Goal: Task Accomplishment & Management: Manage account settings

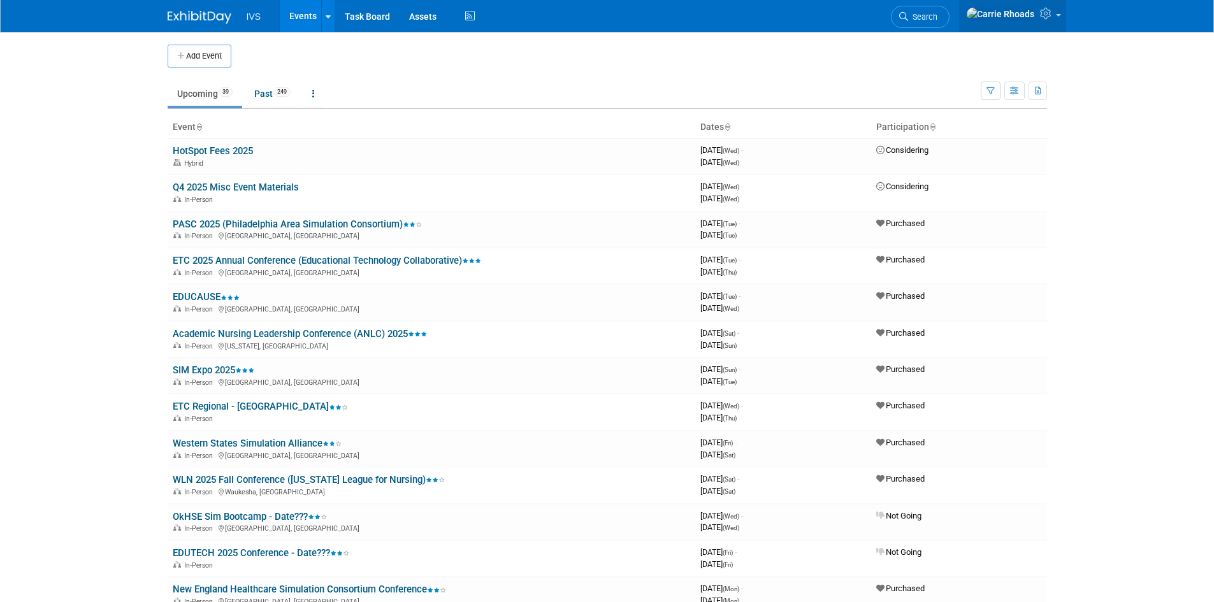
click at [806, 17] on span at bounding box center [1058, 15] width 5 height 3
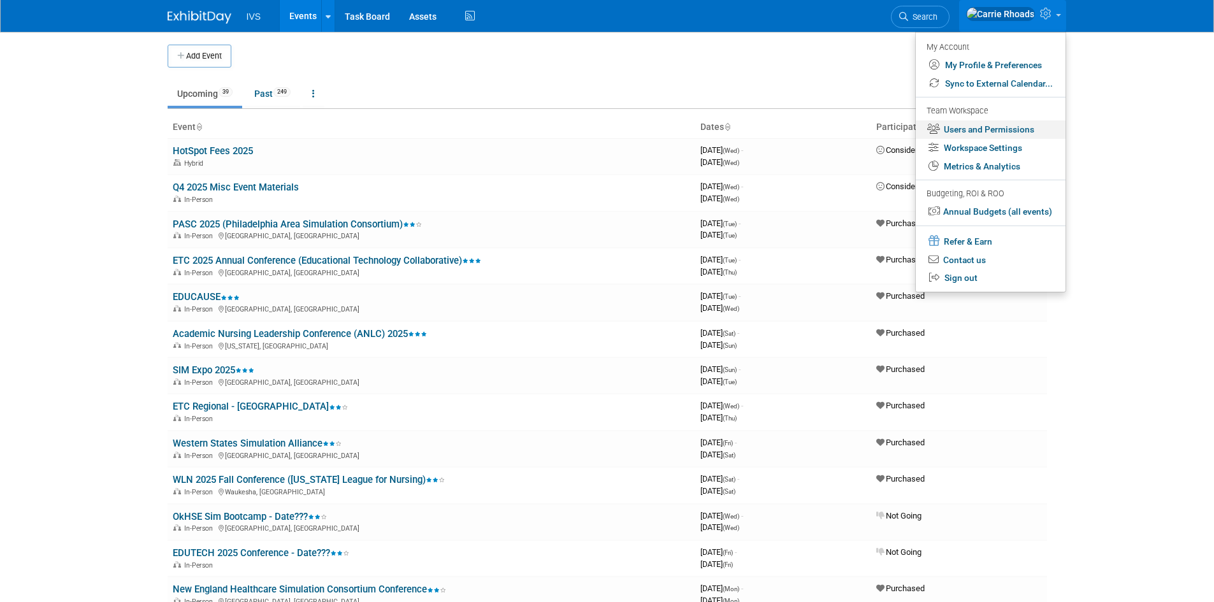
click at [806, 128] on link "Users and Permissions" at bounding box center [991, 129] width 150 height 18
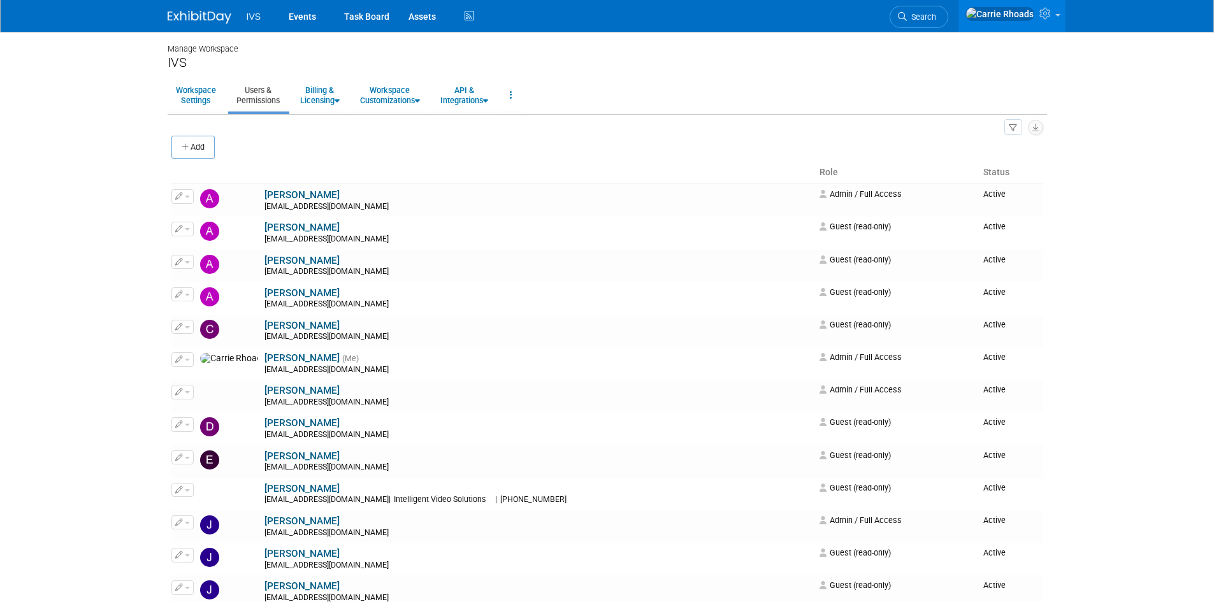
click at [186, 15] on img at bounding box center [200, 17] width 64 height 13
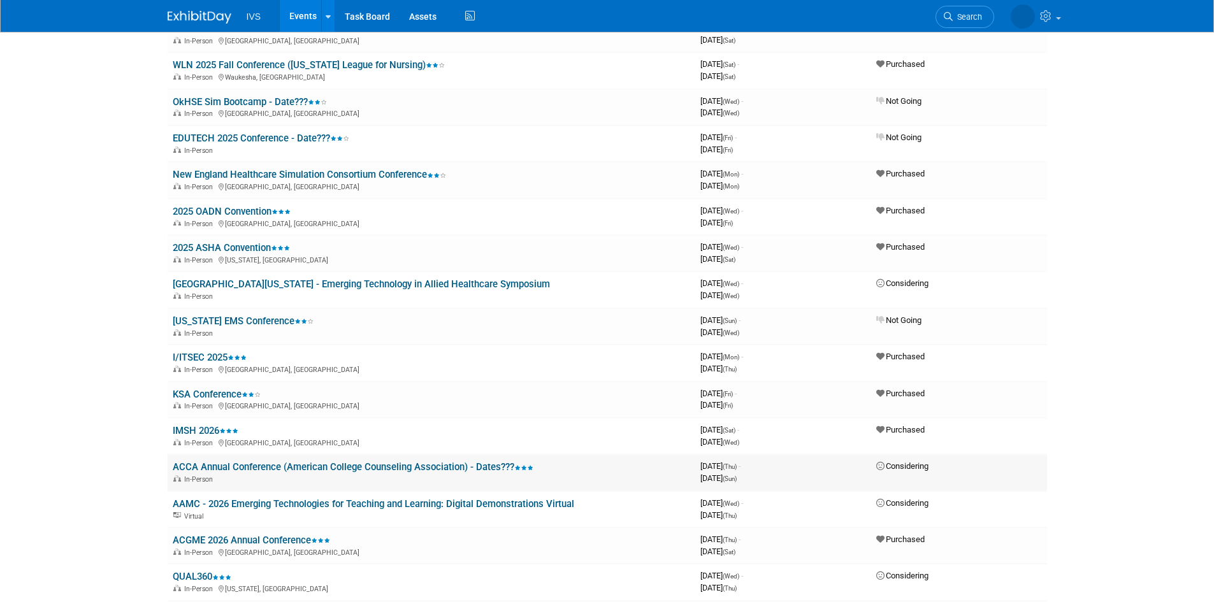
scroll to position [446, 0]
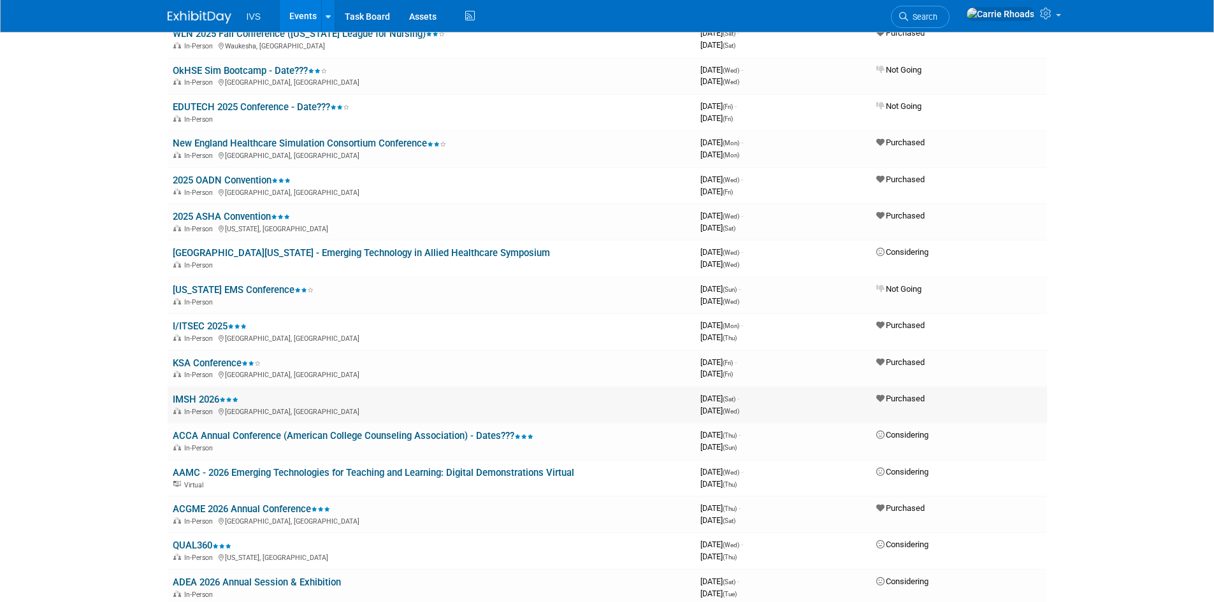
click at [192, 400] on link "IMSH 2026" at bounding box center [206, 399] width 66 height 11
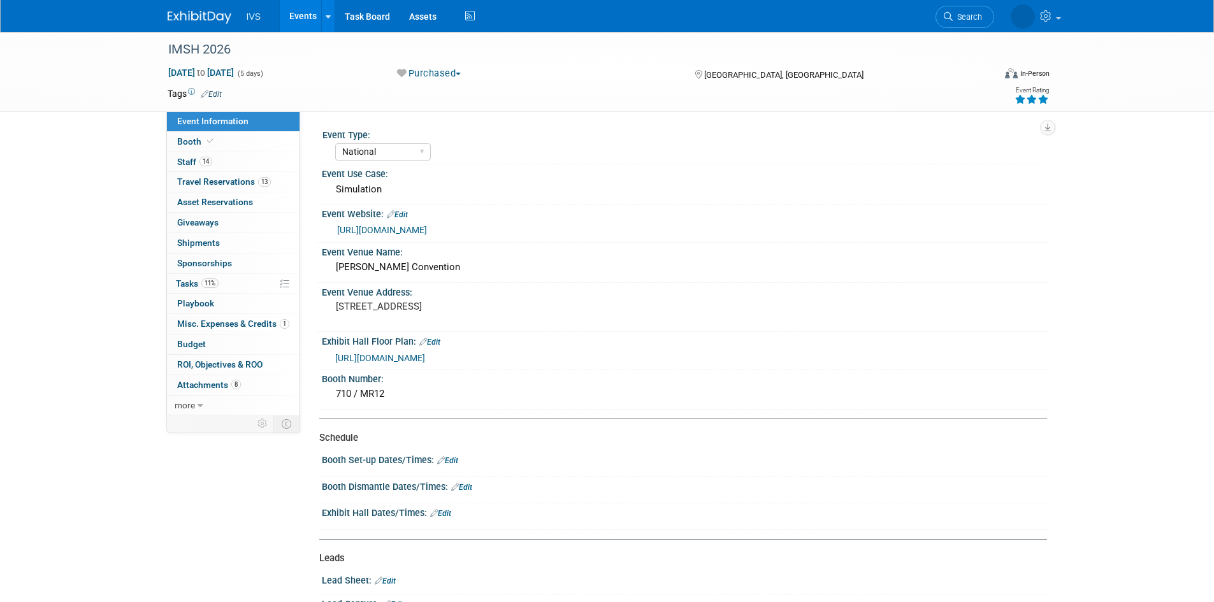
select select "National"
click at [192, 139] on span "Booth" at bounding box center [196, 141] width 39 height 10
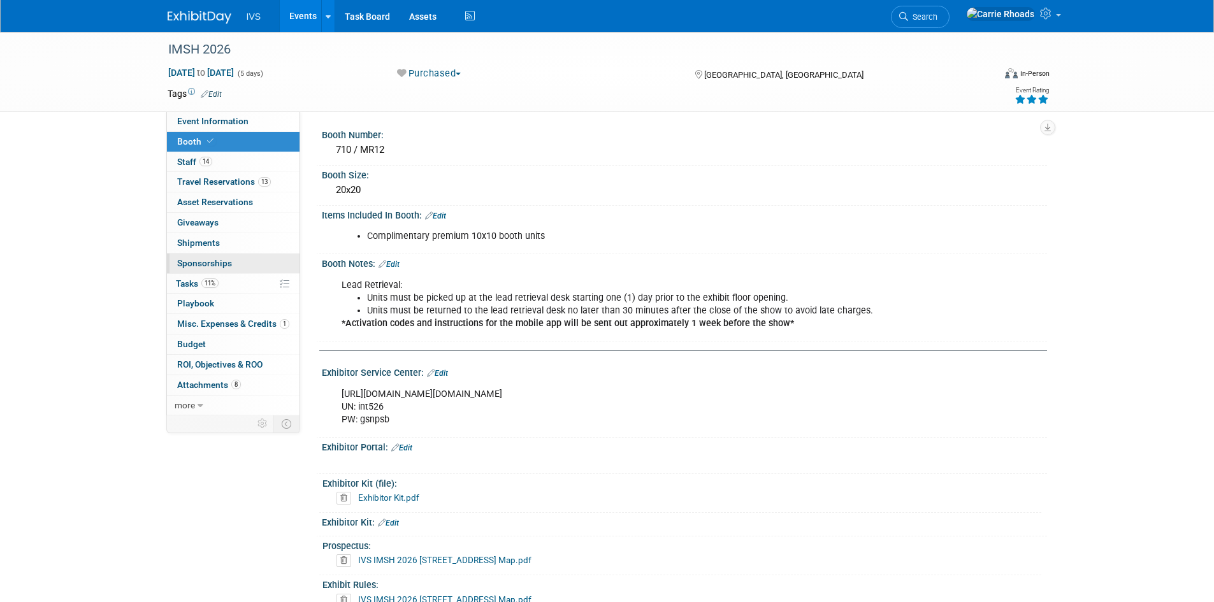
click at [201, 263] on span "Sponsorships 0" at bounding box center [204, 263] width 55 height 10
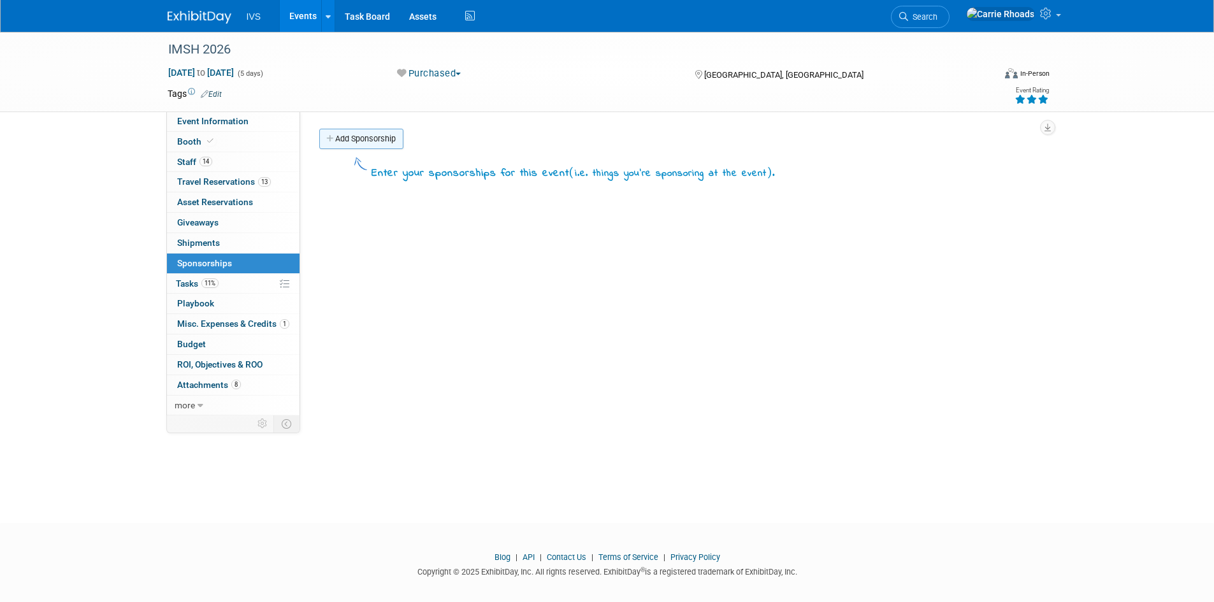
click at [366, 140] on link "Add Sponsorship" at bounding box center [361, 139] width 84 height 20
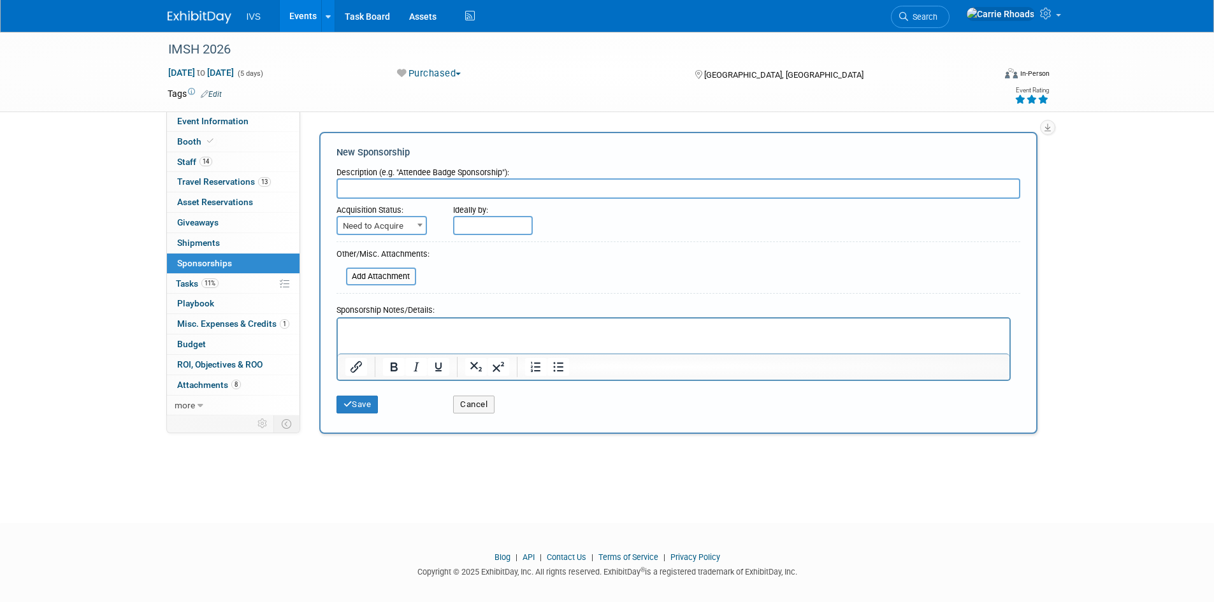
click at [436, 328] on p "Rich Text Area. Press ALT-0 for help." at bounding box center [673, 329] width 657 height 13
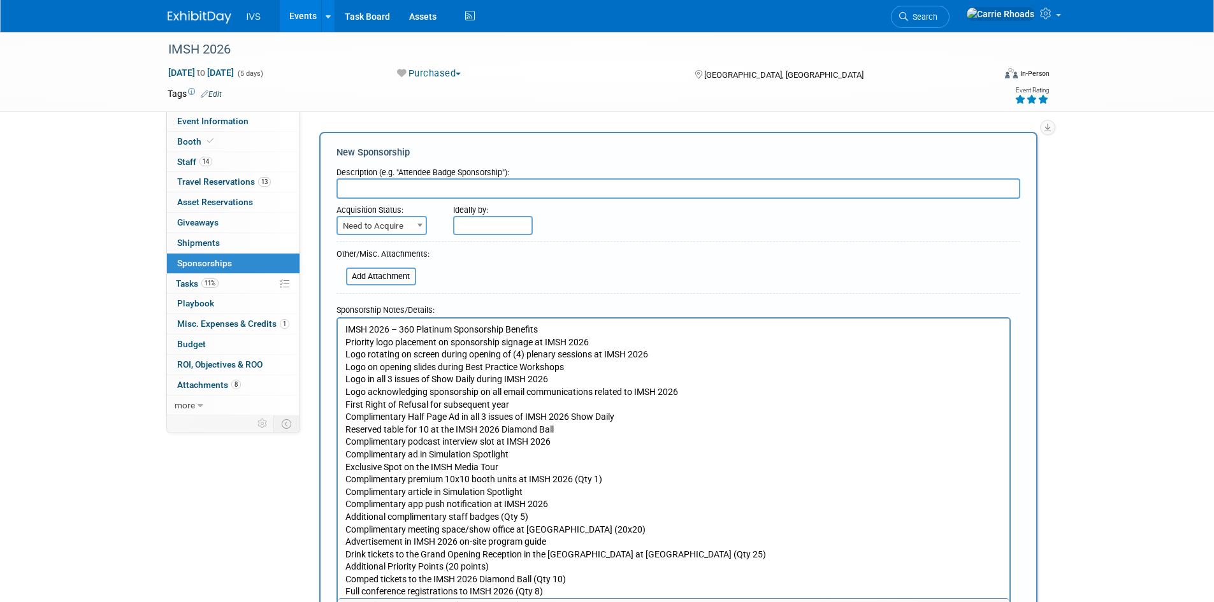
scroll to position [22, 0]
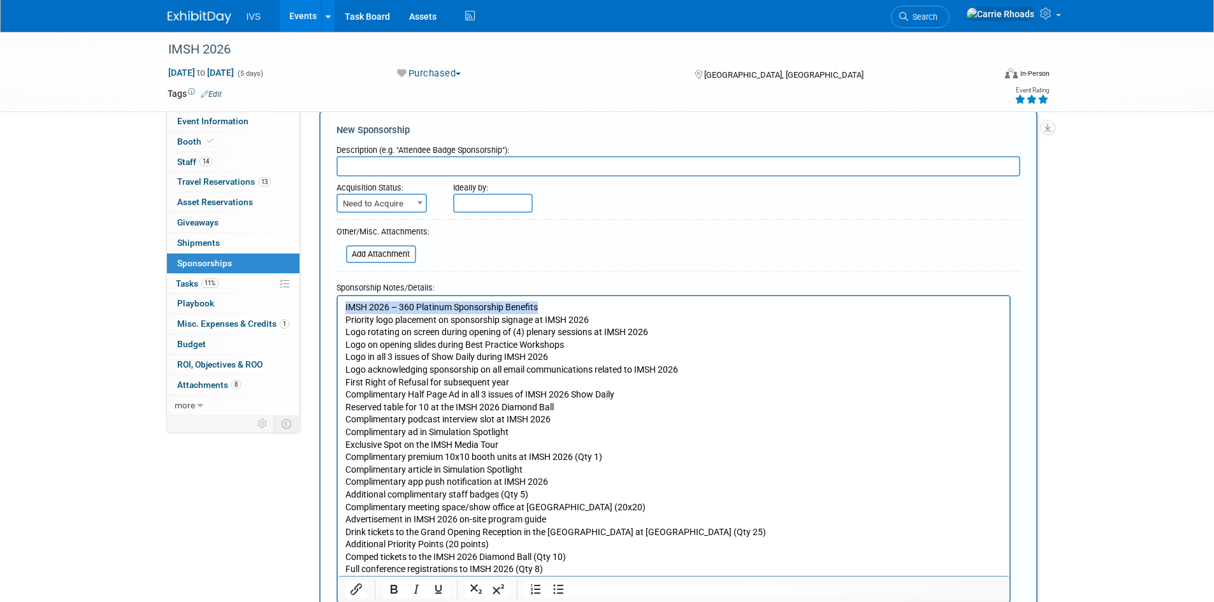
drag, startPoint x: 556, startPoint y: 307, endPoint x: 668, endPoint y: 602, distance: 315.4
click at [337, 305] on html "IMSH 2026 – 360 Platinum Sponsorship Benefits Priority logo placement on sponso…" at bounding box center [673, 436] width 672 height 280
copy p "IMSH 2026 – 360 Platinum Sponsorship Benefits"
click at [398, 163] on input "text" at bounding box center [678, 166] width 684 height 20
type input "IMSH 2026 – 360 Platinum Sponsorship Benefits"
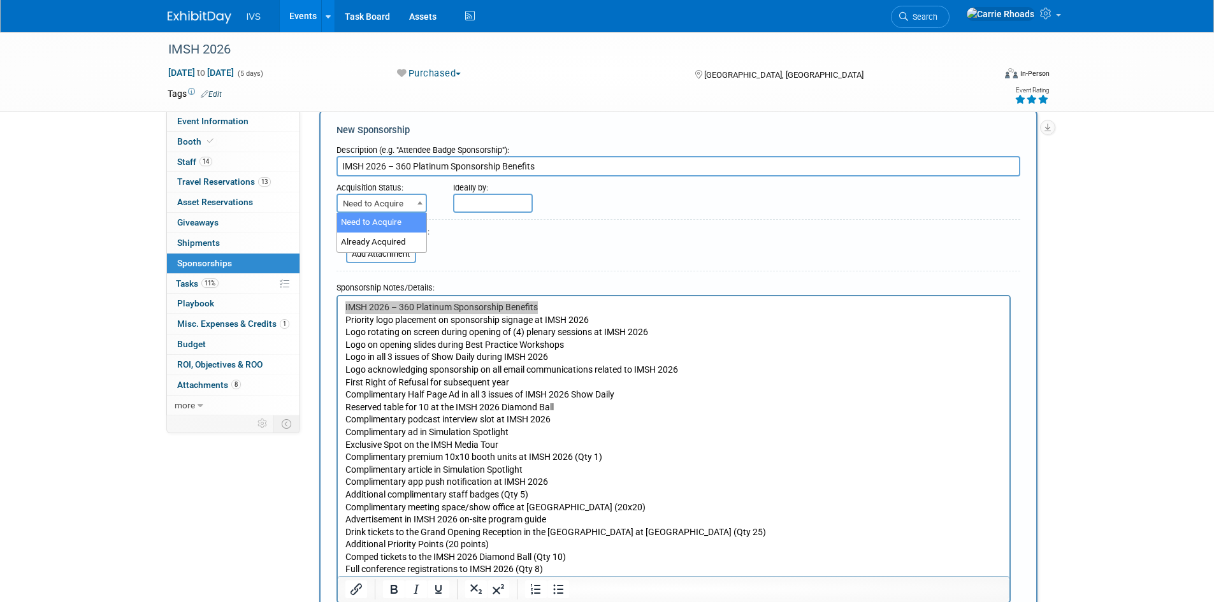
click at [422, 203] on b at bounding box center [419, 202] width 5 height 3
select select "2"
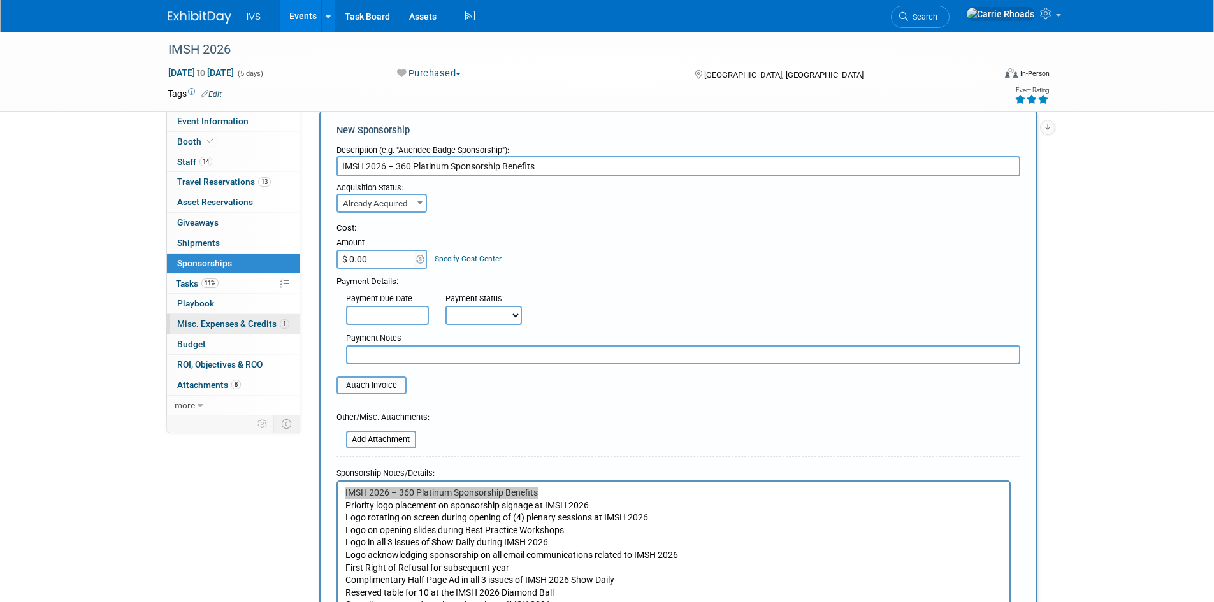
click at [212, 325] on span "Misc. Expenses & Credits 1" at bounding box center [233, 324] width 112 height 10
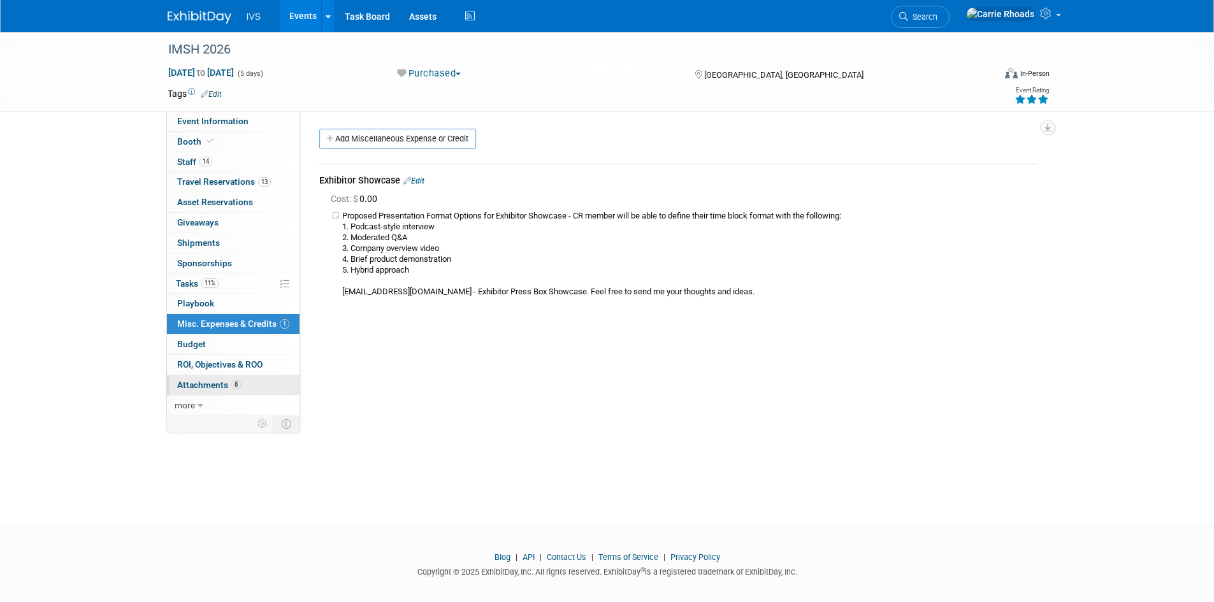
click at [193, 381] on span "Attachments 8" at bounding box center [209, 385] width 64 height 10
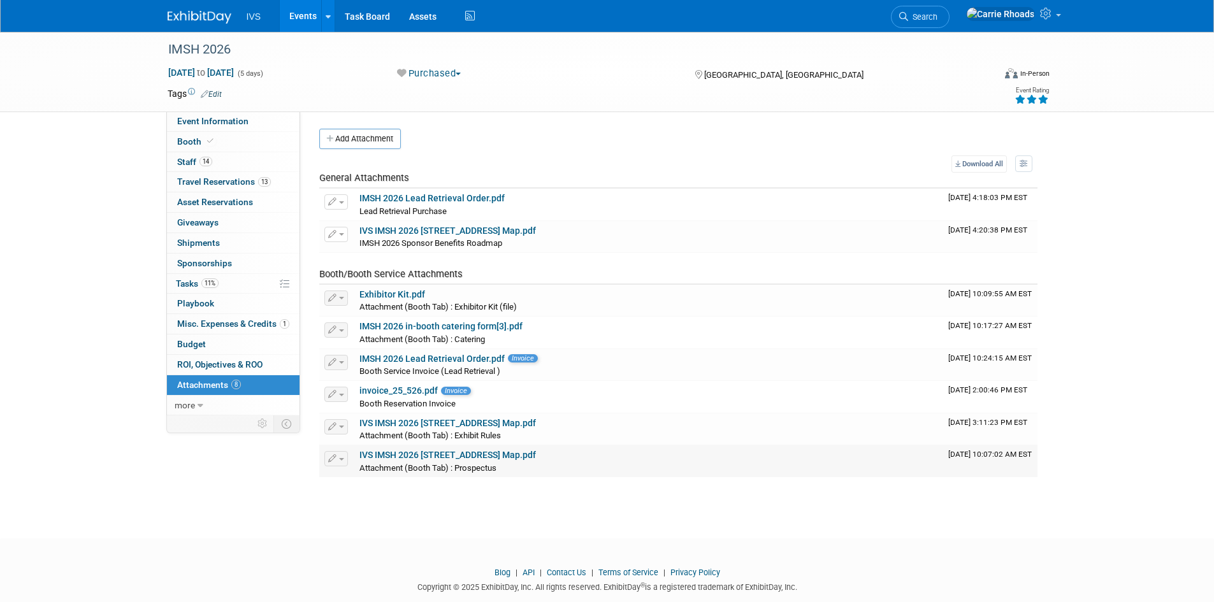
click at [381, 454] on link "IVS IMSH 2026 360 Sponsor Road Map.pdf" at bounding box center [447, 455] width 177 height 10
click at [451, 422] on link "IVS IMSH 2026 360 Sponsor Road Map.pdf" at bounding box center [447, 423] width 177 height 10
click at [223, 124] on span "Event Information" at bounding box center [212, 121] width 71 height 10
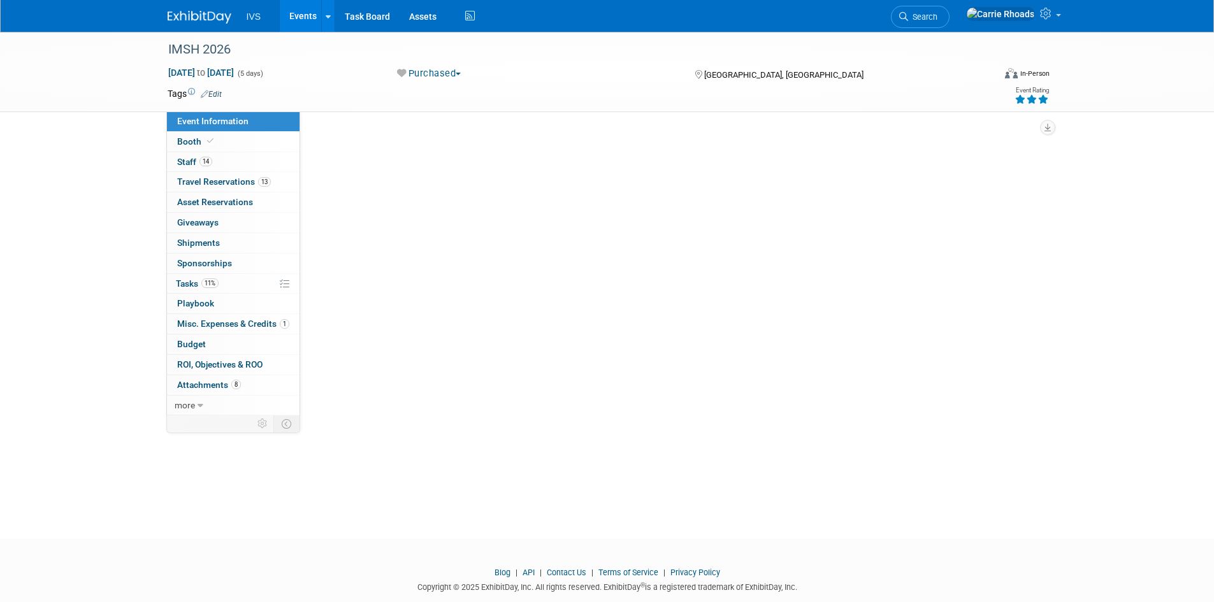
select select "National"
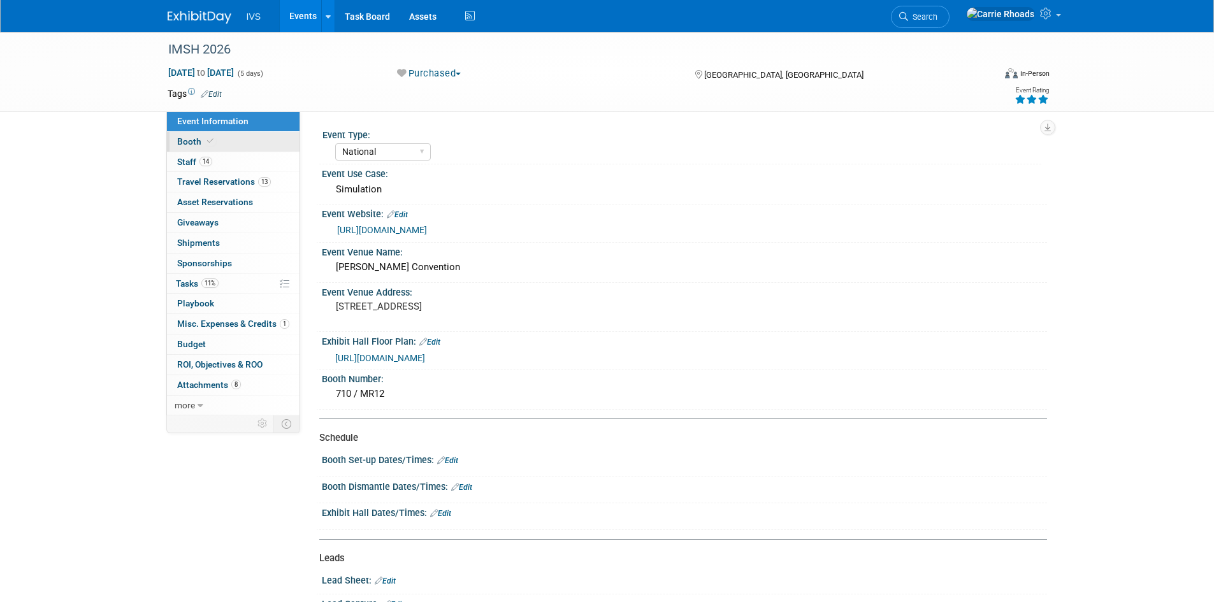
click at [187, 141] on span "Booth" at bounding box center [196, 141] width 39 height 10
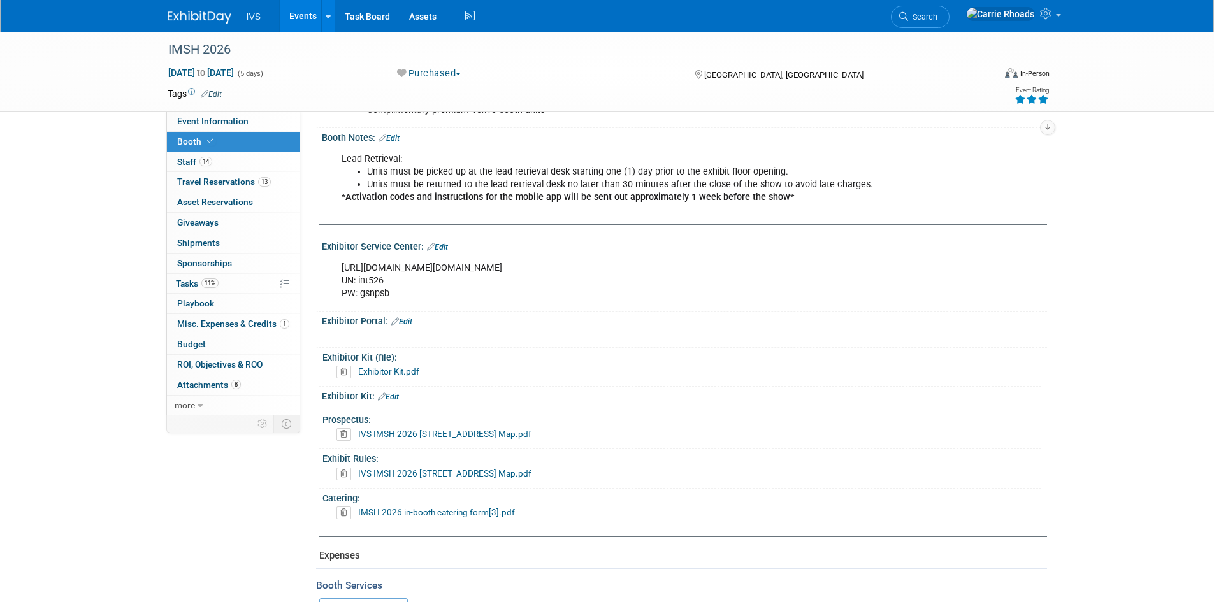
scroll to position [127, 0]
click at [189, 347] on span "Budget" at bounding box center [191, 344] width 29 height 10
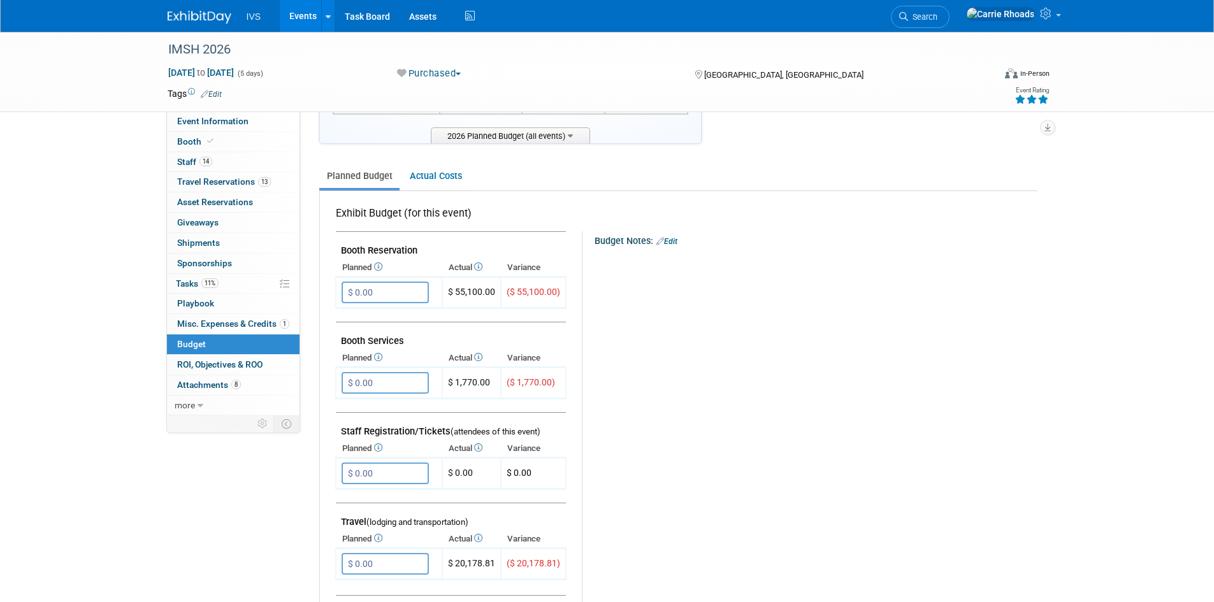
scroll to position [0, 0]
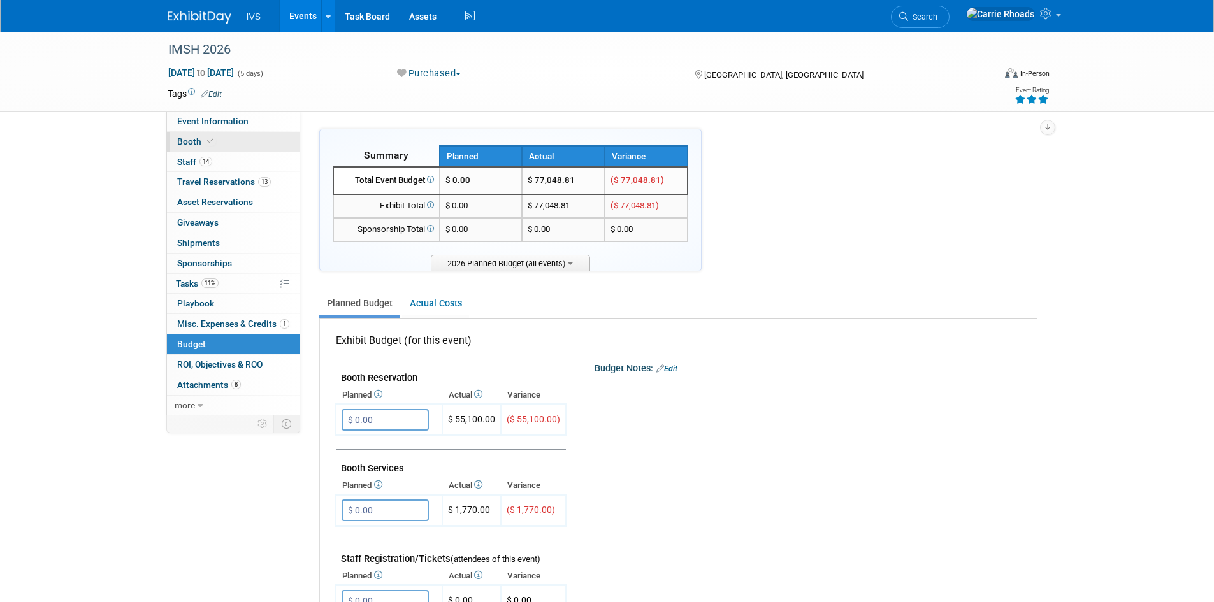
click at [203, 145] on span "Booth" at bounding box center [196, 141] width 39 height 10
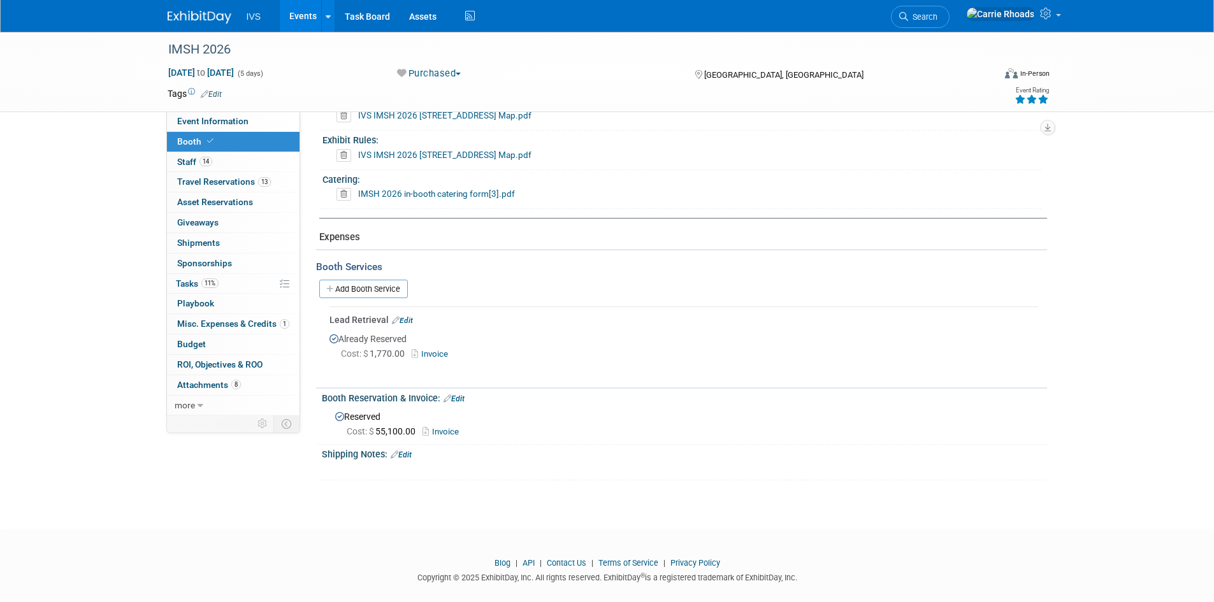
scroll to position [446, 0]
click at [439, 350] on link "Invoice" at bounding box center [432, 353] width 41 height 10
click at [190, 163] on span "Staff 14" at bounding box center [194, 162] width 35 height 10
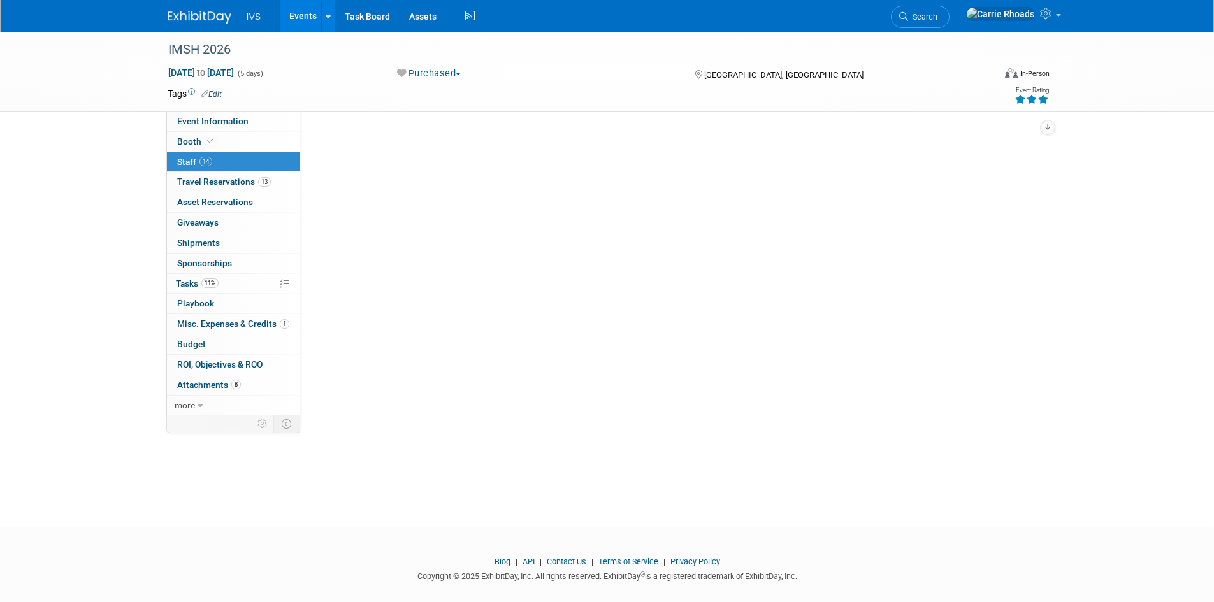
scroll to position [0, 0]
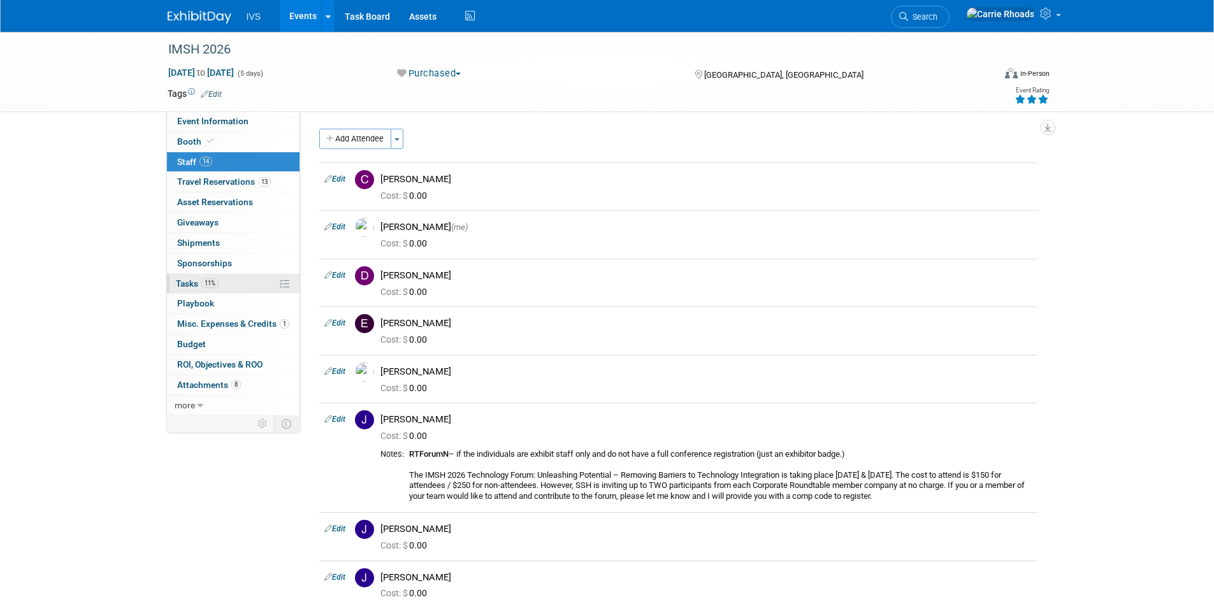
click at [187, 282] on span "Tasks 11%" at bounding box center [197, 283] width 43 height 10
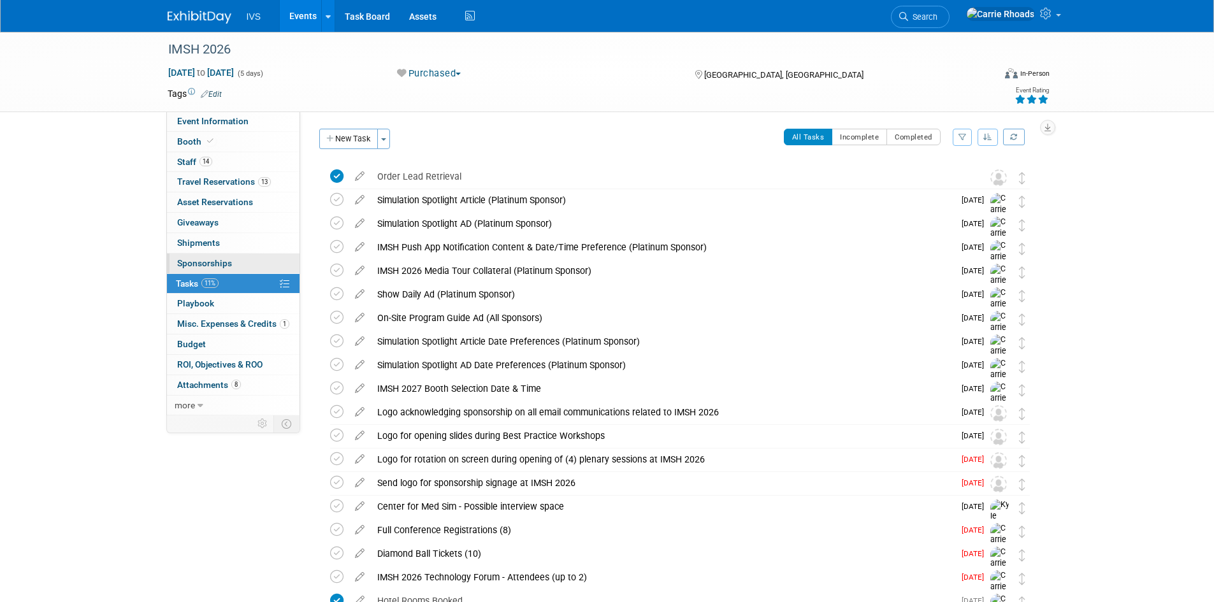
click at [217, 260] on span "Sponsorships 0" at bounding box center [204, 263] width 55 height 10
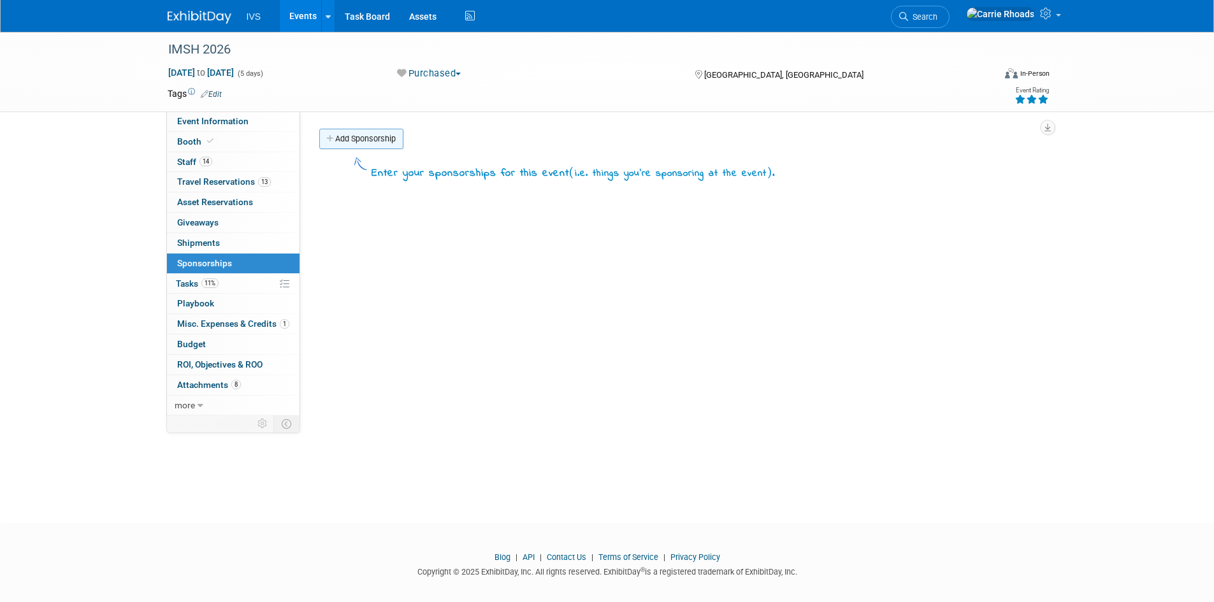
click at [377, 138] on link "Add Sponsorship" at bounding box center [361, 139] width 84 height 20
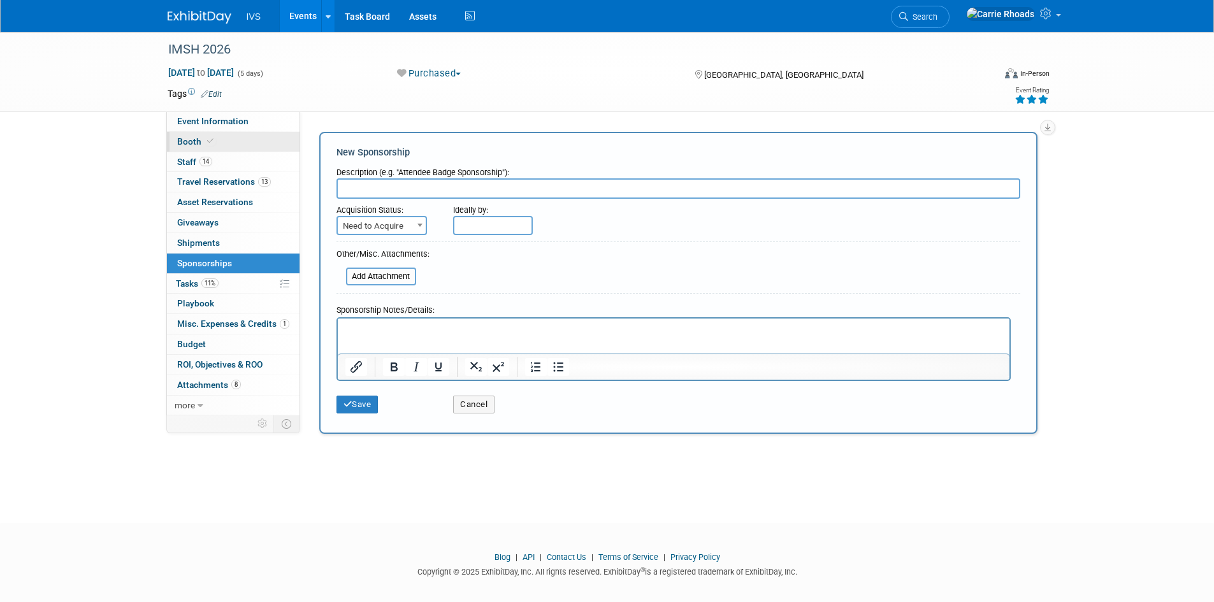
click at [181, 141] on span "Booth" at bounding box center [196, 141] width 39 height 10
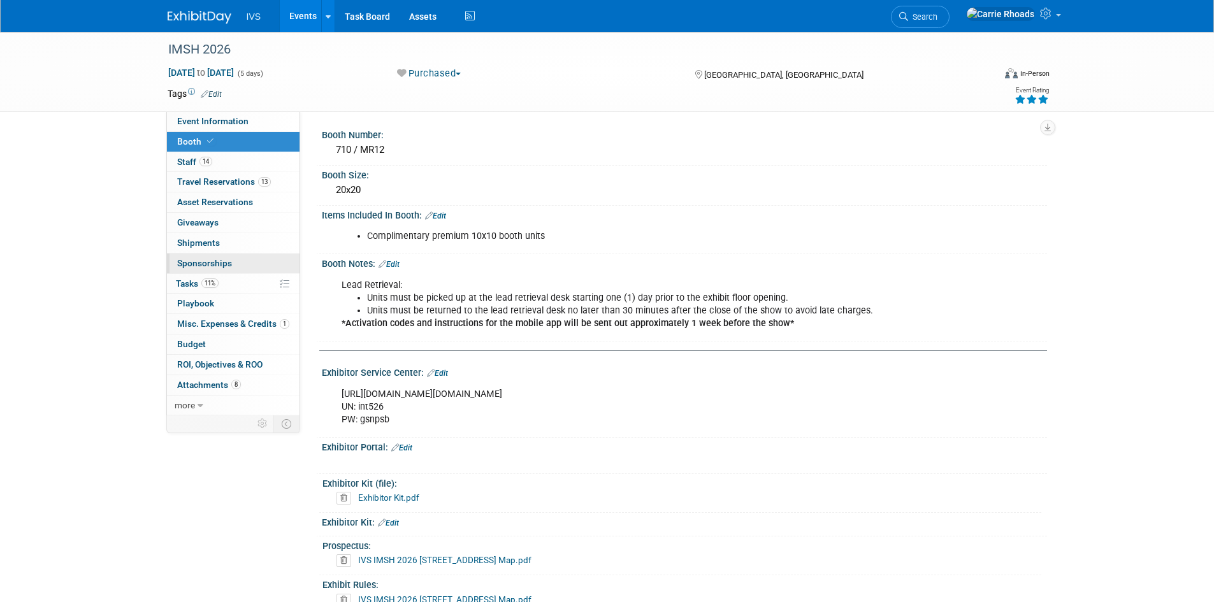
click at [198, 262] on span "Sponsorships 0" at bounding box center [204, 263] width 55 height 10
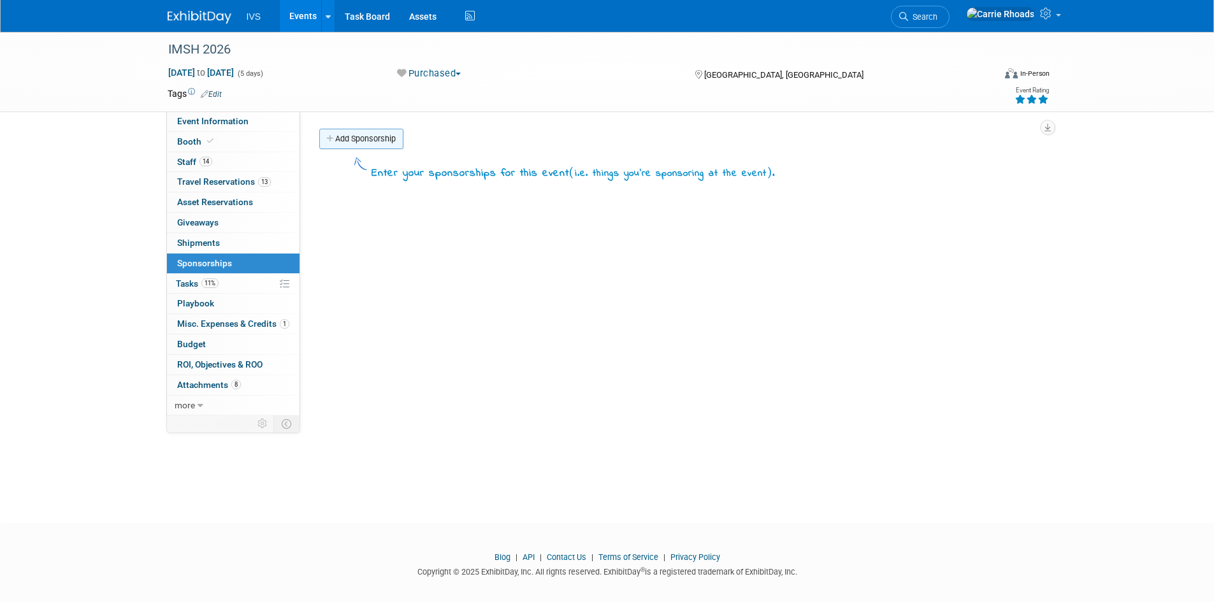
click at [381, 138] on link "Add Sponsorship" at bounding box center [361, 139] width 84 height 20
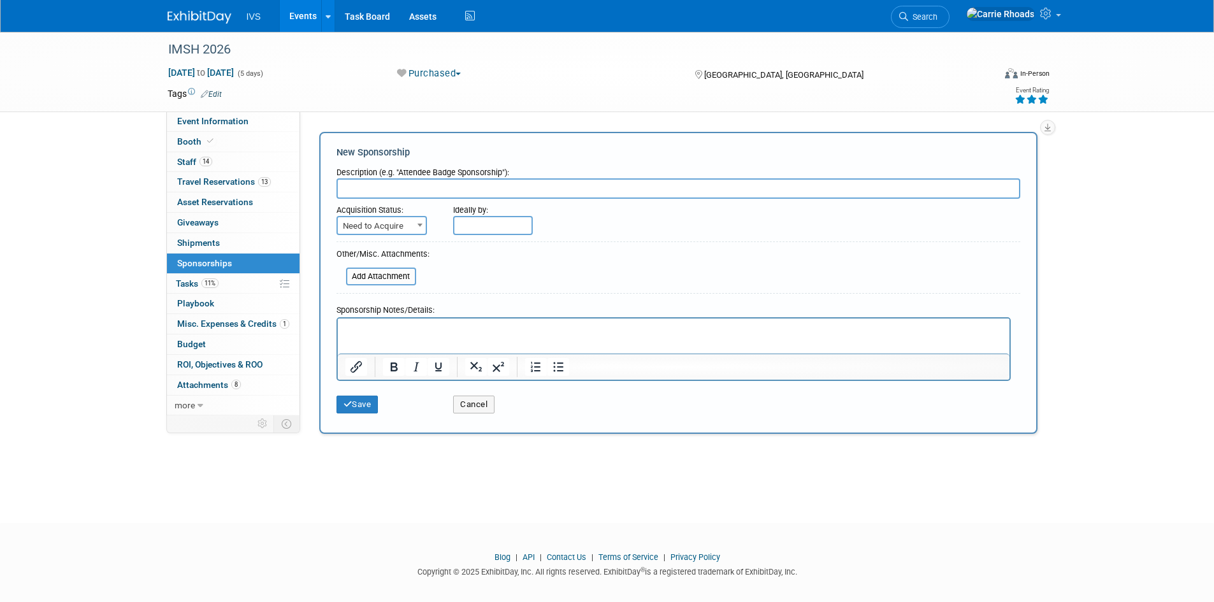
click at [496, 328] on p "Rich Text Area. Press ALT-0 for help." at bounding box center [673, 329] width 657 height 13
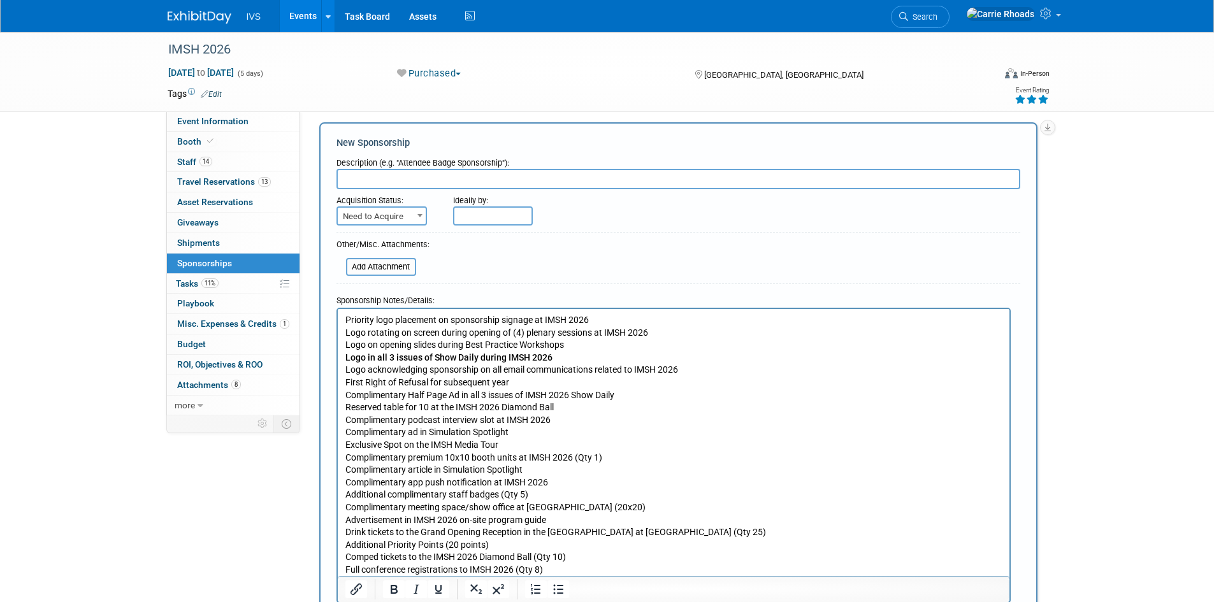
click at [382, 173] on input "text" at bounding box center [678, 179] width 684 height 20
paste input "IMSH 2026 – 360 Platinum Sponsorship Benefits"
type input "IMSH 2026 – 360 Platinum Sponsorship Benefits"
click at [387, 213] on span "Need to Acquire" at bounding box center [382, 217] width 88 height 18
select select "2"
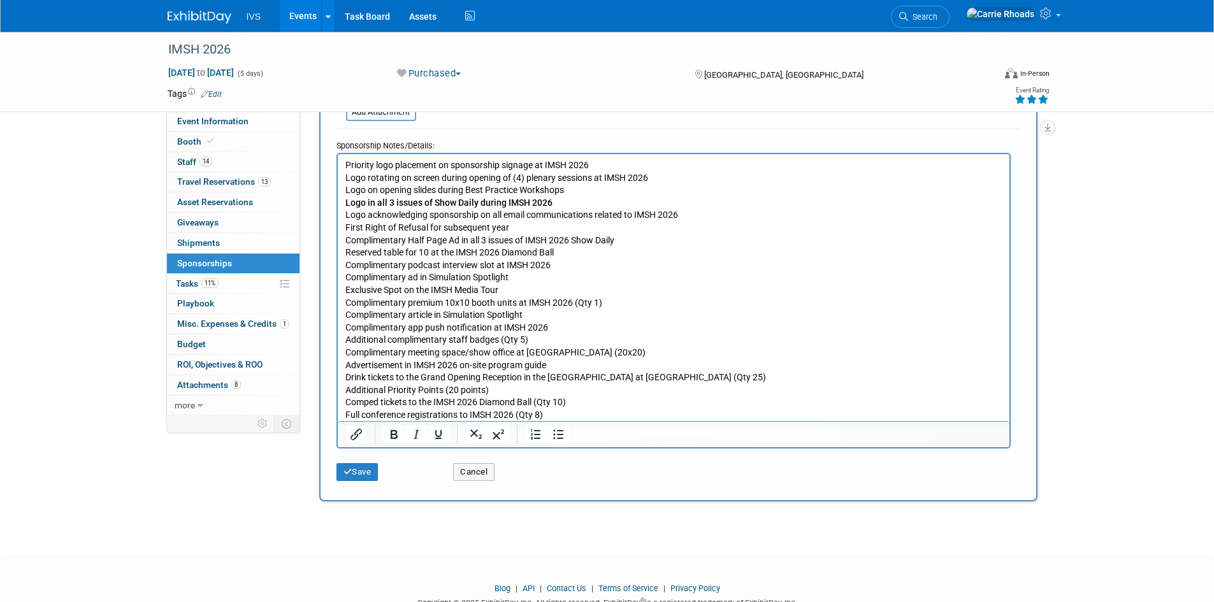
scroll to position [392, 0]
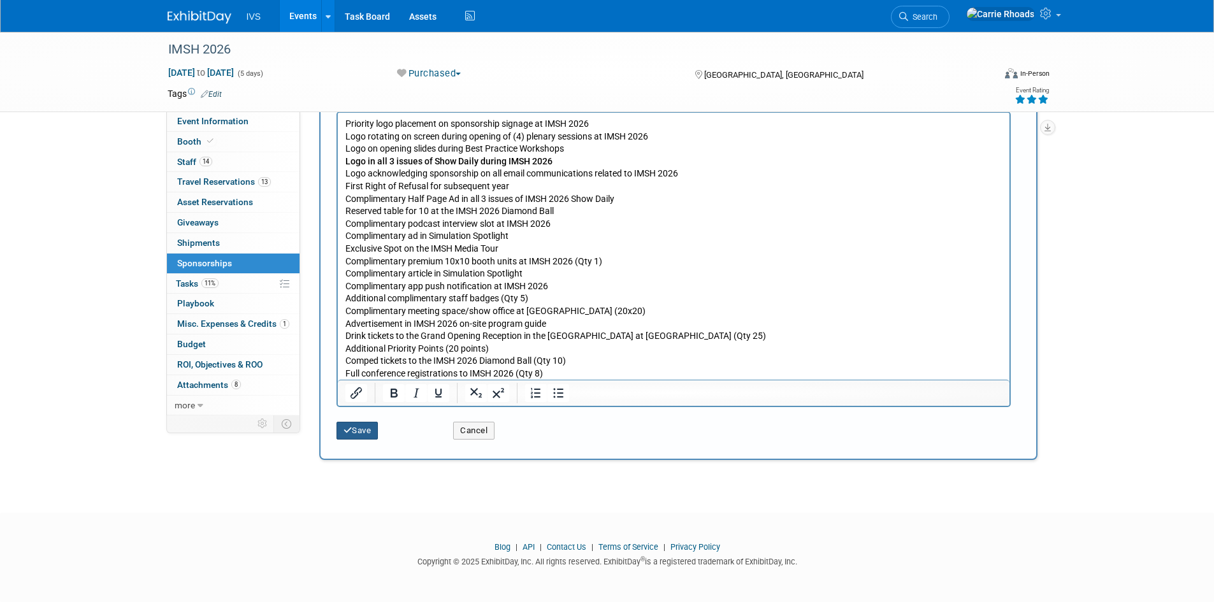
click at [363, 431] on button "Save" at bounding box center [357, 431] width 42 height 18
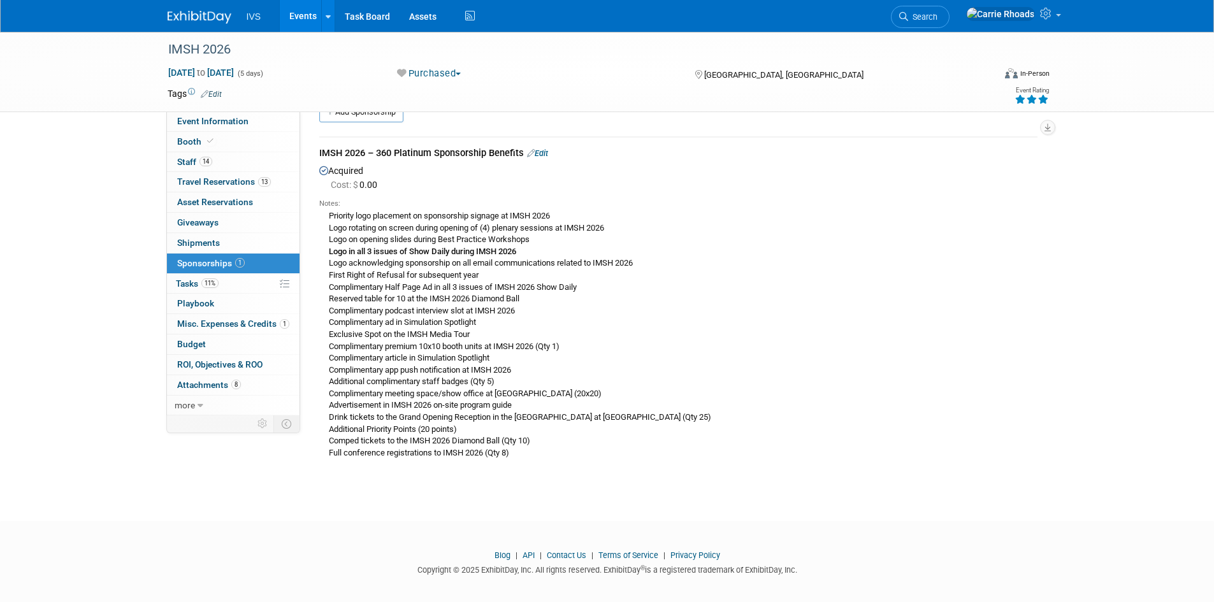
scroll to position [0, 0]
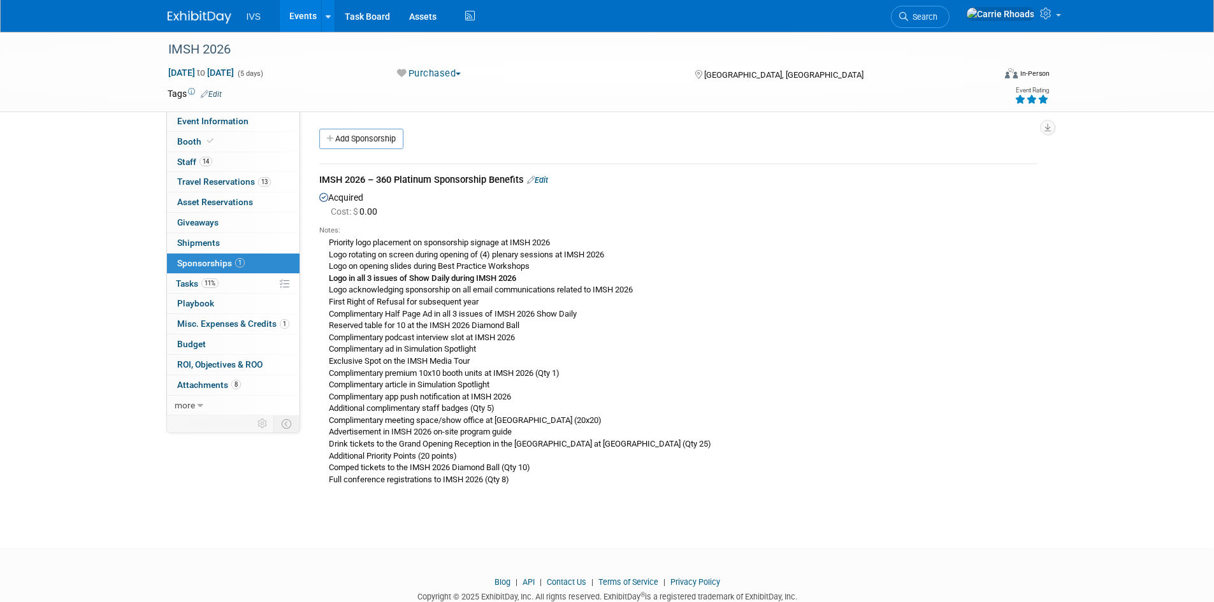
click at [539, 184] on link "Edit" at bounding box center [537, 180] width 21 height 10
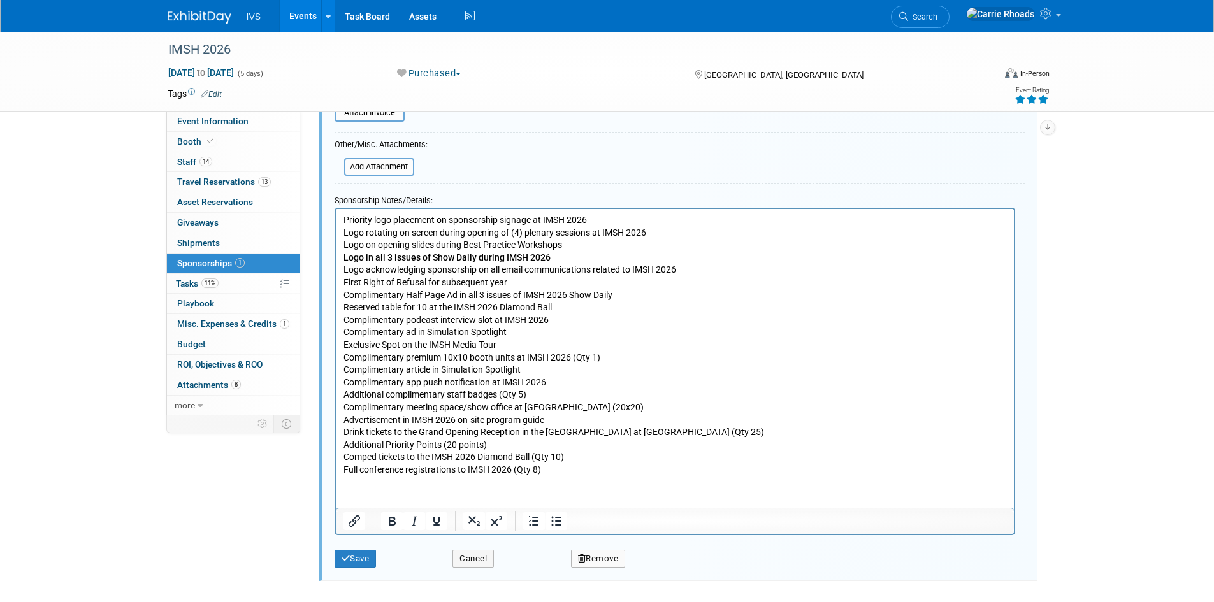
scroll to position [338, 0]
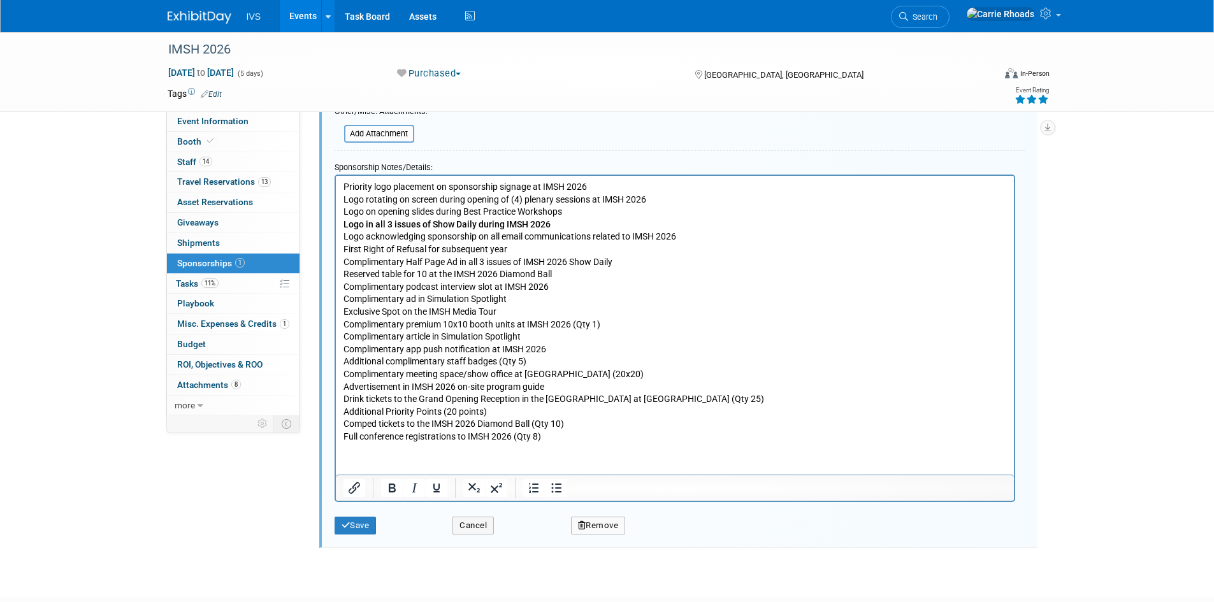
drag, startPoint x: 566, startPoint y: 443, endPoint x: 354, endPoint y: 329, distance: 240.4
click at [342, 324] on html "Priority logo placement on sponsorship signage at IMSH 2026 Logo rotating on sc…" at bounding box center [674, 308] width 678 height 267
click at [536, 442] on p "Priority logo placement on sponsorship signage at IMSH 2026 Logo rotating on sc…" at bounding box center [674, 311] width 663 height 262
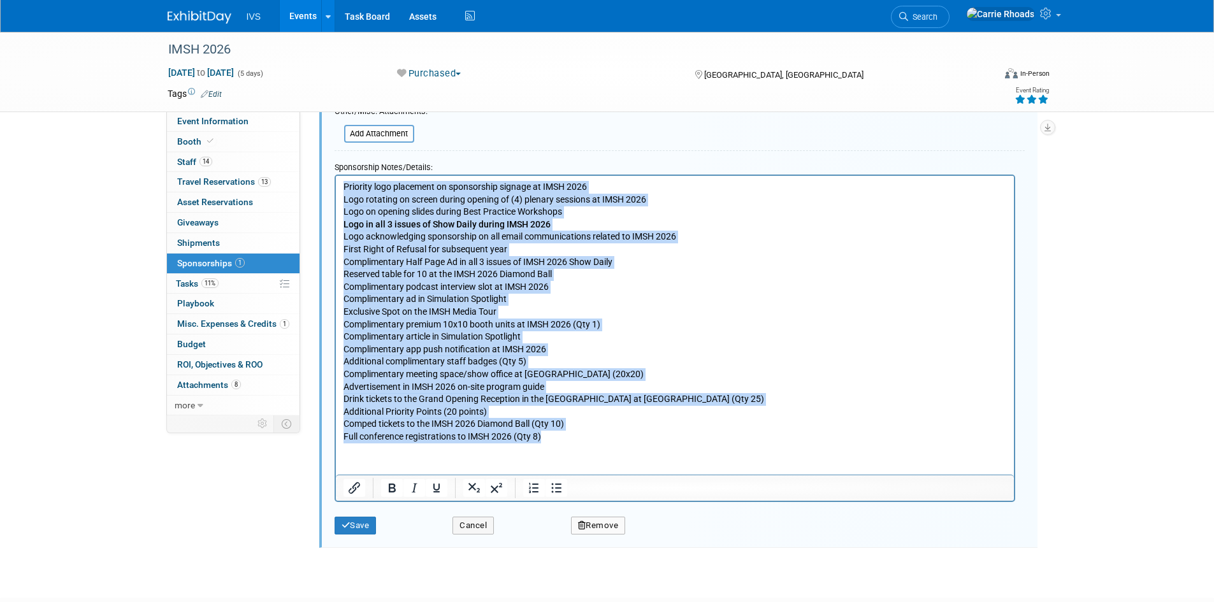
drag, startPoint x: 546, startPoint y: 438, endPoint x: 342, endPoint y: 179, distance: 329.5
click at [342, 179] on html "Priority logo placement on sponsorship signage at IMSH 2026 Logo rotating on sc…" at bounding box center [674, 308] width 678 height 267
paste body "Rich Text Area. Press ALT-0 for help."
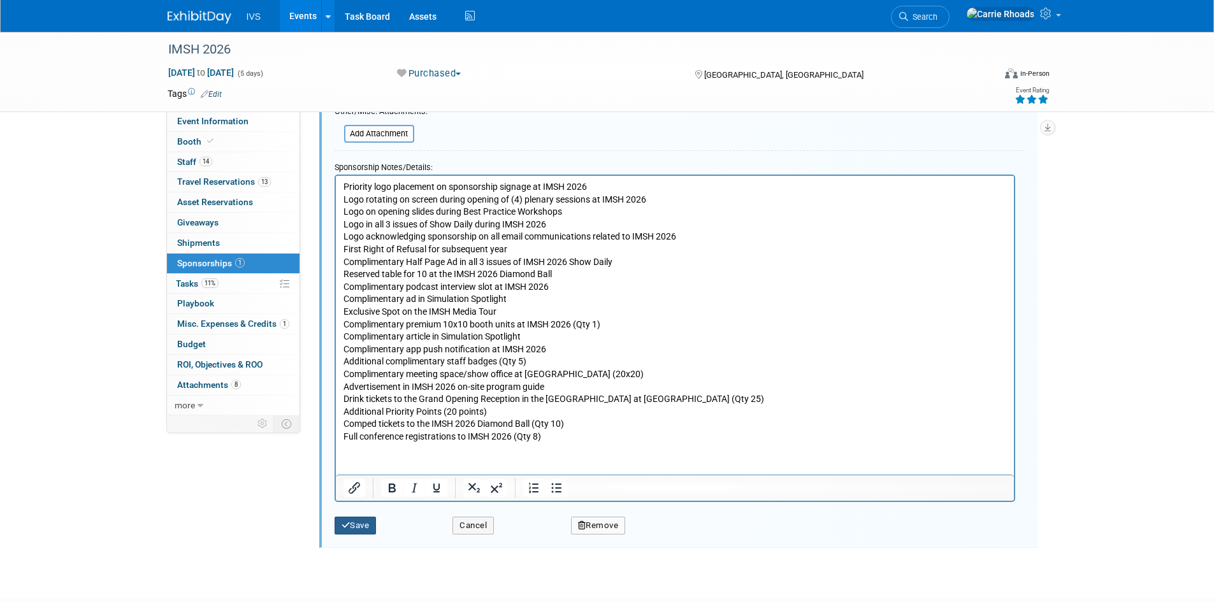
click at [367, 526] on button "Save" at bounding box center [356, 526] width 42 height 18
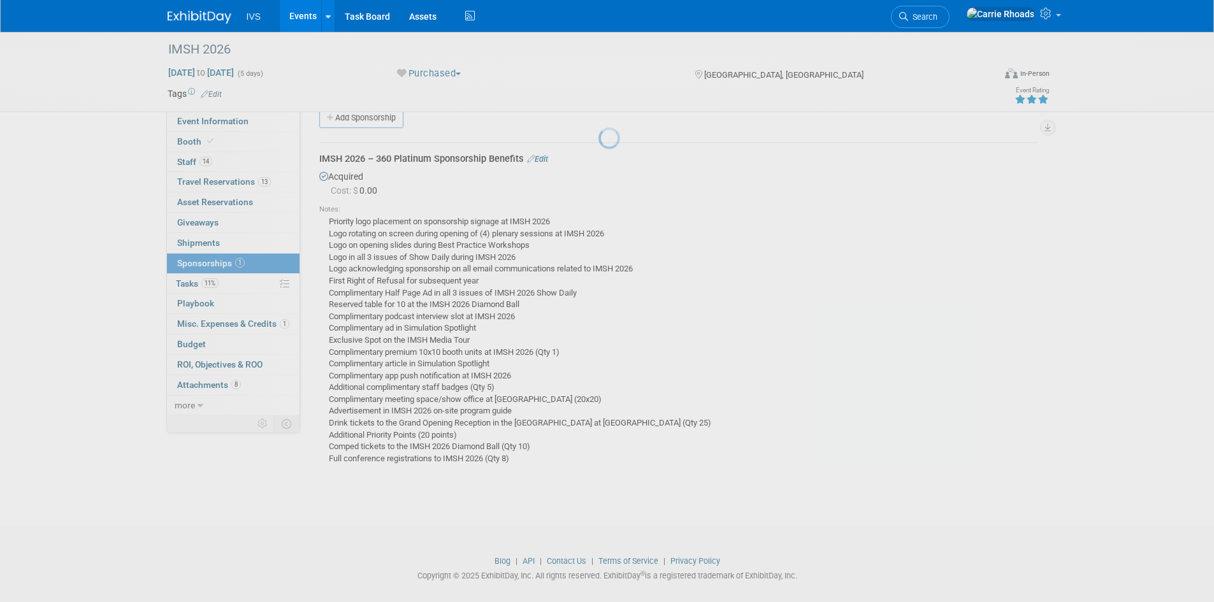
scroll to position [19, 0]
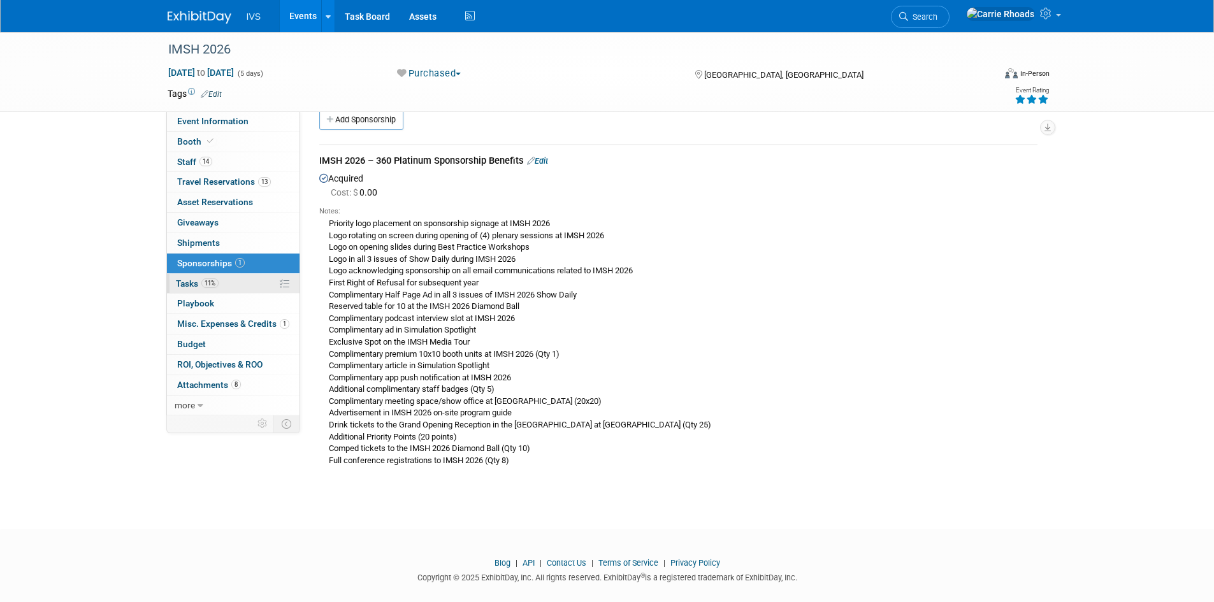
click at [191, 280] on span "Tasks 11%" at bounding box center [197, 283] width 43 height 10
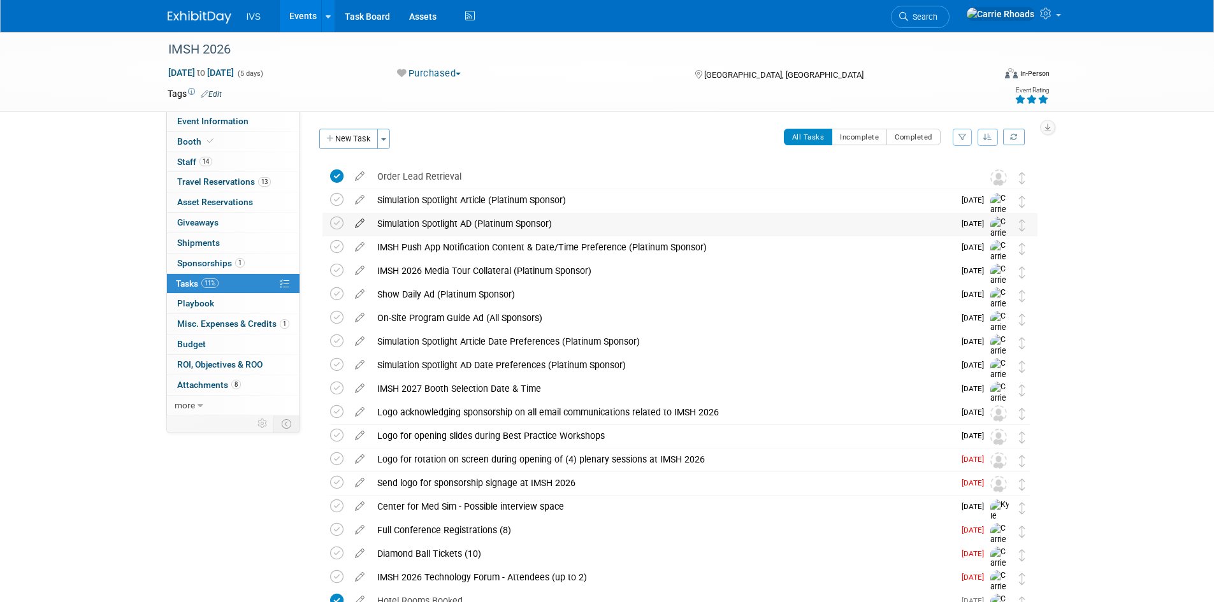
click at [358, 224] on icon at bounding box center [360, 221] width 22 height 16
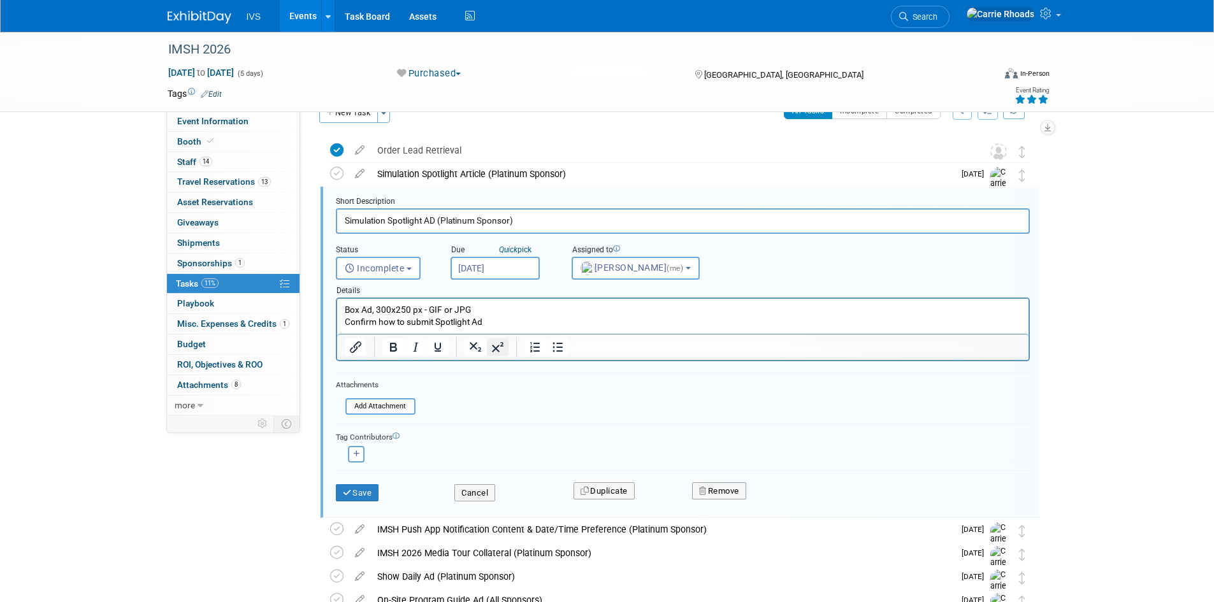
scroll to position [90, 0]
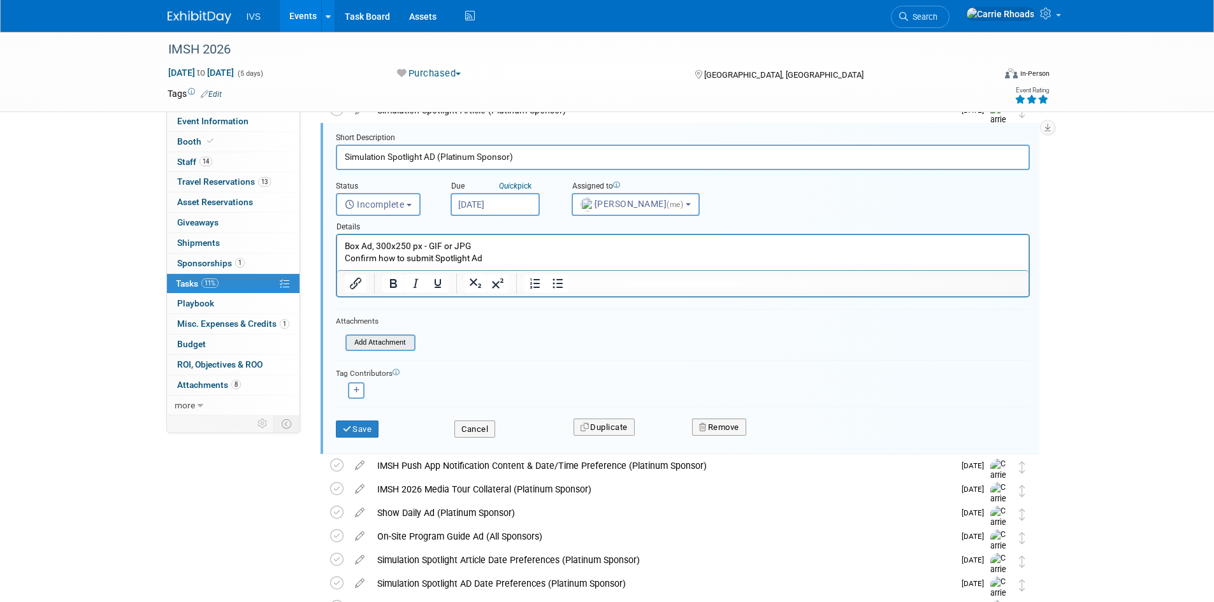
click at [385, 343] on input "file" at bounding box center [349, 343] width 130 height 14
click at [473, 431] on button "Cancel" at bounding box center [474, 430] width 41 height 18
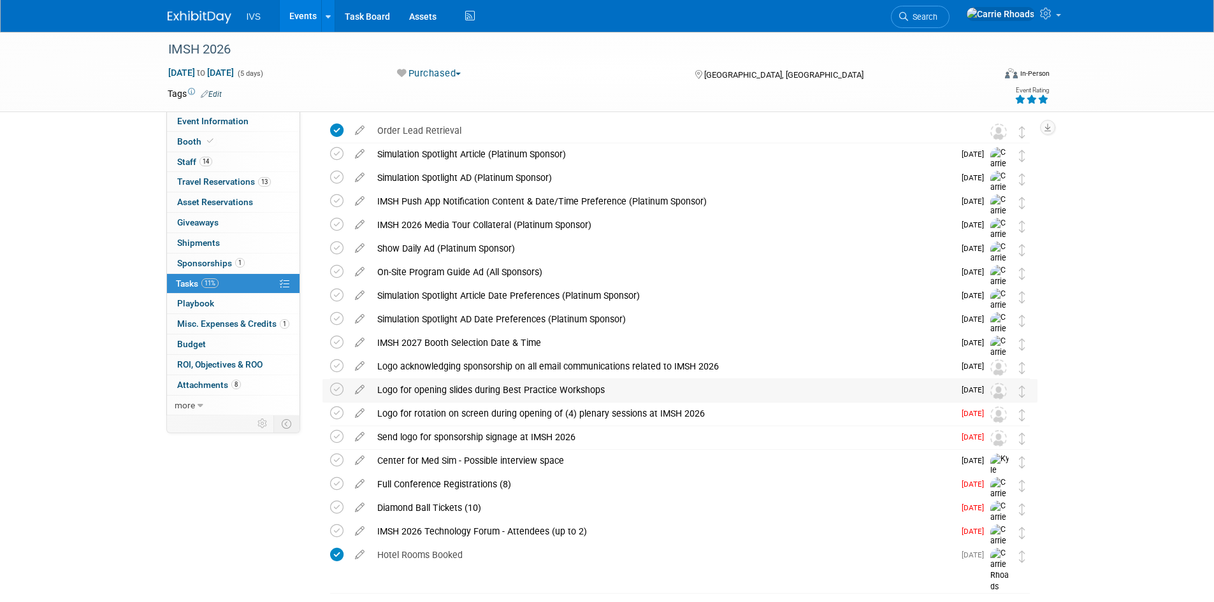
scroll to position [0, 0]
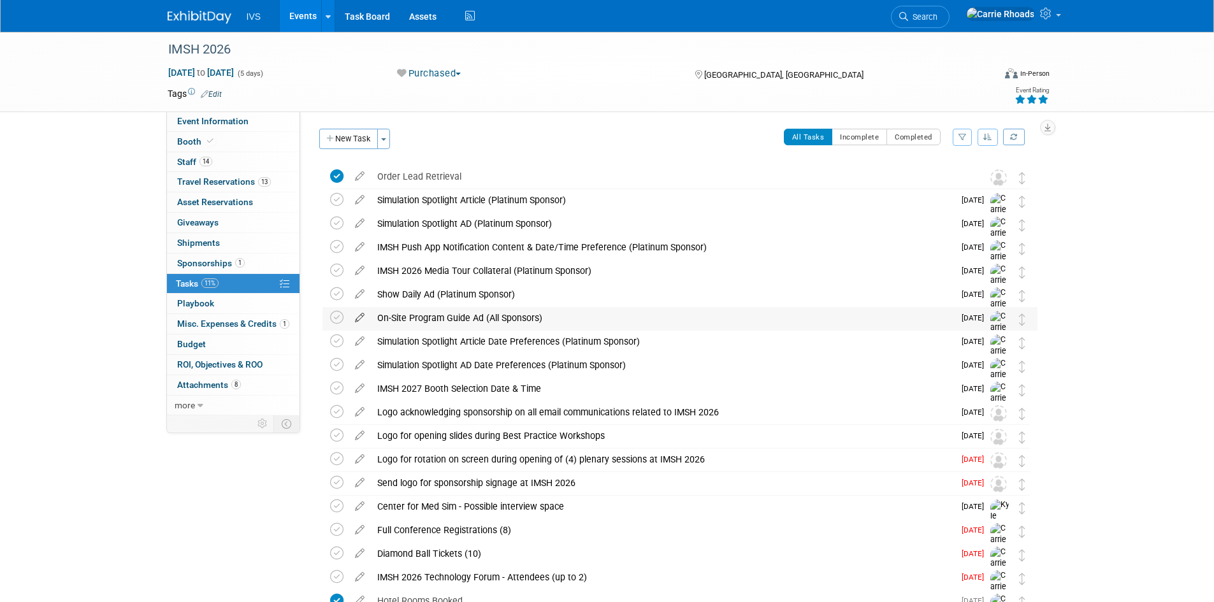
click at [359, 315] on icon at bounding box center [360, 315] width 22 height 16
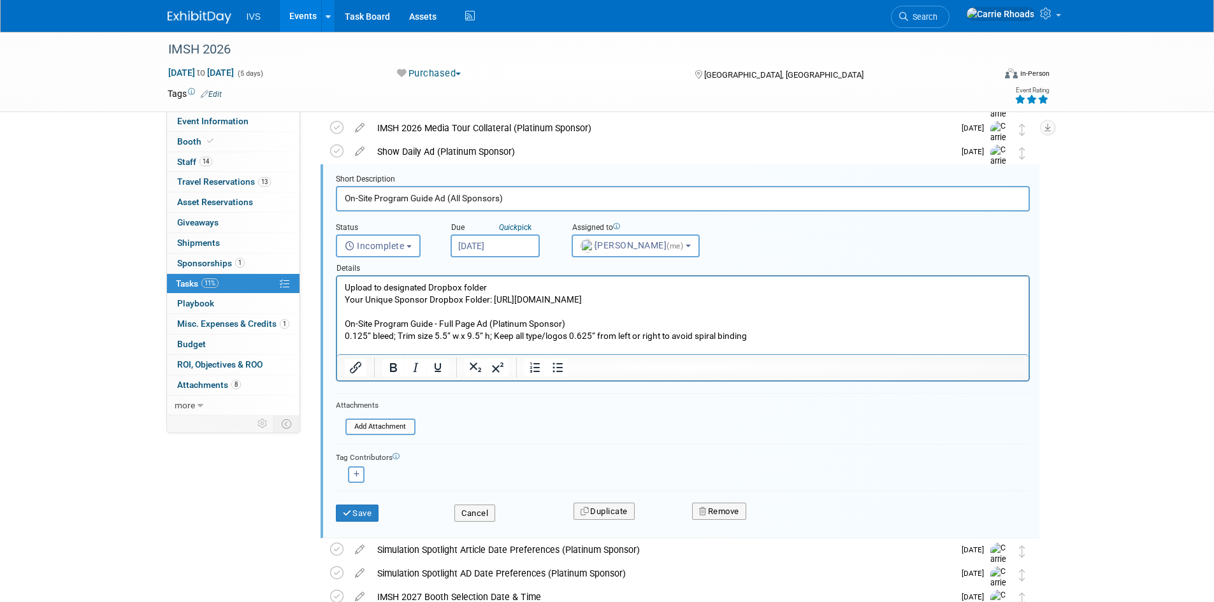
scroll to position [120, 0]
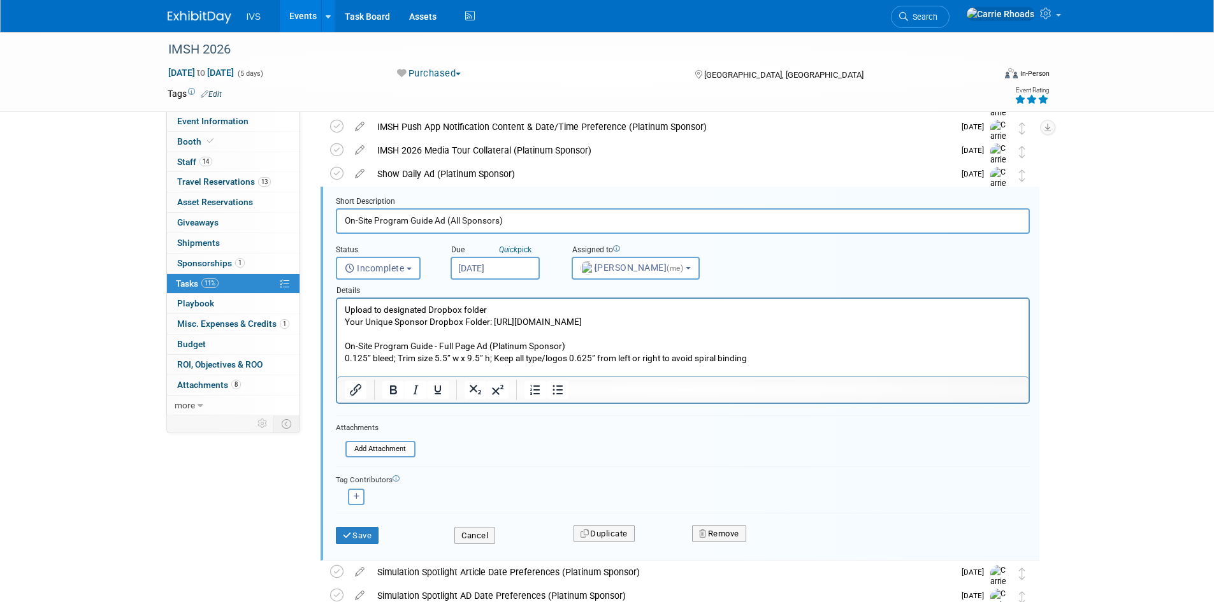
click at [345, 308] on p "Upload to designated Dropbox folder Your Unique Sponsor Dropbox Folder: https:/…" at bounding box center [682, 334] width 677 height 61
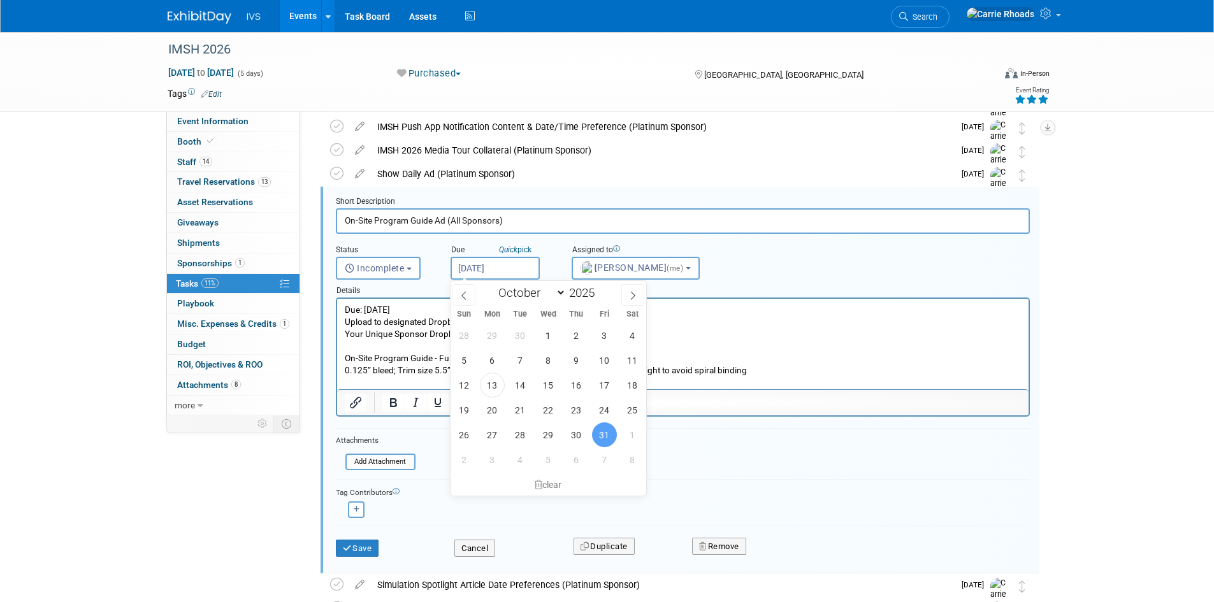
click at [468, 264] on input "Oct 31, 2025" at bounding box center [495, 268] width 89 height 23
click at [547, 438] on span "29" at bounding box center [548, 435] width 25 height 25
type input "Oct 29, 2025"
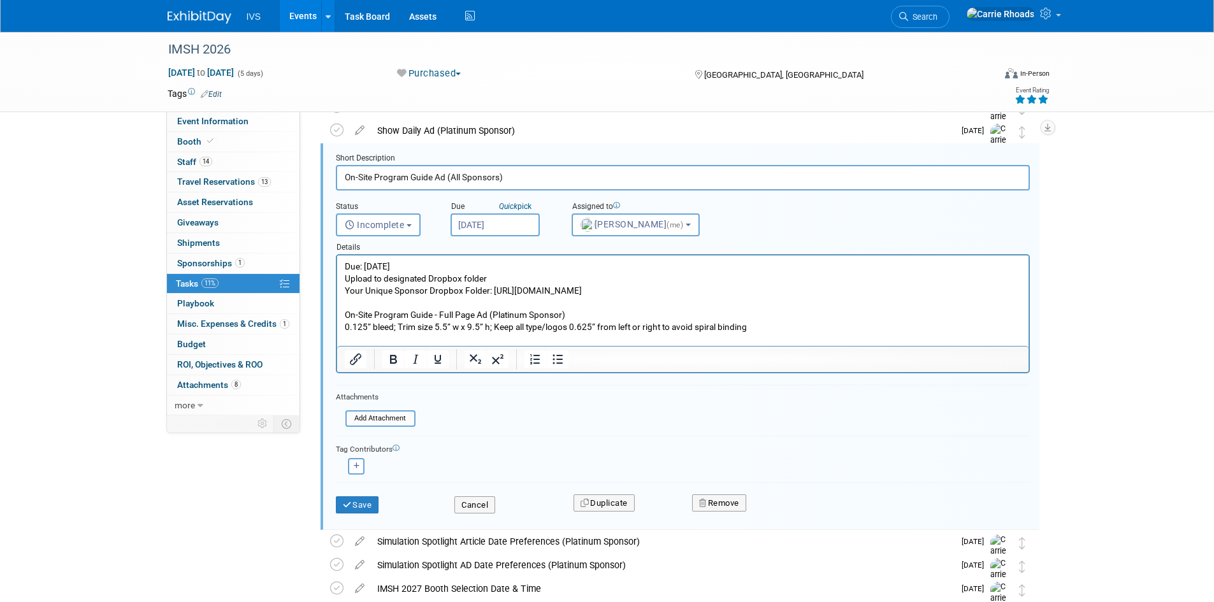
scroll to position [184, 0]
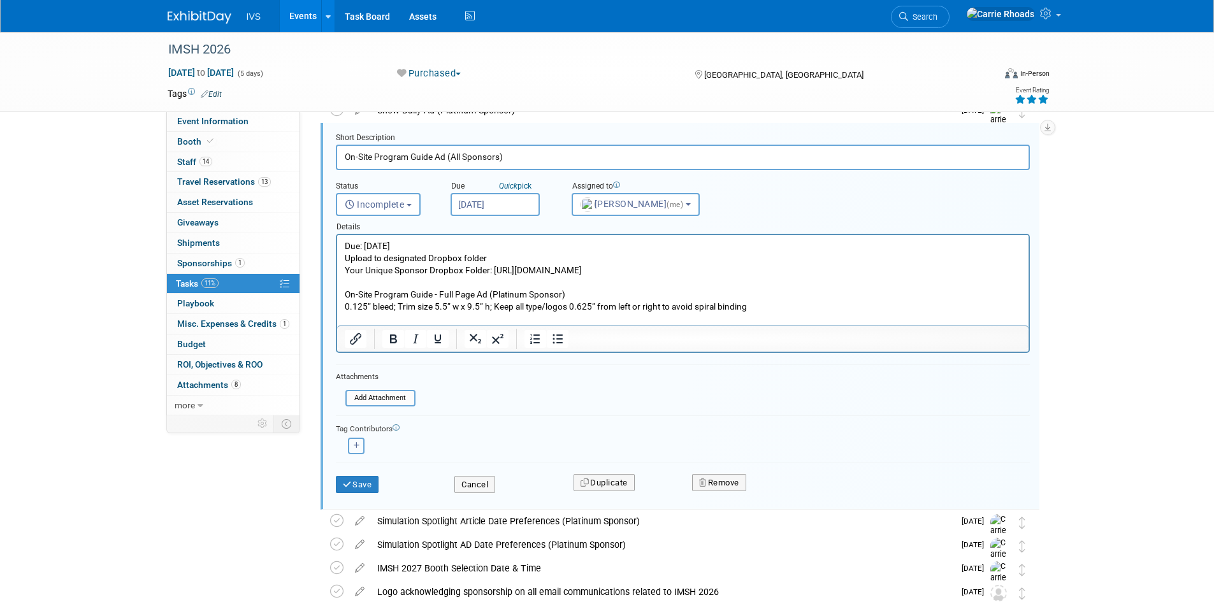
click at [356, 446] on icon "button" at bounding box center [357, 445] width 6 height 7
select select
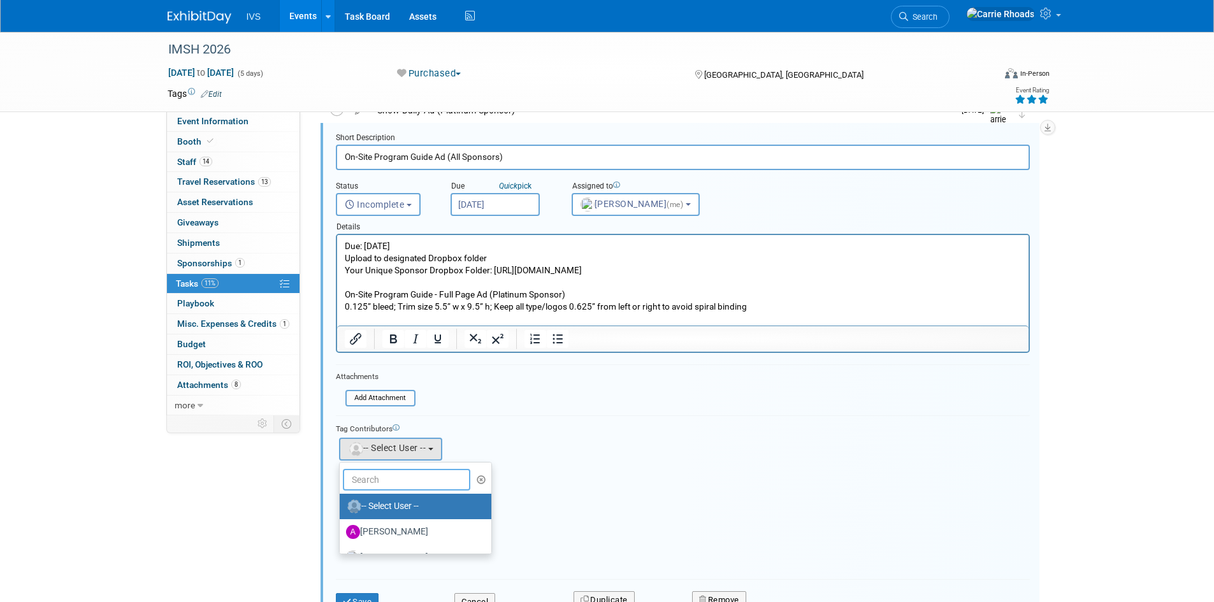
click at [390, 486] on input "text" at bounding box center [406, 480] width 127 height 22
type input "Chr"
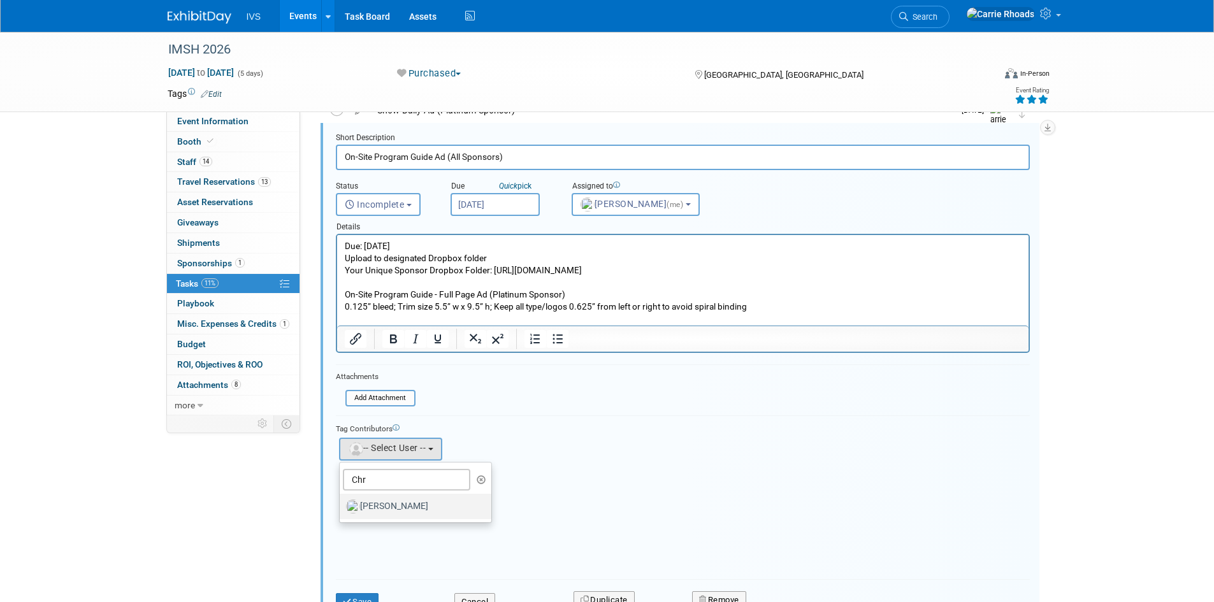
click at [377, 507] on label "[PERSON_NAME]" at bounding box center [412, 506] width 133 height 20
click at [342, 507] on input "[PERSON_NAME]" at bounding box center [337, 505] width 8 height 8
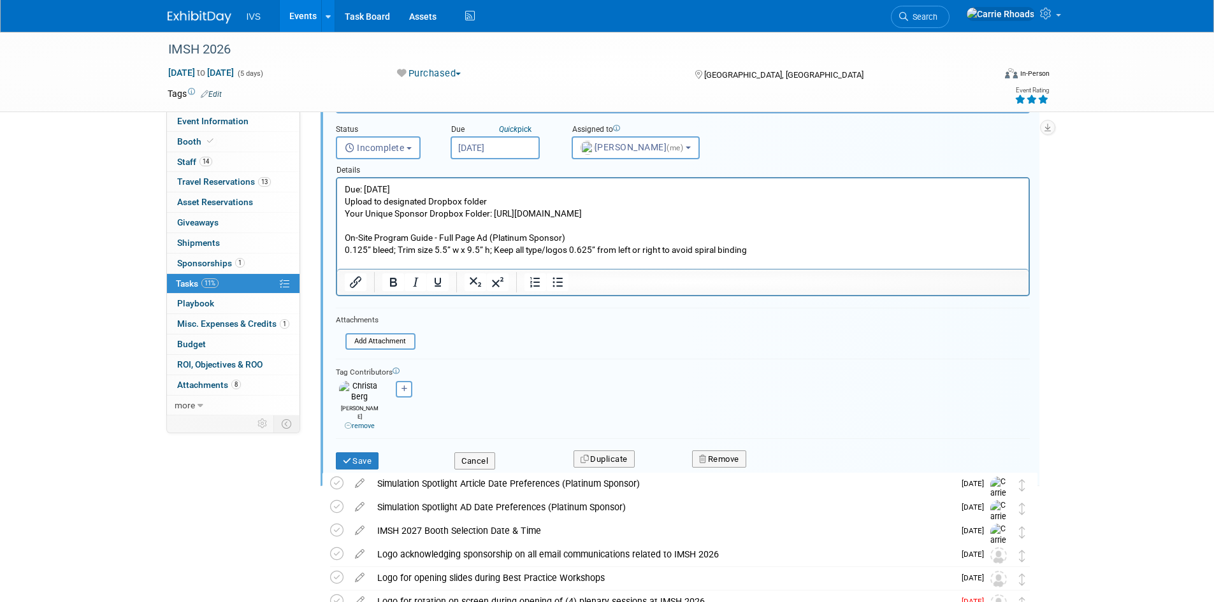
scroll to position [255, 0]
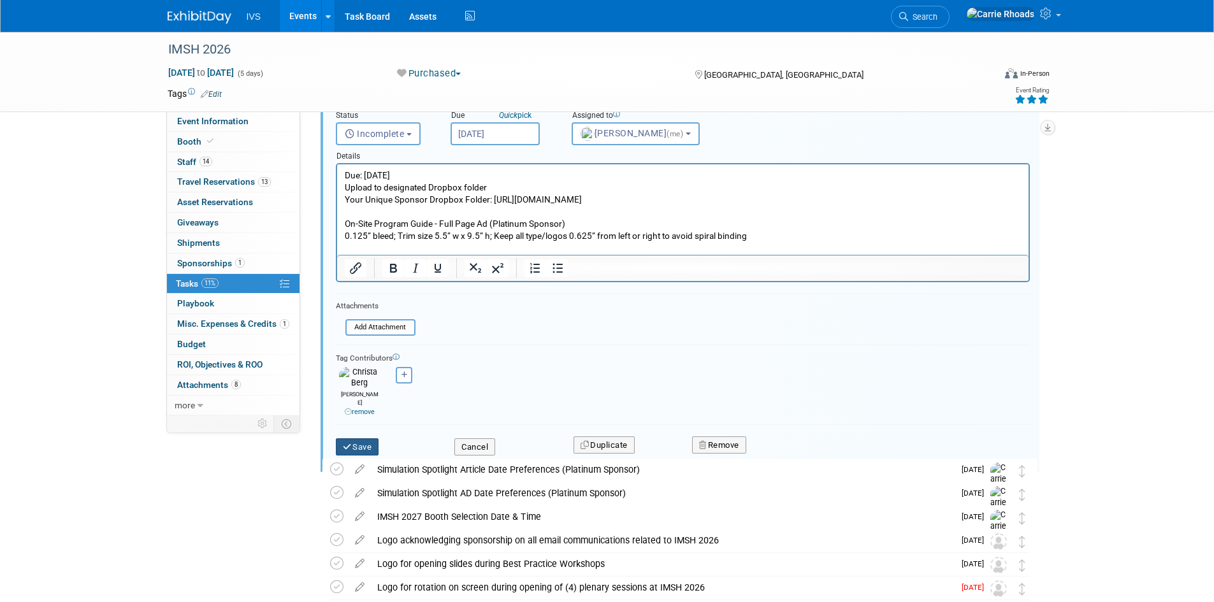
click at [365, 438] on button "Save" at bounding box center [357, 447] width 43 height 18
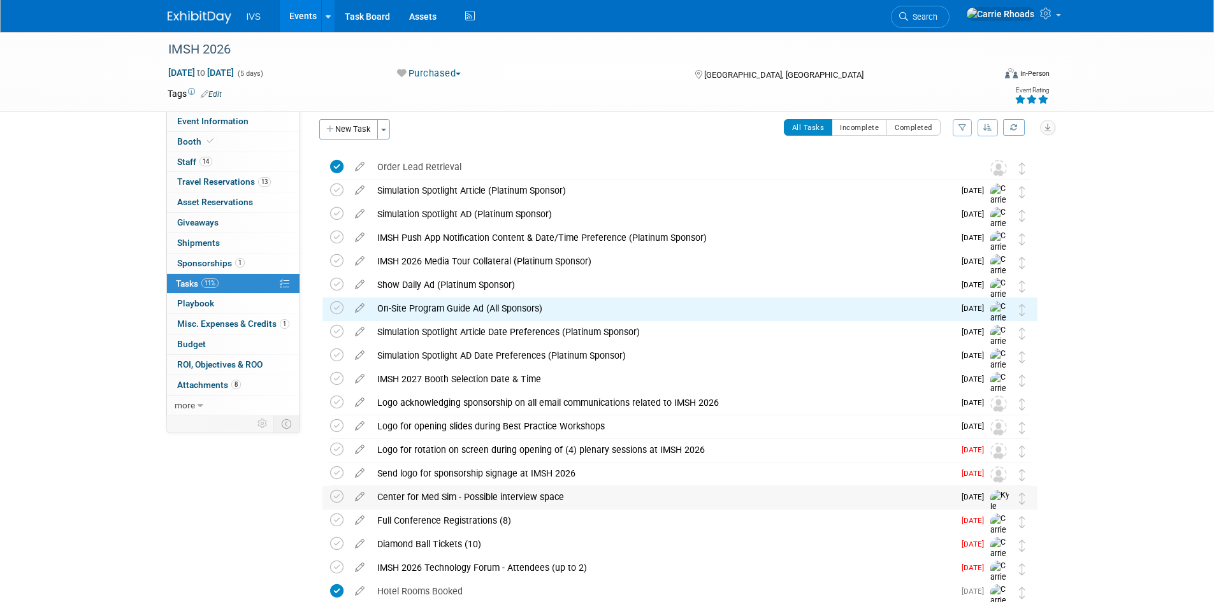
scroll to position [0, 0]
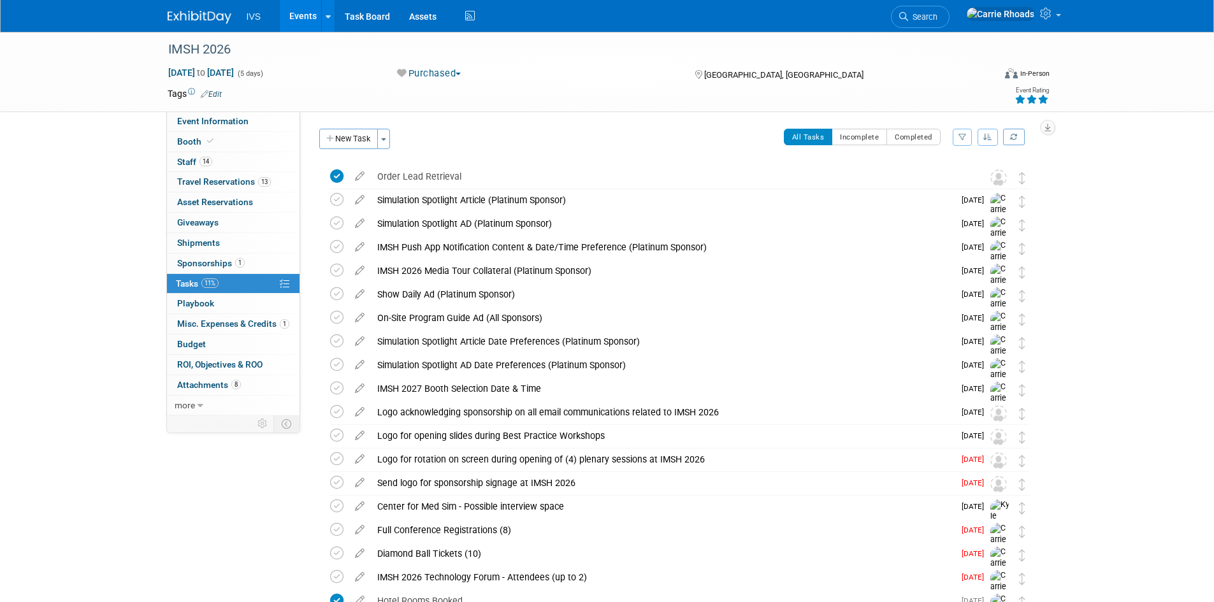
click at [407, 319] on div "On-Site Program Guide Ad (All Sponsors)" at bounding box center [662, 318] width 583 height 22
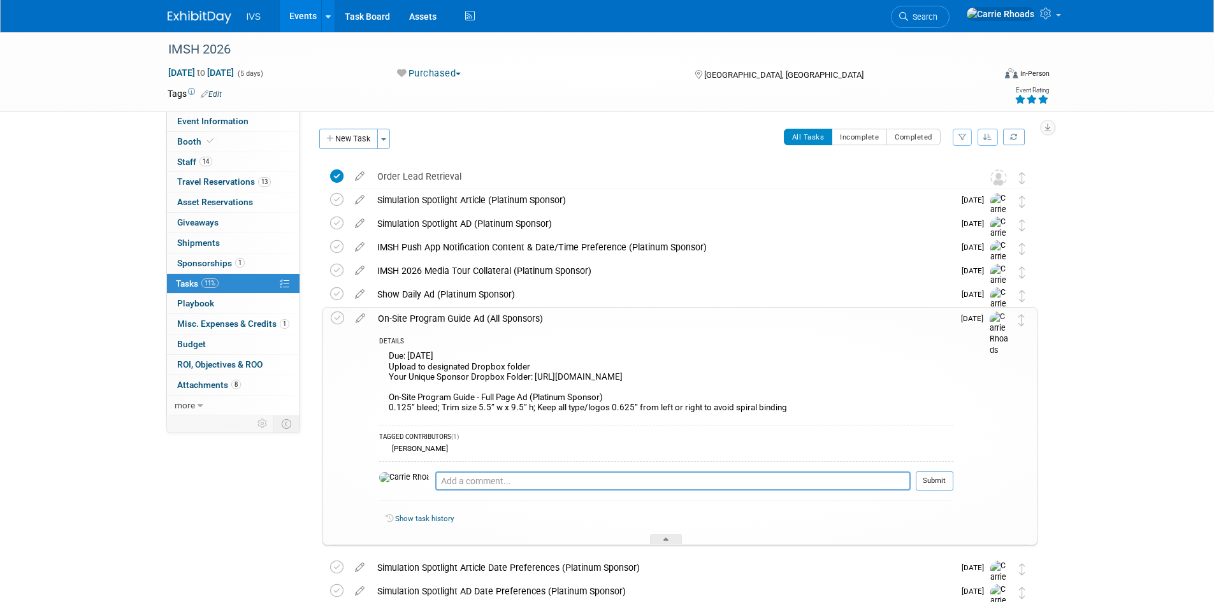
click at [439, 321] on div "On-Site Program Guide Ad (All Sponsors)" at bounding box center [663, 319] width 582 height 22
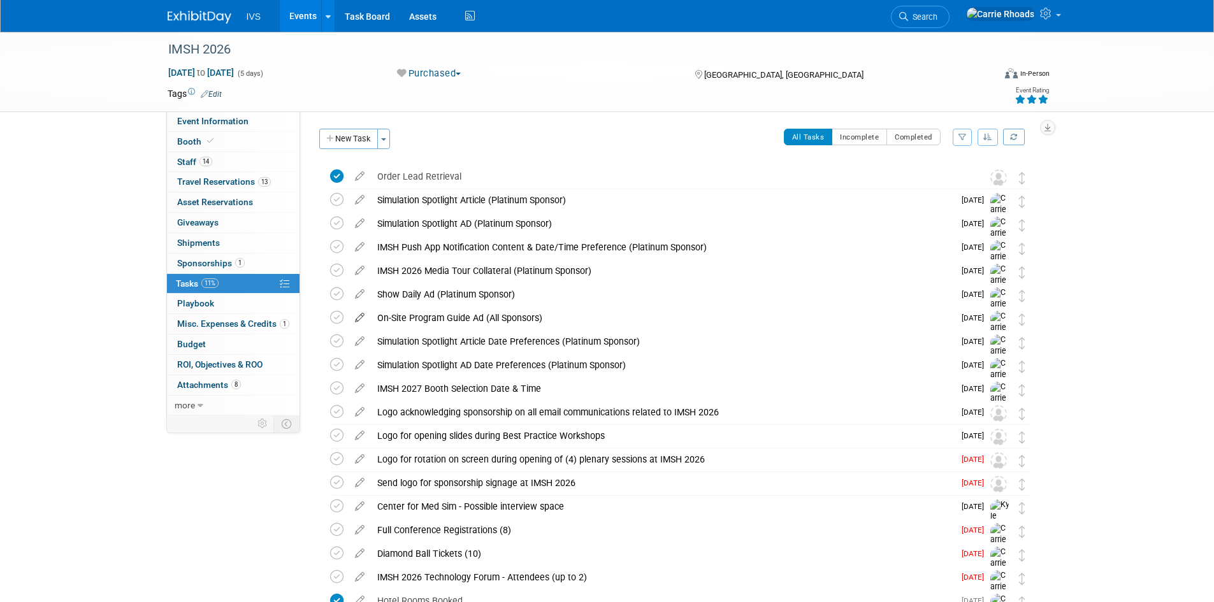
click at [359, 317] on icon at bounding box center [360, 315] width 22 height 16
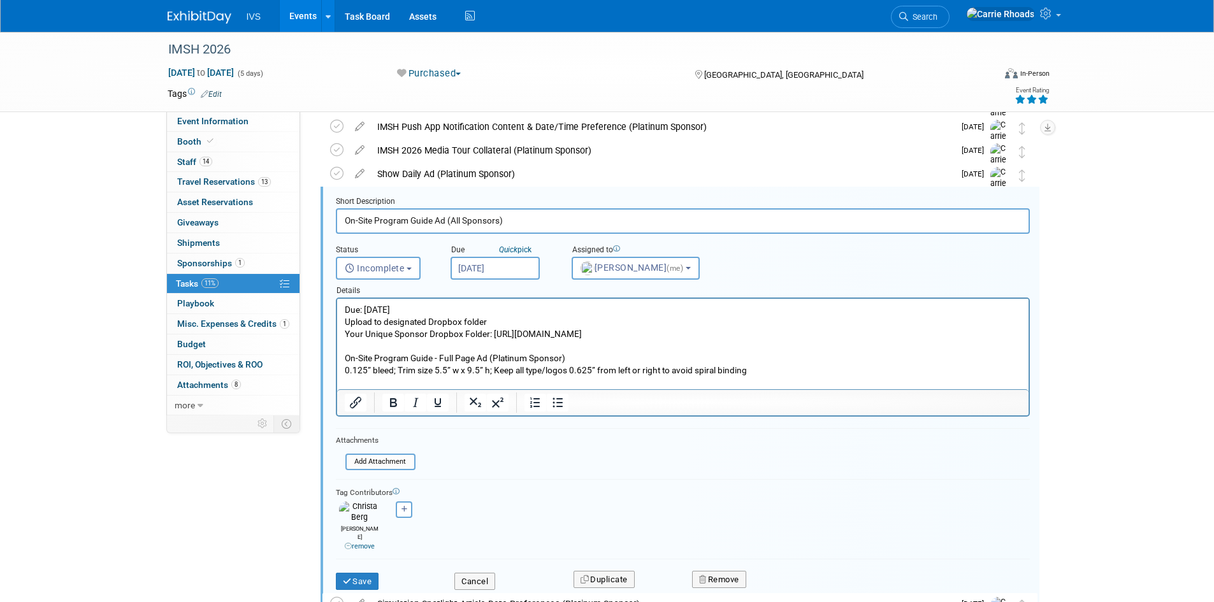
drag, startPoint x: 512, startPoint y: 221, endPoint x: 337, endPoint y: 220, distance: 175.3
click at [337, 220] on input "On-Site Program Guide Ad (All Sponsors)" at bounding box center [683, 220] width 694 height 25
click at [482, 573] on button "Cancel" at bounding box center [474, 582] width 41 height 18
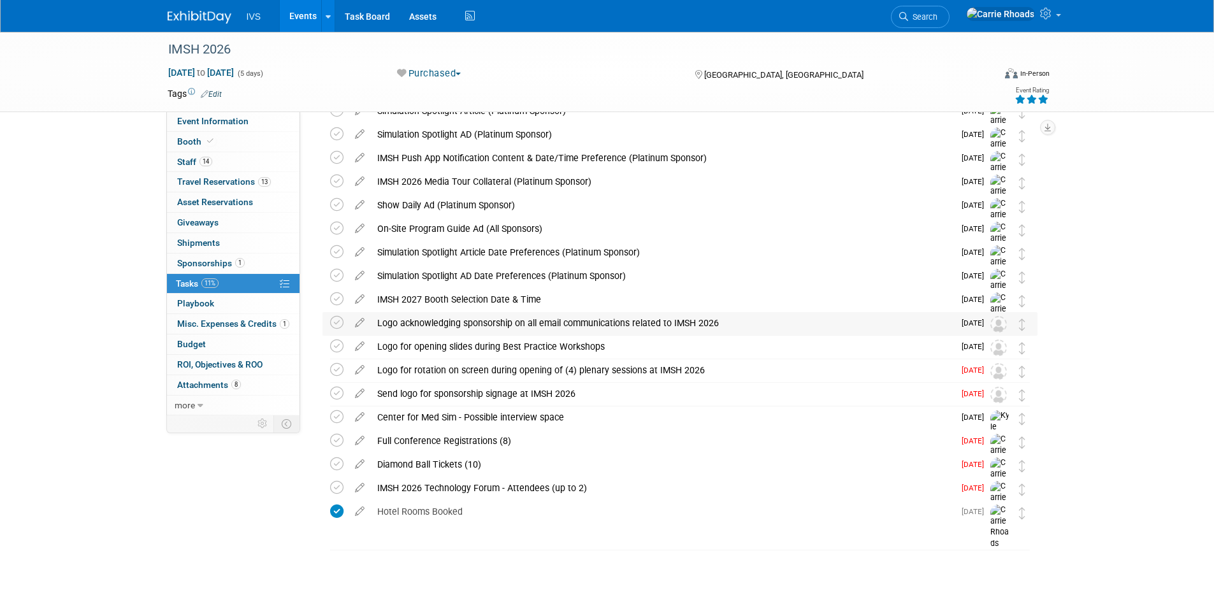
scroll to position [25, 0]
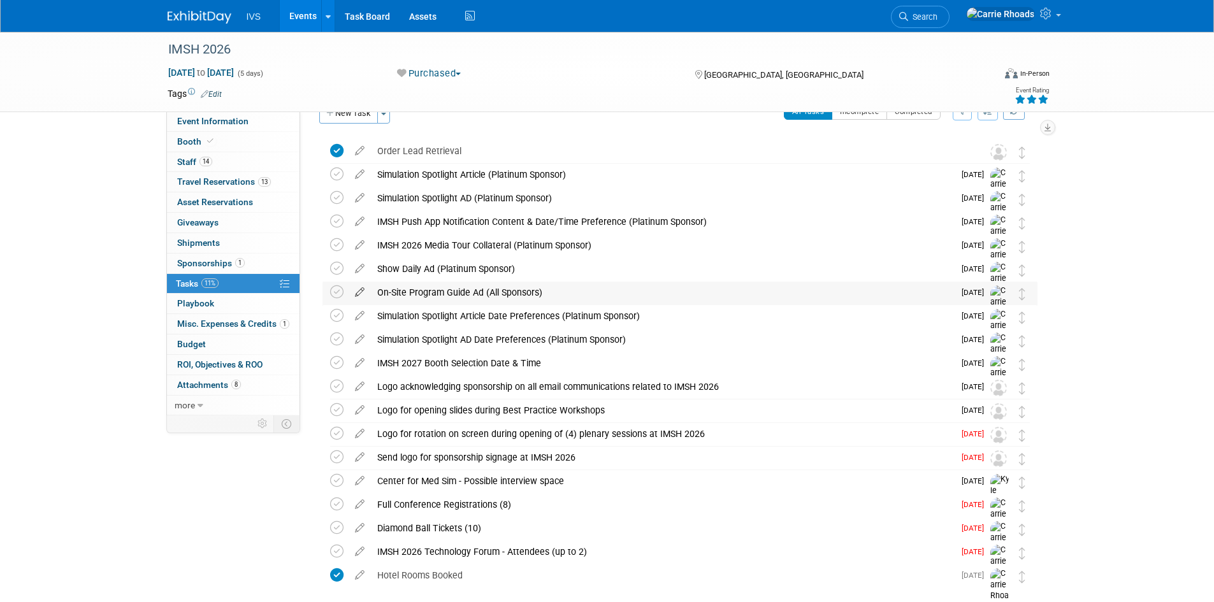
click at [360, 291] on icon at bounding box center [360, 290] width 22 height 16
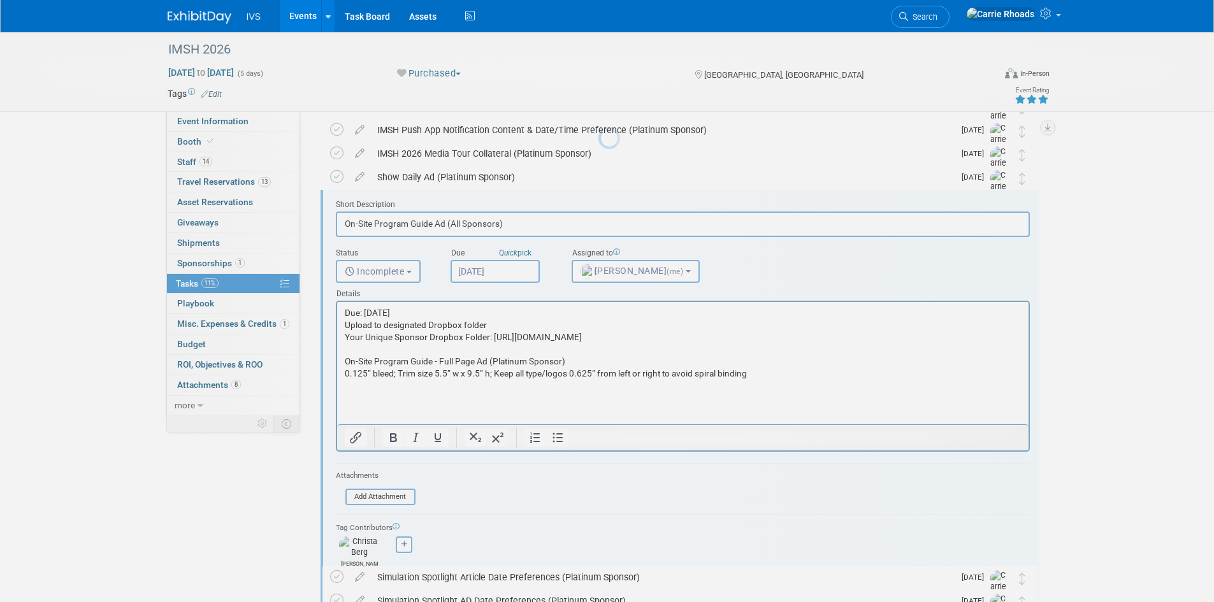
scroll to position [120, 0]
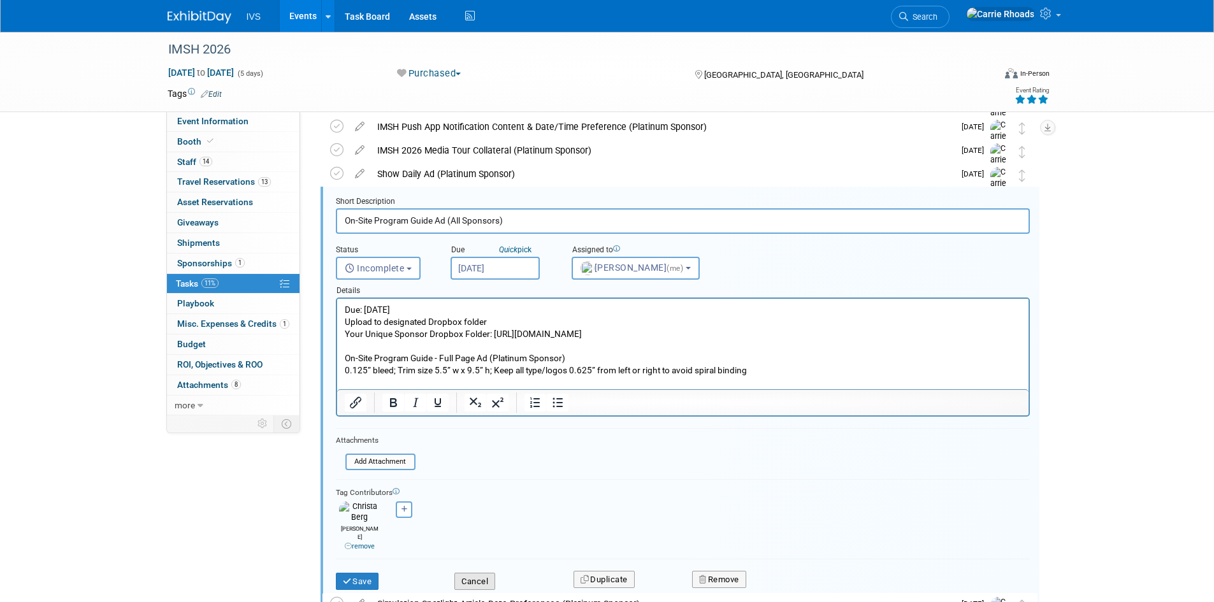
click at [482, 573] on button "Cancel" at bounding box center [474, 582] width 41 height 18
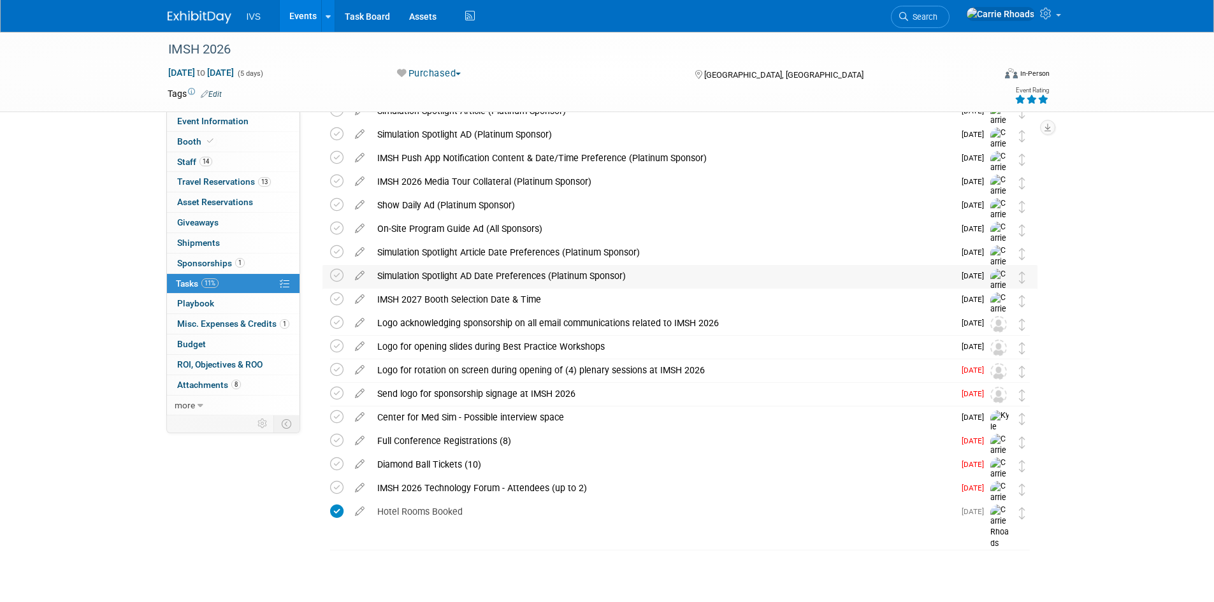
scroll to position [0, 0]
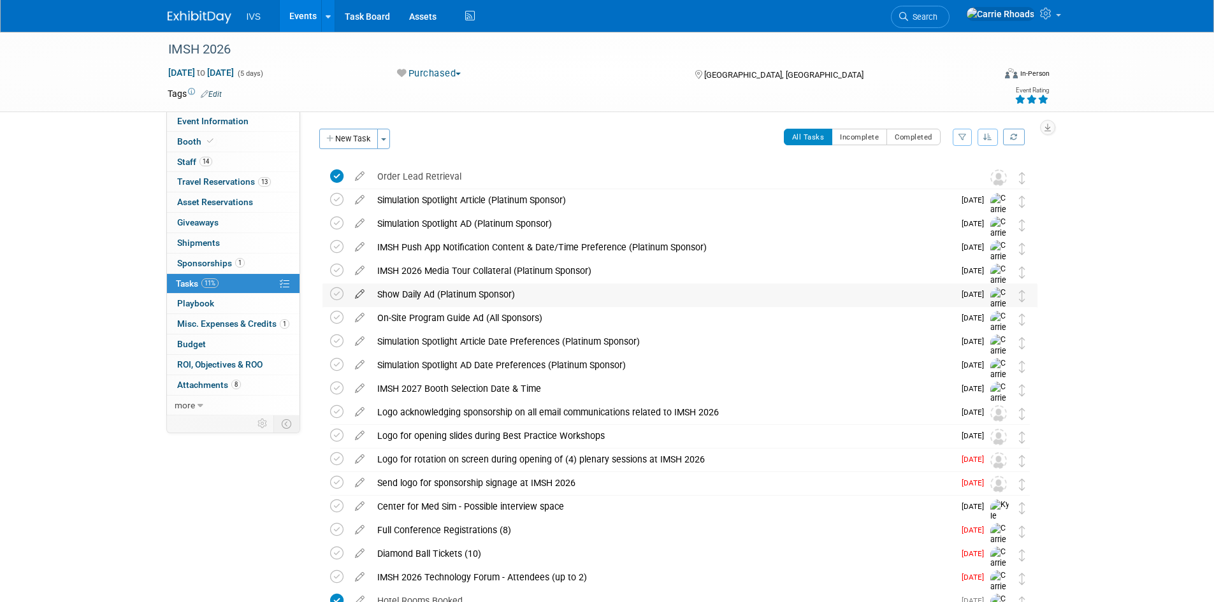
click at [360, 291] on icon at bounding box center [360, 292] width 22 height 16
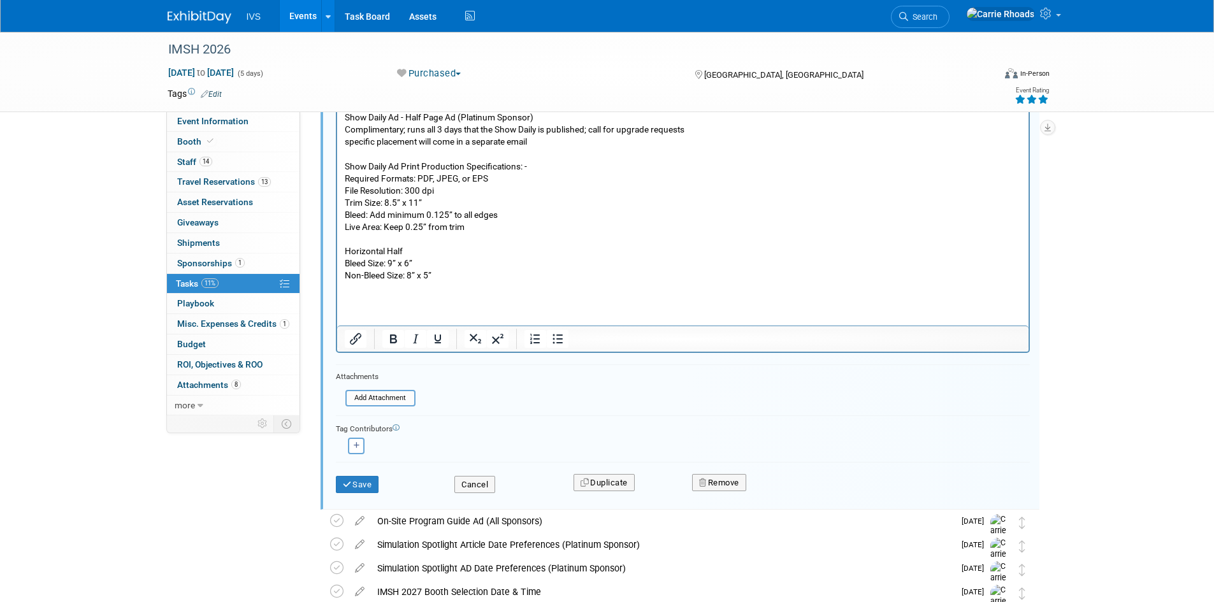
scroll to position [352, 0]
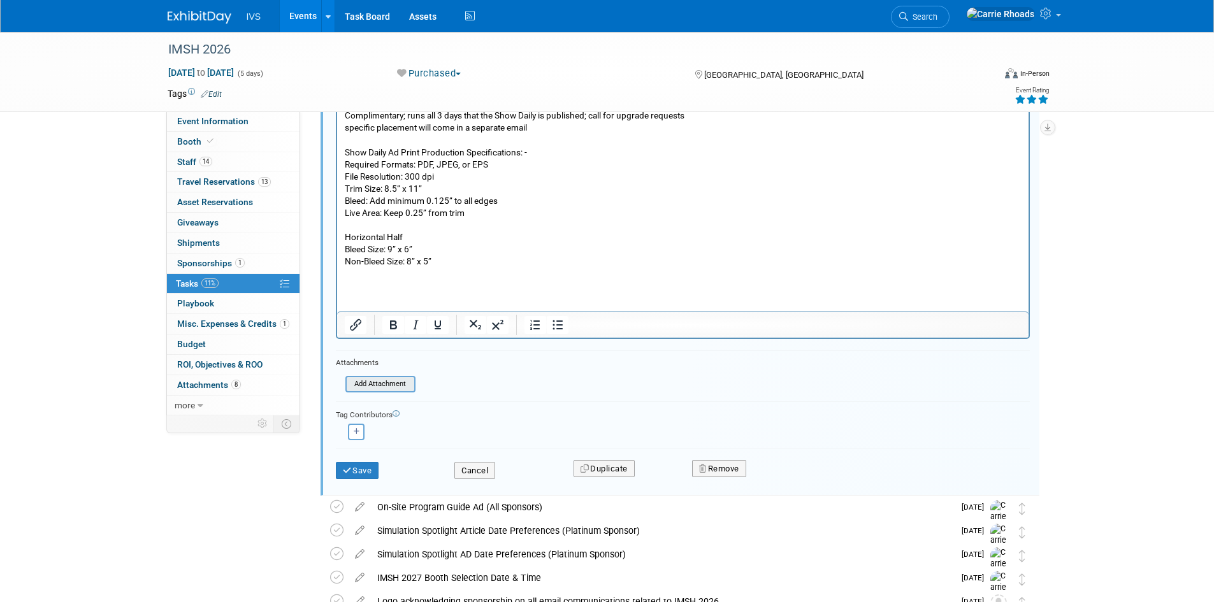
click at [384, 385] on input "file" at bounding box center [349, 384] width 130 height 14
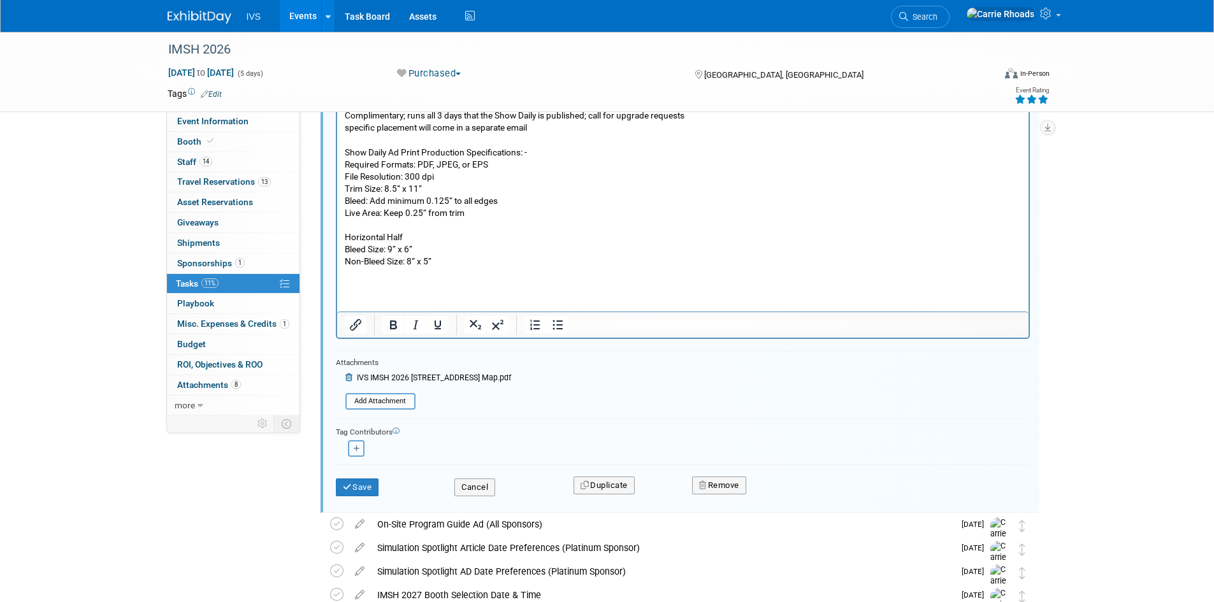
click at [357, 446] on icon "button" at bounding box center [357, 448] width 6 height 7
select select
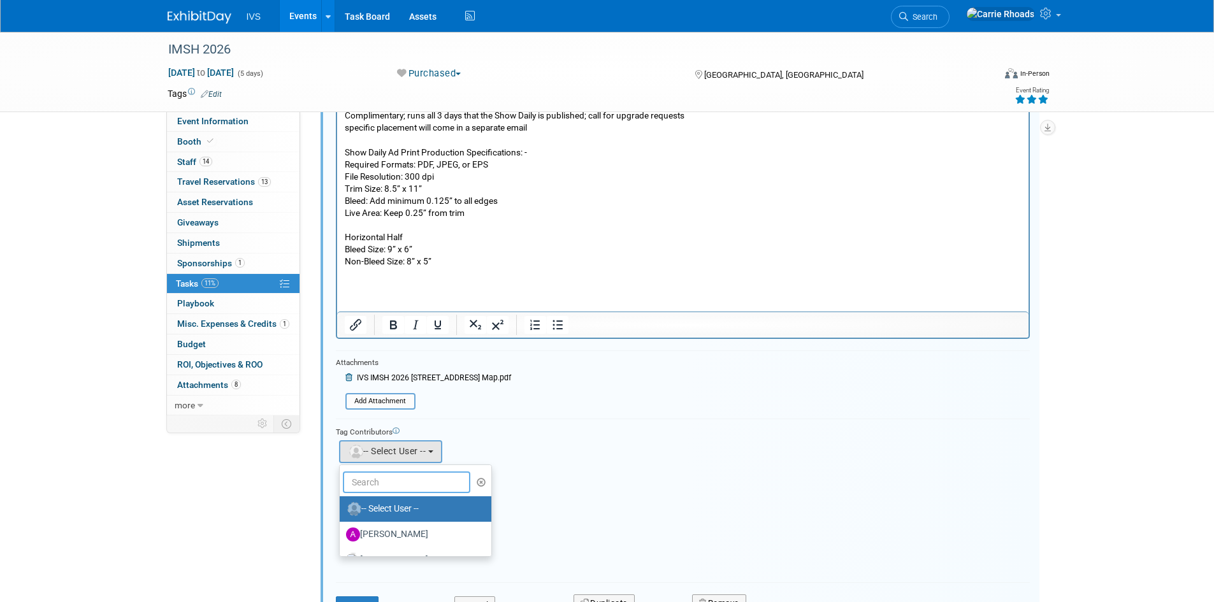
click at [382, 487] on input "text" at bounding box center [406, 483] width 127 height 22
type input "Chr"
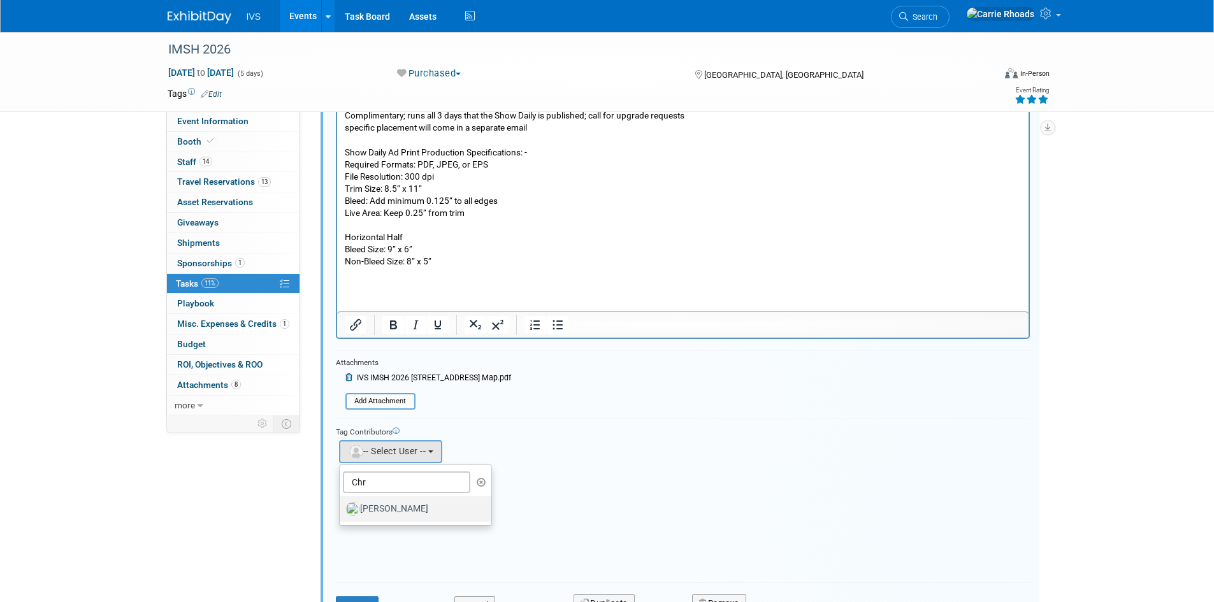
click at [388, 507] on label "[PERSON_NAME]" at bounding box center [412, 509] width 133 height 20
click at [342, 507] on input "[PERSON_NAME]" at bounding box center [337, 507] width 8 height 8
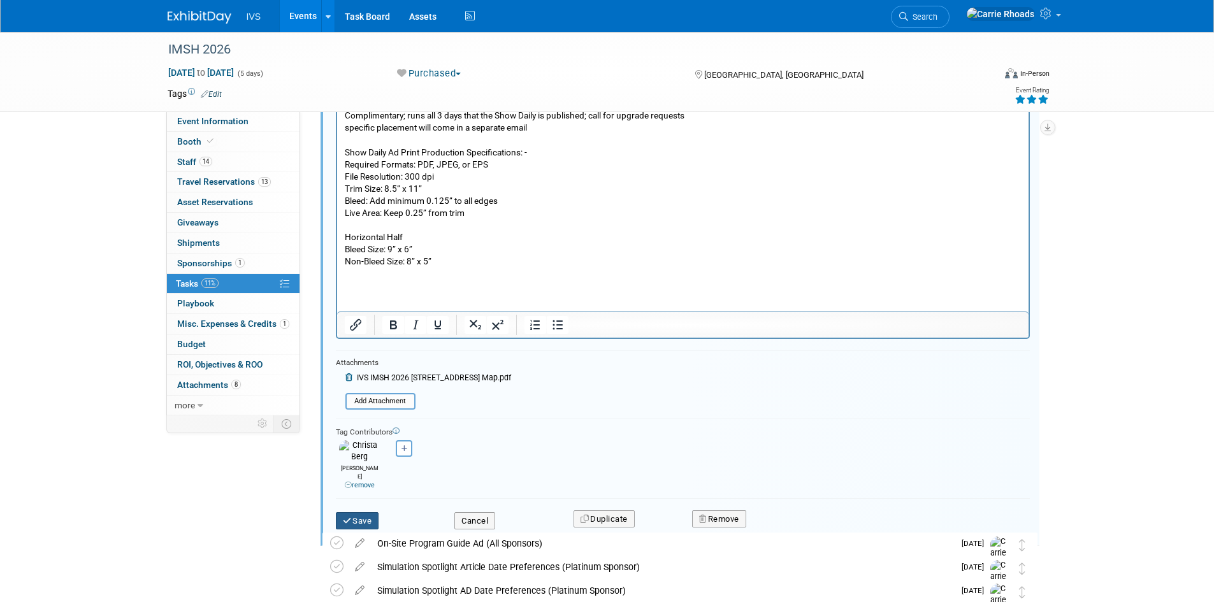
click at [358, 512] on button "Save" at bounding box center [357, 521] width 43 height 18
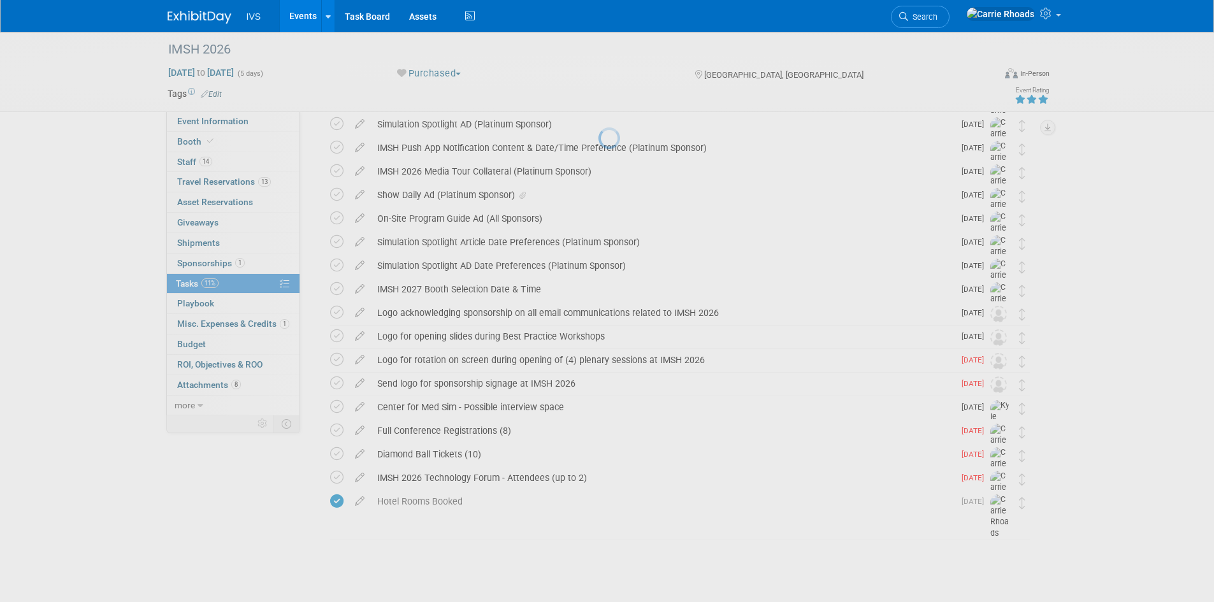
scroll to position [89, 0]
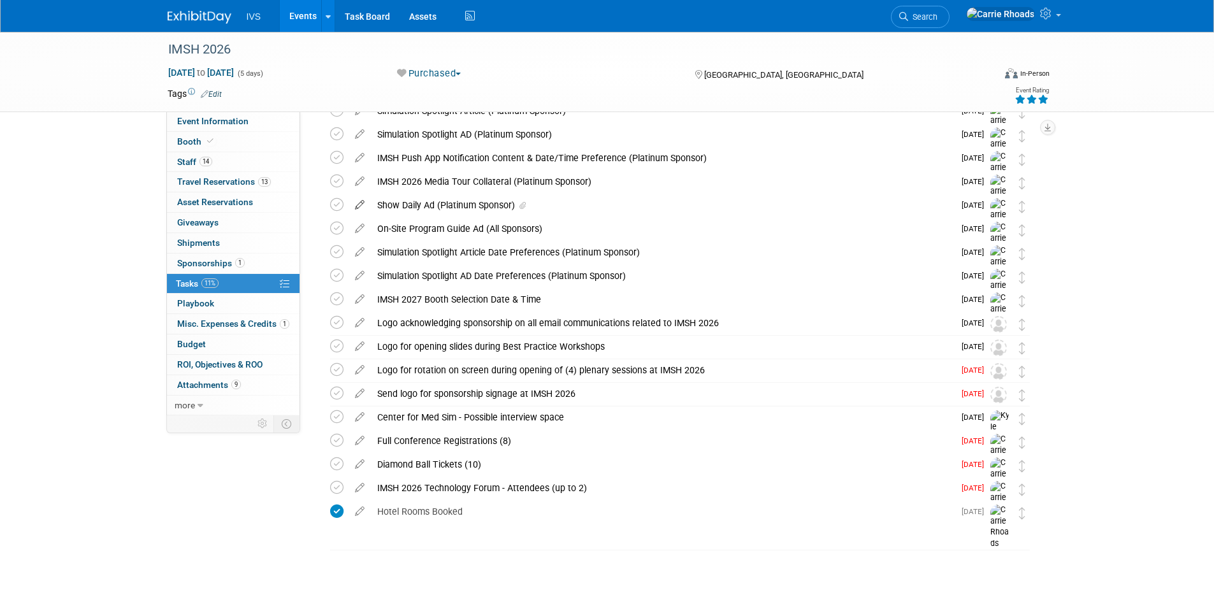
click at [361, 203] on icon at bounding box center [360, 202] width 22 height 16
select select "10"
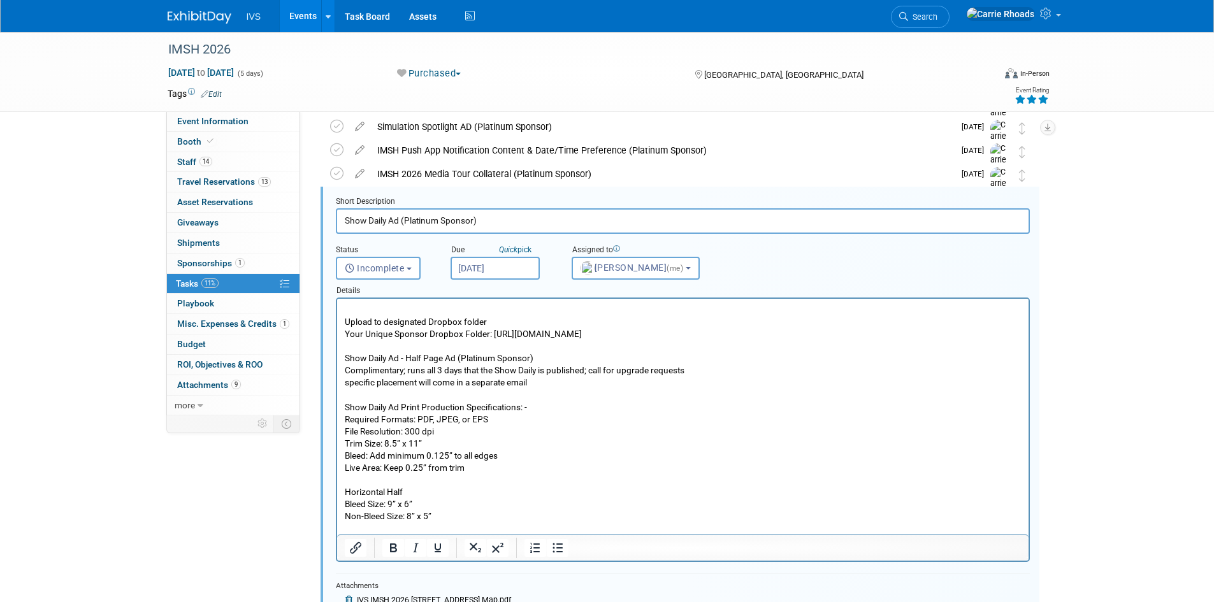
scroll to position [0, 0]
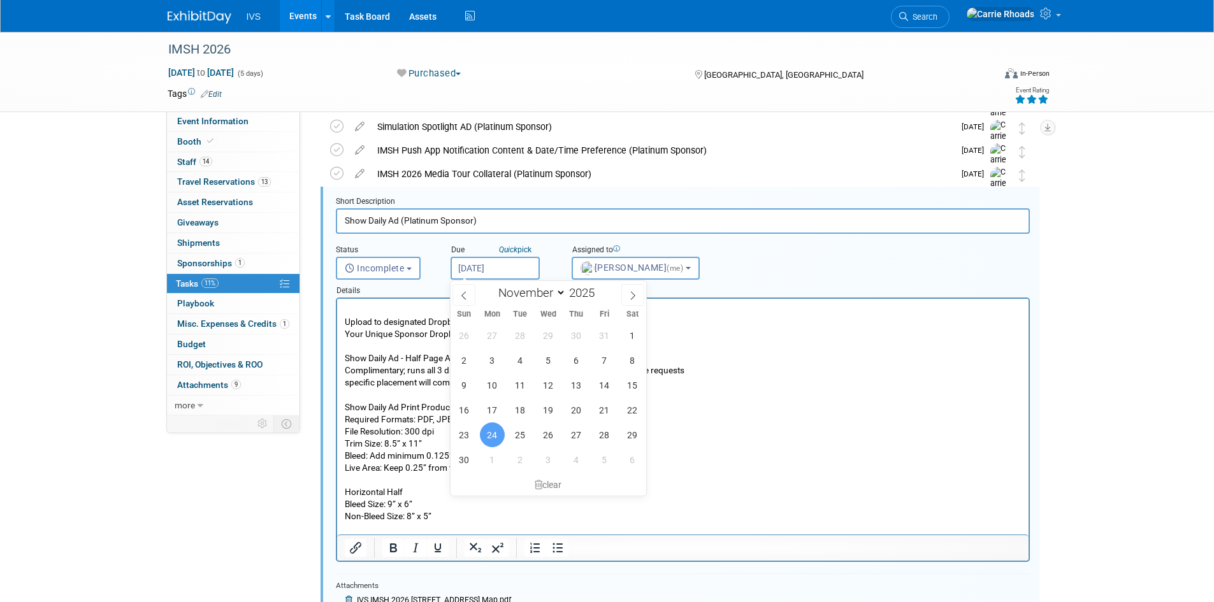
click at [502, 267] on input "Nov 24, 2025" at bounding box center [495, 268] width 89 height 23
click at [583, 409] on span "20" at bounding box center [576, 410] width 25 height 25
type input "Nov 20, 2025"
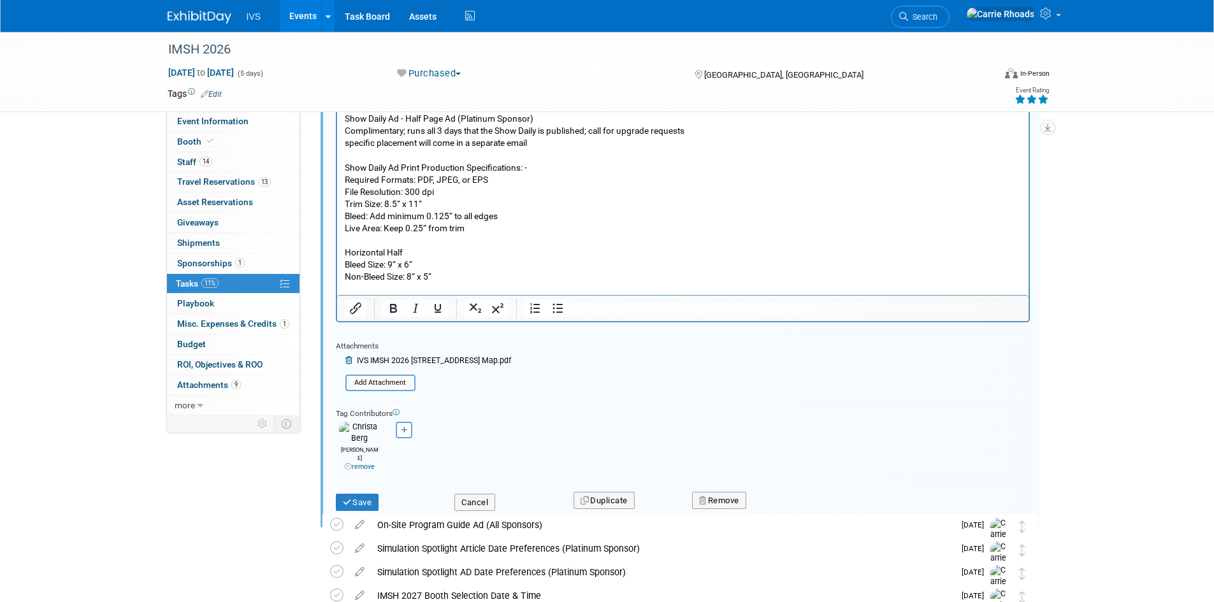
scroll to position [352, 0]
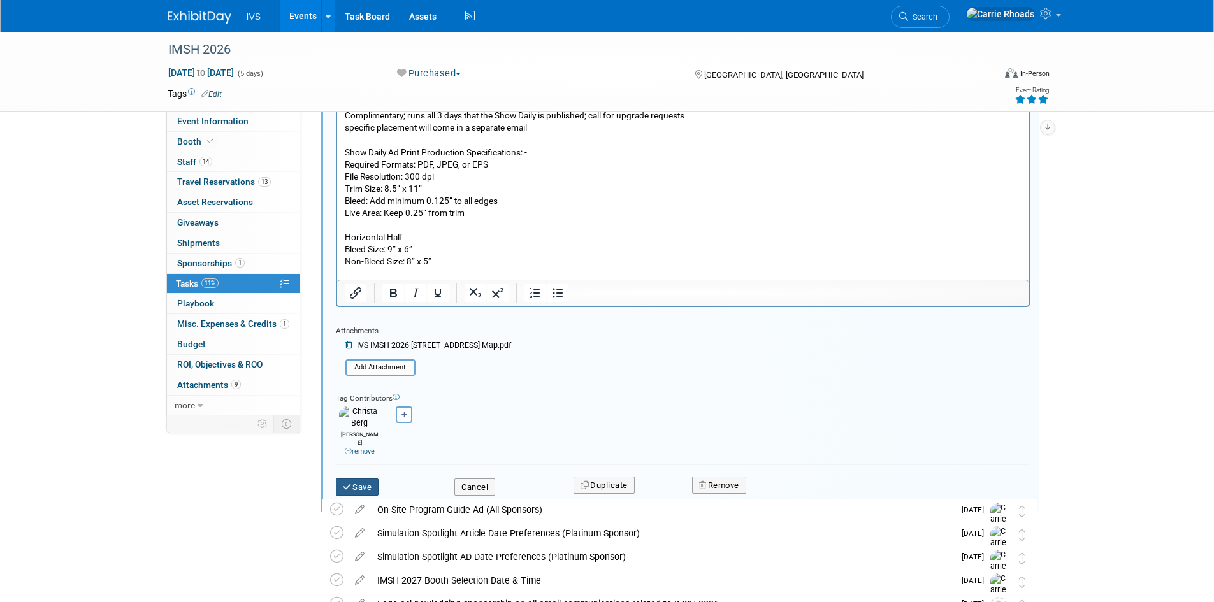
click at [357, 479] on button "Save" at bounding box center [357, 488] width 43 height 18
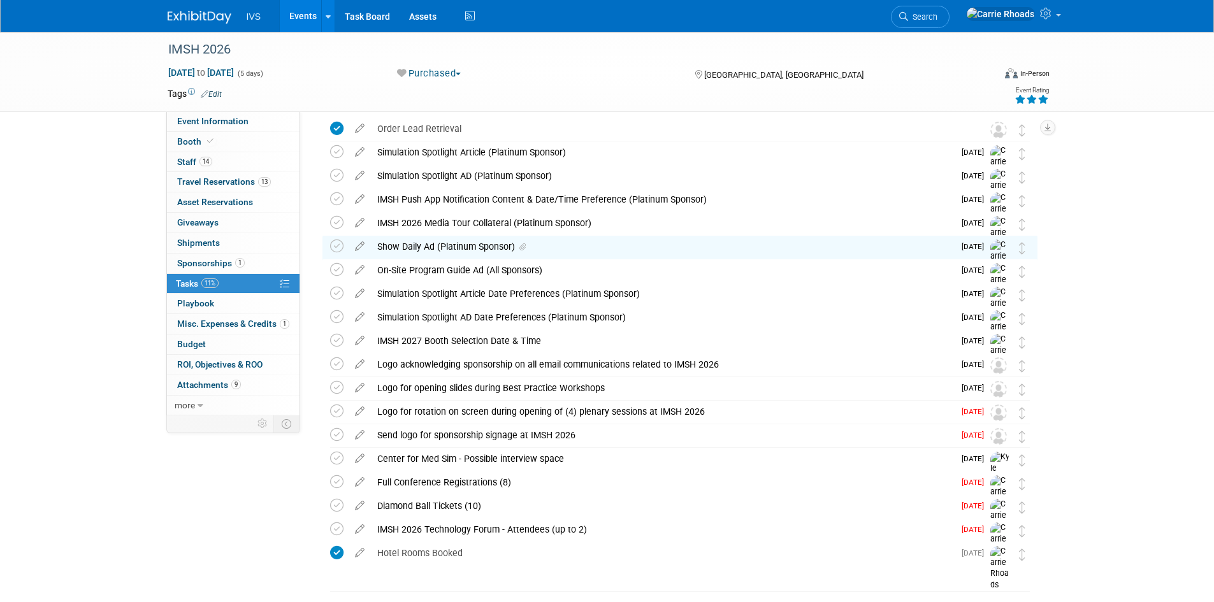
scroll to position [25, 0]
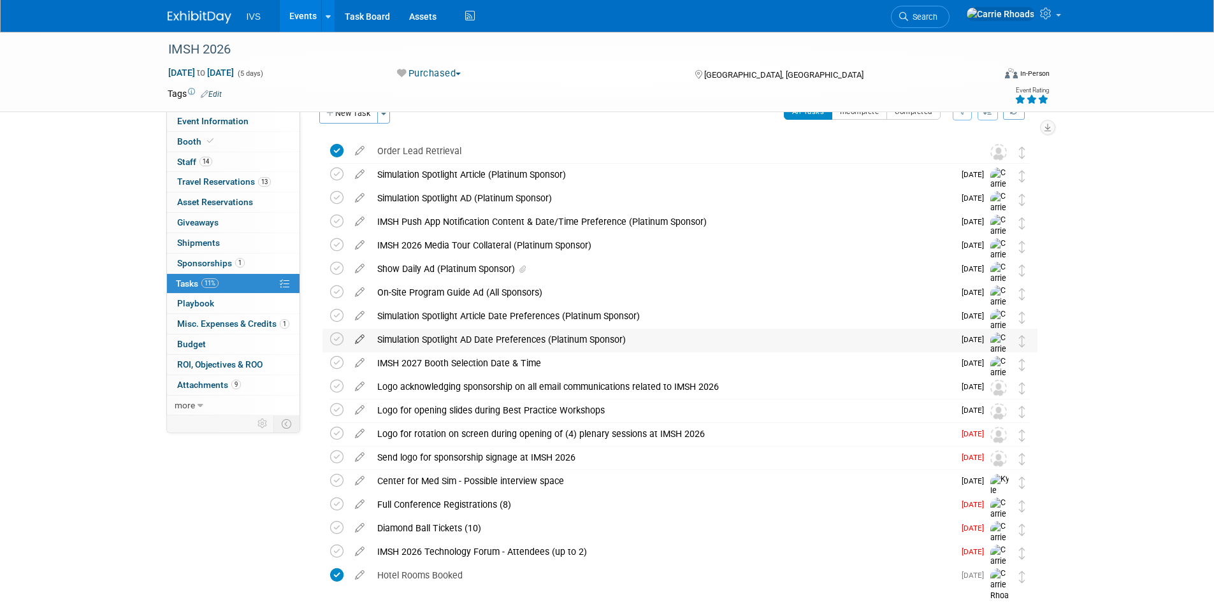
click at [358, 340] on icon at bounding box center [360, 337] width 22 height 16
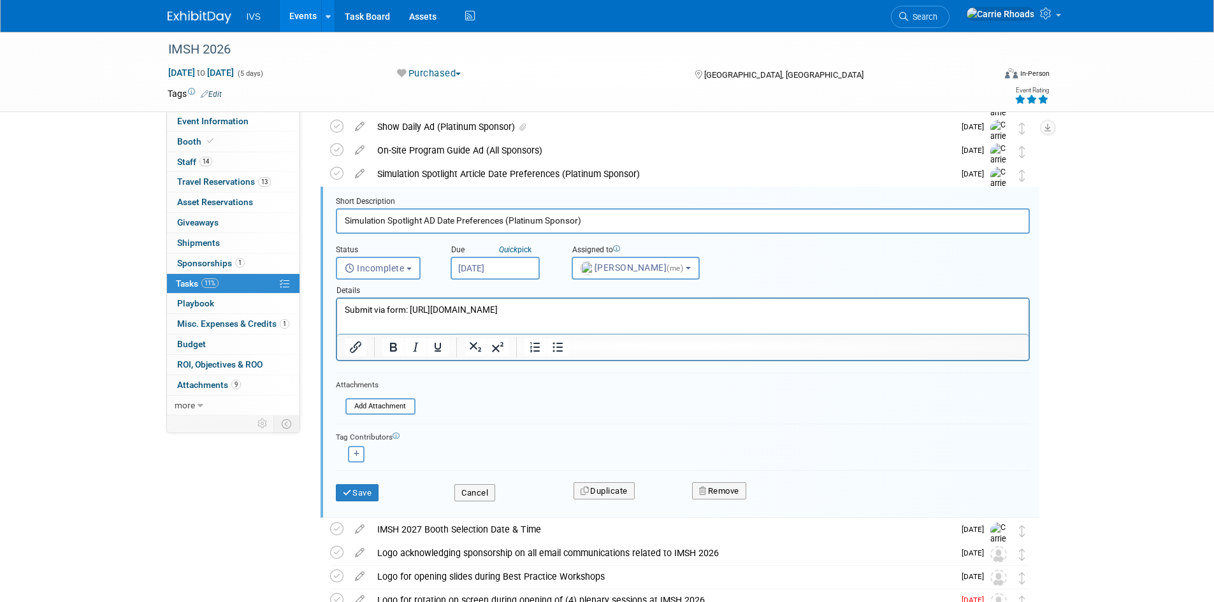
scroll to position [0, 0]
click at [601, 312] on p "Submit via form: [URL][DOMAIN_NAME]" at bounding box center [682, 310] width 677 height 12
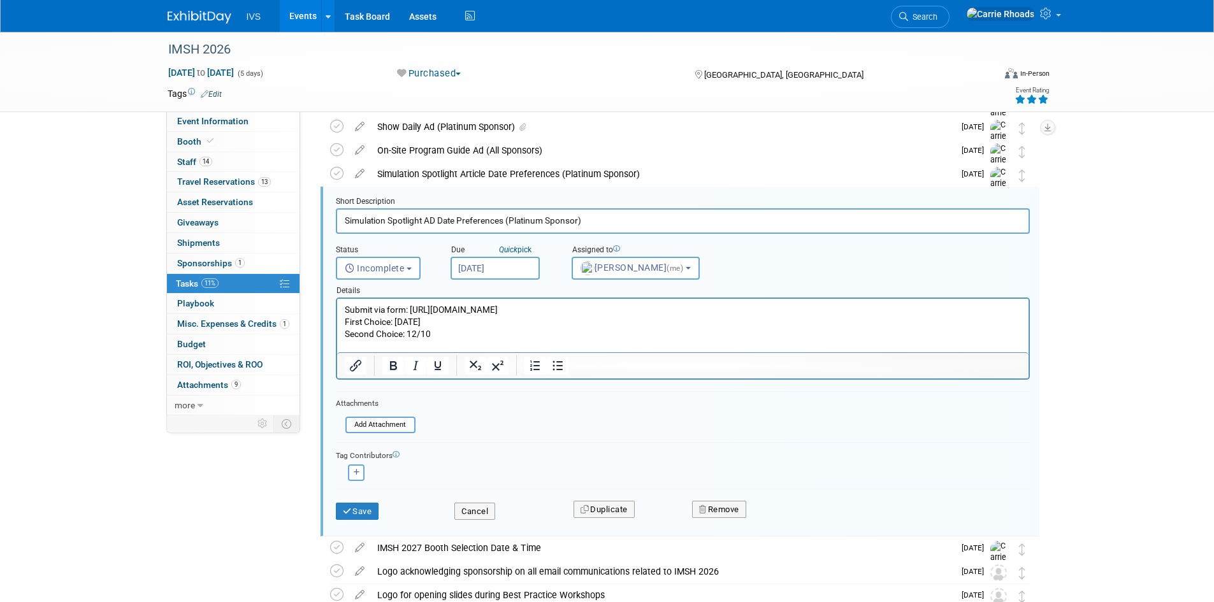
click at [535, 336] on p "Second Choice: 12/10" at bounding box center [682, 334] width 677 height 12
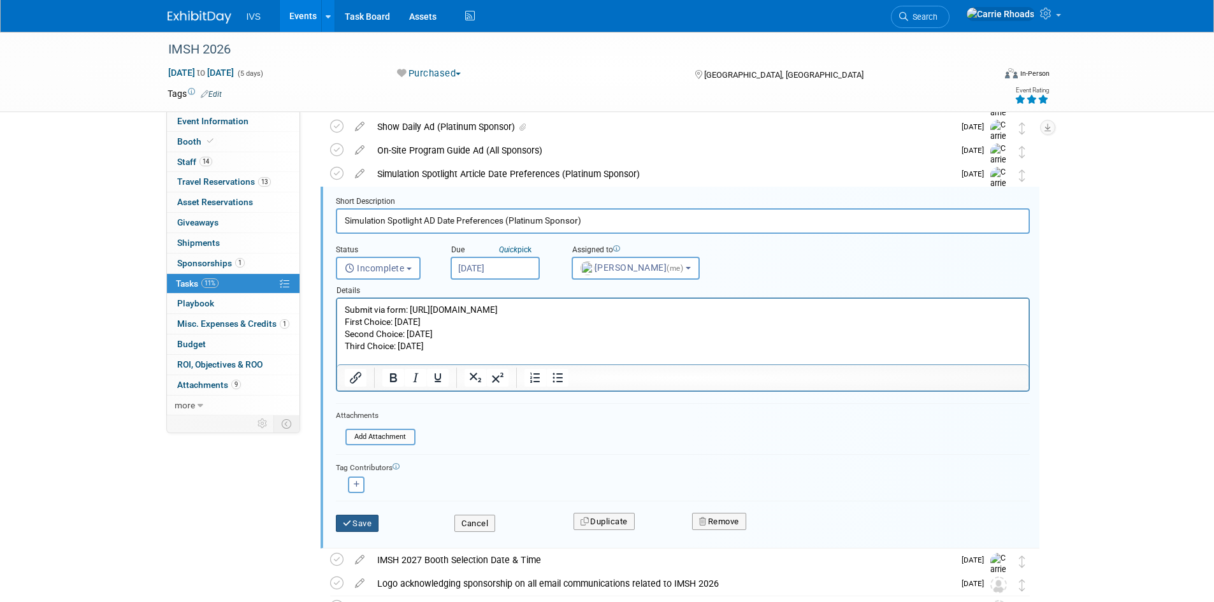
click at [370, 526] on button "Save" at bounding box center [357, 524] width 43 height 18
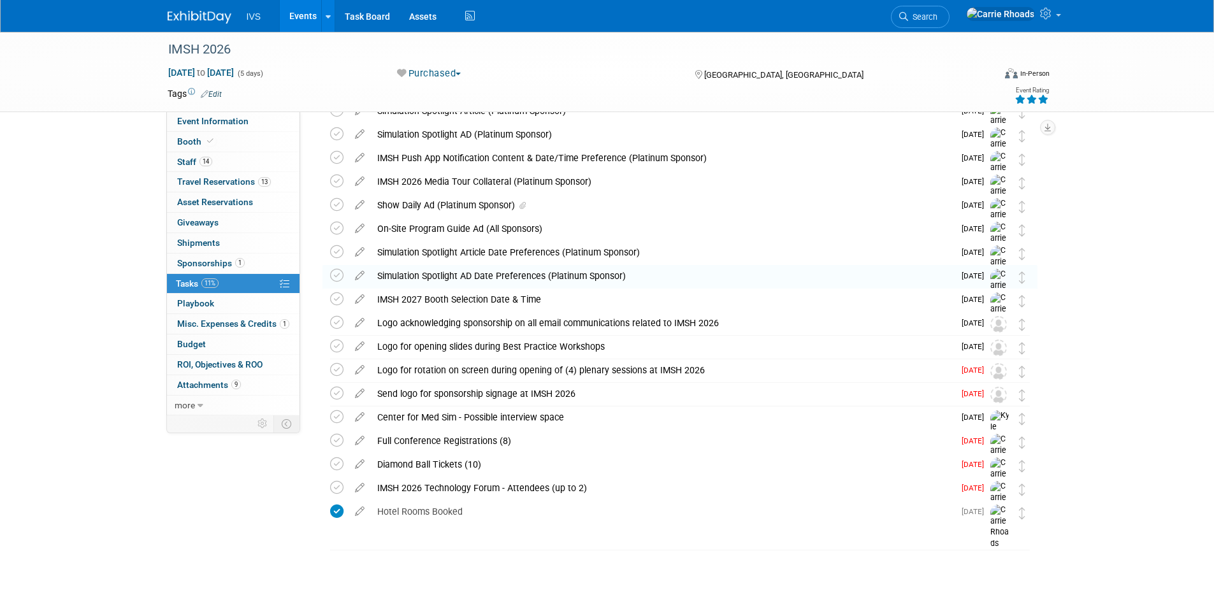
scroll to position [89, 0]
click at [337, 276] on icon at bounding box center [336, 275] width 13 height 13
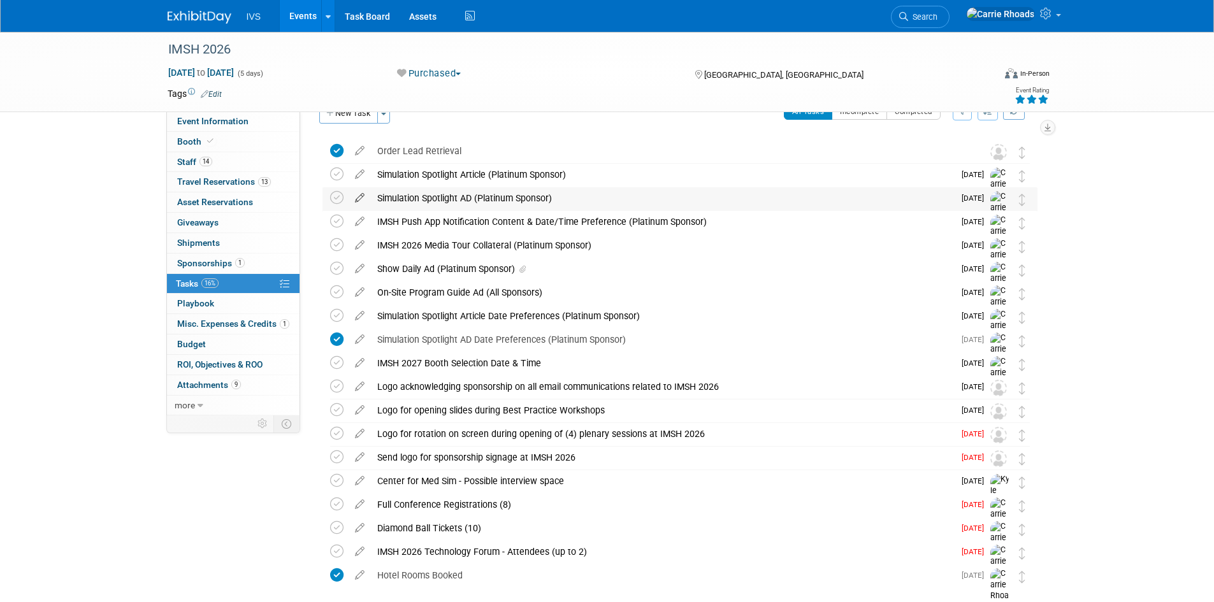
click at [357, 197] on icon at bounding box center [360, 195] width 22 height 16
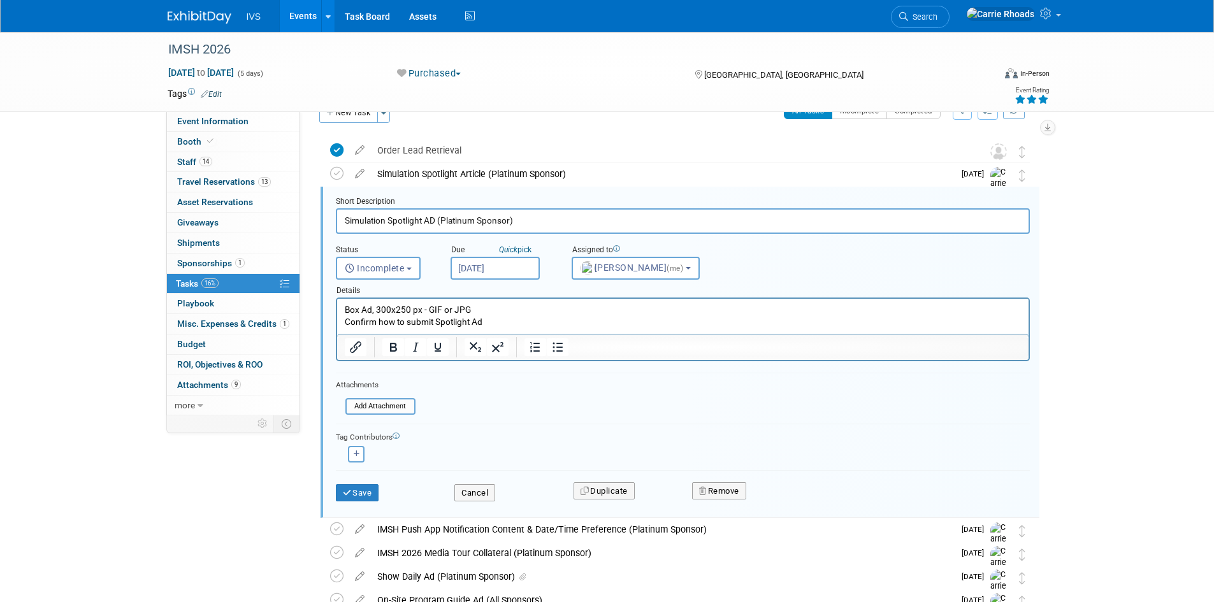
scroll to position [0, 0]
click at [493, 265] on input "Nov 3, 2025" at bounding box center [495, 268] width 89 height 23
click at [746, 389] on form "Short Description Simulation Spotlight AD (Platinum Sponsor) Status <i class="f…" at bounding box center [682, 355] width 713 height 318
click at [514, 320] on p "Box Ad, 300x250 px - GIF or JPG Confirm how to submit Spotlight Ad" at bounding box center [682, 316] width 677 height 24
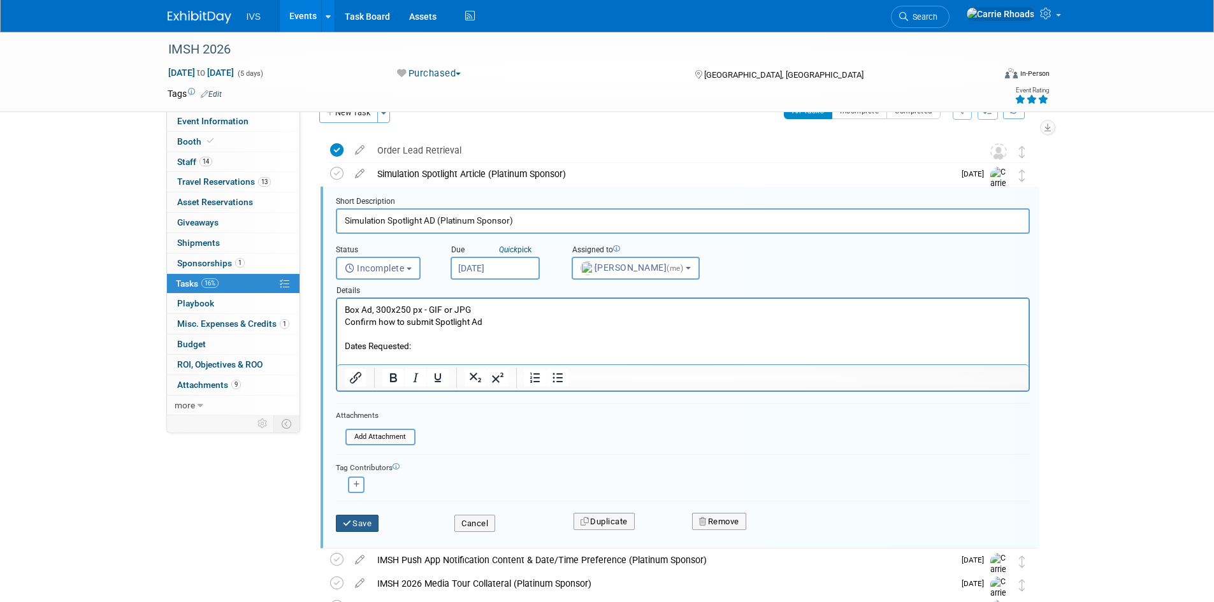
click at [367, 526] on button "Save" at bounding box center [357, 524] width 43 height 18
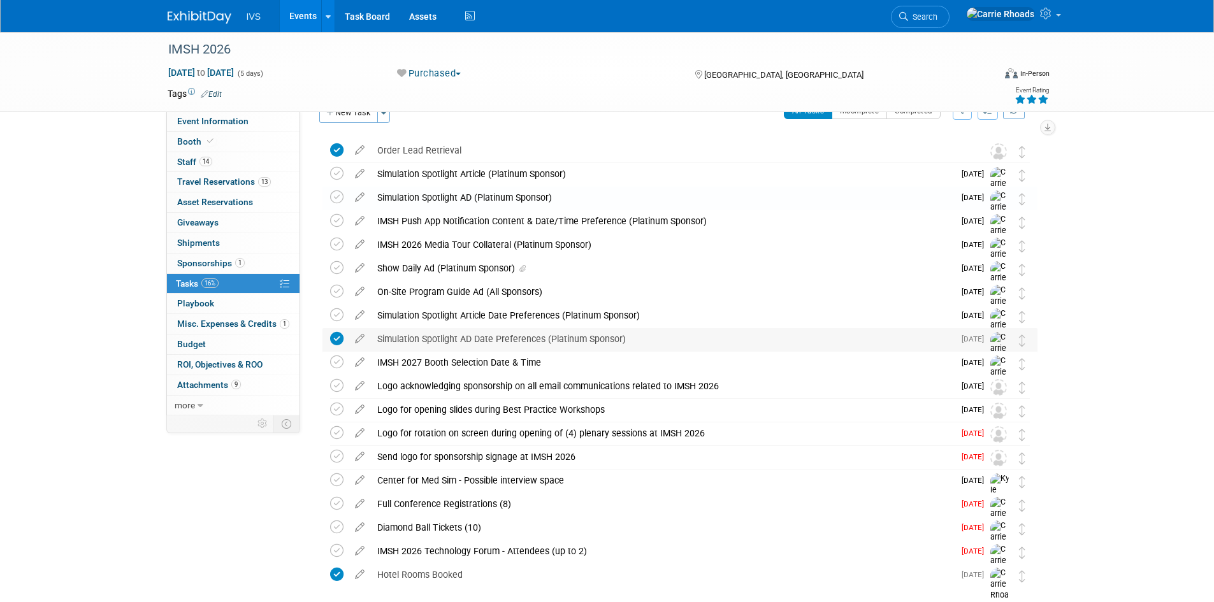
click at [437, 343] on div "Simulation Spotlight AD Date Preferences (Platinum Sponsor)" at bounding box center [662, 339] width 583 height 22
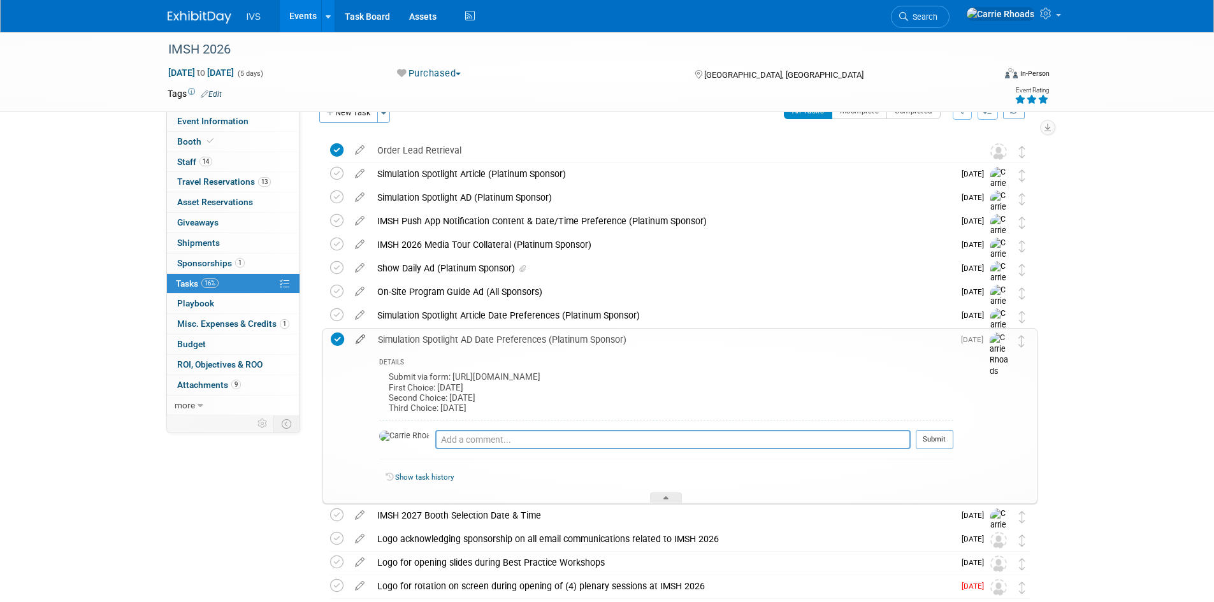
click at [359, 333] on icon at bounding box center [360, 337] width 22 height 16
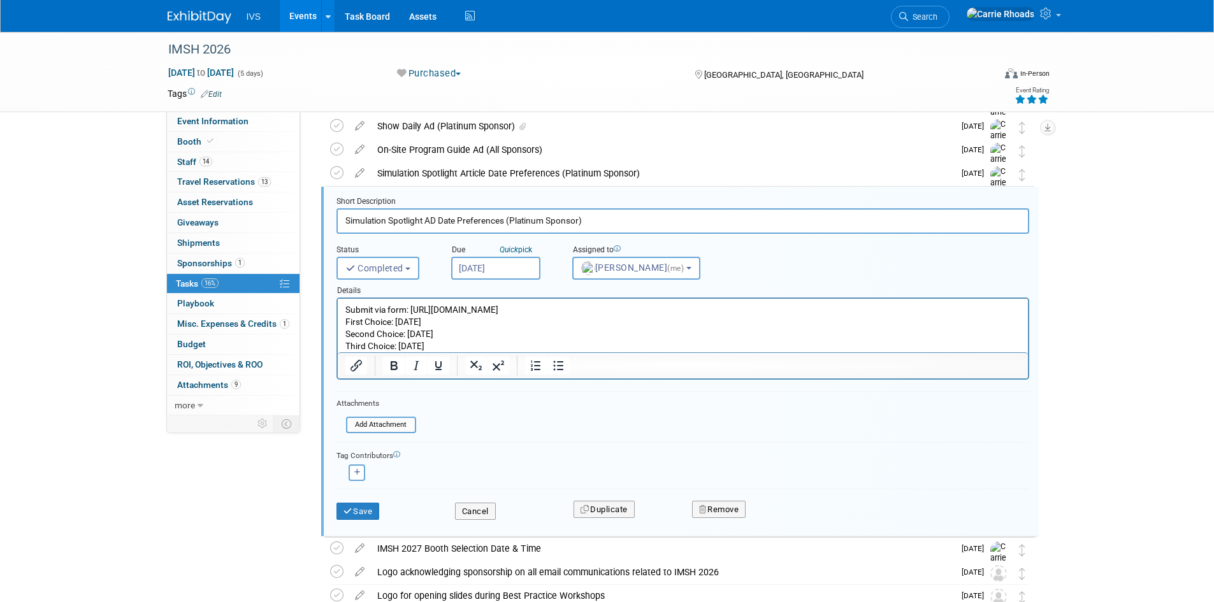
drag, startPoint x: 435, startPoint y: 349, endPoint x: 313, endPoint y: 327, distance: 124.4
click at [337, 327] on html "Submit via form: https://wkf.ms/4nKX2hK First Choice: 12/17/25 Second Choice: 1…" at bounding box center [682, 326] width 690 height 54
copy p "First Choice: 12/17/25 Second Choice: 12/10/25 Third Choice: 12/3/25"
click at [375, 511] on button "Save" at bounding box center [357, 512] width 43 height 18
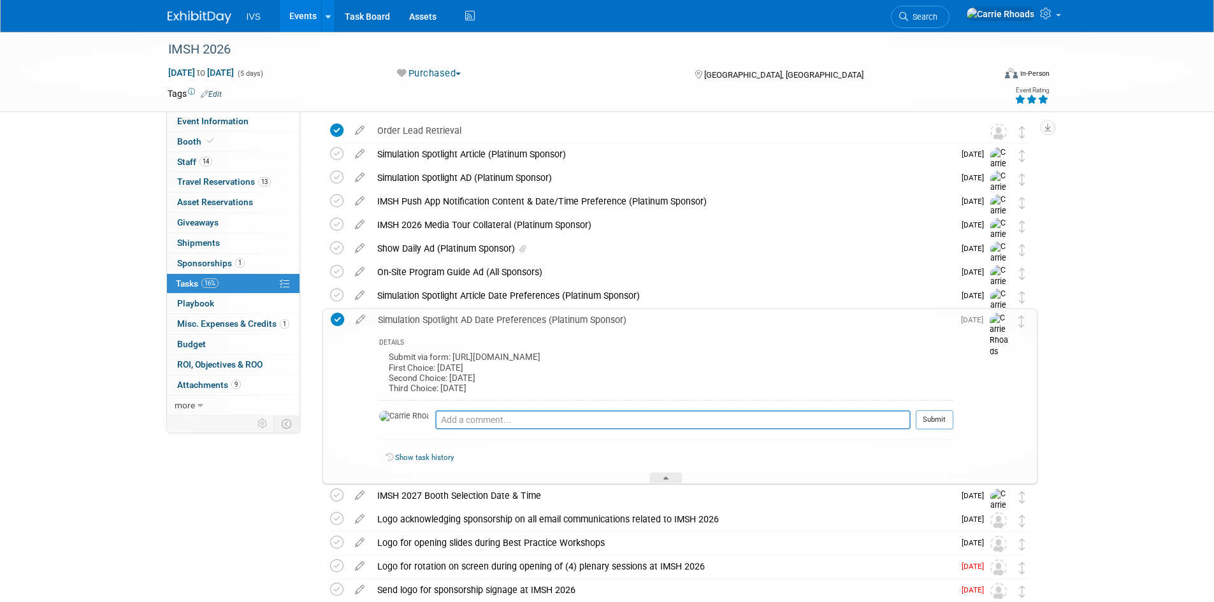
scroll to position [41, 0]
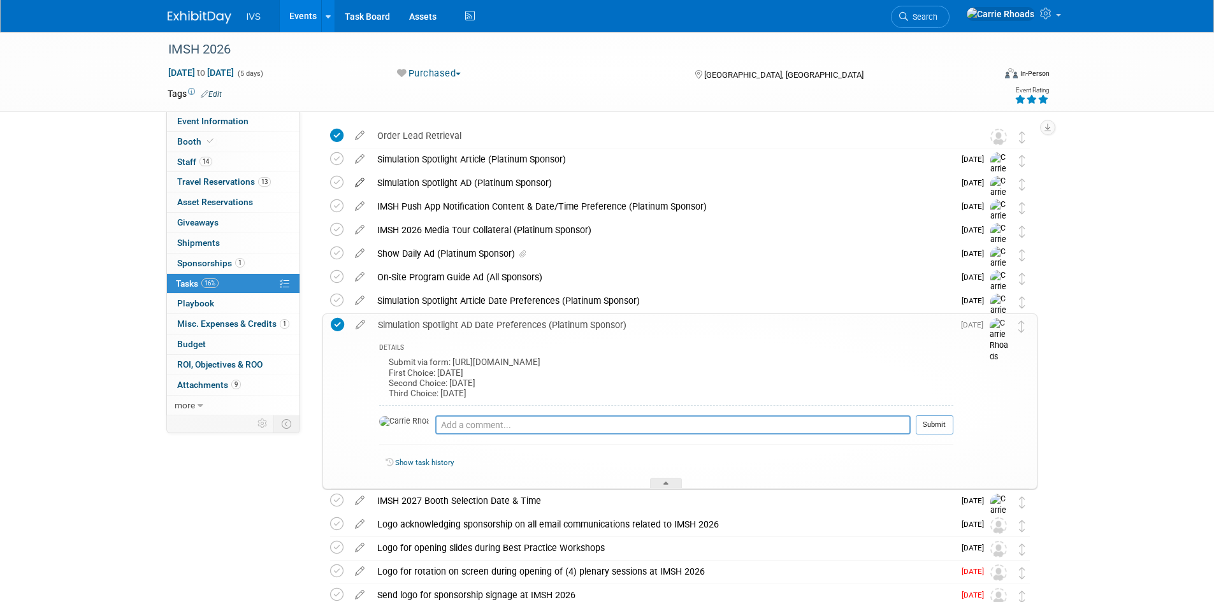
click at [359, 180] on icon at bounding box center [360, 180] width 22 height 16
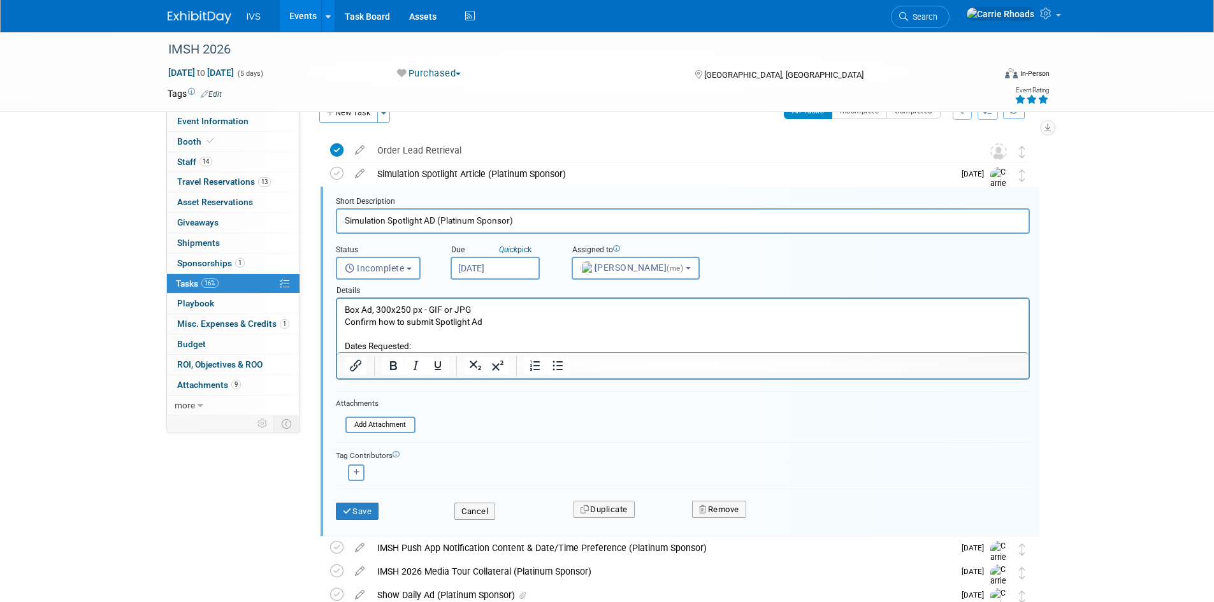
scroll to position [0, 0]
click at [457, 338] on p "Box Ad, 300x250 px - GIF or JPG Confirm how to submit Spotlight Ad Dates Reques…" at bounding box center [682, 328] width 677 height 48
click at [463, 342] on p "Box Ad, 300x250 px - GIF or JPG Confirm how to submit Spotlight Ad Dates Reques…" at bounding box center [682, 328] width 677 height 48
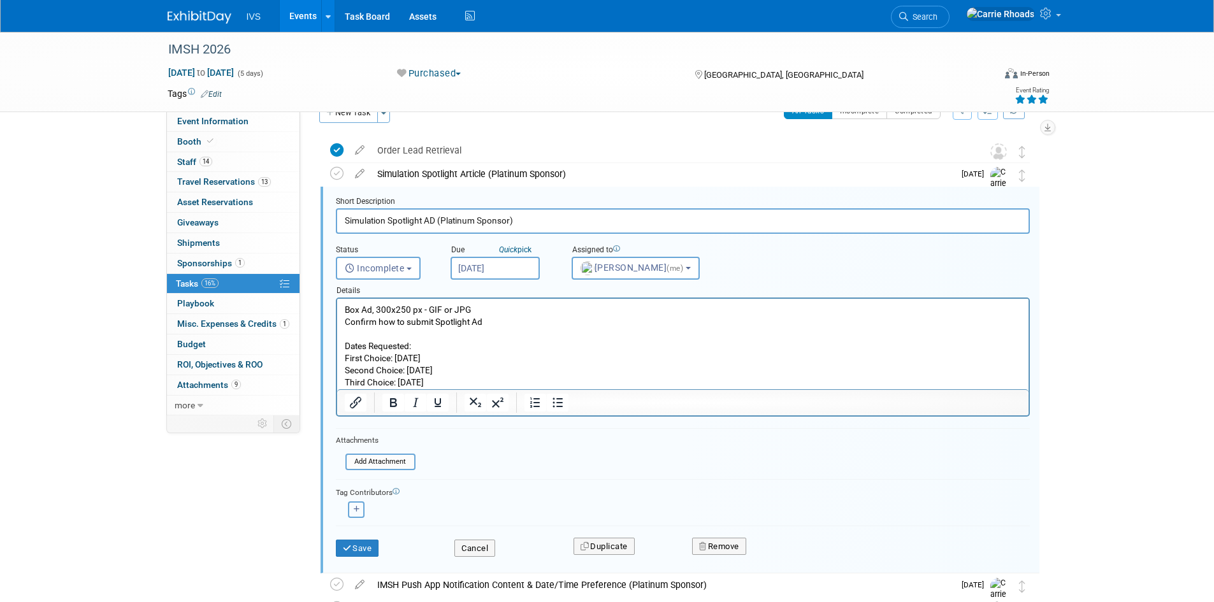
click at [358, 510] on icon "button" at bounding box center [357, 509] width 6 height 7
select select
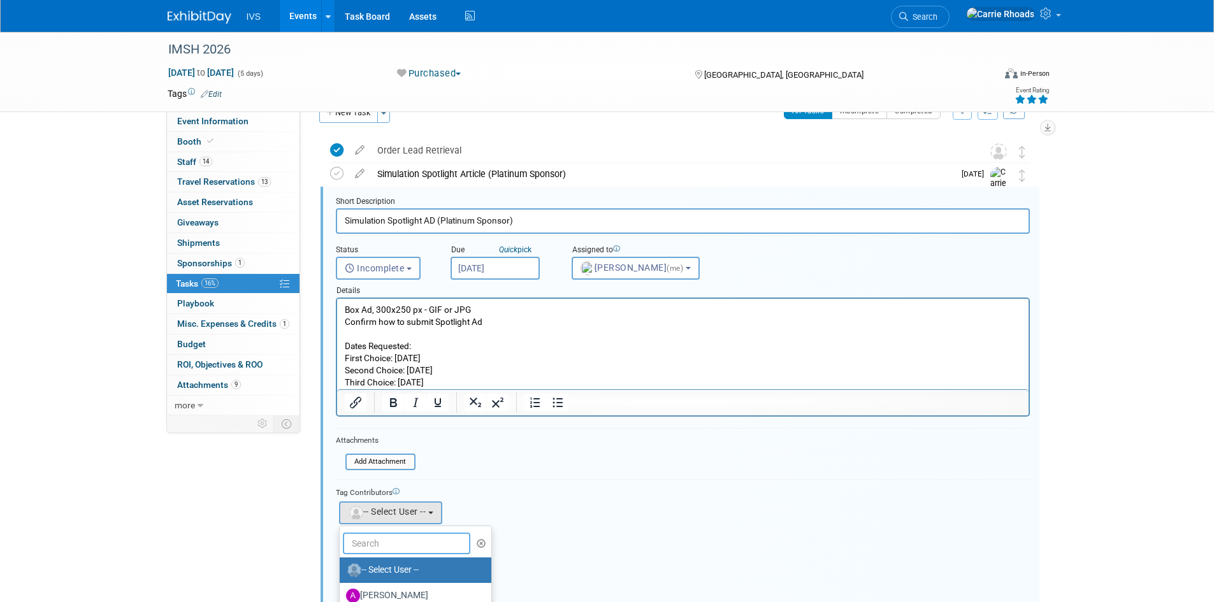
click at [374, 534] on input "text" at bounding box center [406, 544] width 127 height 22
type input "Chr"
click at [388, 570] on label "[PERSON_NAME]" at bounding box center [412, 570] width 133 height 20
click at [342, 570] on input "[PERSON_NAME]" at bounding box center [337, 569] width 8 height 8
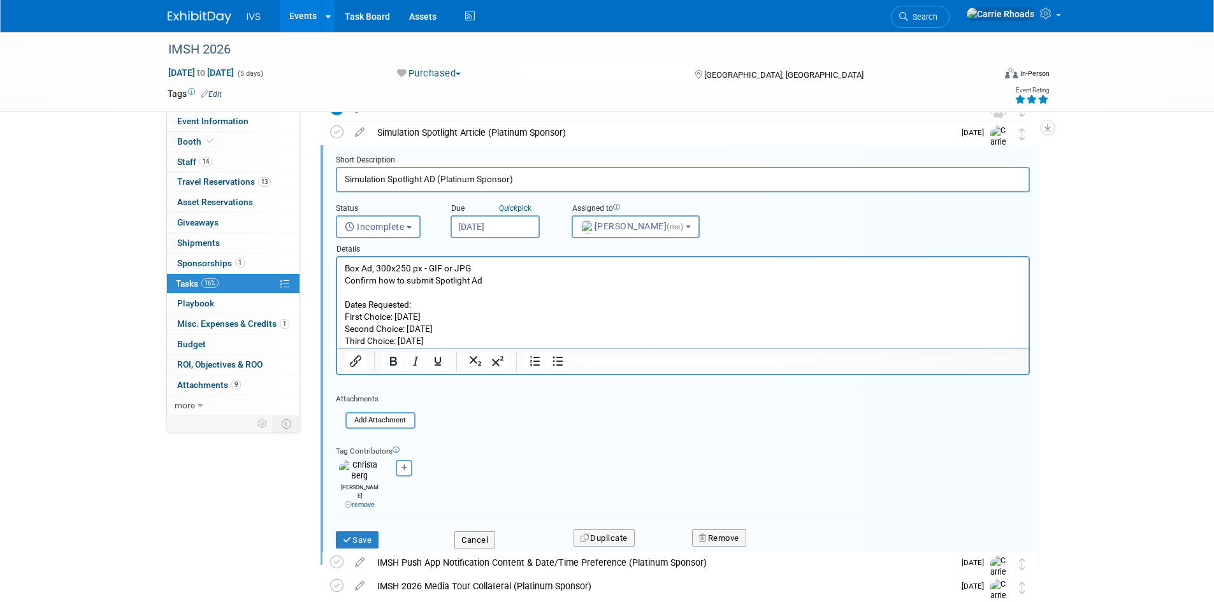
scroll to position [90, 0]
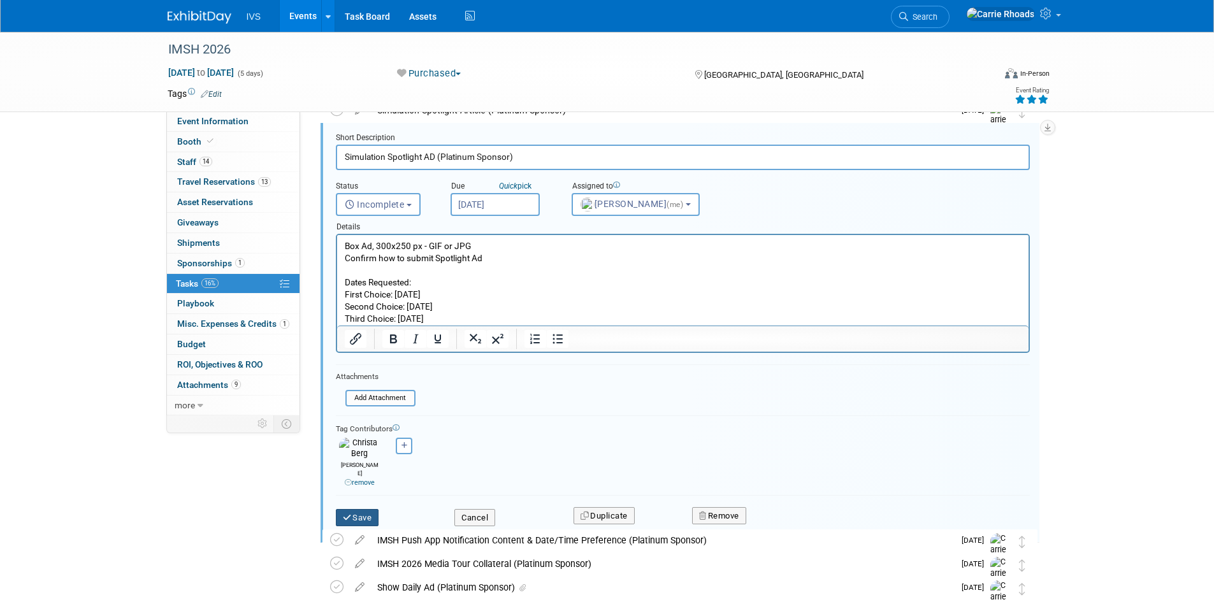
click at [357, 509] on button "Save" at bounding box center [357, 518] width 43 height 18
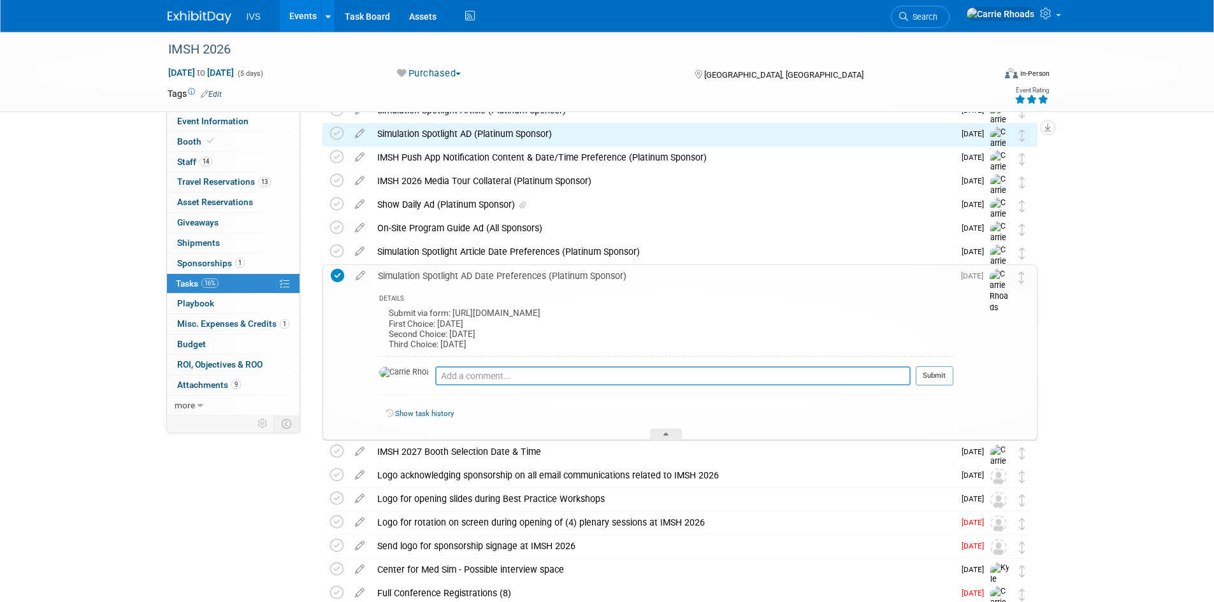
click at [282, 497] on div "Event Information Event Info Booth Booth 14 Staff 14 Staff 13 Travel Reservatio…" at bounding box center [607, 335] width 899 height 787
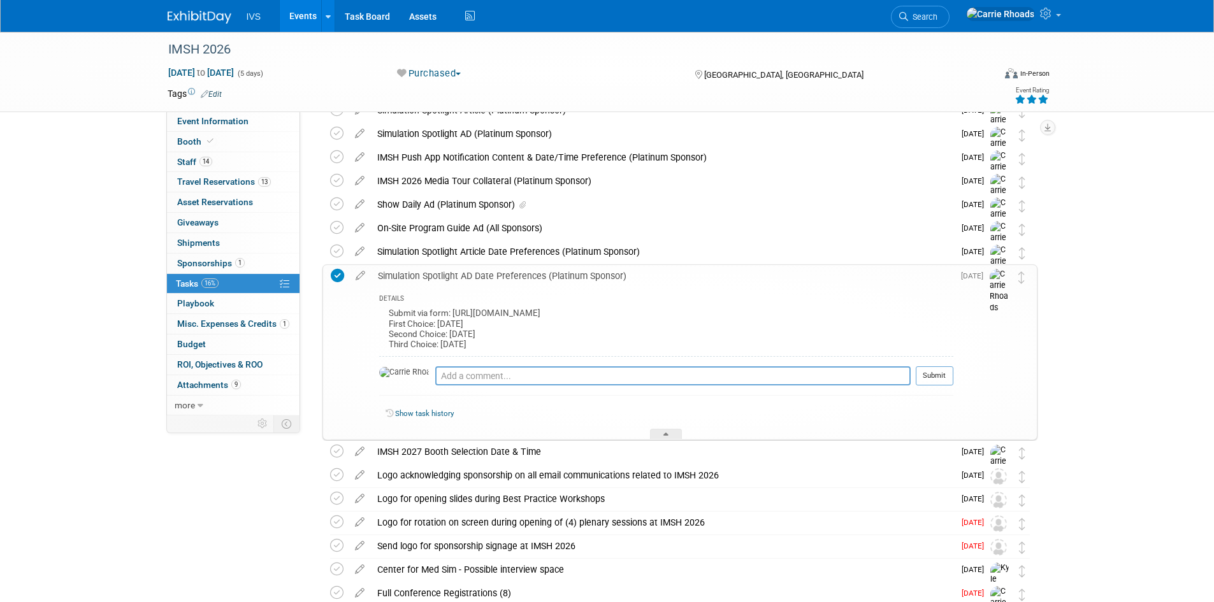
click at [293, 496] on div "Event Information Event Info Booth Booth 14 Staff 14 Staff 13 Travel Reservatio…" at bounding box center [607, 335] width 899 height 787
click at [516, 251] on div "Simulation Spotlight Article Date Preferences (Platinum Sponsor)" at bounding box center [662, 252] width 583 height 22
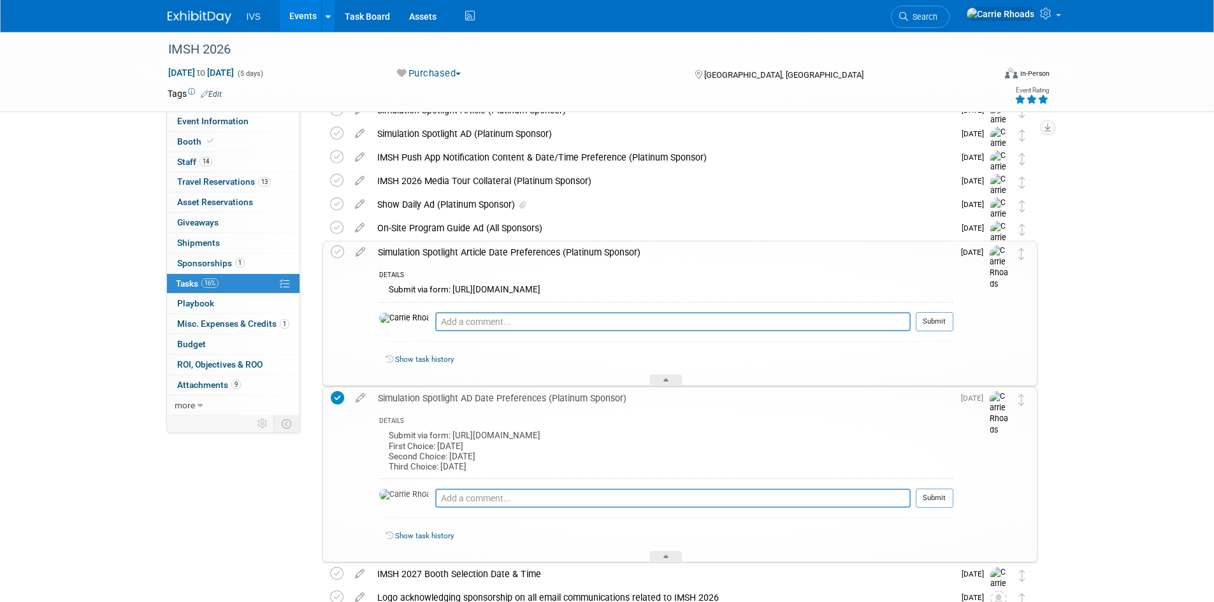
click at [516, 251] on div "Simulation Spotlight Article Date Preferences (Platinum Sponsor)" at bounding box center [663, 253] width 582 height 22
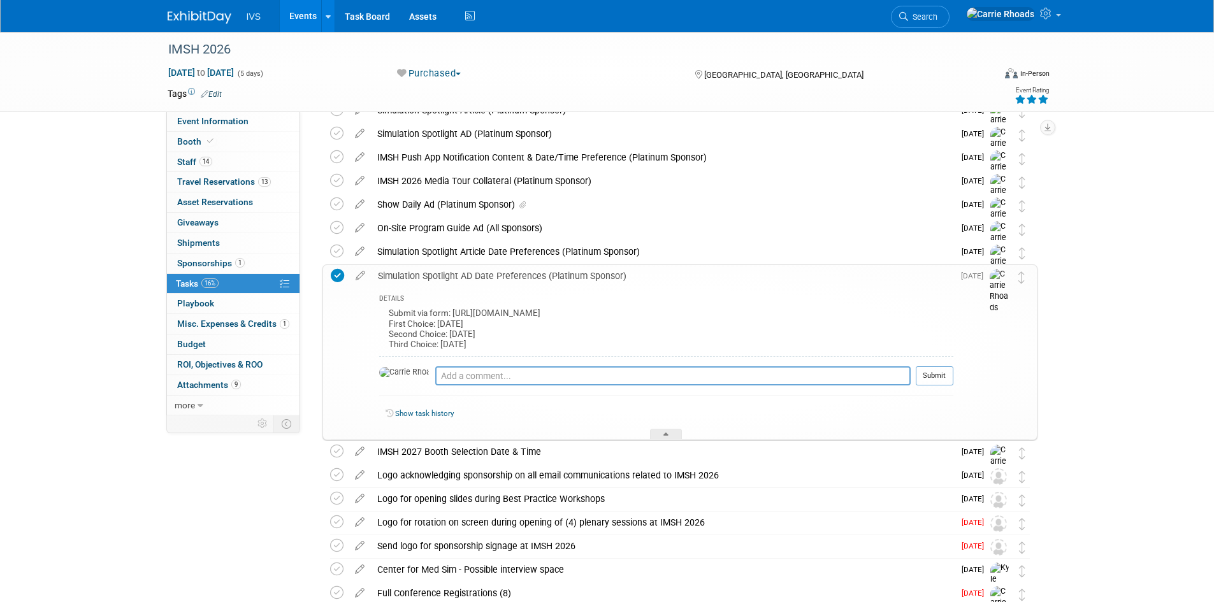
click at [516, 270] on div "Simulation Spotlight AD Date Preferences (Platinum Sponsor)" at bounding box center [663, 276] width 582 height 22
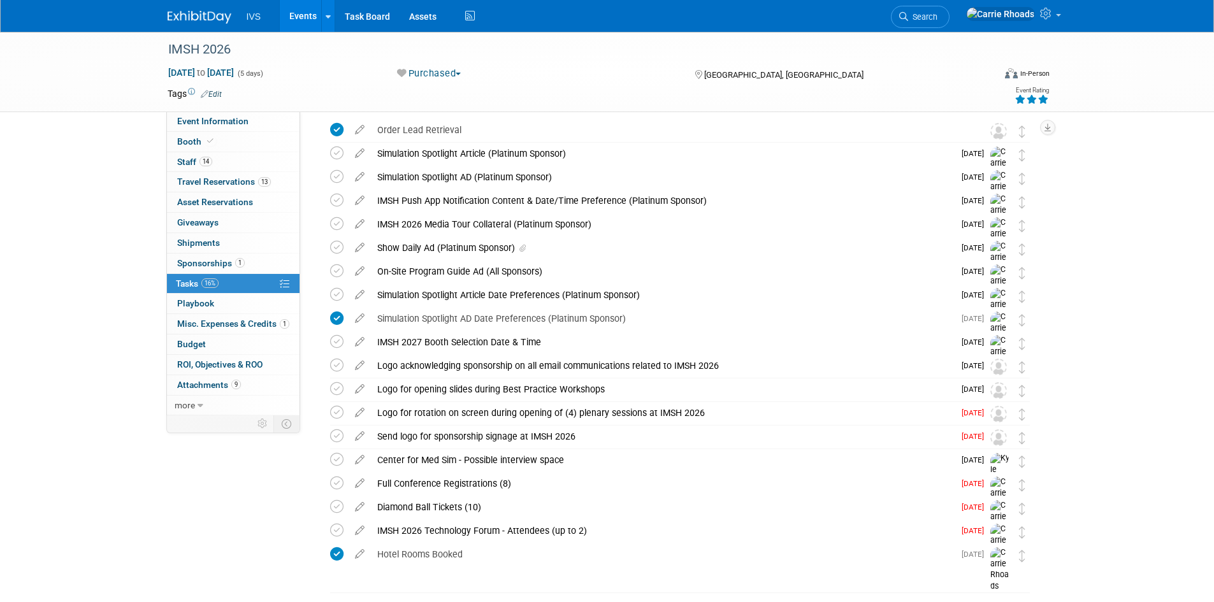
scroll to position [25, 0]
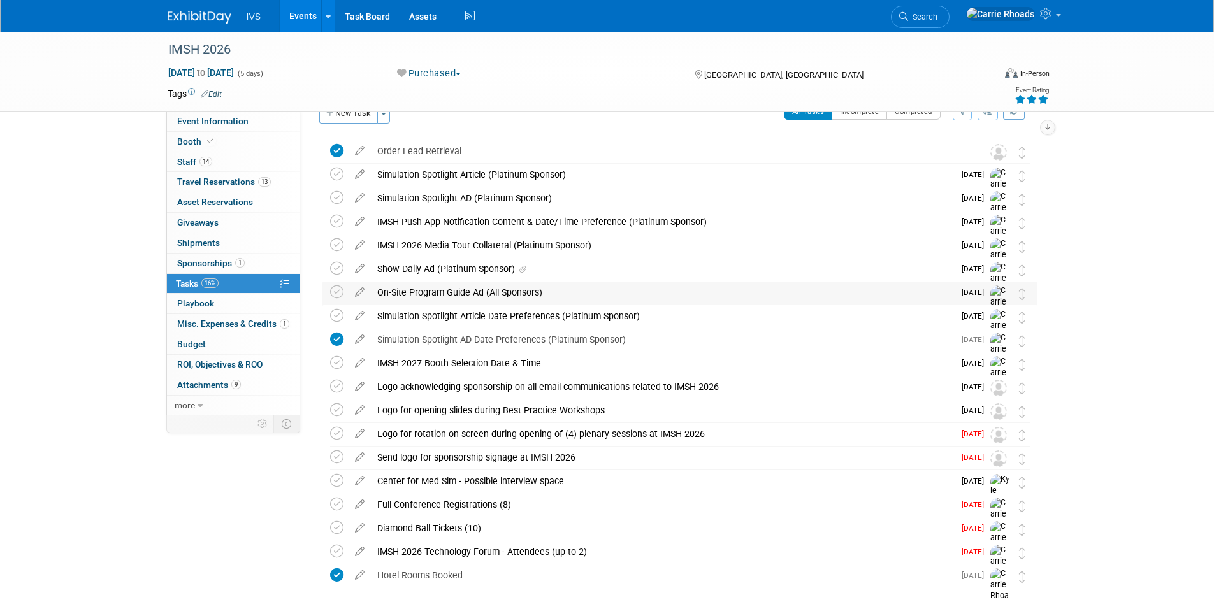
click at [417, 294] on div "On-Site Program Guide Ad (All Sponsors)" at bounding box center [662, 293] width 583 height 22
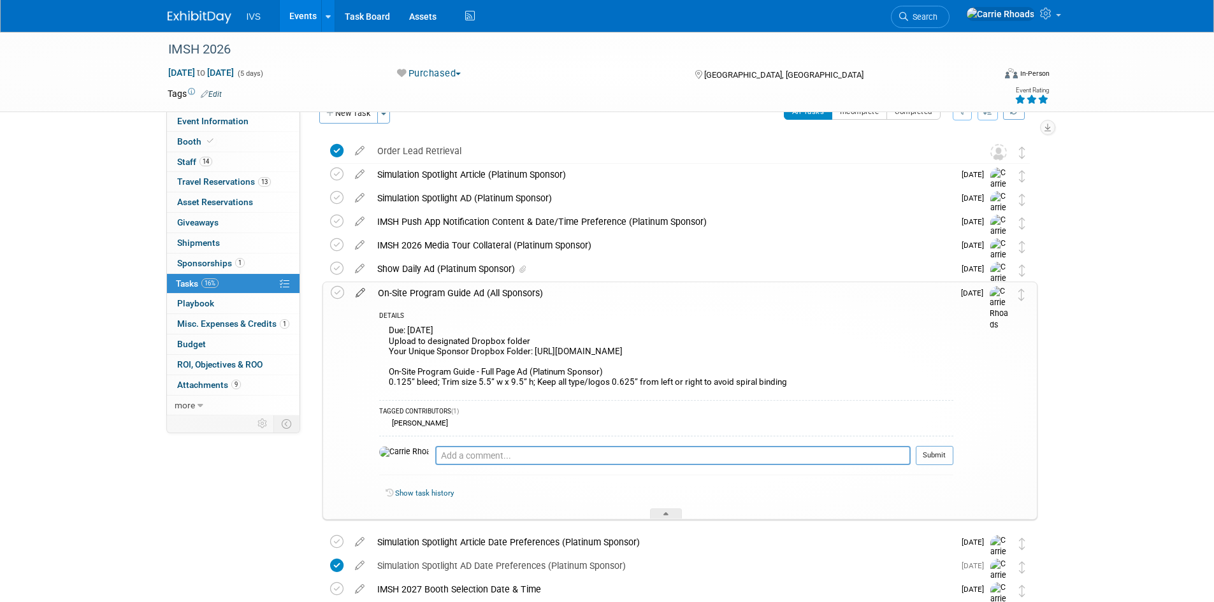
click at [358, 291] on icon at bounding box center [360, 290] width 22 height 16
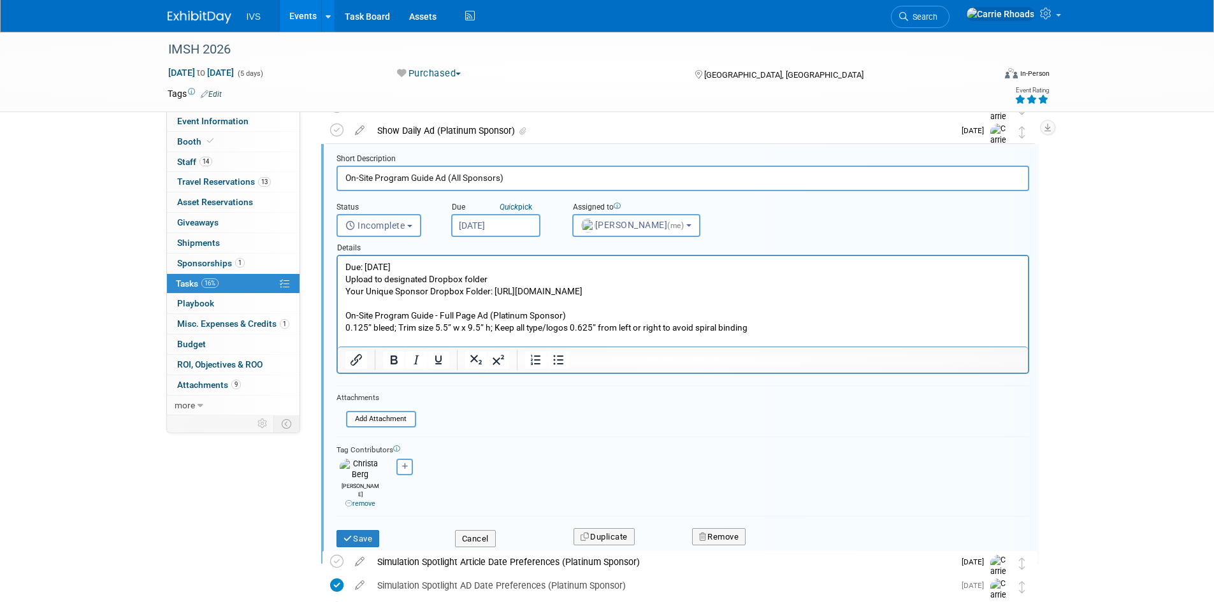
scroll to position [185, 0]
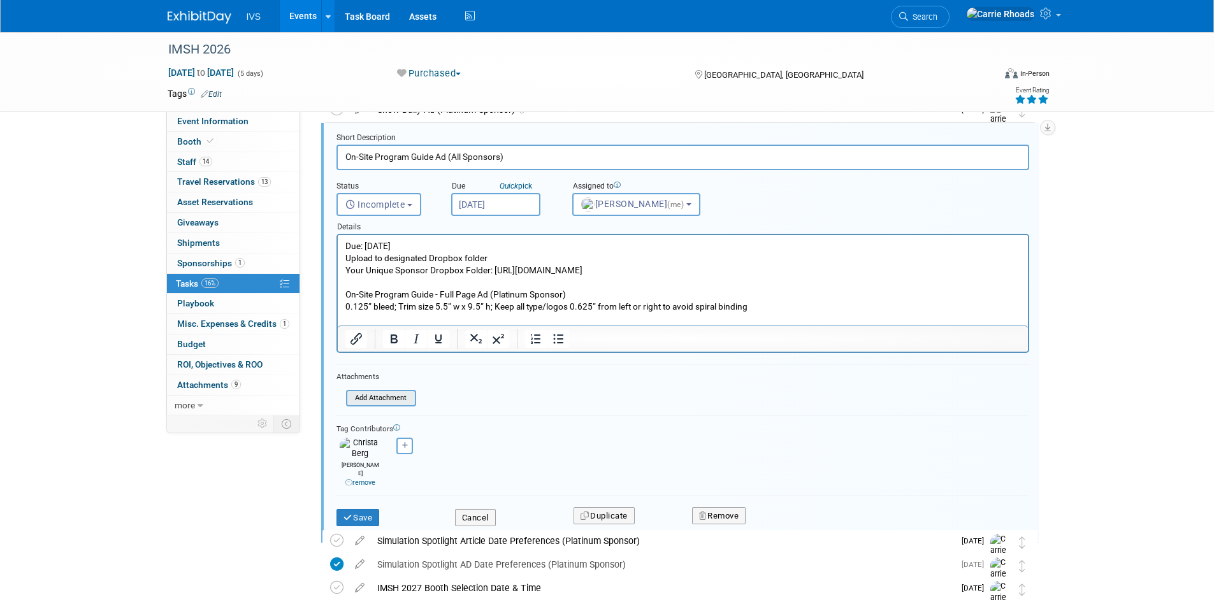
click at [393, 396] on input "file" at bounding box center [350, 398] width 130 height 14
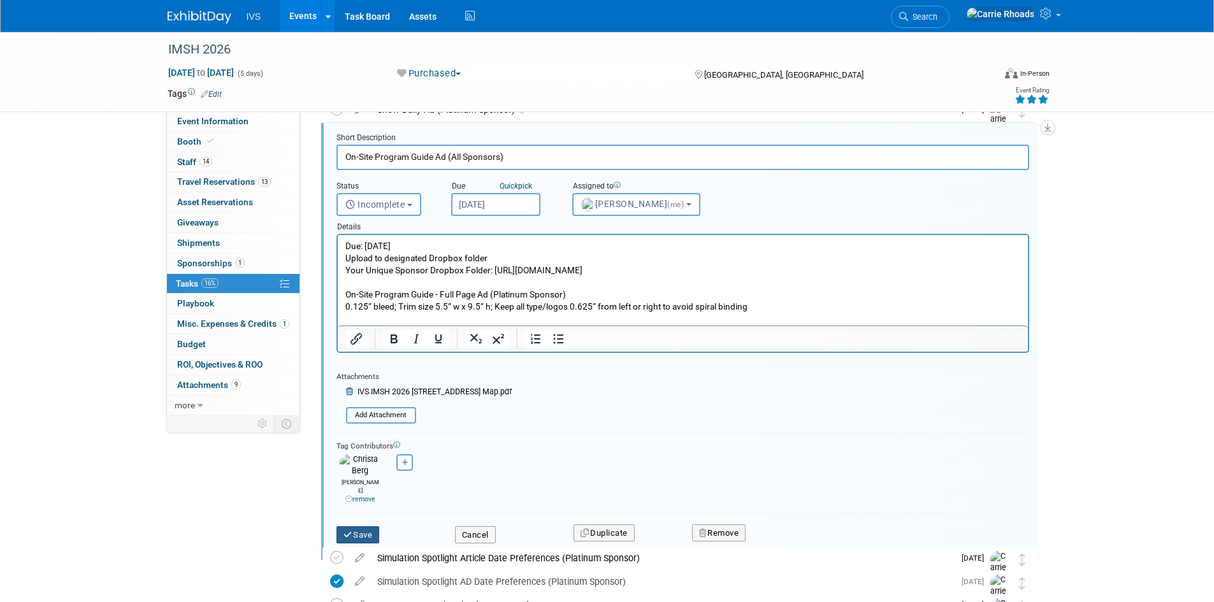
click at [368, 526] on button "Save" at bounding box center [357, 535] width 43 height 18
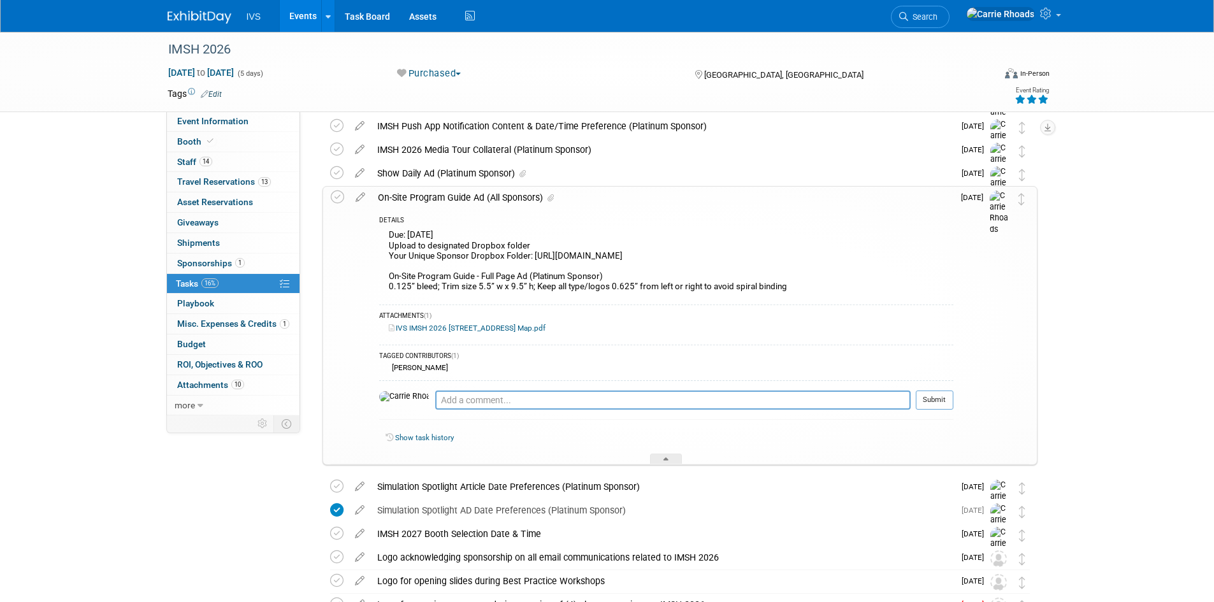
scroll to position [0, 0]
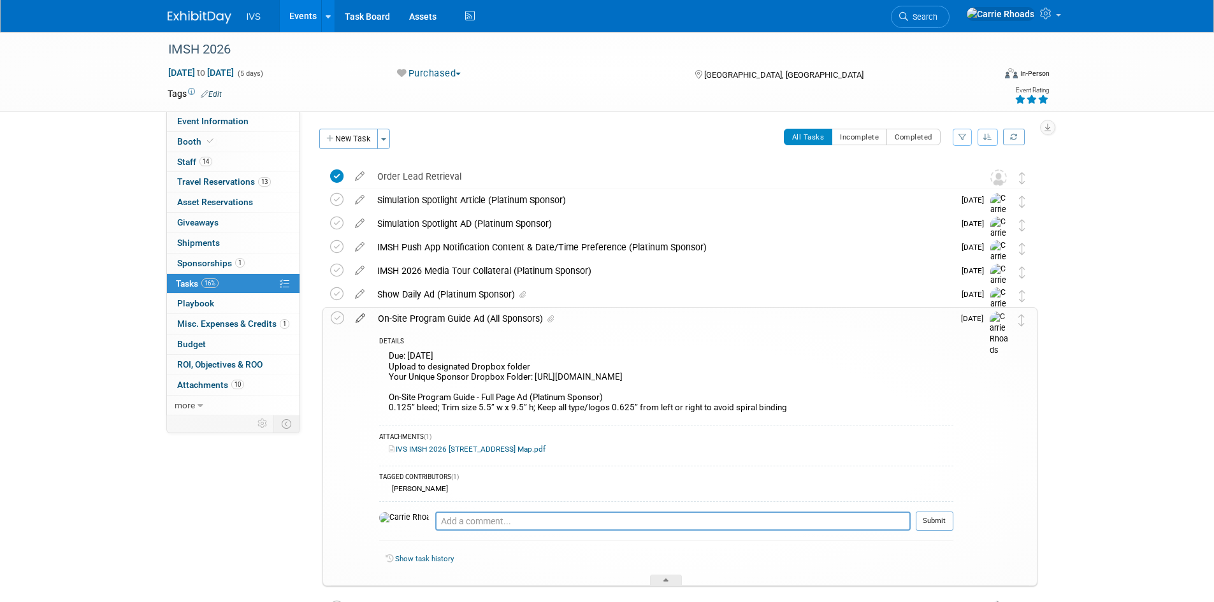
click at [363, 316] on icon at bounding box center [360, 316] width 22 height 16
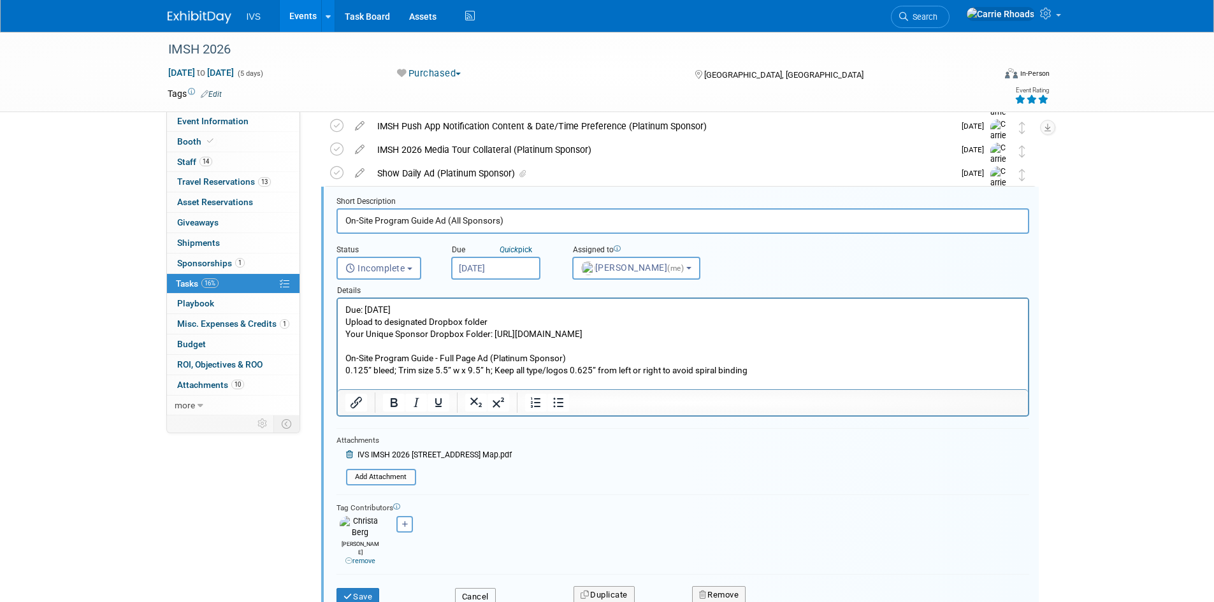
click at [476, 588] on button "Cancel" at bounding box center [475, 597] width 41 height 18
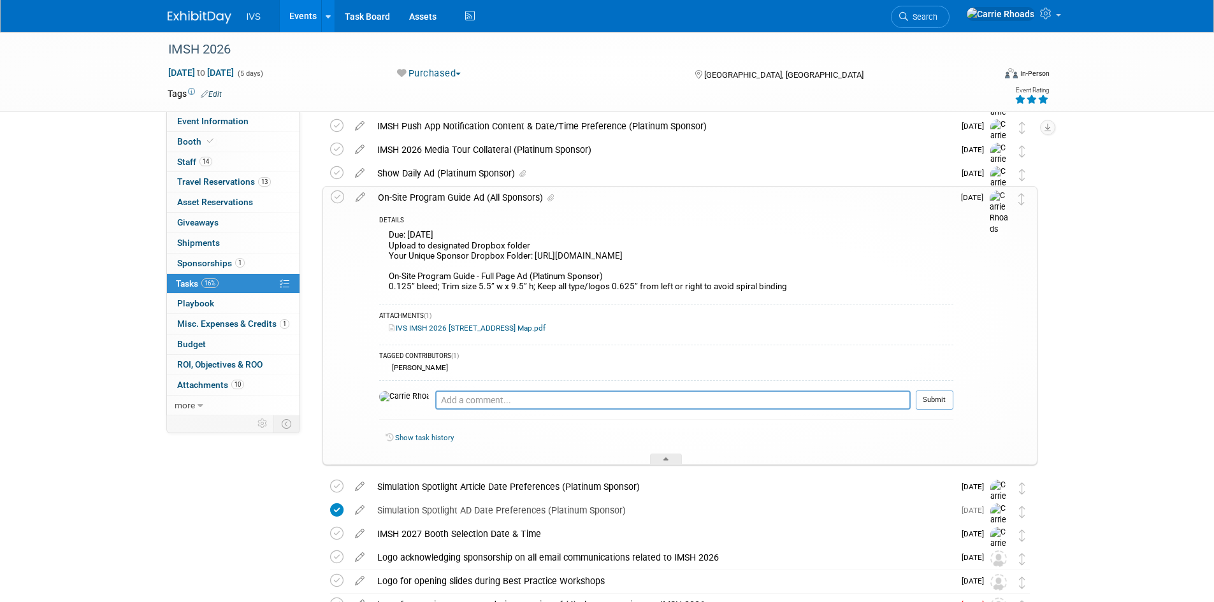
click at [450, 198] on div "On-Site Program Guide Ad (All Sponsors)" at bounding box center [663, 198] width 582 height 22
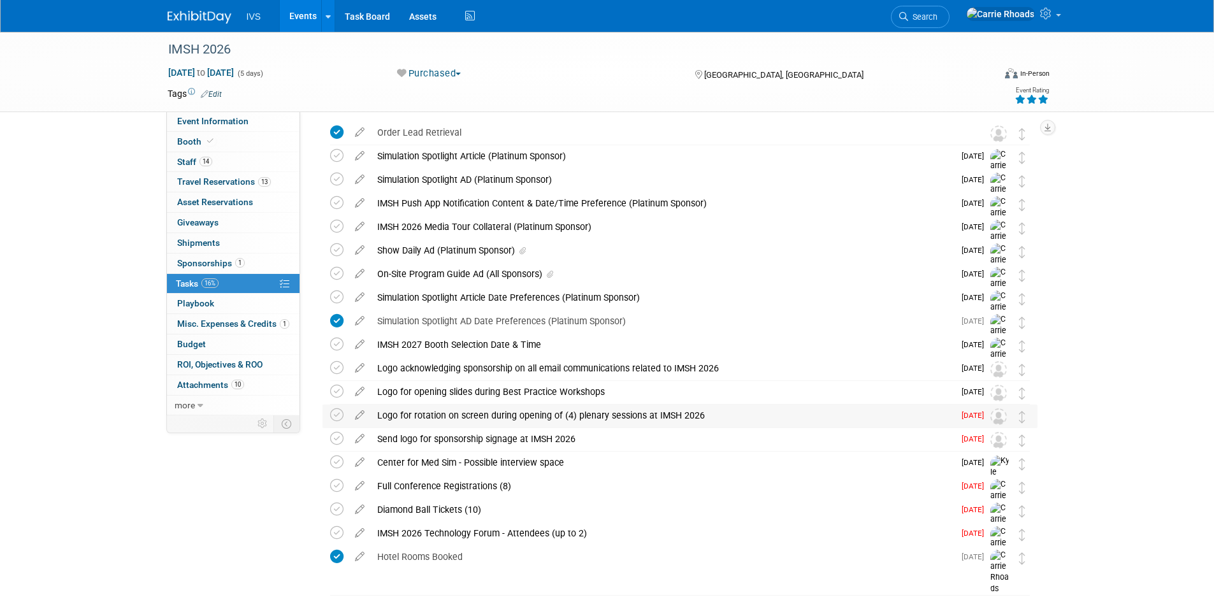
scroll to position [25, 0]
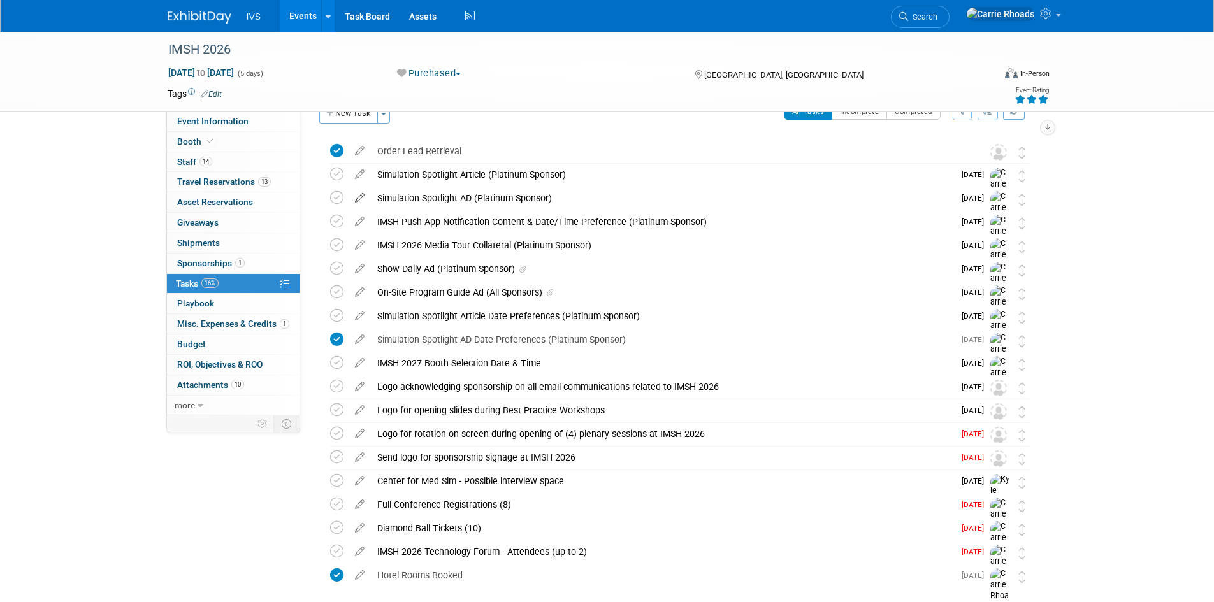
click at [361, 194] on icon at bounding box center [360, 195] width 22 height 16
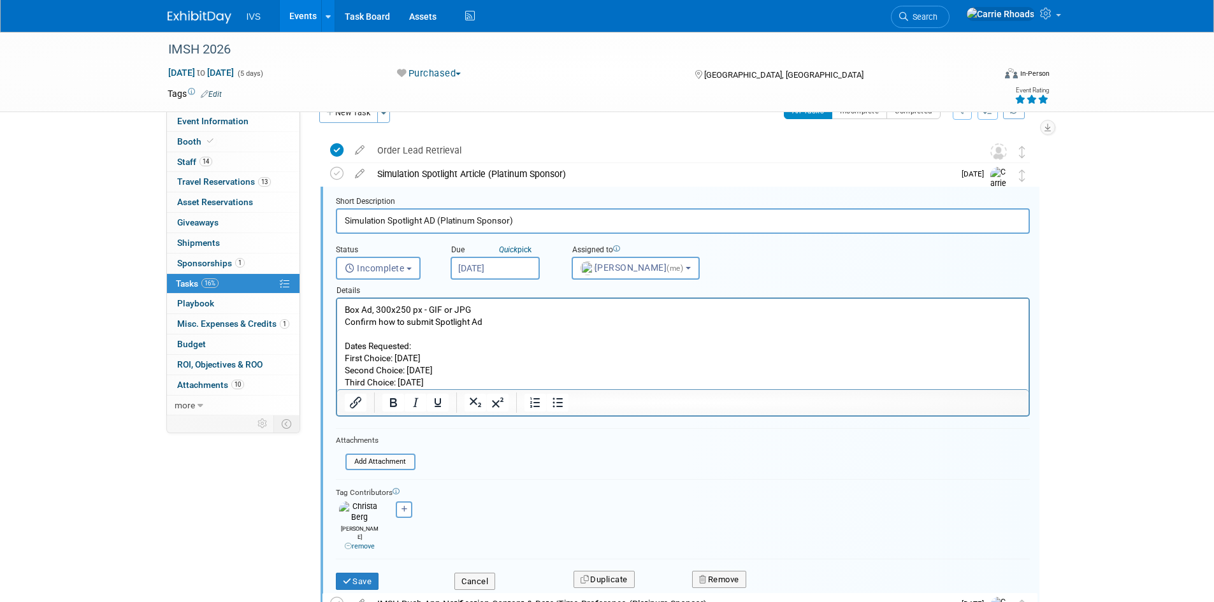
scroll to position [0, 0]
click at [377, 459] on input "file" at bounding box center [349, 462] width 130 height 14
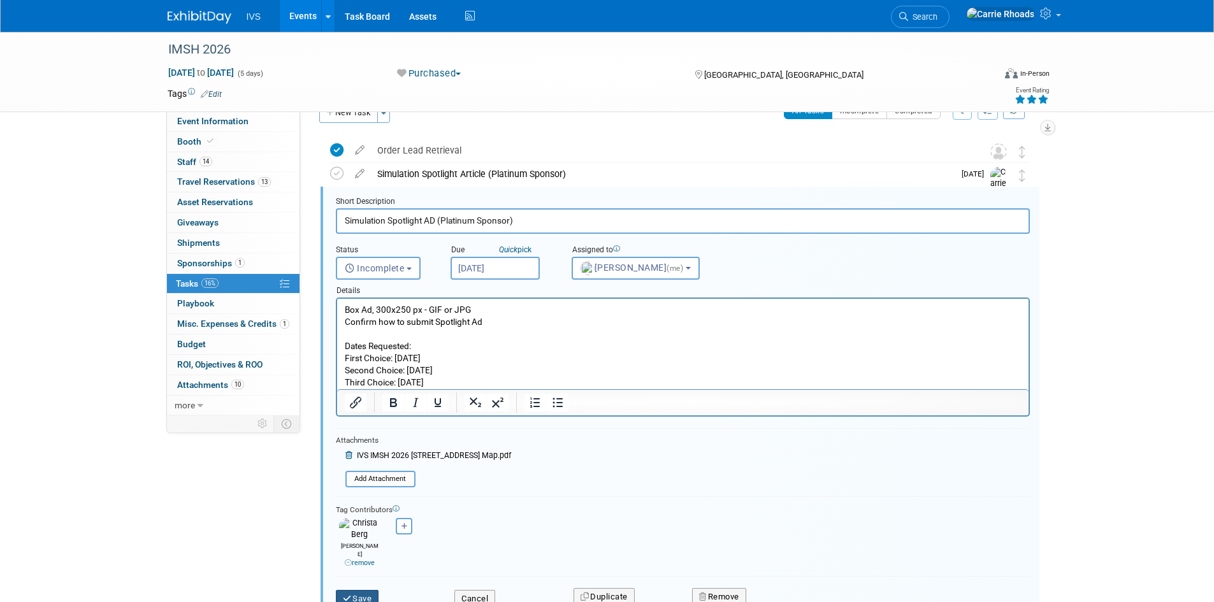
click at [365, 590] on button "Save" at bounding box center [357, 599] width 43 height 18
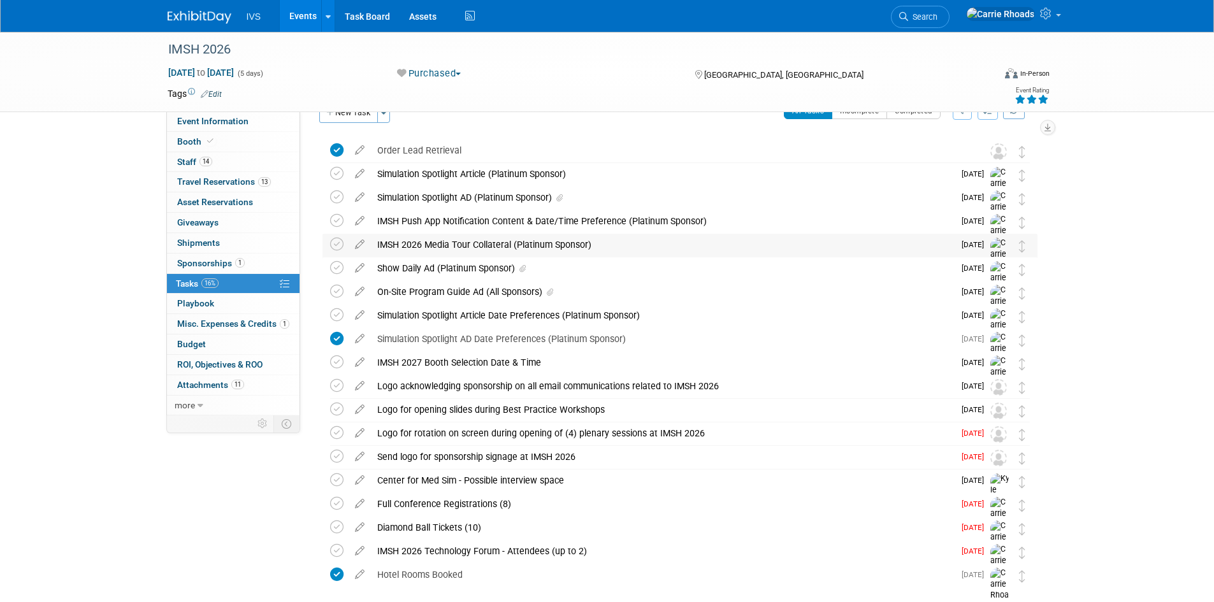
click at [413, 240] on div "IMSH 2026 Media Tour Collateral (Platinum Sponsor)" at bounding box center [662, 245] width 583 height 22
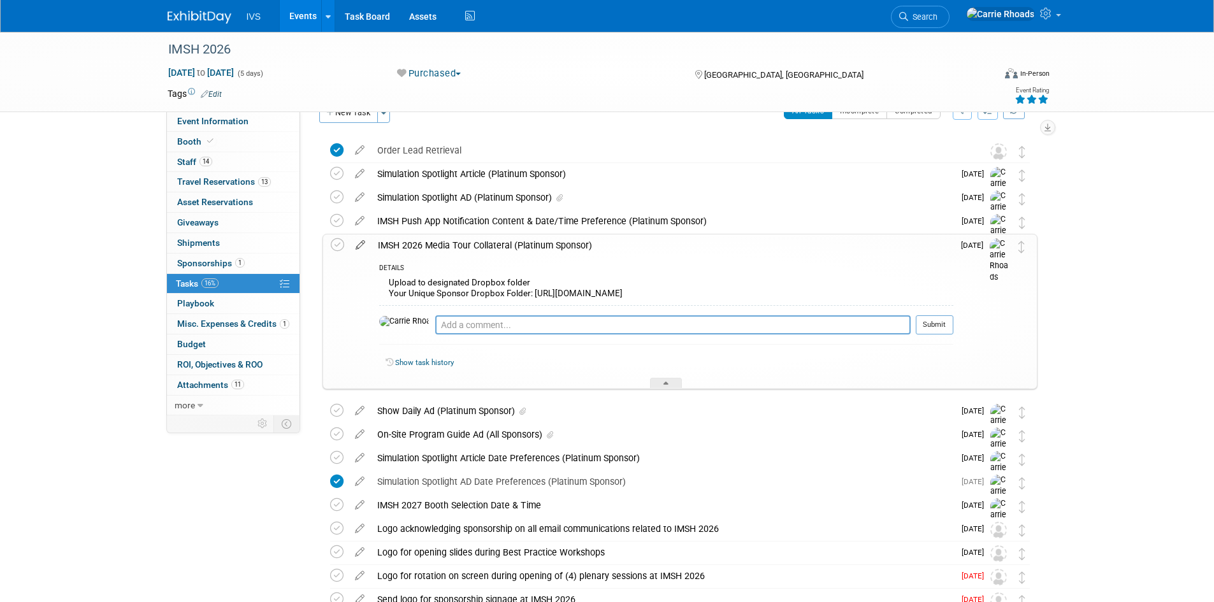
click at [360, 241] on icon at bounding box center [360, 243] width 22 height 16
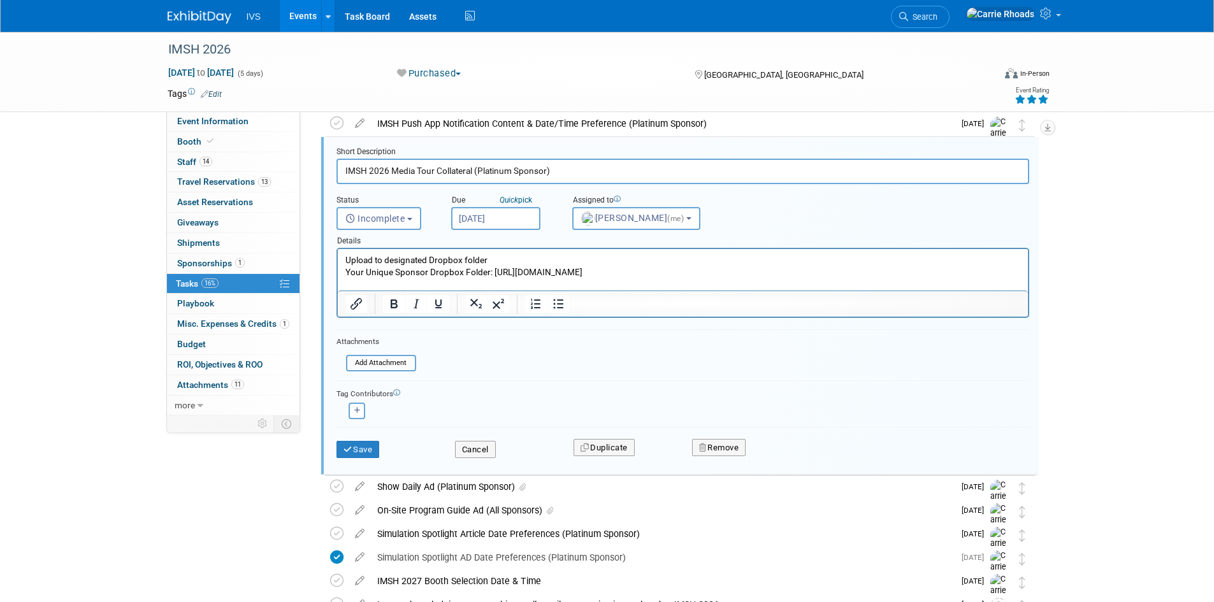
scroll to position [138, 0]
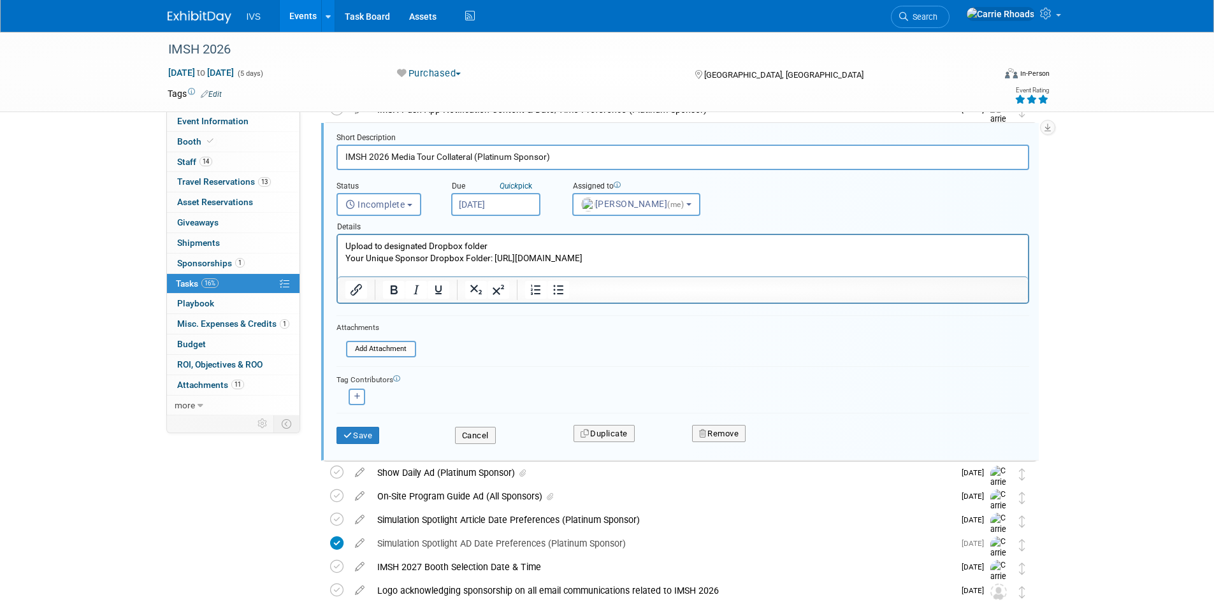
click at [572, 264] on p "Upload to designated Dropbox folder Your Unique Sponsor Dropbox Folder: https:/…" at bounding box center [683, 252] width 676 height 24
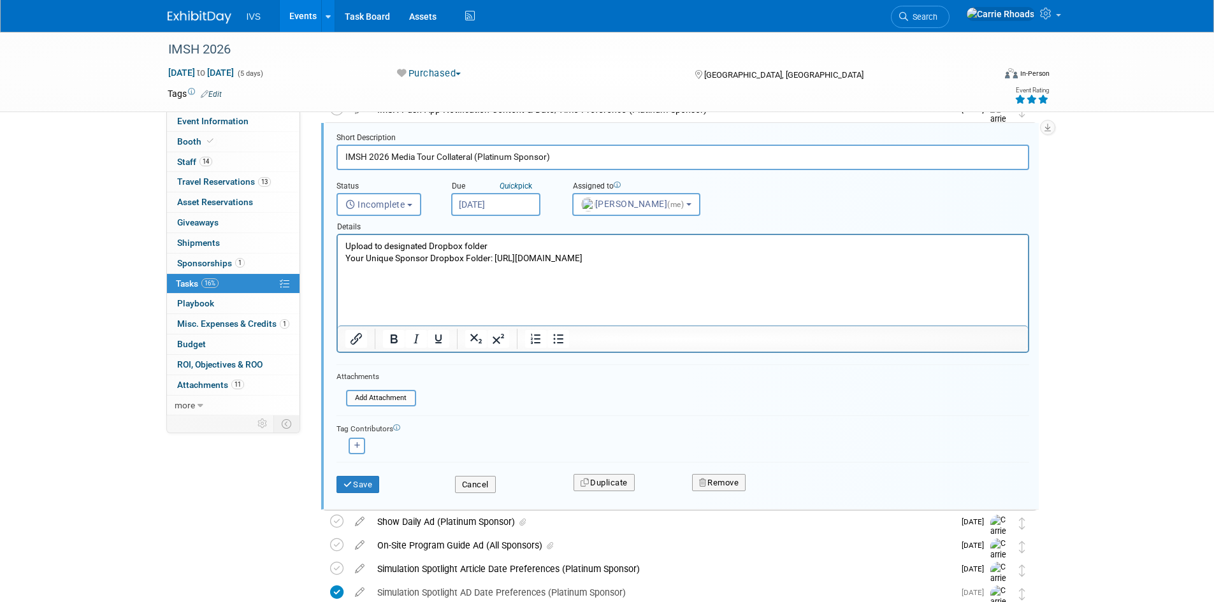
paste body "Rich Text Area. Press ALT-0 for help."
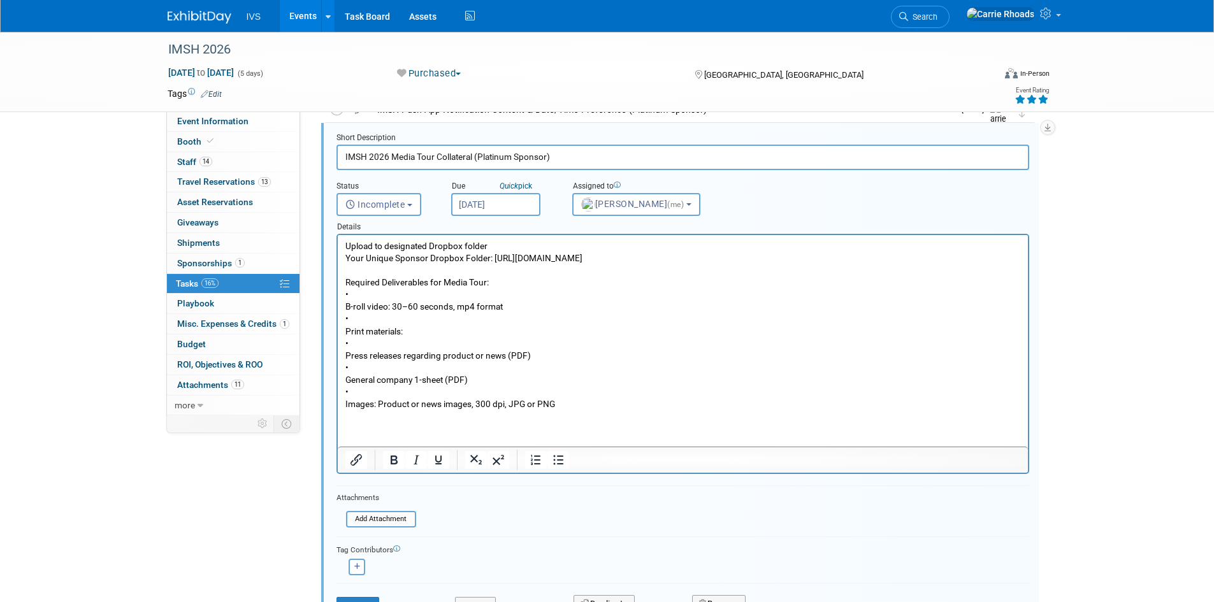
click at [345, 320] on p "Required Deliverables for Media Tour: • B-roll video: 30–60 seconds, mp4 format…" at bounding box center [683, 344] width 676 height 134
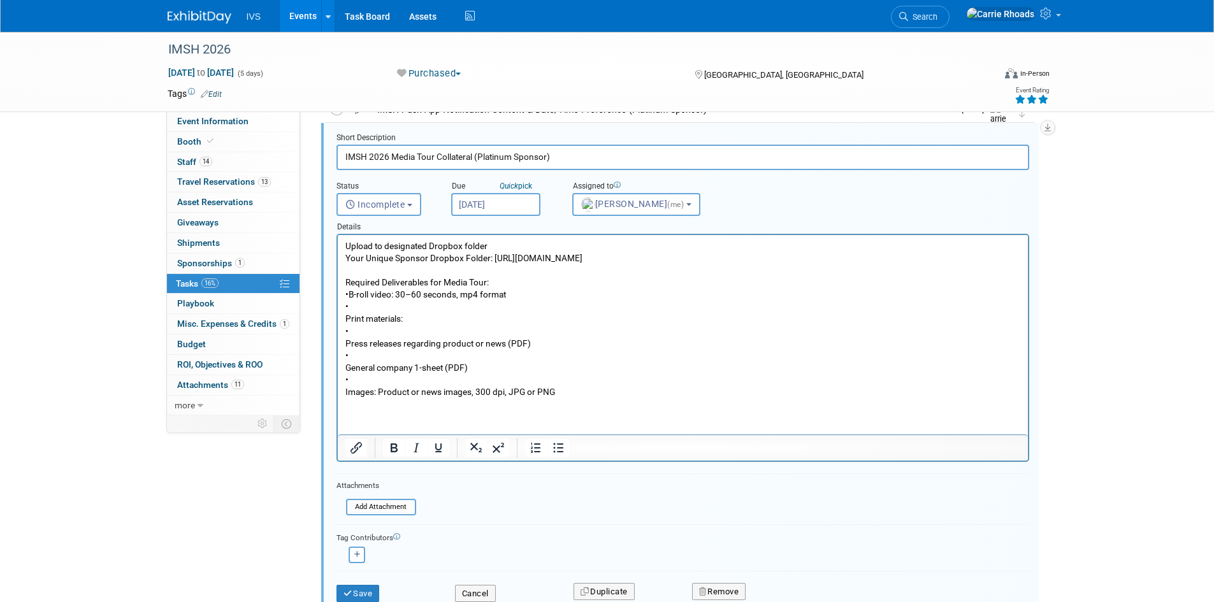
click at [345, 326] on p "Required Deliverables for Media Tour: • B-roll video: 30–60 seconds, mp4 format…" at bounding box center [683, 338] width 676 height 122
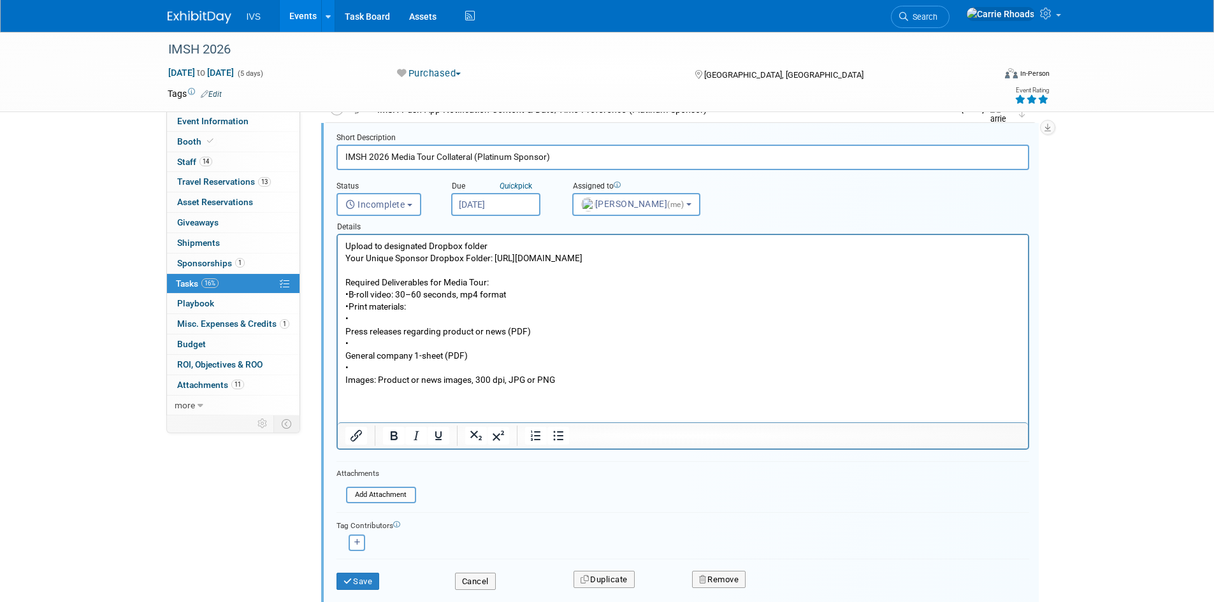
click at [342, 345] on html "Upload to designated Dropbox folder Your Unique Sponsor Dropbox Folder: https:/…" at bounding box center [682, 322] width 690 height 175
click at [345, 339] on p "Required Deliverables for Media Tour: • B-roll video: 30–60 seconds, mp4 format…" at bounding box center [683, 332] width 676 height 110
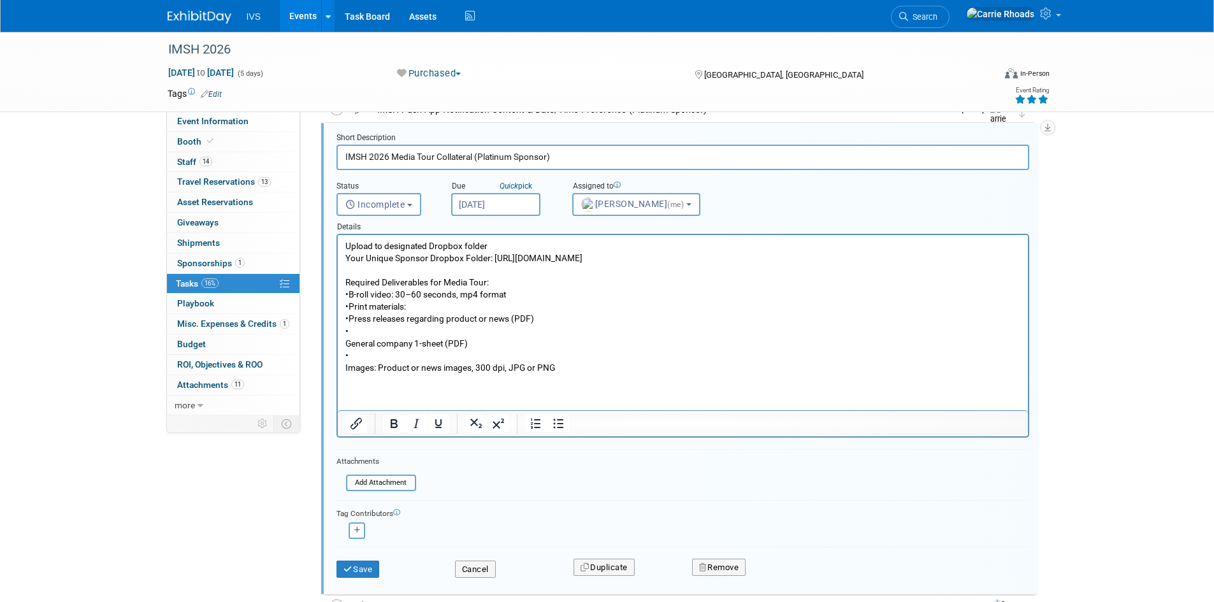
click at [347, 354] on p "Required Deliverables for Media Tour: • B-roll video: 30–60 seconds, mp4 format…" at bounding box center [683, 326] width 676 height 98
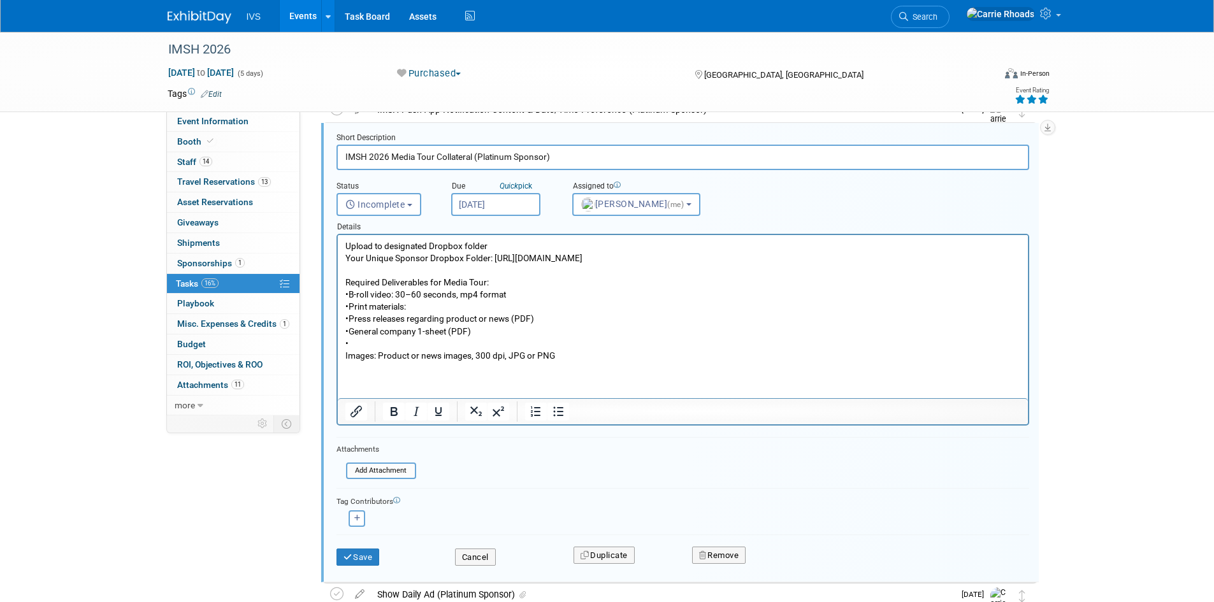
click at [345, 362] on p "Required Deliverables for Media Tour: • B-roll video: 30–60 seconds, mp4 format…" at bounding box center [683, 319] width 676 height 85
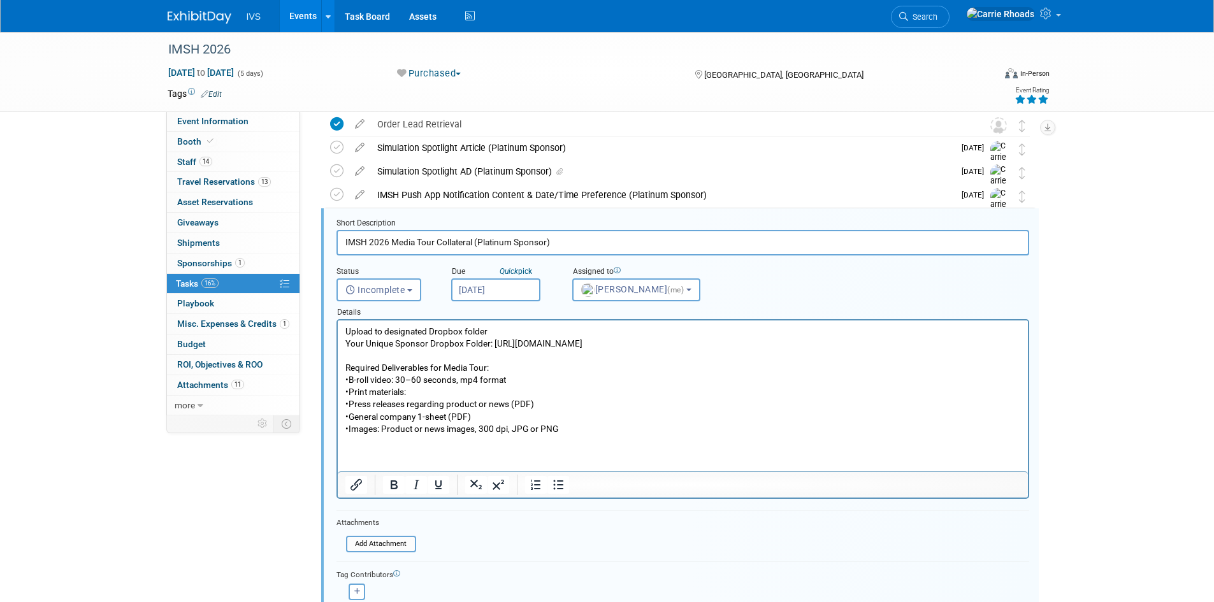
scroll to position [10, 0]
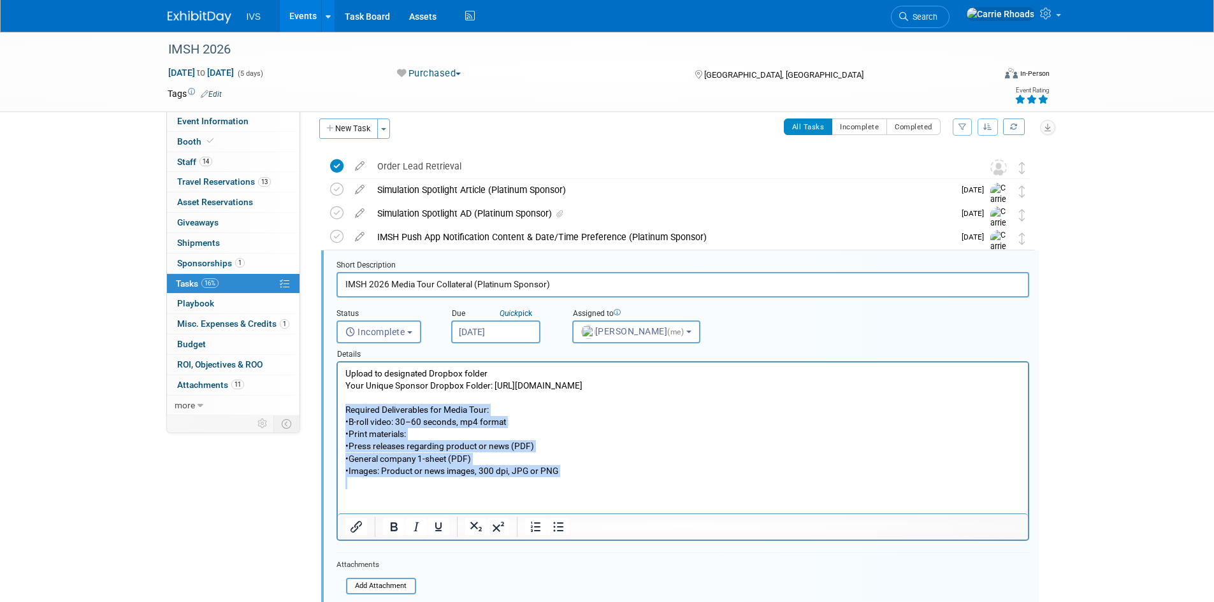
drag, startPoint x: 600, startPoint y: 489, endPoint x: 371, endPoint y: 428, distance: 236.8
click at [341, 418] on html "Upload to designated Dropbox folder Your Unique Sponsor Dropbox Folder: https:/…" at bounding box center [682, 432] width 690 height 139
copy p "Required Deliverables for Media Tour: • B-roll video: 30–60 seconds, mp4 format…"
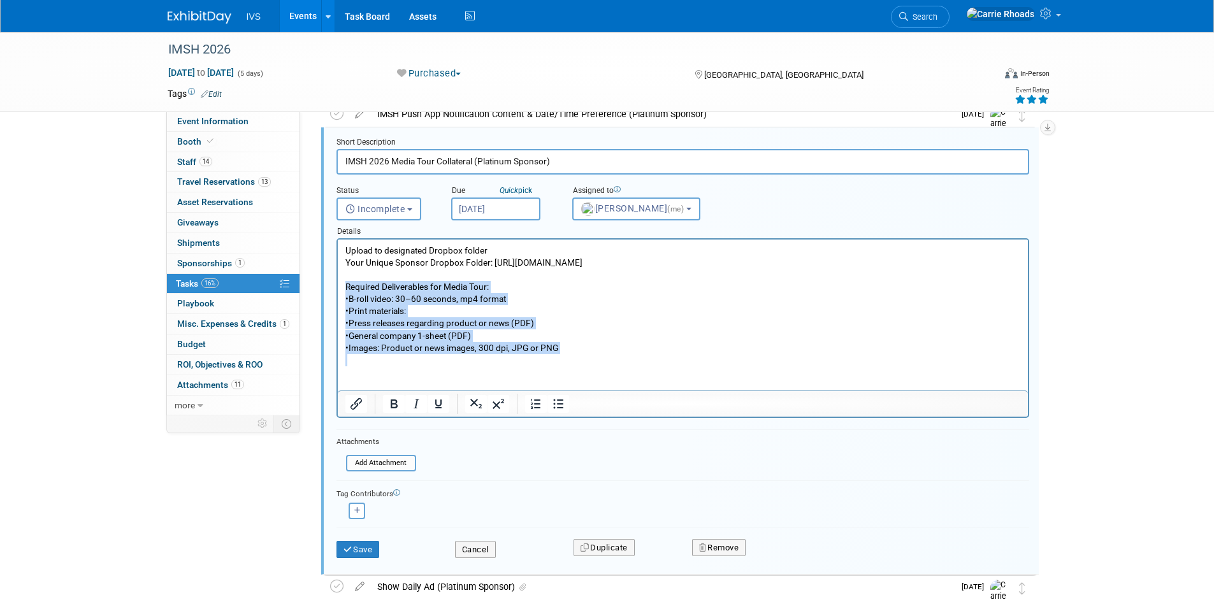
scroll to position [138, 0]
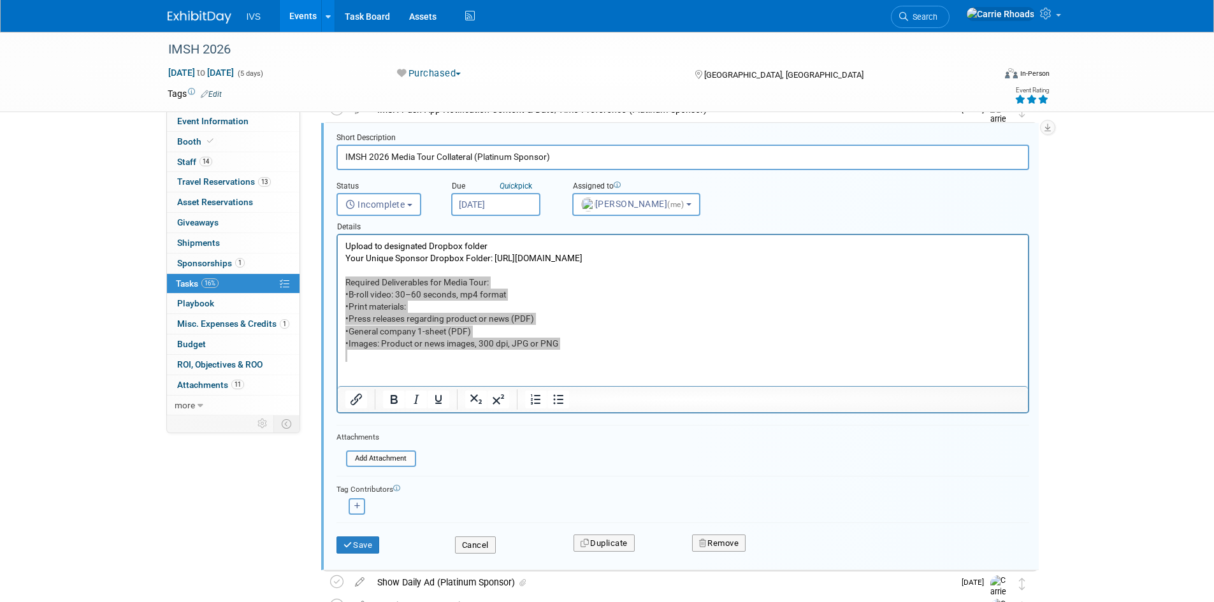
click at [357, 510] on button "button" at bounding box center [357, 506] width 17 height 17
select select
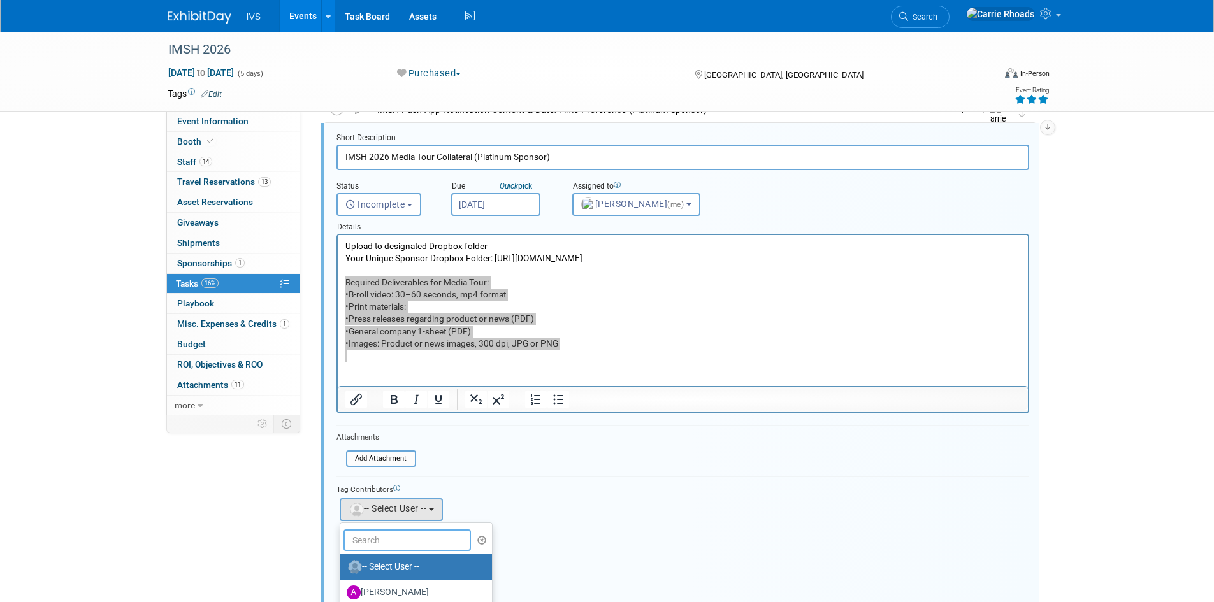
click at [378, 546] on input "text" at bounding box center [406, 541] width 127 height 22
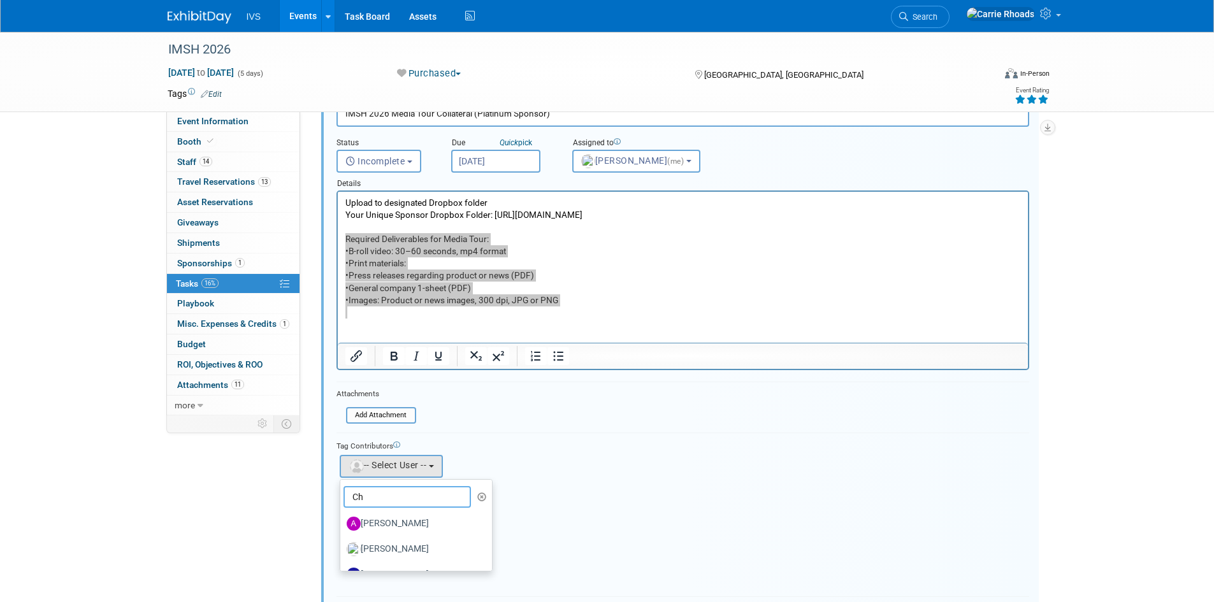
scroll to position [201, 0]
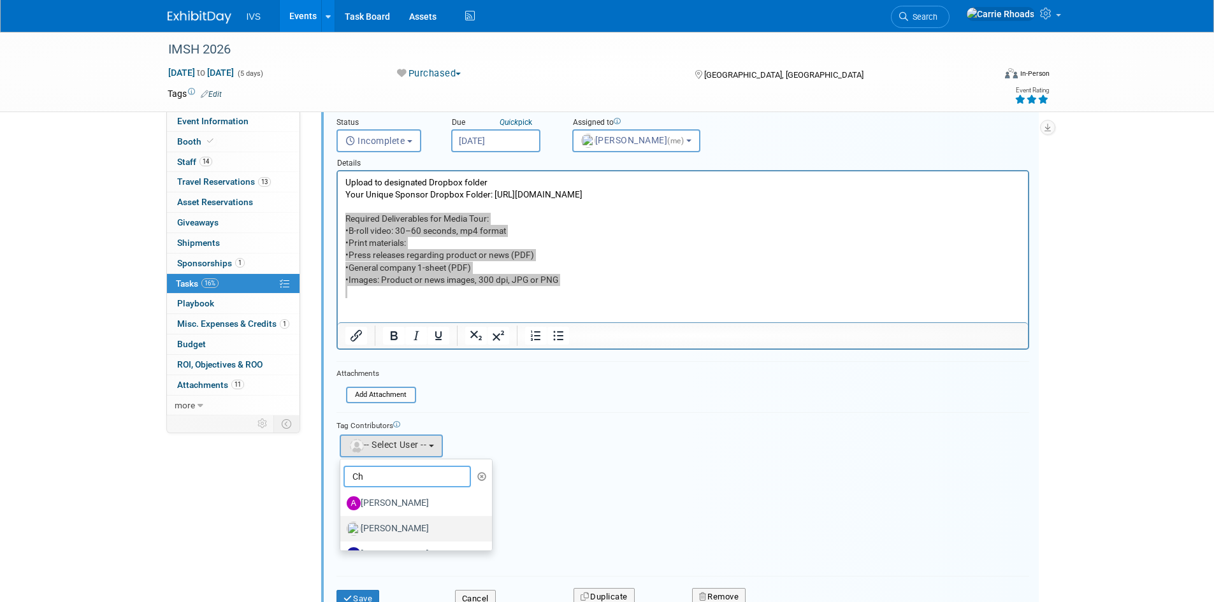
type input "Ch"
click at [393, 533] on label "[PERSON_NAME]" at bounding box center [413, 529] width 133 height 20
click at [342, 531] on input "[PERSON_NAME]" at bounding box center [338, 527] width 8 height 8
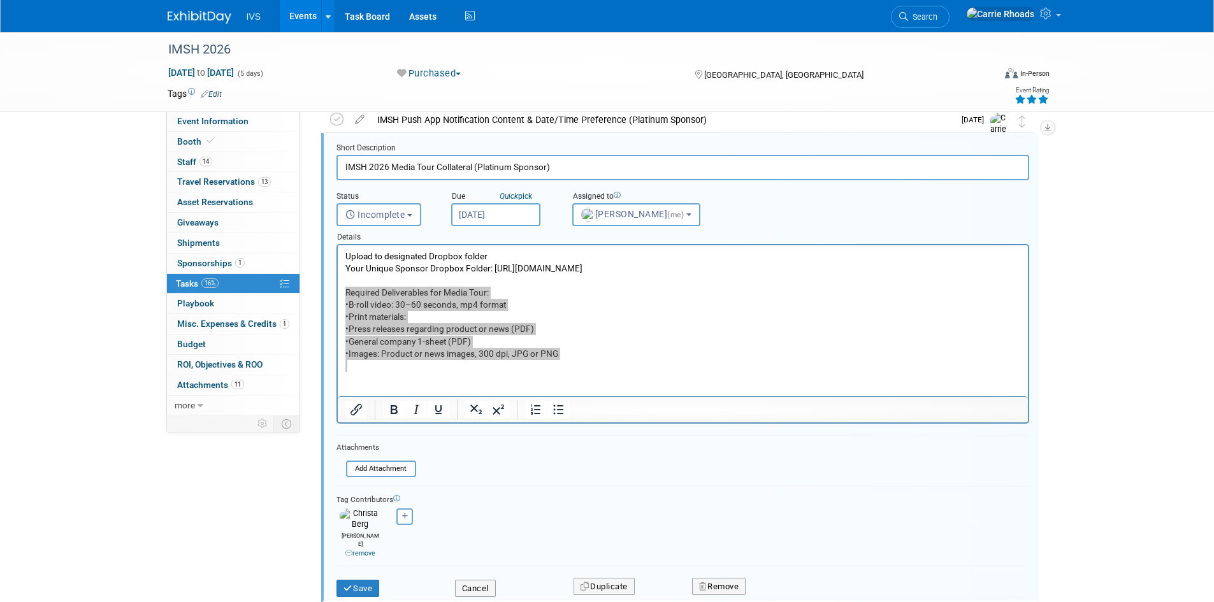
scroll to position [64, 0]
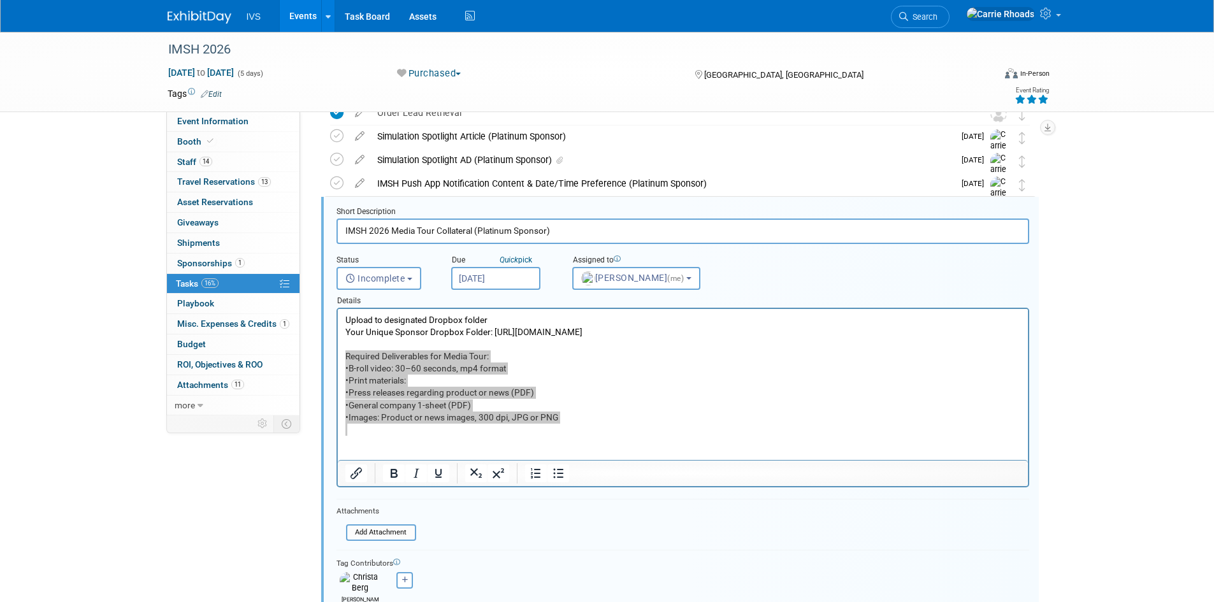
click at [490, 279] on input "Dec 1, 2025" at bounding box center [495, 278] width 89 height 23
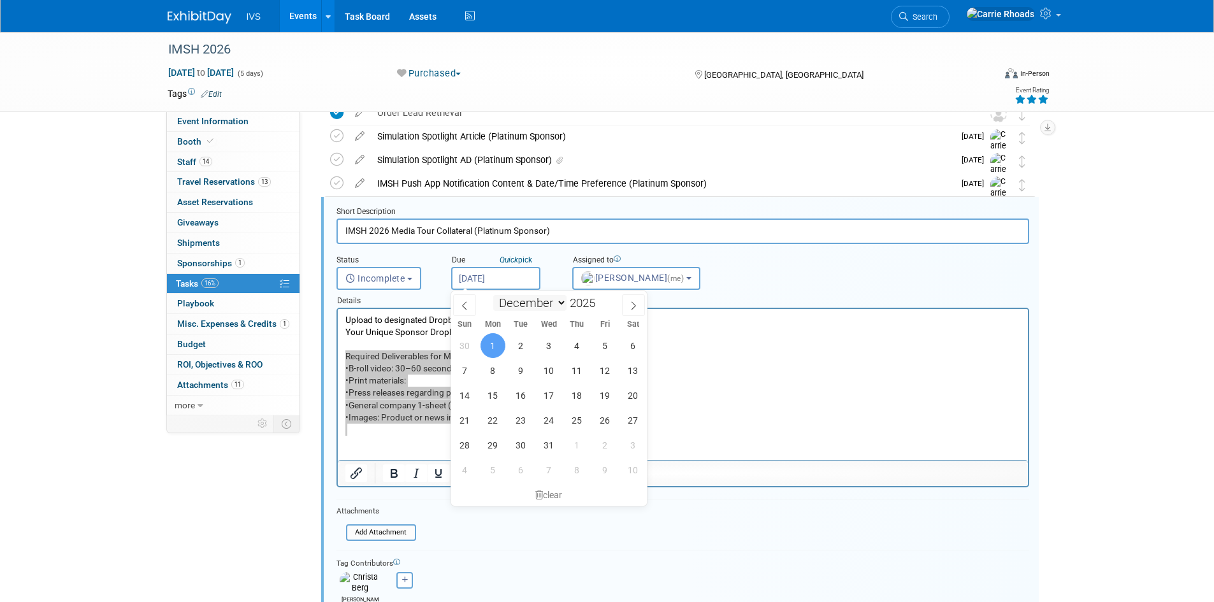
click at [562, 303] on select "January February March April May June July August September October November De…" at bounding box center [529, 303] width 73 height 16
select select "10"
click at [493, 295] on select "January February March April May June July August September October November De…" at bounding box center [529, 303] width 73 height 16
click at [519, 421] on span "18" at bounding box center [521, 420] width 25 height 25
type input "Nov 18, 2025"
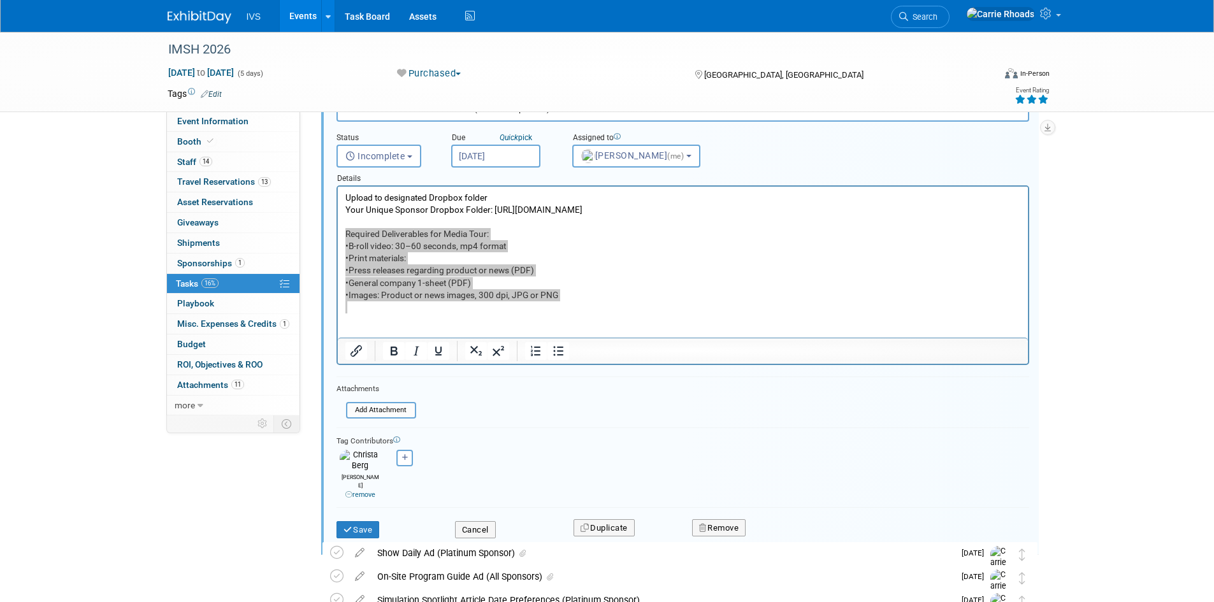
scroll to position [191, 0]
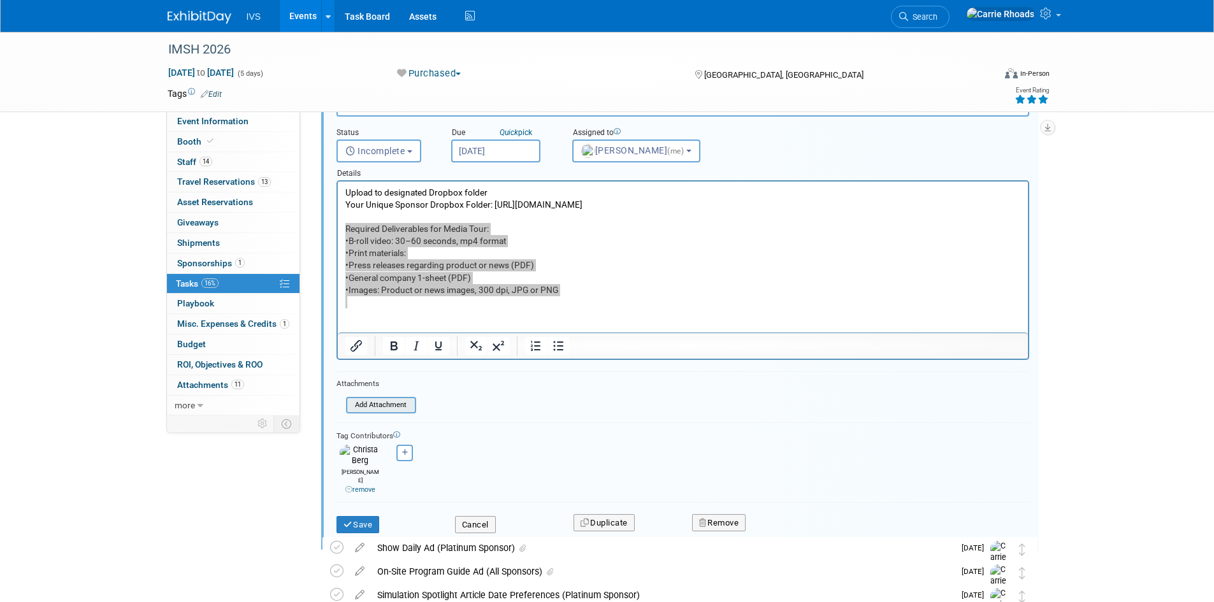
click at [383, 407] on input "file" at bounding box center [350, 405] width 130 height 14
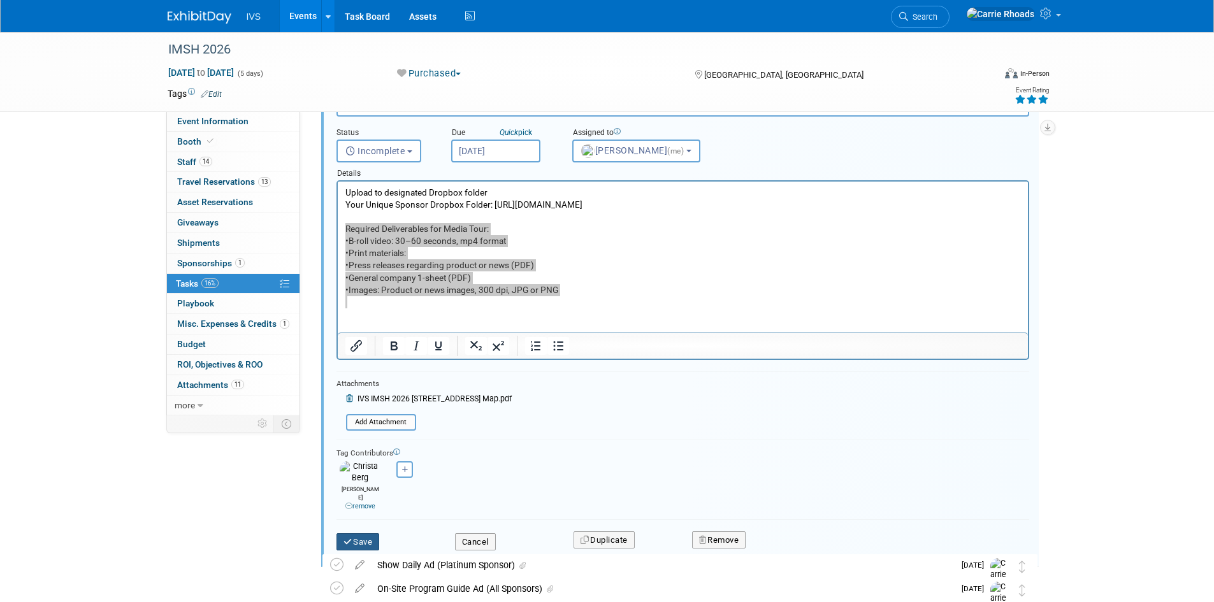
click at [368, 533] on button "Save" at bounding box center [357, 542] width 43 height 18
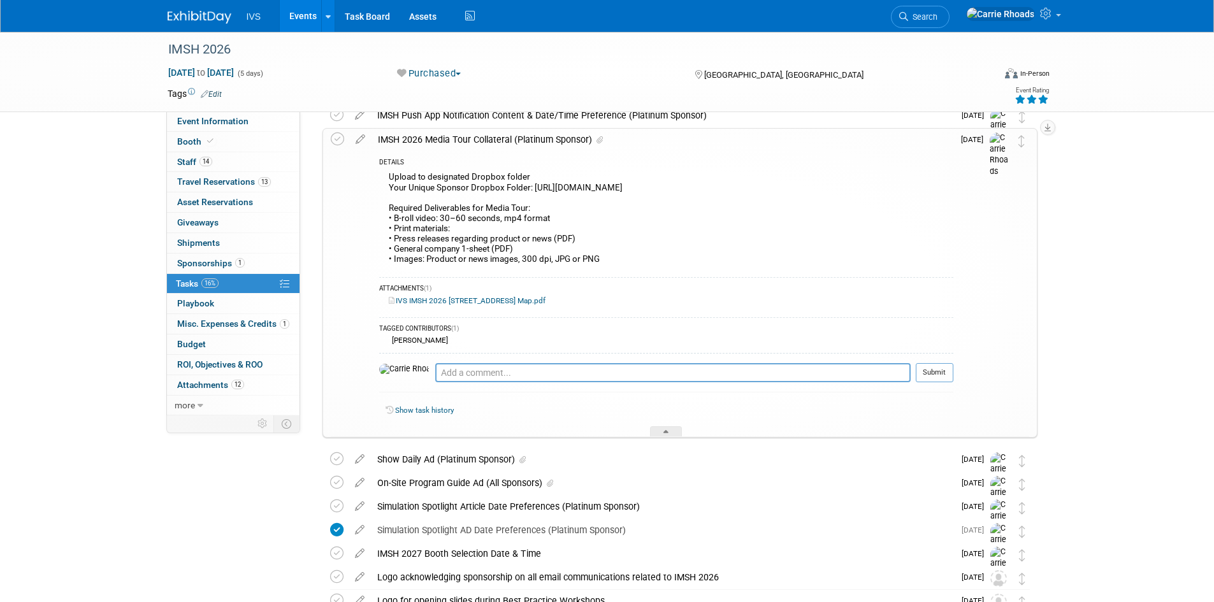
scroll to position [64, 0]
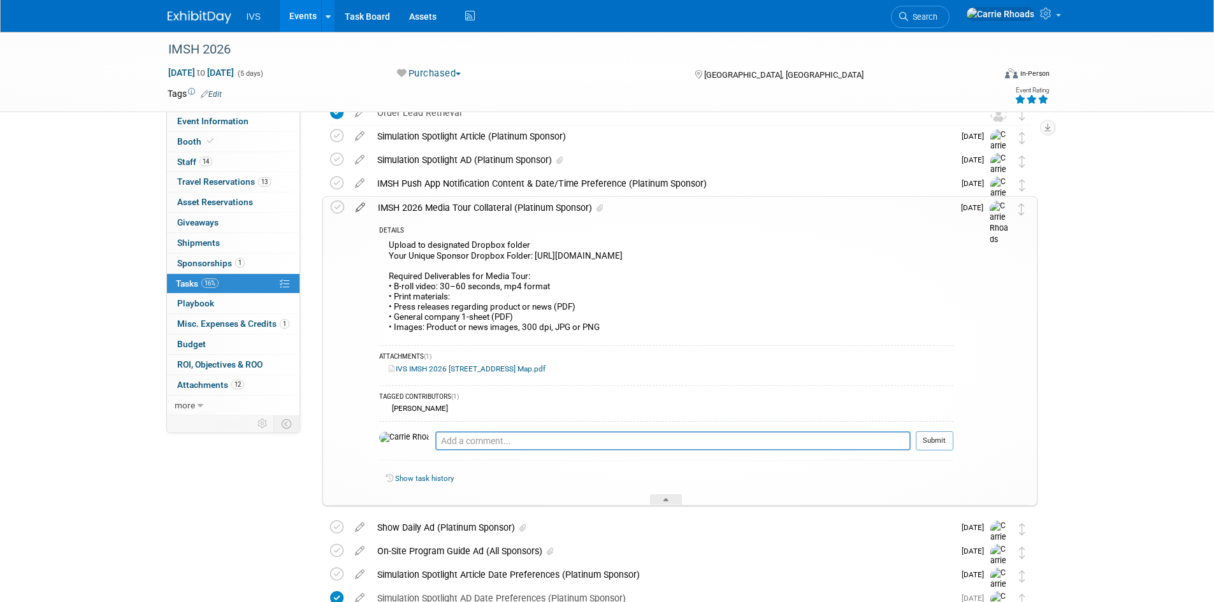
click at [363, 206] on icon at bounding box center [360, 205] width 22 height 16
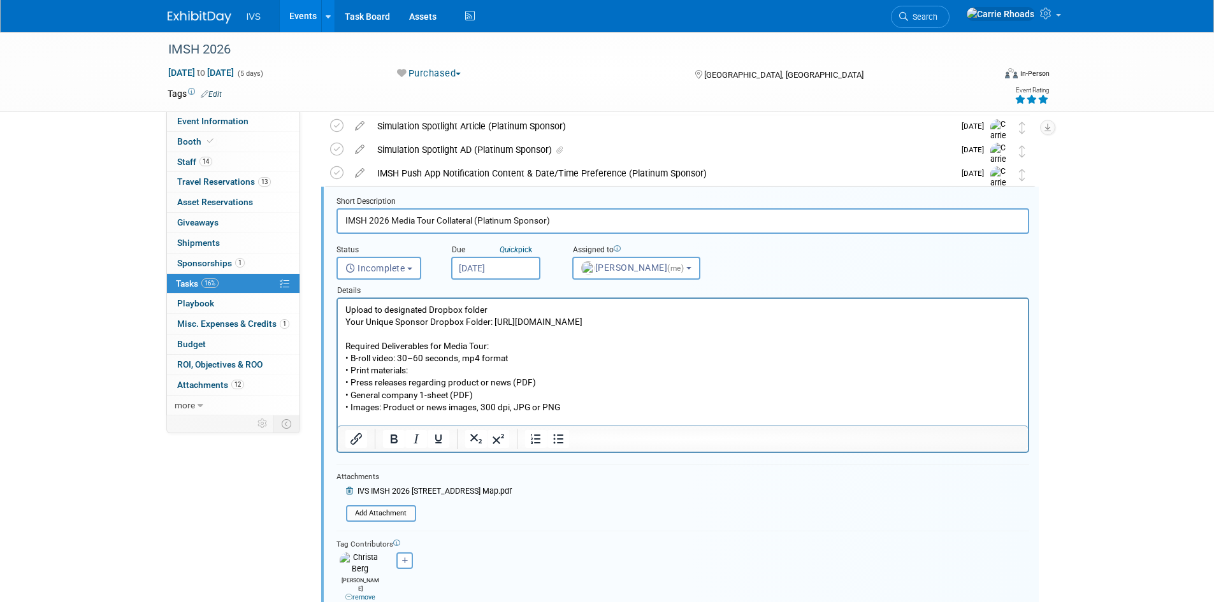
scroll to position [0, 0]
drag, startPoint x: 590, startPoint y: 222, endPoint x: 322, endPoint y: 217, distance: 267.7
click at [322, 217] on div "Short Description IMSH 2026 Media Tour Collateral (Platinum Sponsor) Status <i …" at bounding box center [680, 423] width 718 height 472
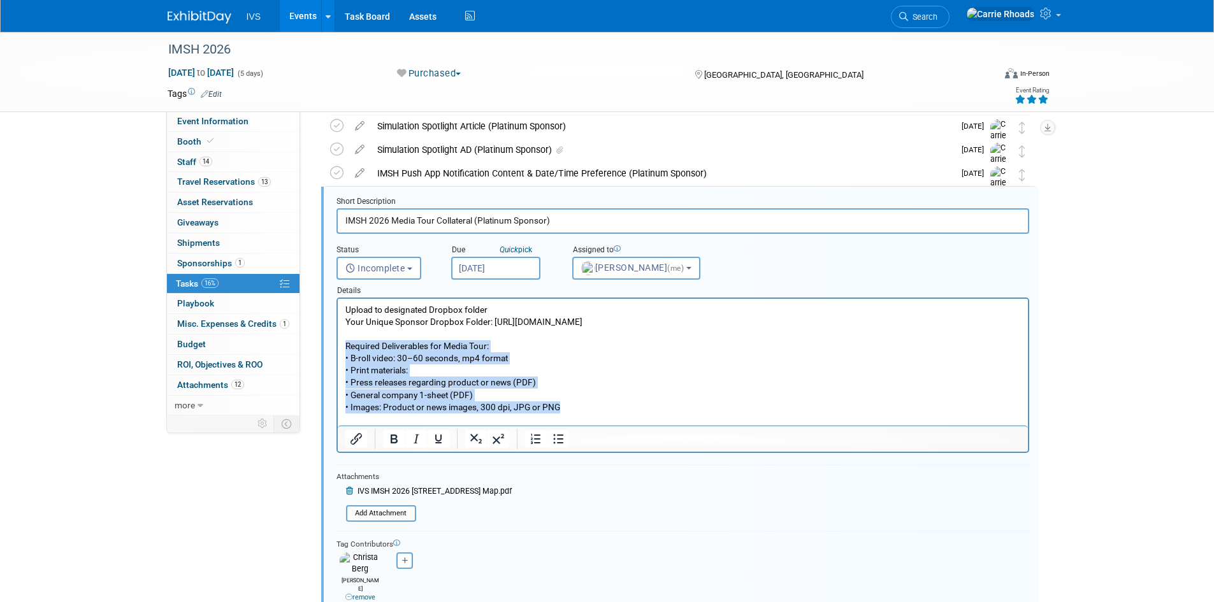
drag, startPoint x: 581, startPoint y: 413, endPoint x: 354, endPoint y: 363, distance: 231.6
click at [337, 354] on html "Upload to designated Dropbox folder Your Unique Sponsor Dropbox Folder: https:/…" at bounding box center [682, 356] width 690 height 115
copy p "Required Deliverables for Media Tour: • B-roll video: 30–60 seconds, mp4 format…"
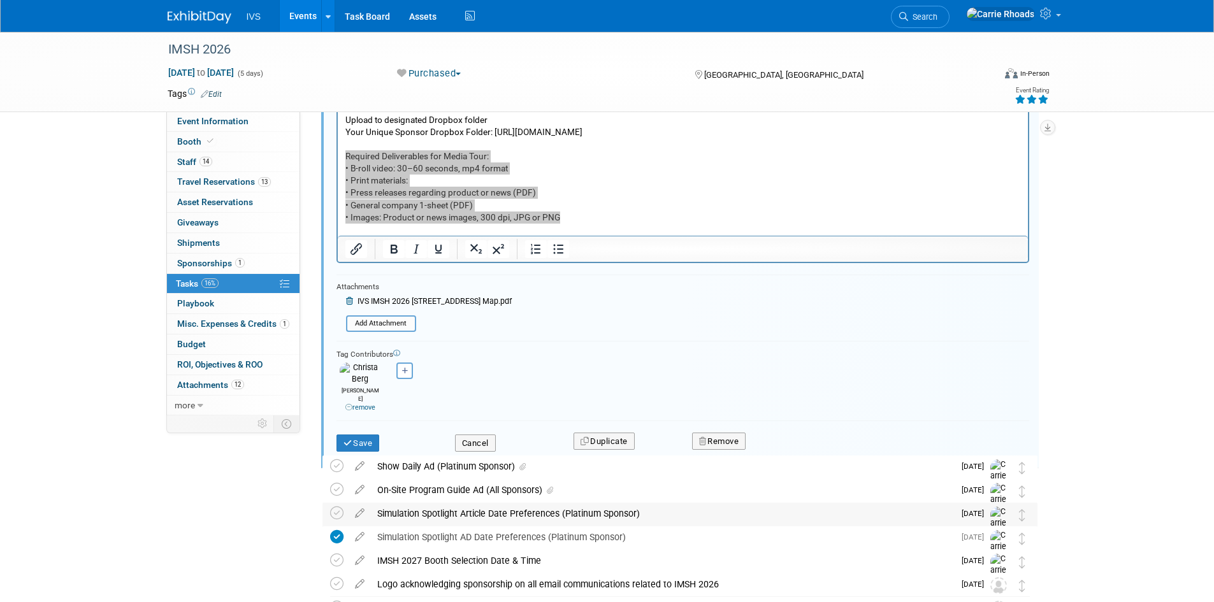
scroll to position [265, 0]
click at [360, 433] on button "Save" at bounding box center [357, 442] width 43 height 18
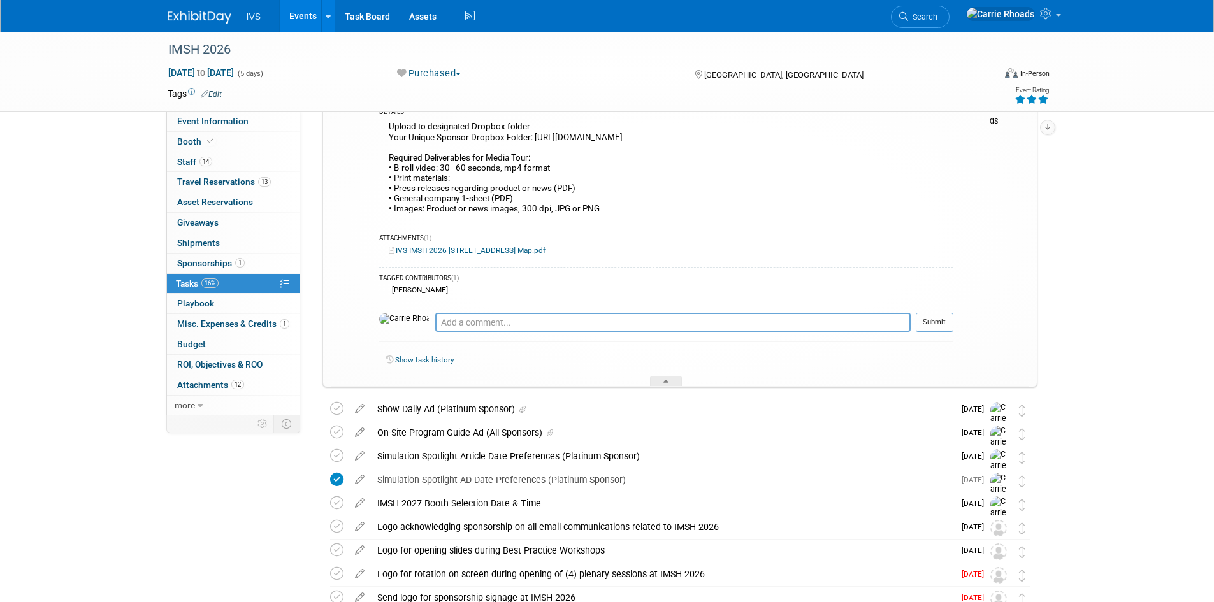
scroll to position [74, 0]
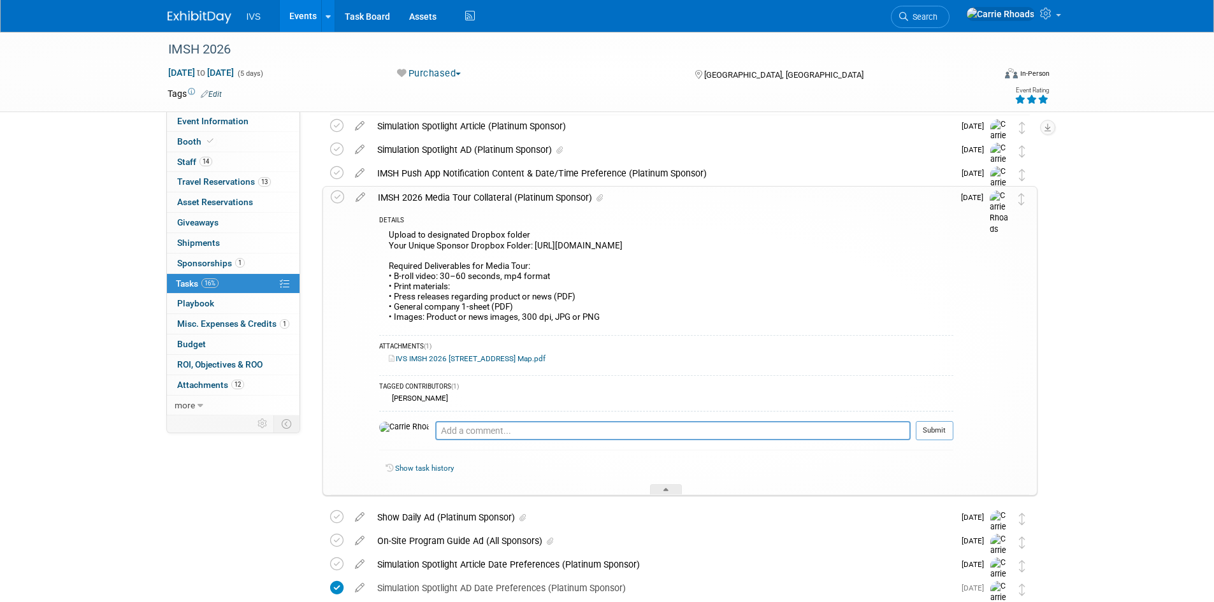
click at [452, 193] on div "IMSH 2026 Media Tour Collateral (Platinum Sponsor)" at bounding box center [663, 198] width 582 height 22
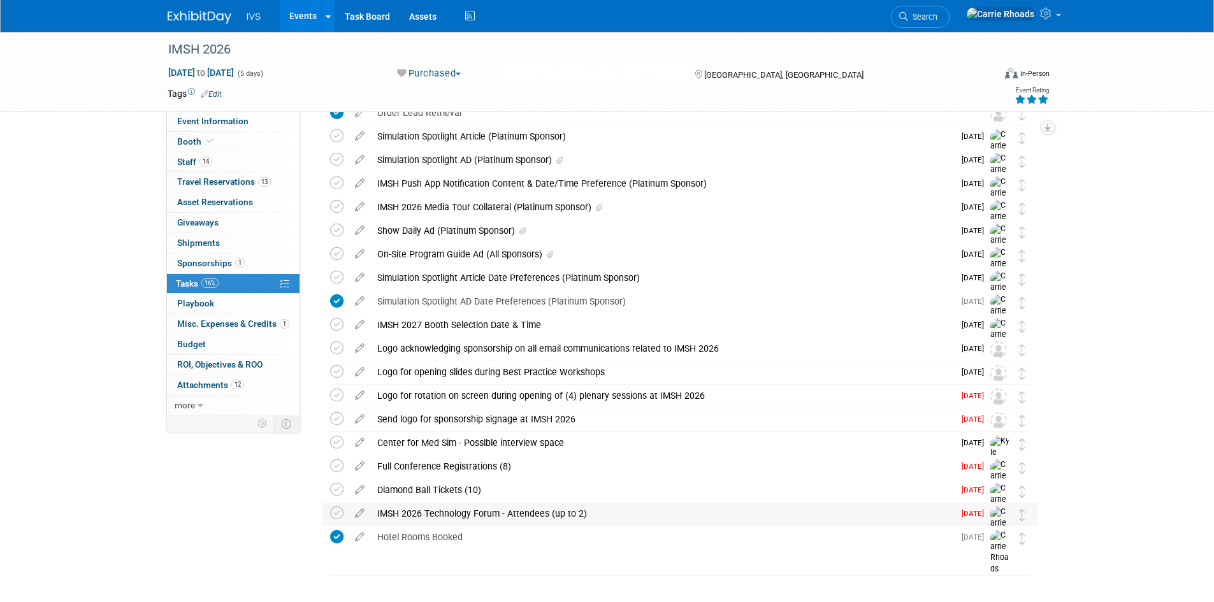
scroll to position [0, 0]
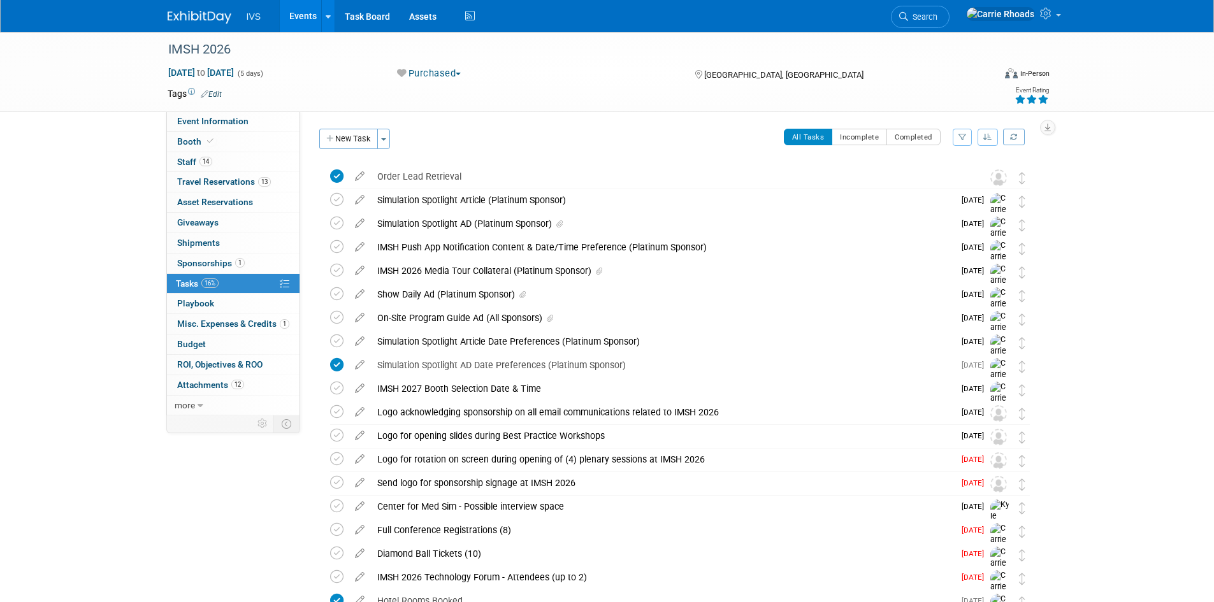
click at [417, 366] on div "Simulation Spotlight AD Date Preferences (Platinum Sponsor)" at bounding box center [662, 365] width 583 height 22
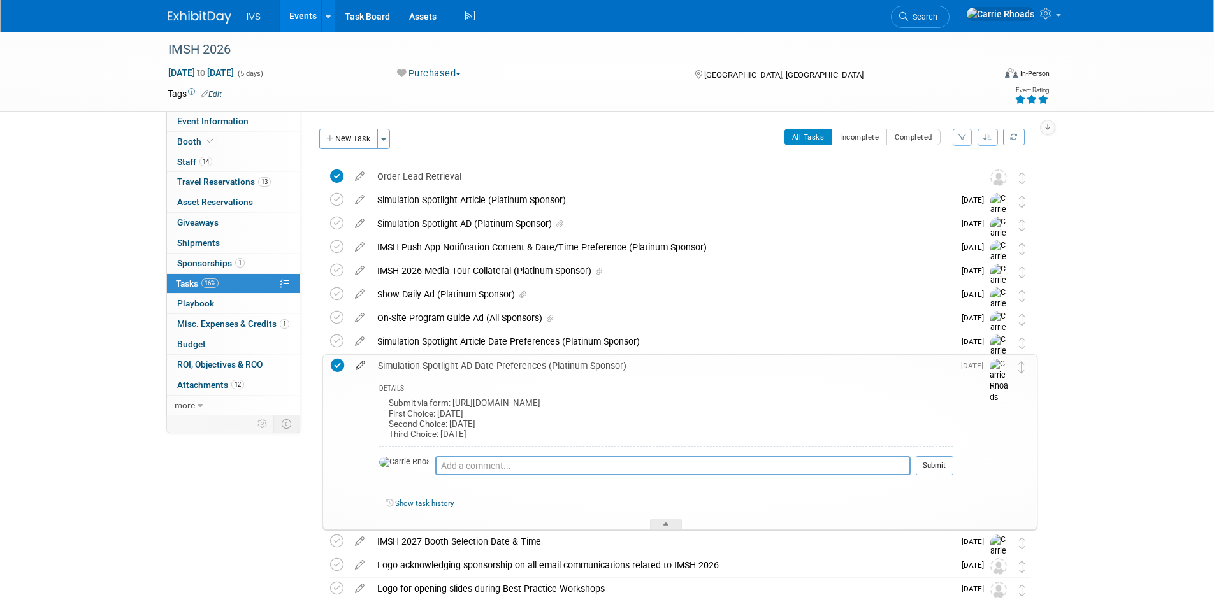
click at [362, 365] on icon at bounding box center [360, 363] width 22 height 16
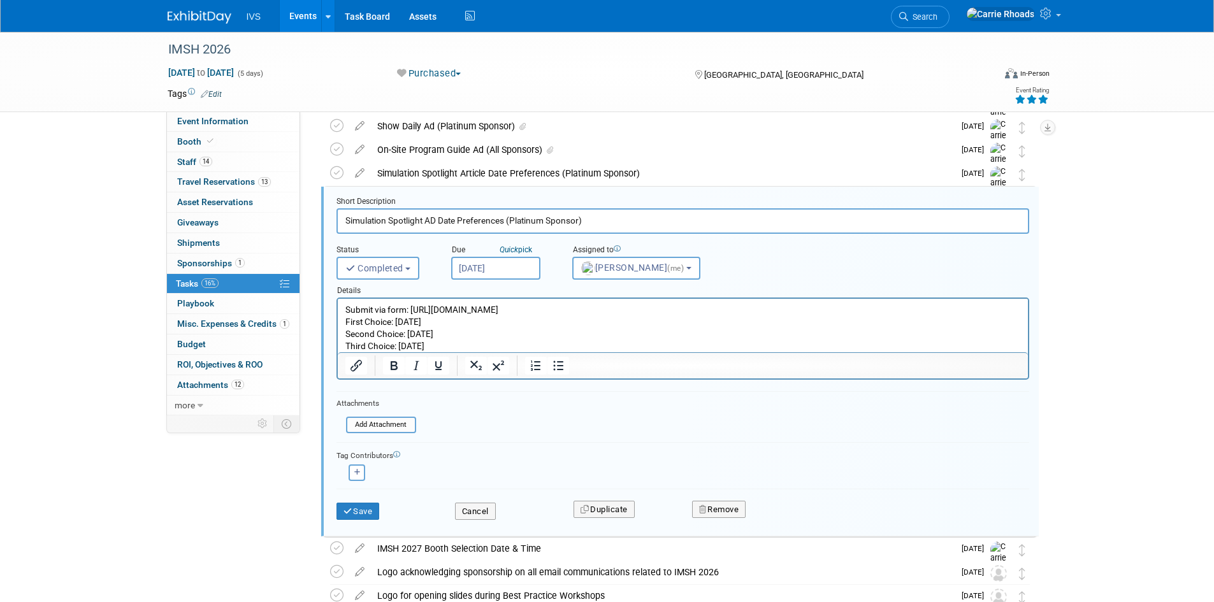
drag, startPoint x: 445, startPoint y: 343, endPoint x: 336, endPoint y: 321, distance: 110.6
click at [337, 321] on html "Submit via form: https://wkf.ms/4nKX2hK First Choice: 12/17/25 Second Choice: 1…" at bounding box center [682, 326] width 690 height 54
copy p "First Choice: 12/17/25 Second Choice: 12/10/25 Third Choice: 12/3/25"
click at [366, 507] on button "Save" at bounding box center [357, 512] width 43 height 18
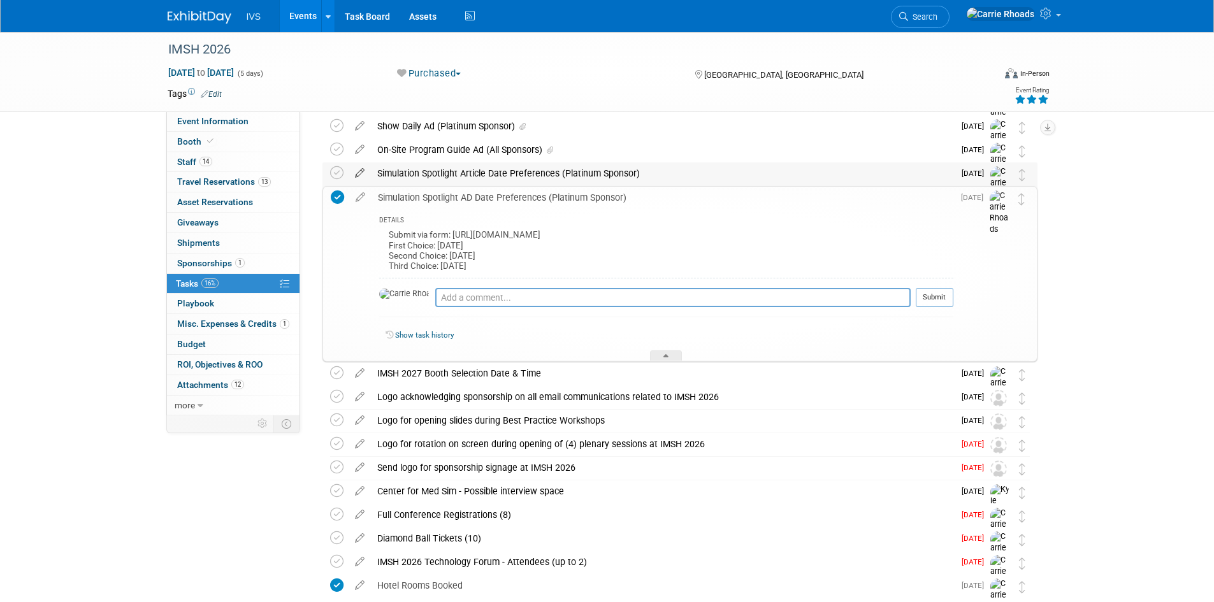
click at [356, 171] on icon at bounding box center [360, 171] width 22 height 16
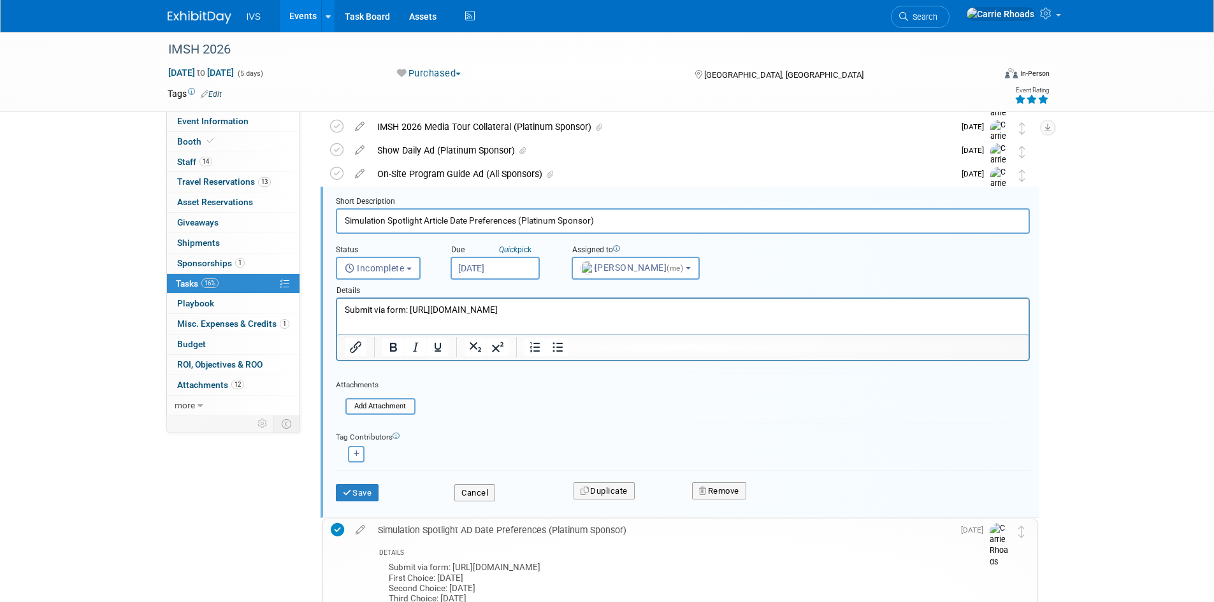
click at [523, 306] on p "Submit via form: [URL][DOMAIN_NAME]" at bounding box center [682, 310] width 677 height 12
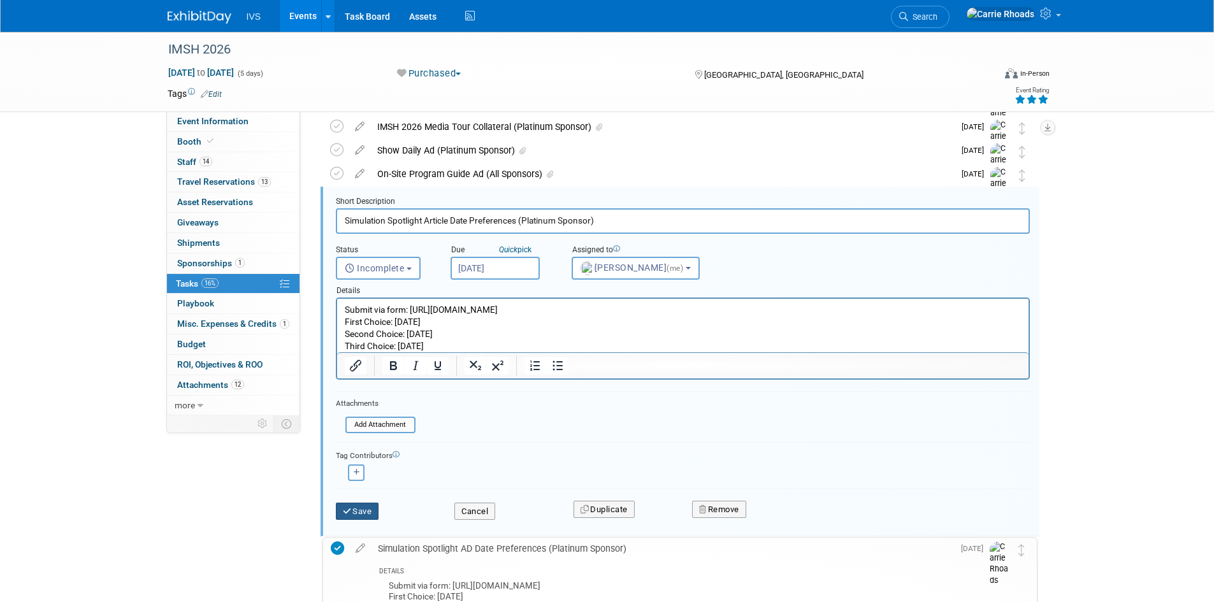
click at [366, 511] on button "Save" at bounding box center [357, 512] width 43 height 18
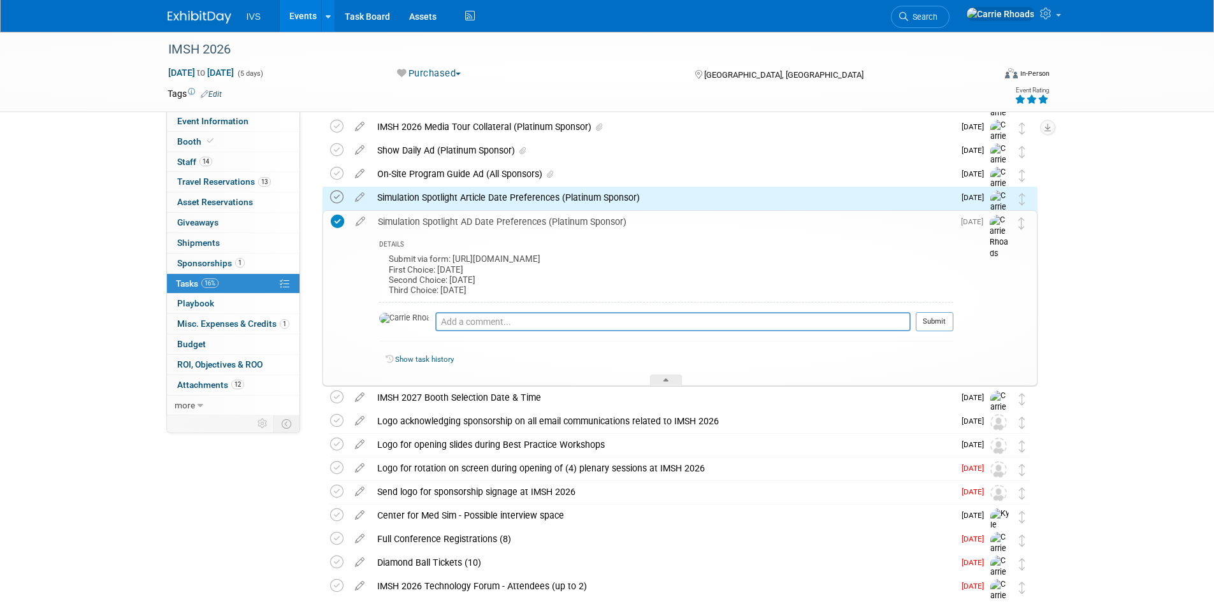
click at [336, 194] on icon at bounding box center [336, 197] width 13 height 13
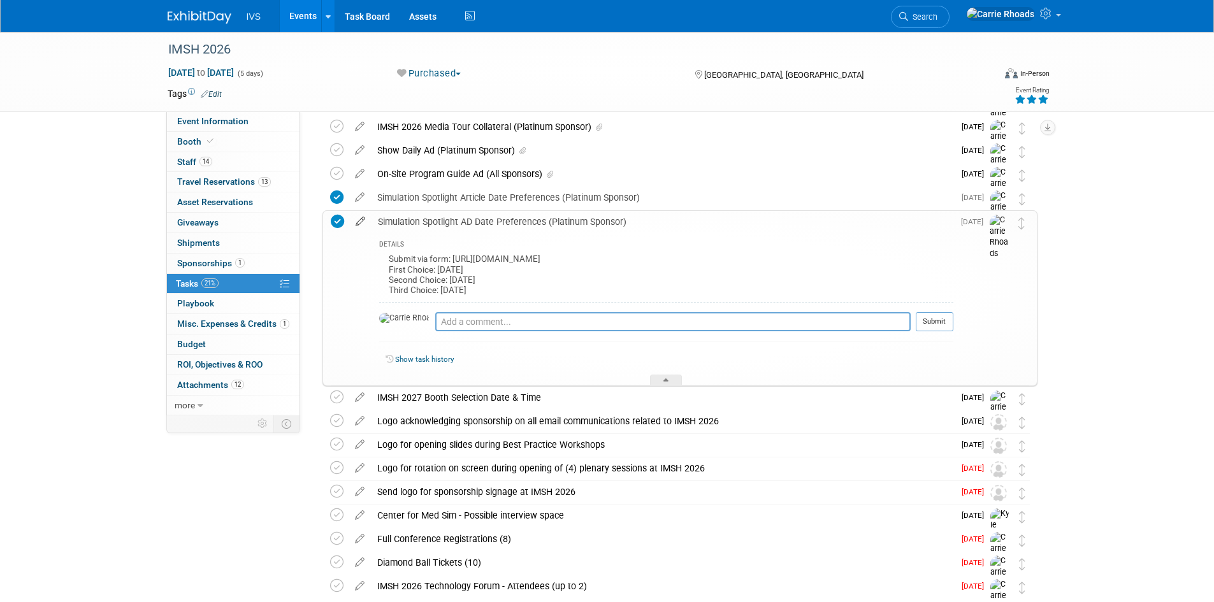
click at [363, 223] on icon at bounding box center [360, 219] width 22 height 16
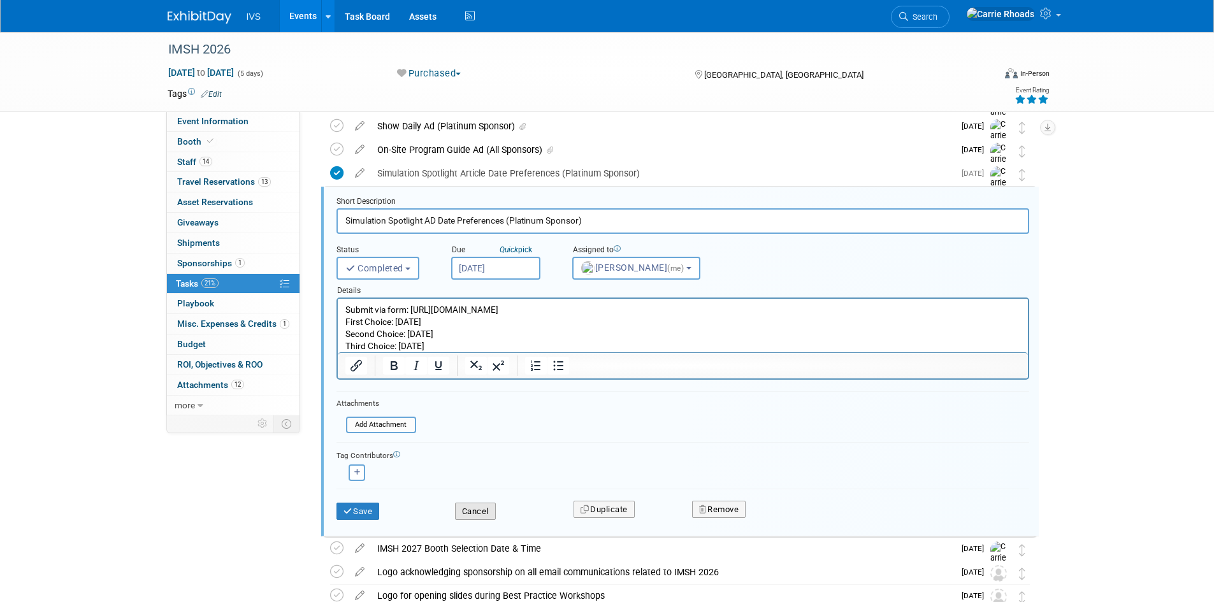
click at [477, 512] on button "Cancel" at bounding box center [475, 512] width 41 height 18
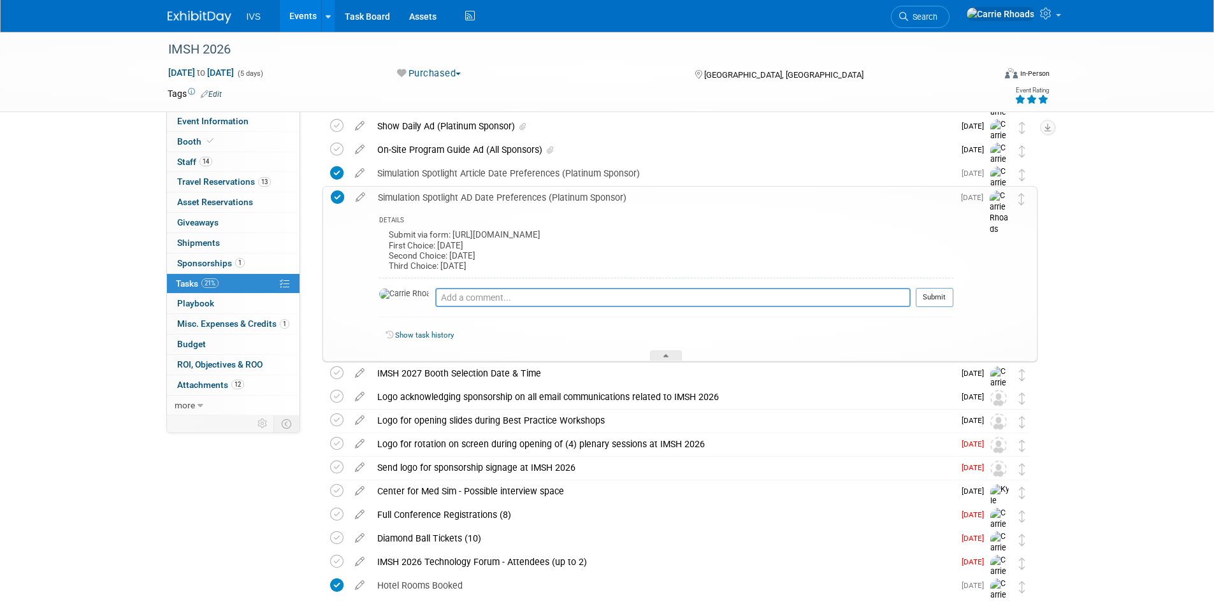
click at [473, 192] on div "Simulation Spotlight AD Date Preferences (Platinum Sponsor)" at bounding box center [663, 198] width 582 height 22
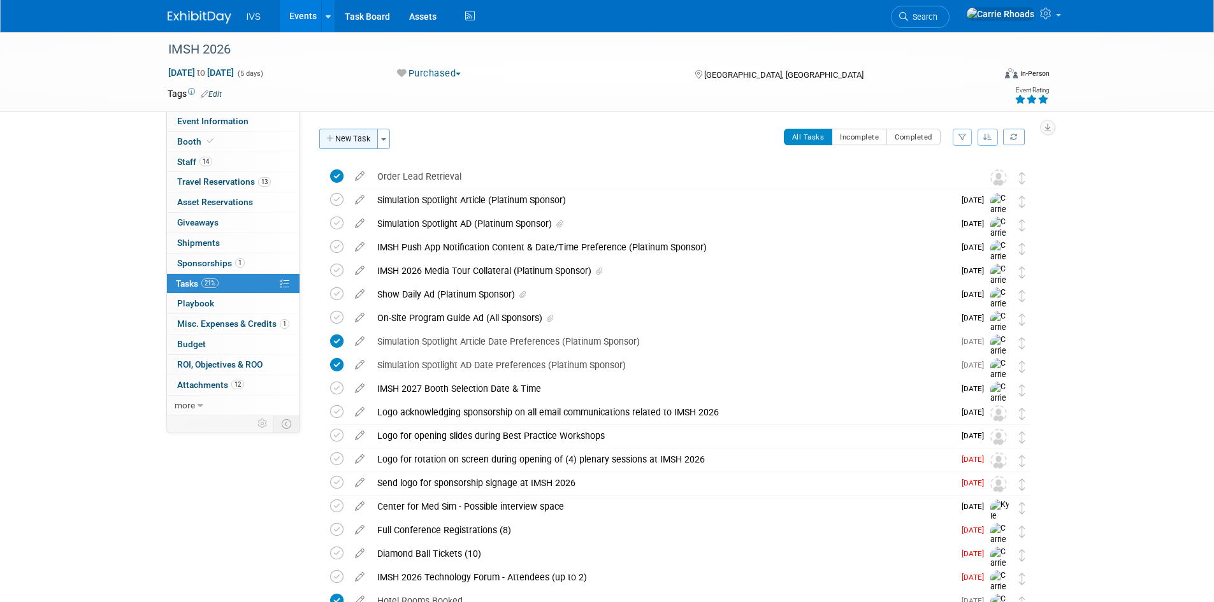
click at [357, 138] on button "New Task" at bounding box center [348, 139] width 59 height 20
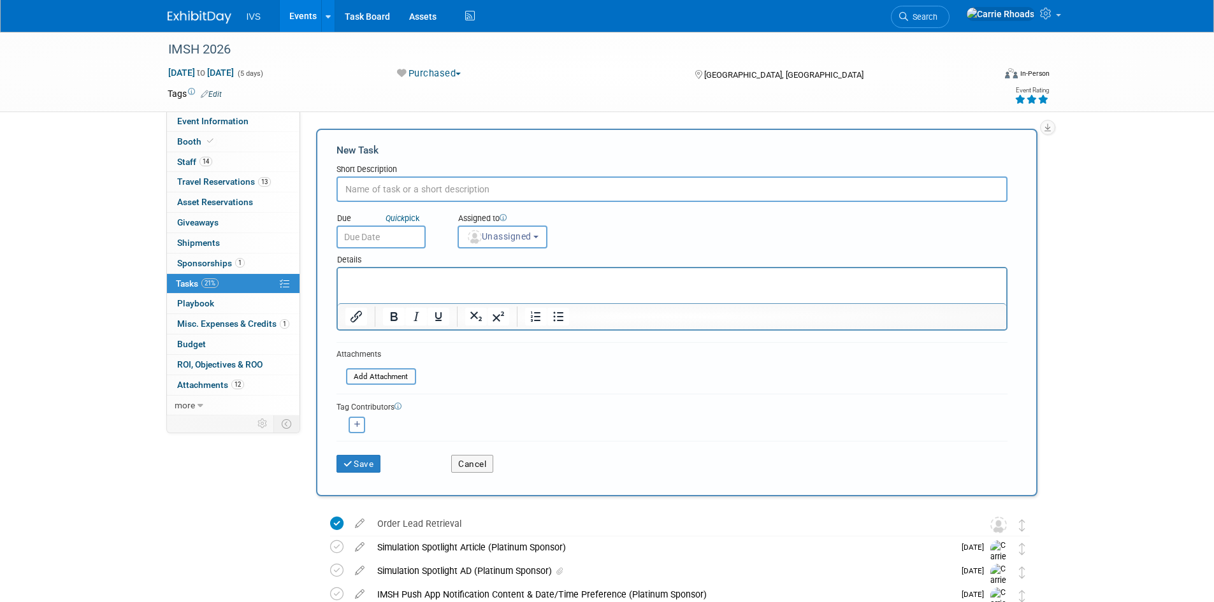
paste input "IMSH Exhibitor Guide"
type input "IMSH Exhibitor Guide"
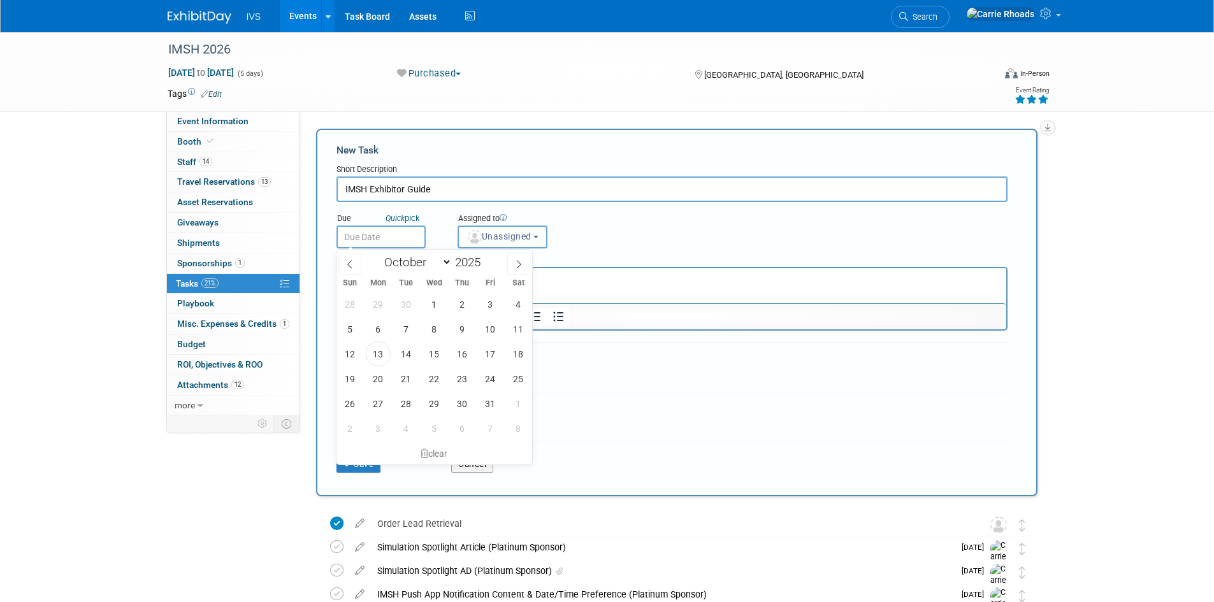
click at [372, 243] on input "text" at bounding box center [380, 237] width 89 height 23
click at [435, 405] on span "29" at bounding box center [434, 403] width 25 height 25
type input "Oct 29, 2025"
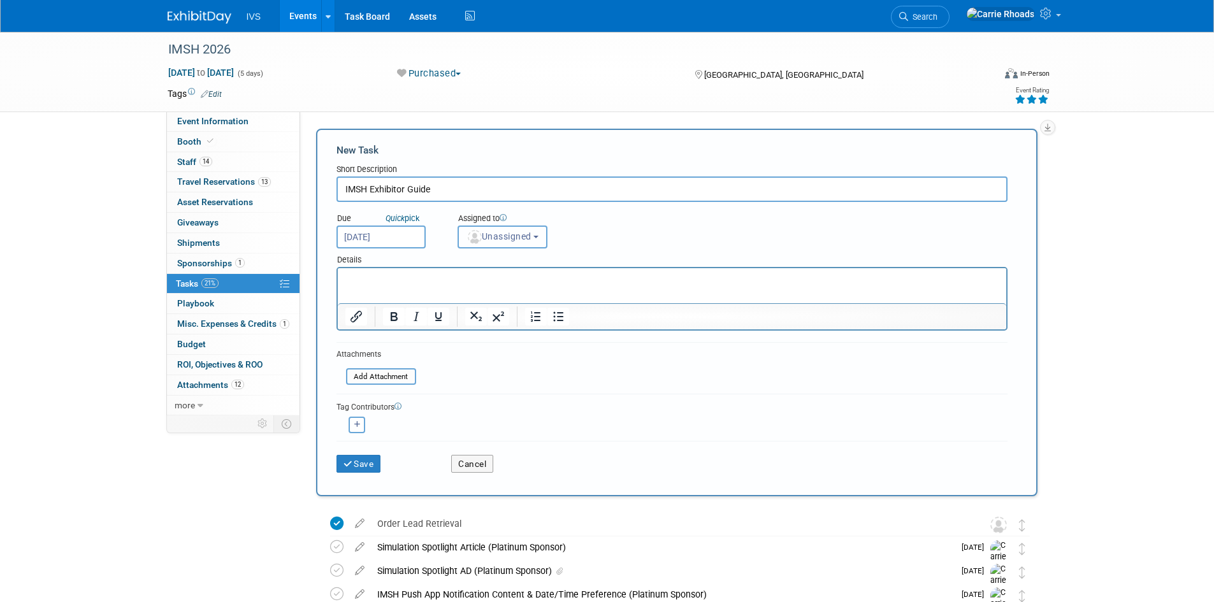
click at [496, 240] on span "Unassigned" at bounding box center [498, 236] width 65 height 10
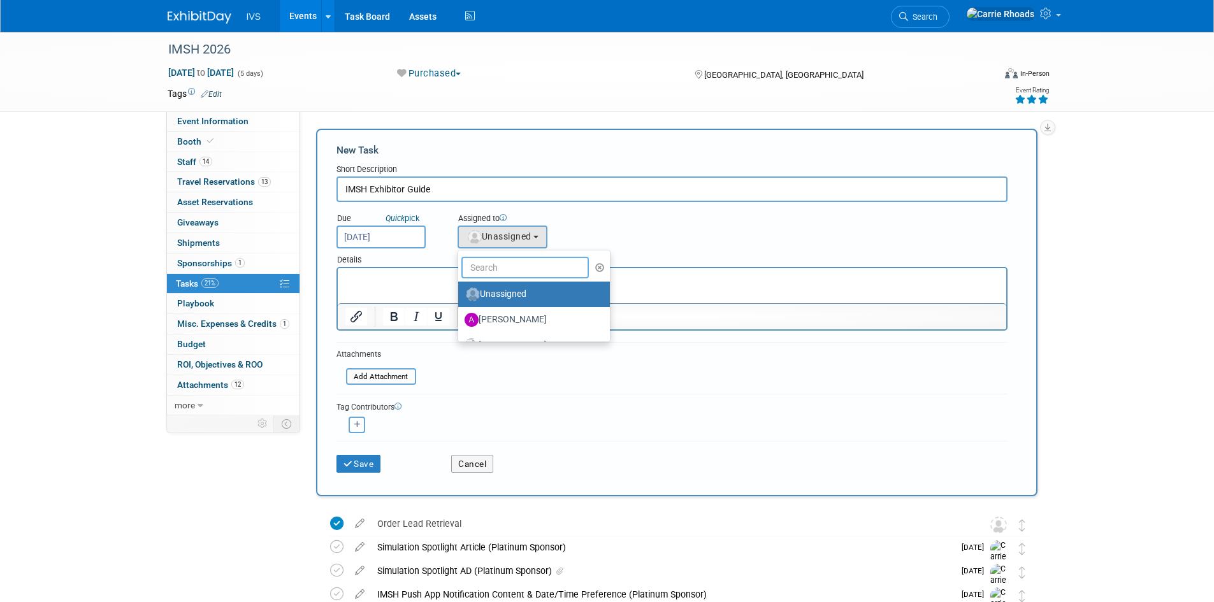
click at [497, 268] on input "text" at bounding box center [524, 268] width 127 height 22
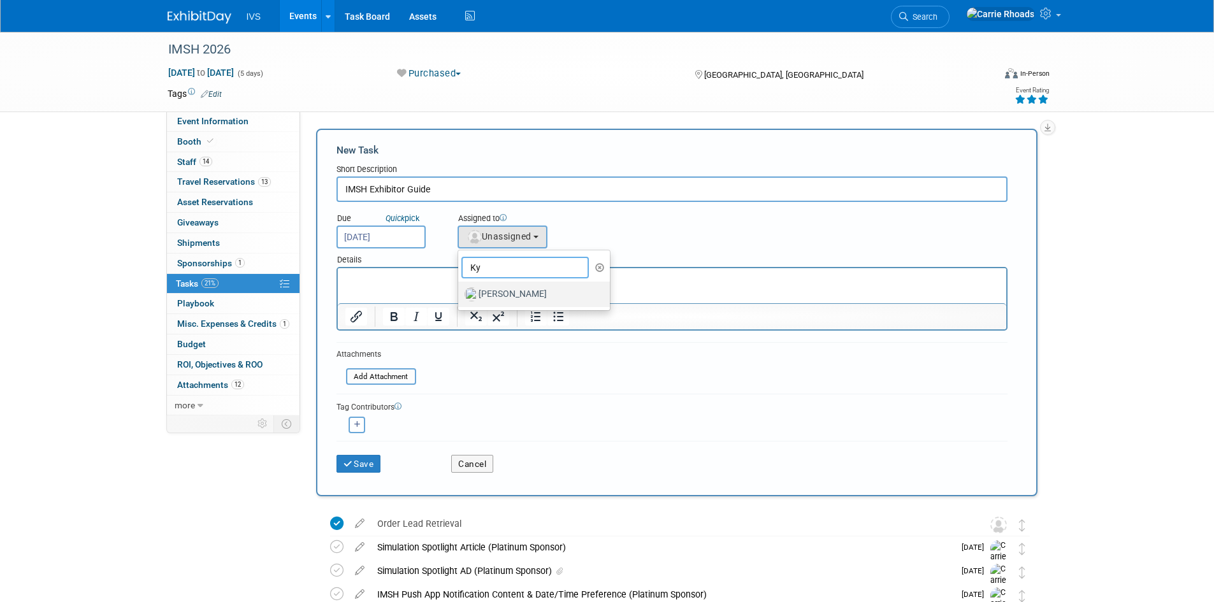
type input "Ky"
click at [512, 293] on label "[PERSON_NAME]" at bounding box center [531, 294] width 133 height 20
click at [460, 293] on input "[PERSON_NAME]" at bounding box center [456, 293] width 8 height 8
select select "8d35405c-9676-4957-8657-933479fb1e45"
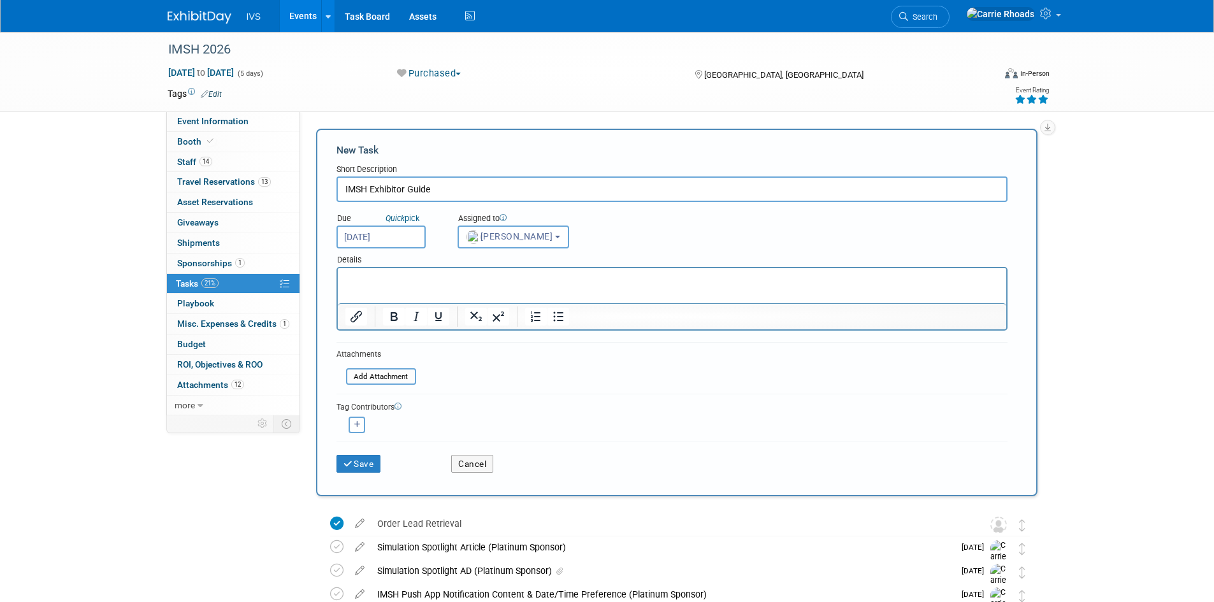
click at [502, 284] on p "Rich Text Area. Press ALT-0 for help." at bounding box center [672, 279] width 654 height 13
click at [481, 462] on button "Cancel" at bounding box center [472, 464] width 42 height 18
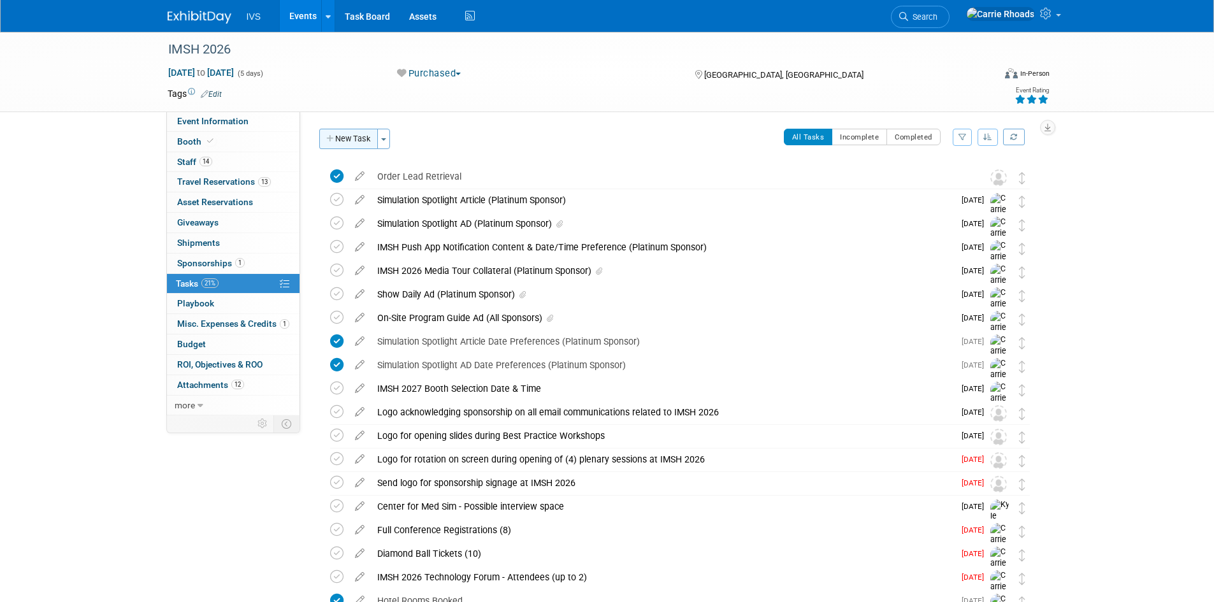
click at [338, 139] on button "New Task" at bounding box center [348, 139] width 59 height 20
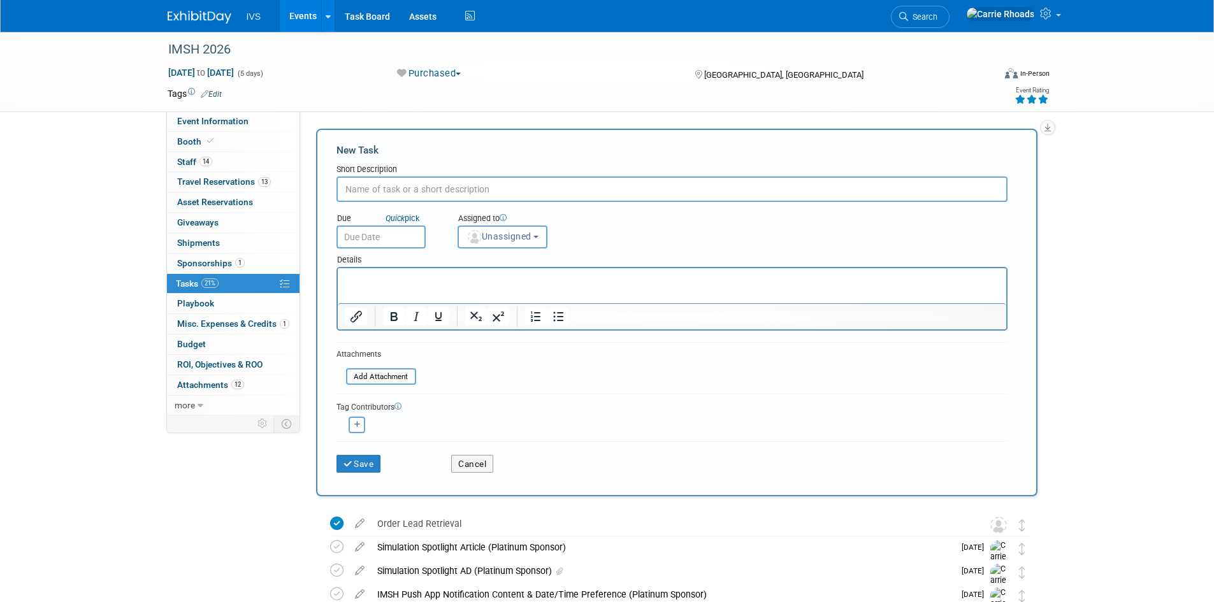
click at [430, 185] on input "text" at bounding box center [671, 189] width 671 height 25
type input "IMSH 2026 Exhibitor Guide"
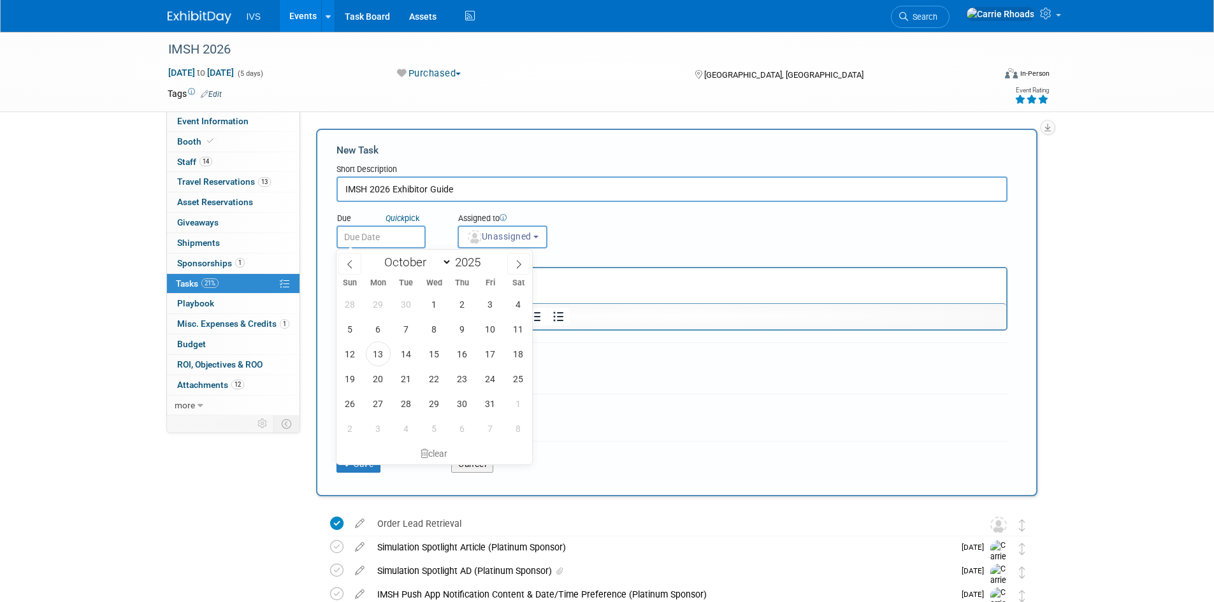
click at [377, 238] on input "text" at bounding box center [380, 237] width 89 height 23
click at [488, 403] on span "31" at bounding box center [490, 403] width 25 height 25
type input "Oct 31, 2025"
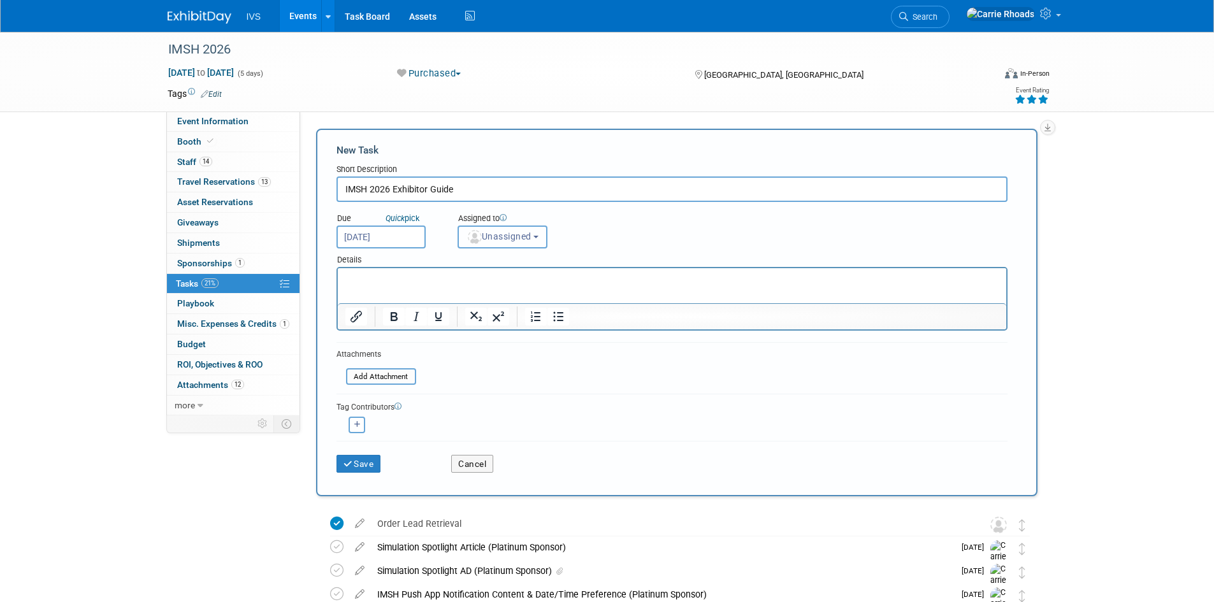
click at [498, 242] on span "Unassigned" at bounding box center [498, 236] width 65 height 10
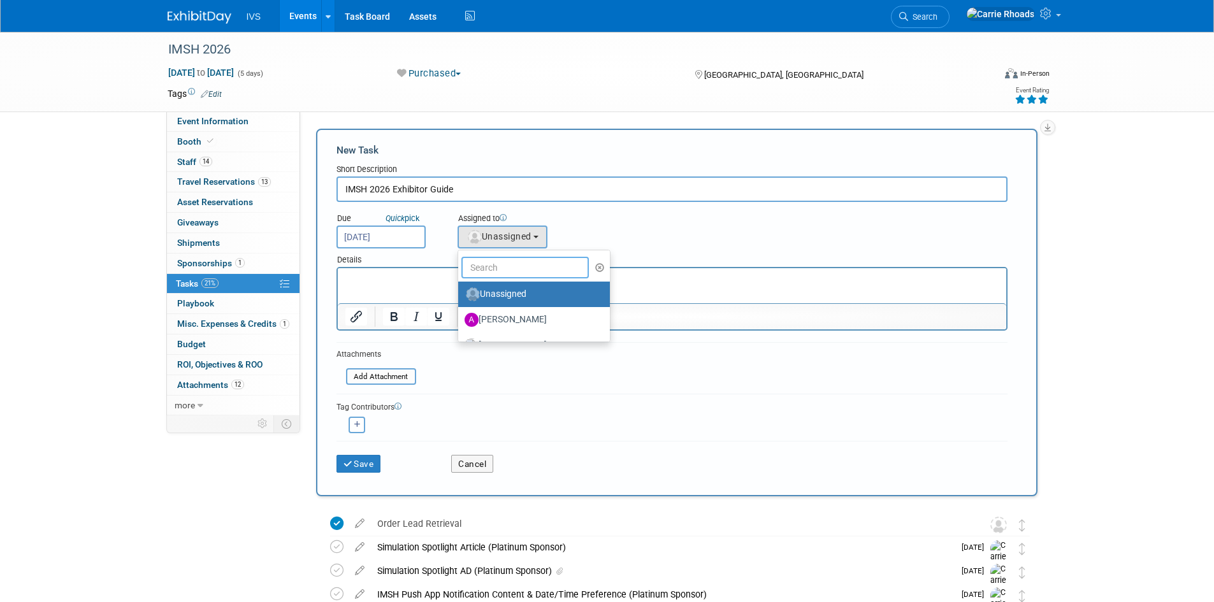
click at [503, 263] on input "text" at bounding box center [524, 268] width 127 height 22
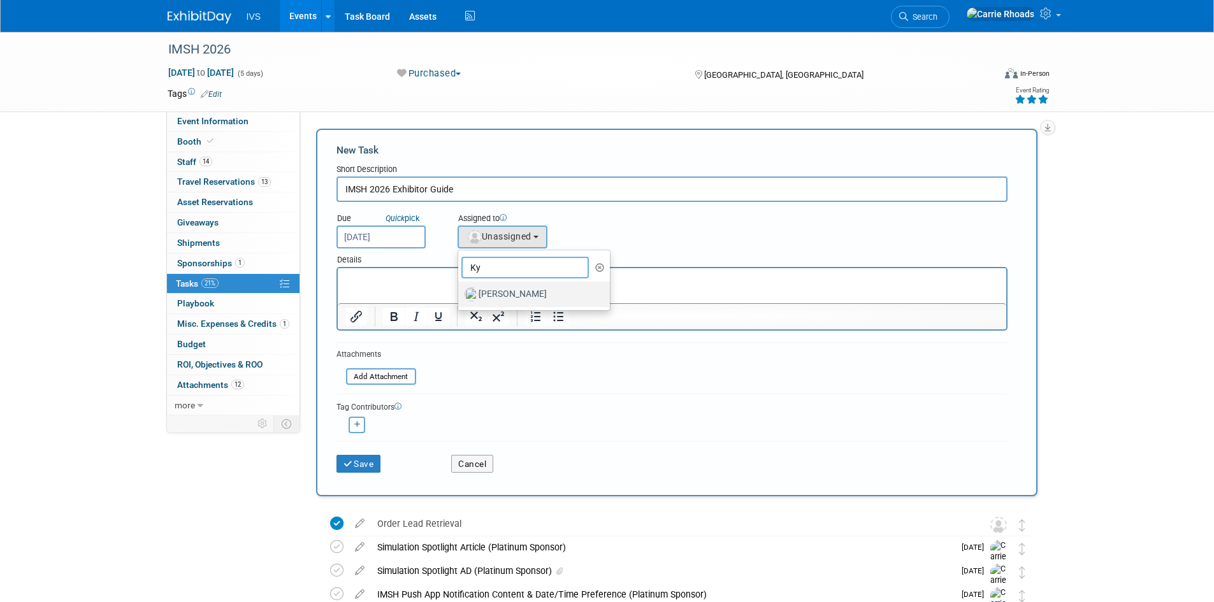
type input "Ky"
click at [506, 290] on label "[PERSON_NAME]" at bounding box center [531, 294] width 133 height 20
click at [460, 290] on input "[PERSON_NAME]" at bounding box center [456, 293] width 8 height 8
select select "8d35405c-9676-4957-8657-933479fb1e45"
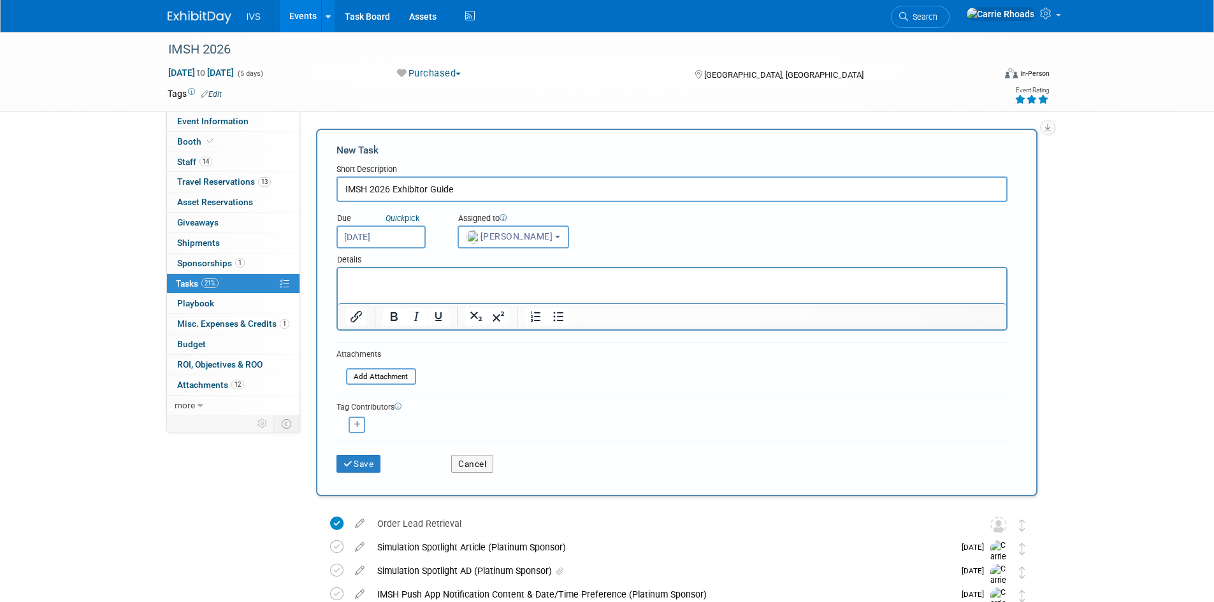
click at [493, 284] on p "Rich Text Area. Press ALT-0 for help." at bounding box center [672, 279] width 654 height 13
drag, startPoint x: 489, startPoint y: 292, endPoint x: 345, endPoint y: 289, distance: 144.7
click at [345, 289] on p "My thought, we can add our logo" at bounding box center [672, 292] width 654 height 13
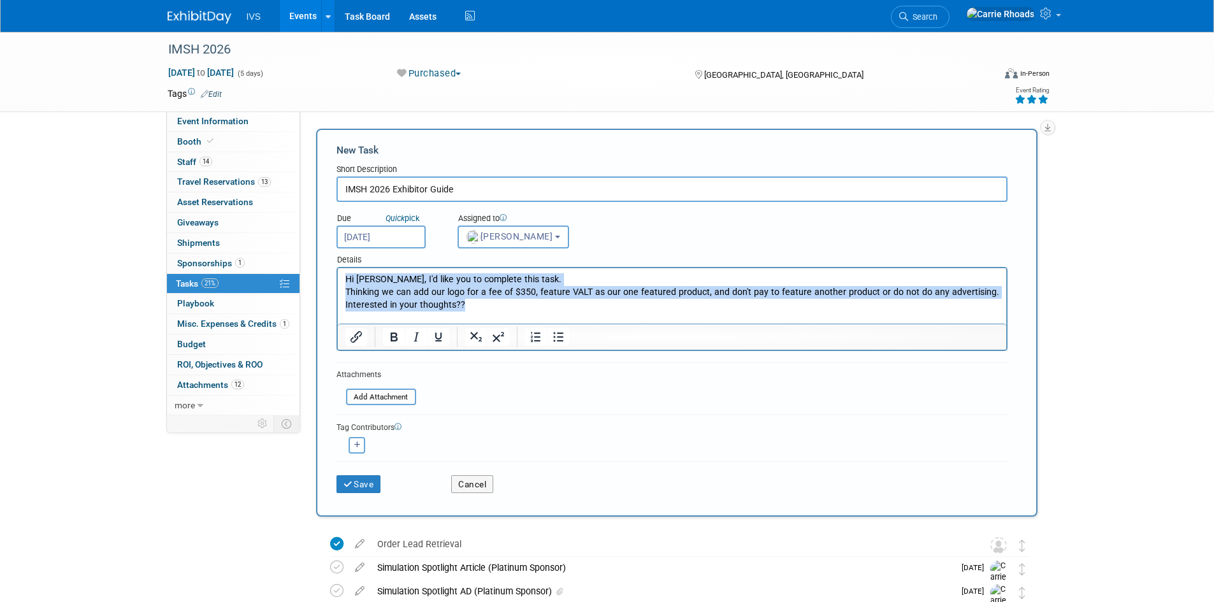
drag, startPoint x: 477, startPoint y: 308, endPoint x: 317, endPoint y: 254, distance: 168.7
click at [337, 268] on html "Hi Kyle, I'd like you to complete this task. Thinking we can add our logo for a…" at bounding box center [671, 295] width 668 height 55
copy body "Hi Kyle, I'd like you to complete this task. Thinking we can add our logo for a…"
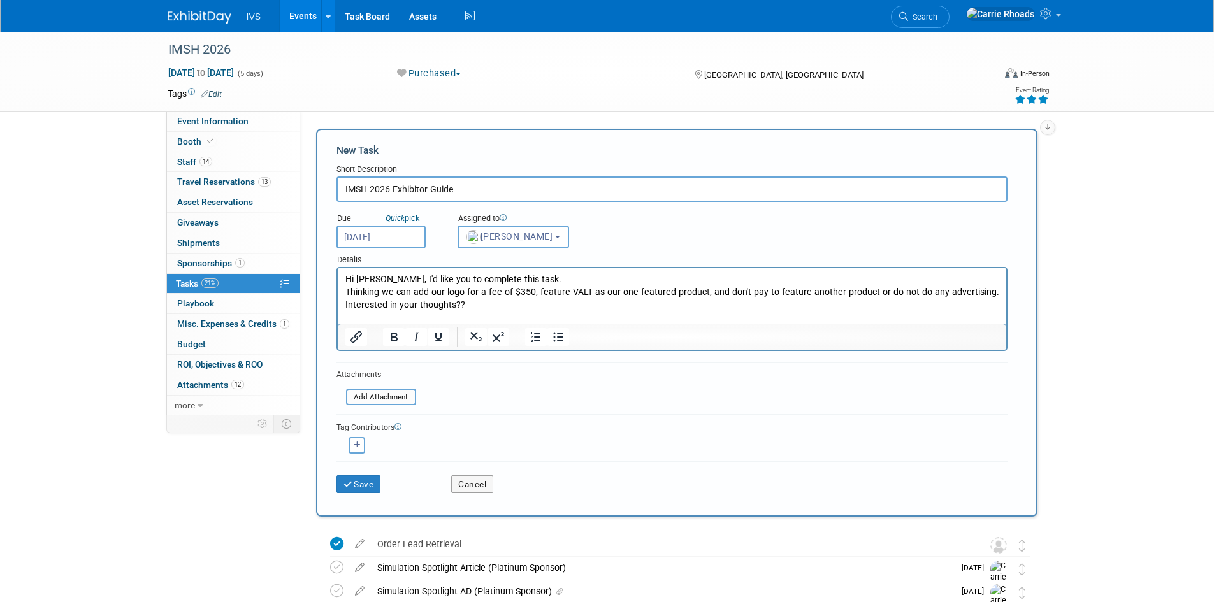
click at [500, 314] on p "Rich Text Area. Press ALT-0 for help." at bounding box center [672, 317] width 654 height 13
click at [534, 278] on p "Hi Kyle, I'd like you to complete this task." at bounding box center [672, 279] width 654 height 13
click at [544, 305] on p "Interested in your thoughts??" at bounding box center [672, 305] width 654 height 13
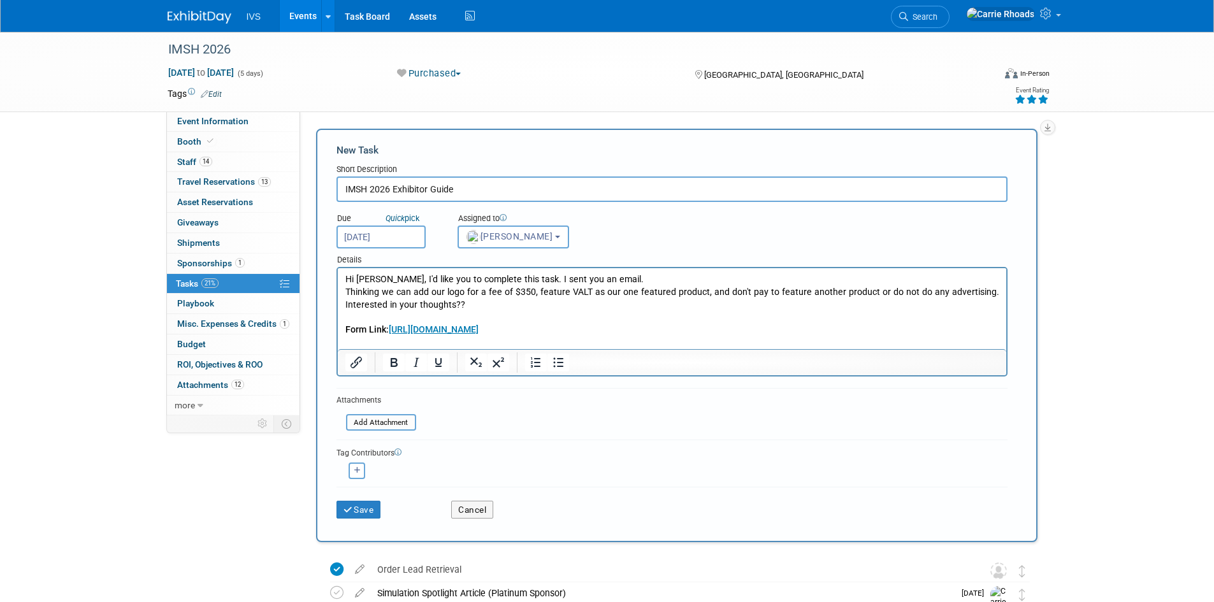
click at [596, 335] on p "Form Link: https://wkf.ms/470NgAV" at bounding box center [672, 330] width 654 height 13
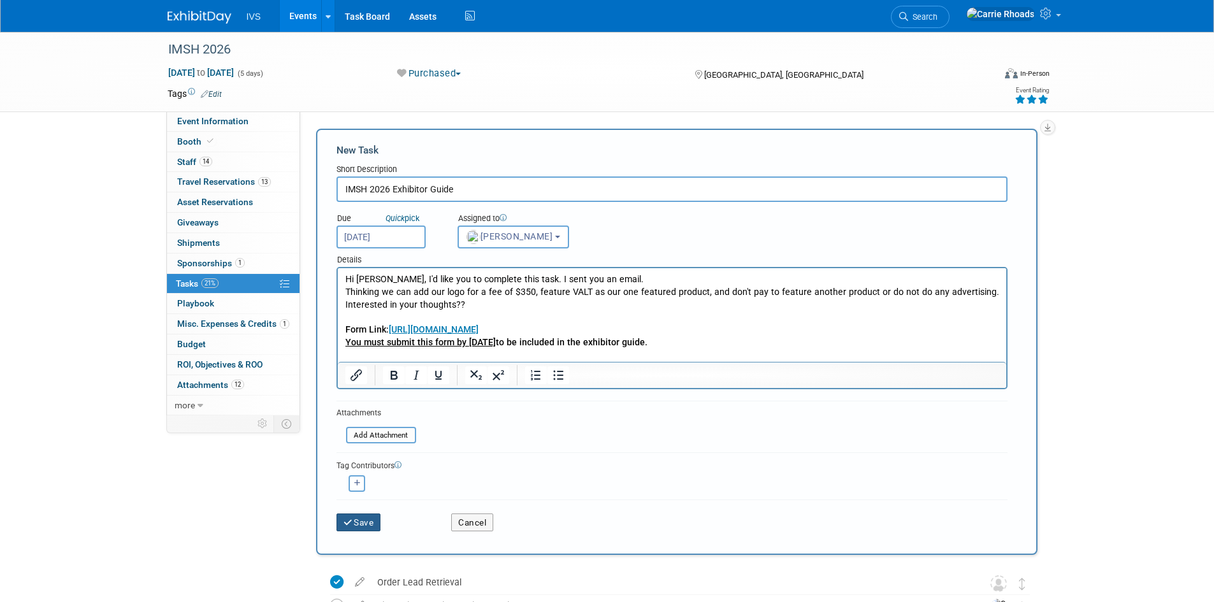
click at [358, 528] on button "Save" at bounding box center [358, 523] width 45 height 18
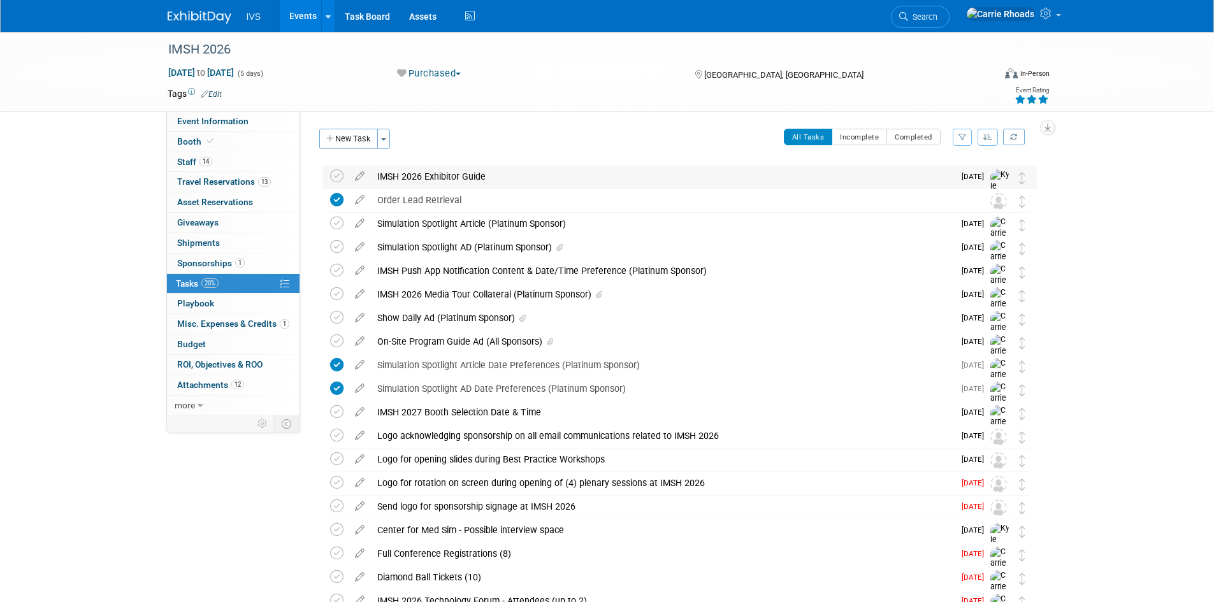
click at [431, 177] on div "IMSH 2026 Exhibitor Guide" at bounding box center [662, 177] width 583 height 22
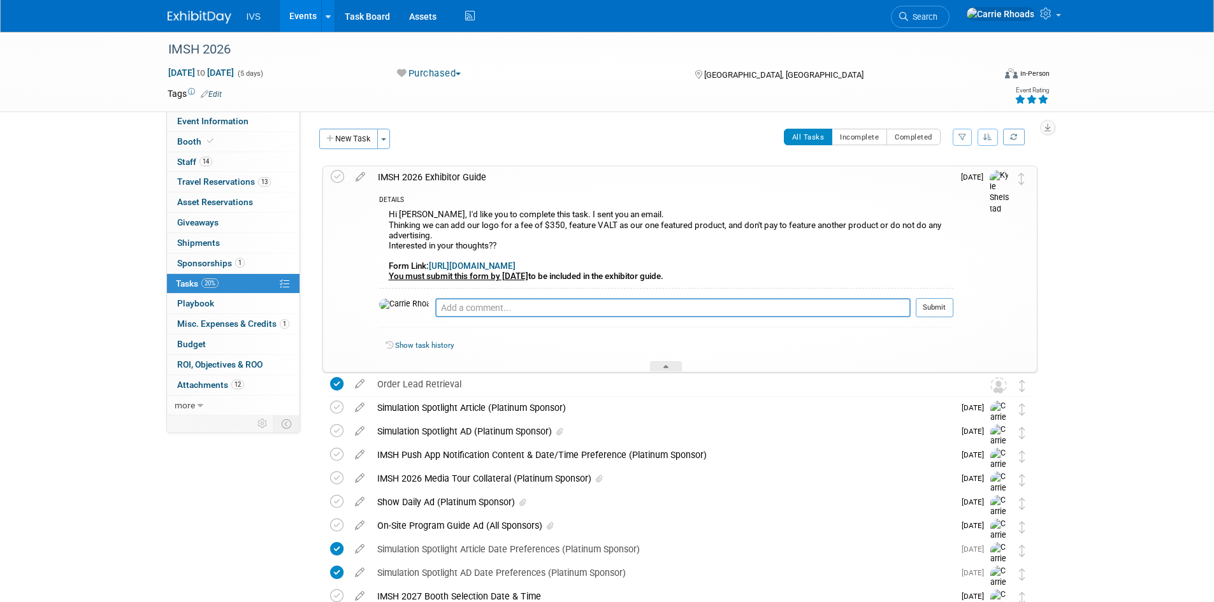
click at [428, 175] on div "IMSH 2026 Exhibitor Guide" at bounding box center [663, 177] width 582 height 22
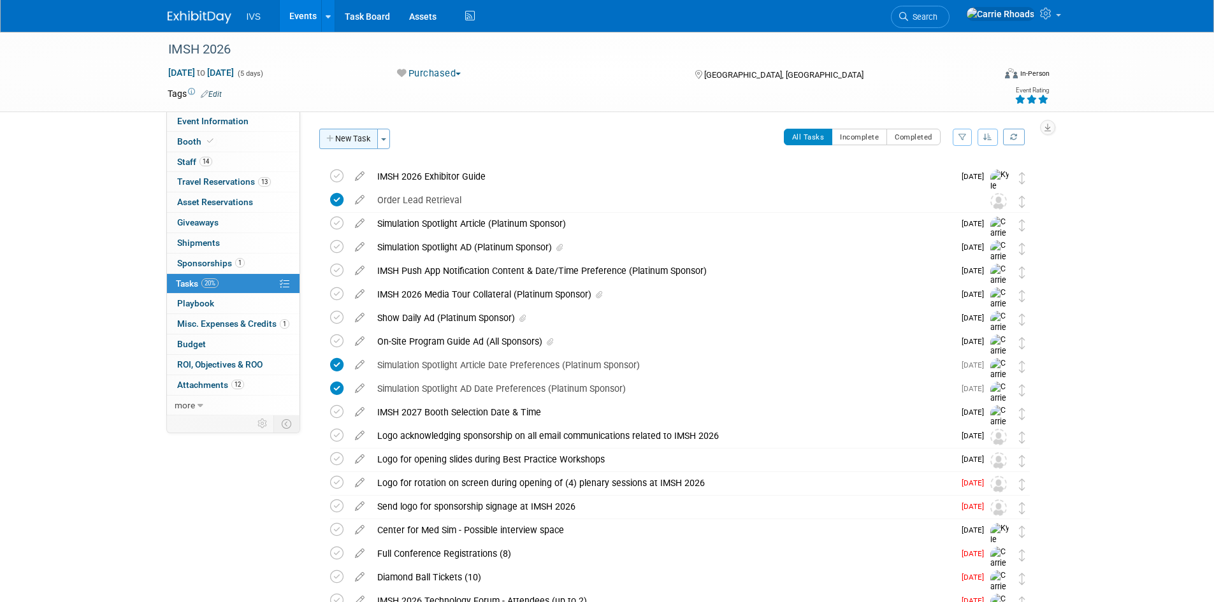
click at [355, 143] on button "New Task" at bounding box center [348, 139] width 59 height 20
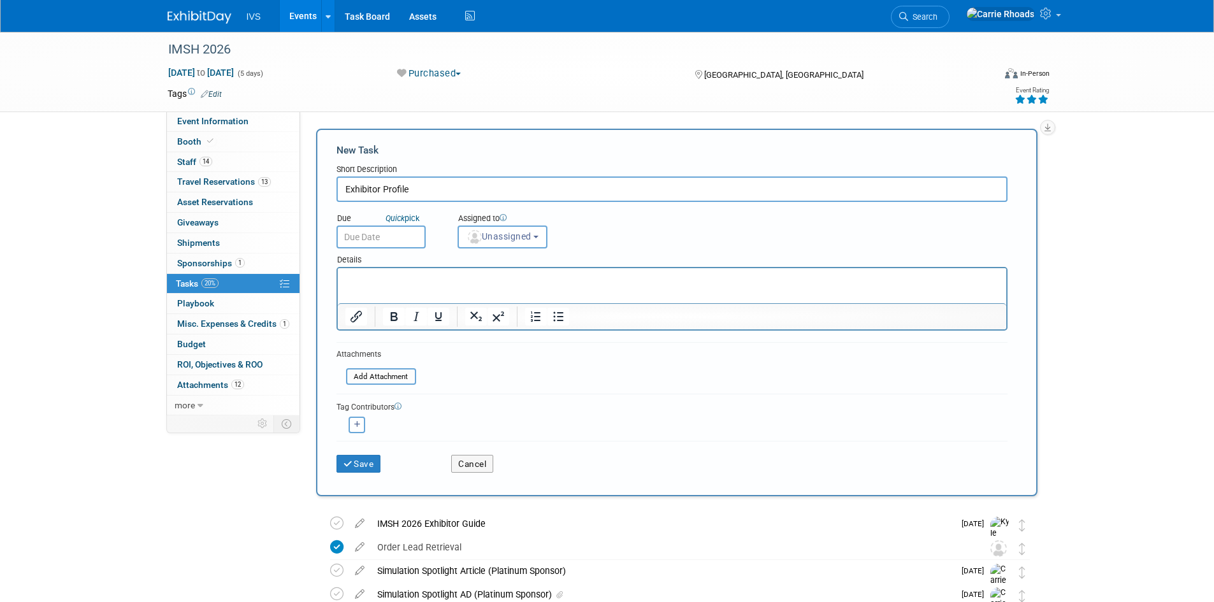
type input "Exhibitor Profile"
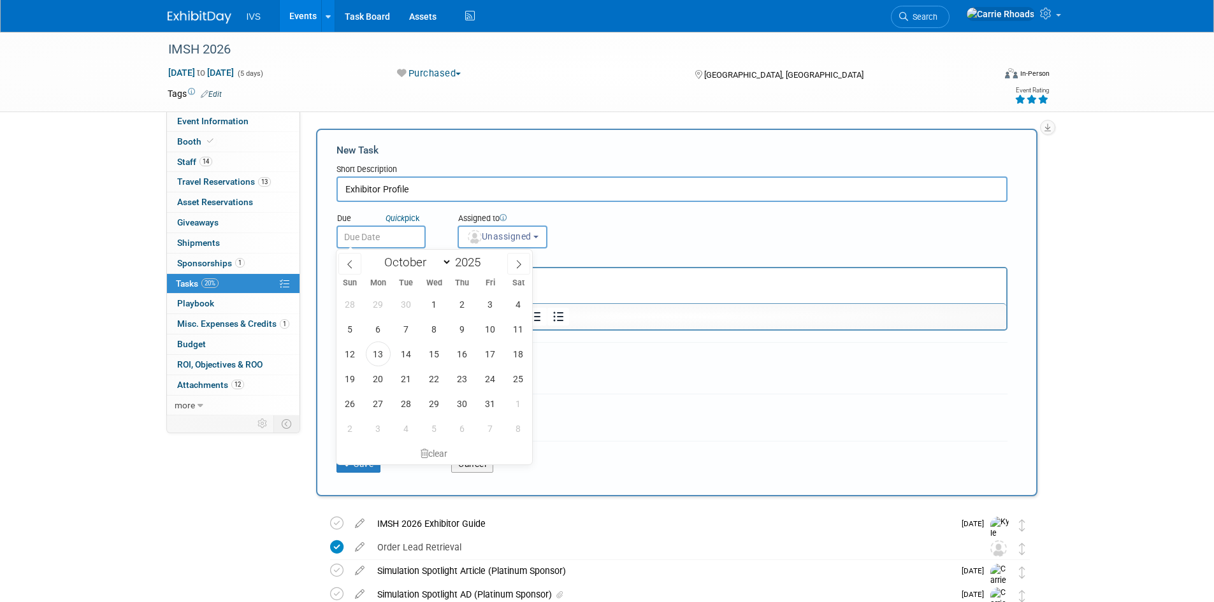
click at [370, 234] on input "text" at bounding box center [380, 237] width 89 height 23
drag, startPoint x: 490, startPoint y: 406, endPoint x: 155, endPoint y: 28, distance: 504.7
click at [490, 406] on span "31" at bounding box center [490, 403] width 25 height 25
type input "Oct 31, 2025"
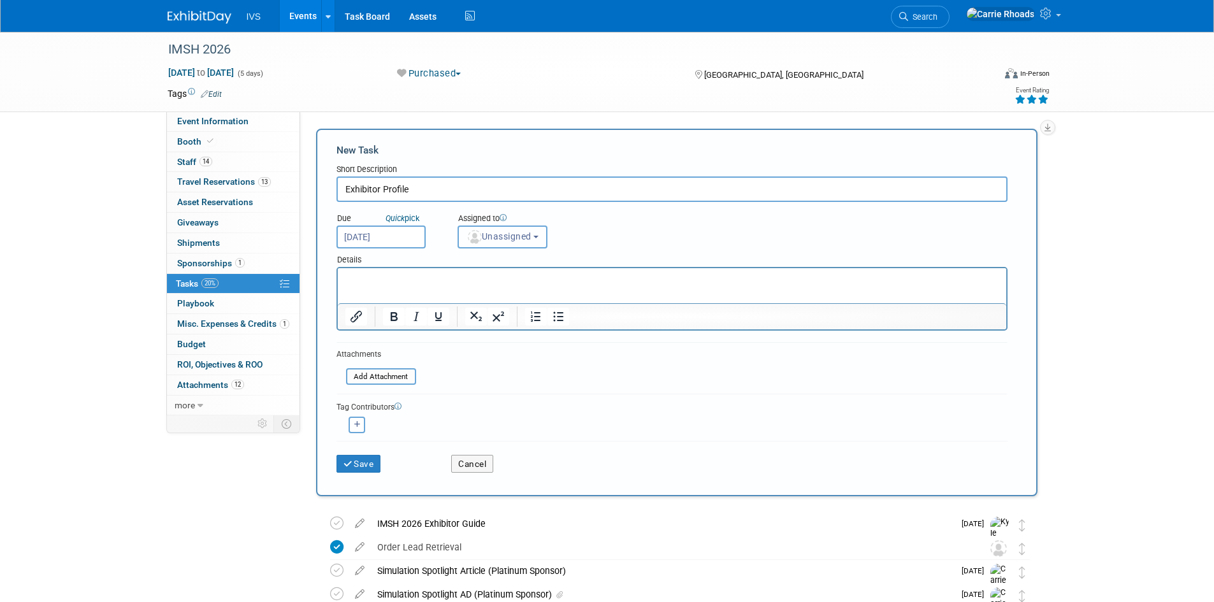
click at [509, 235] on span "Unassigned" at bounding box center [498, 236] width 65 height 10
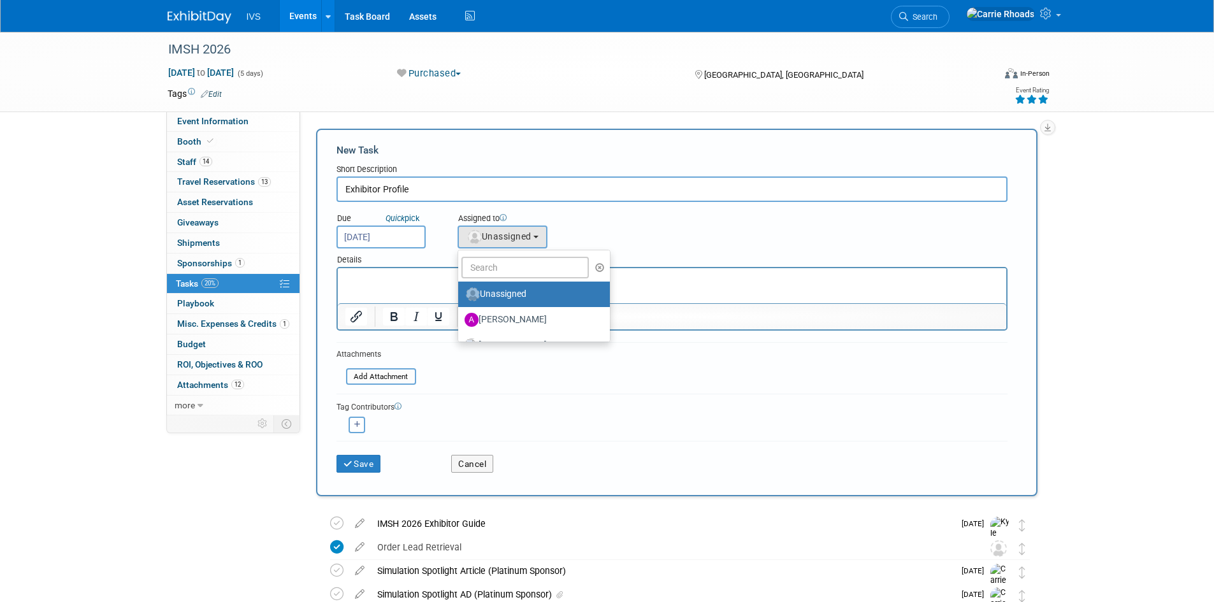
click at [538, 398] on div "Tag Contributors Aaron remove (me) remove remove remove remove remove remove" at bounding box center [671, 413] width 671 height 39
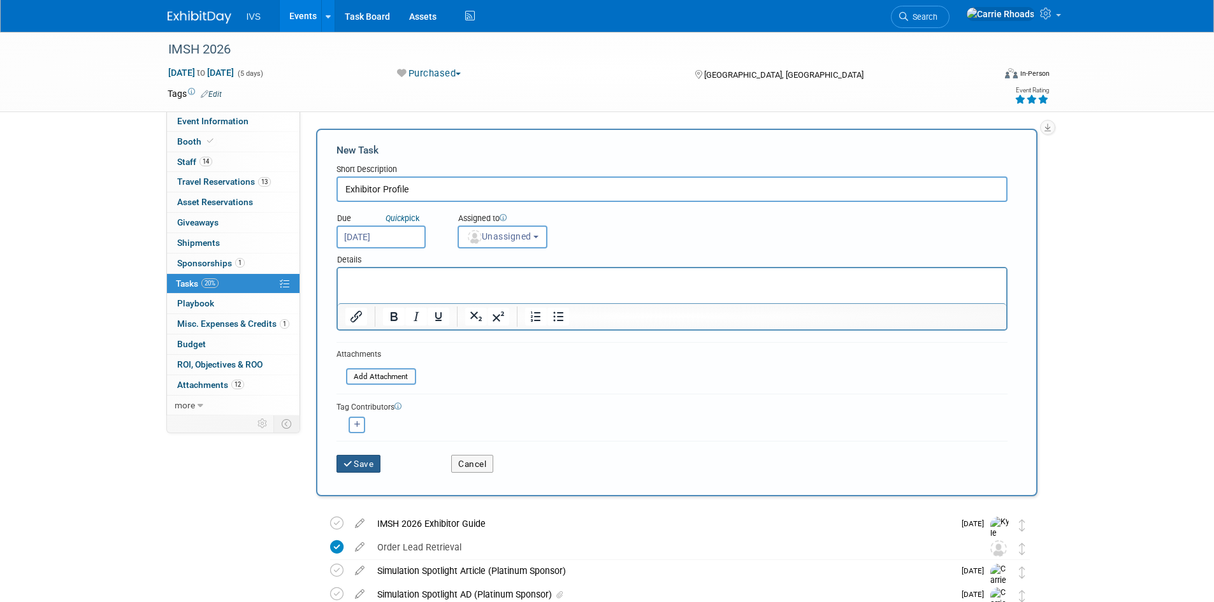
click at [377, 465] on button "Save" at bounding box center [358, 464] width 45 height 18
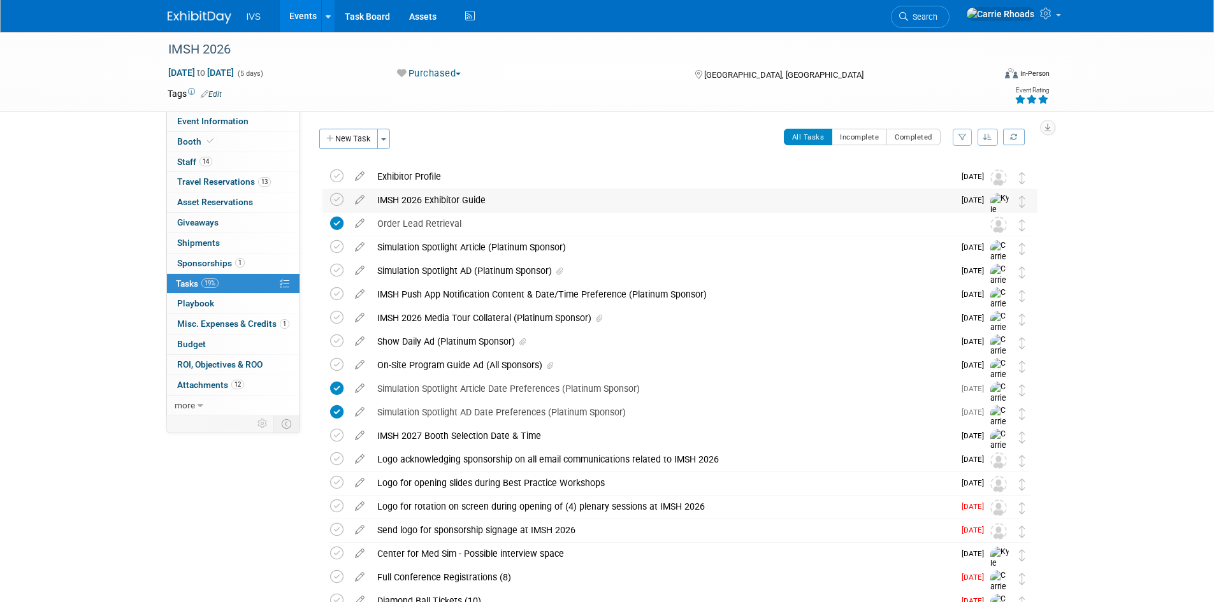
click at [423, 199] on div "IMSH 2026 Exhibitor Guide" at bounding box center [662, 200] width 583 height 22
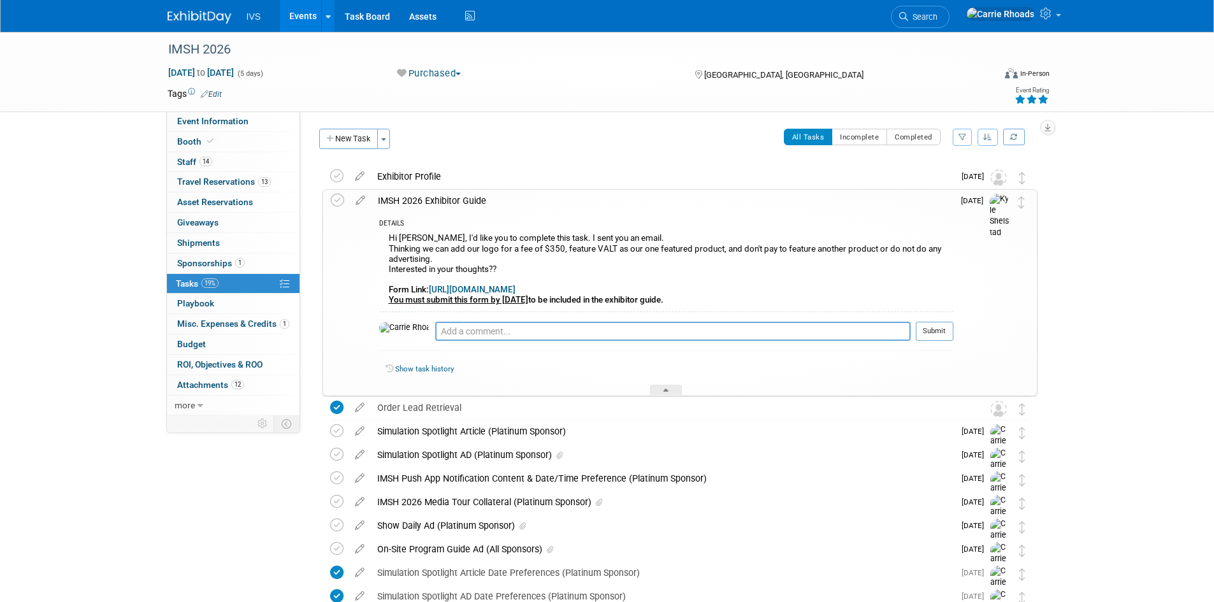
click at [423, 199] on div "IMSH 2026 Exhibitor Guide" at bounding box center [663, 201] width 582 height 22
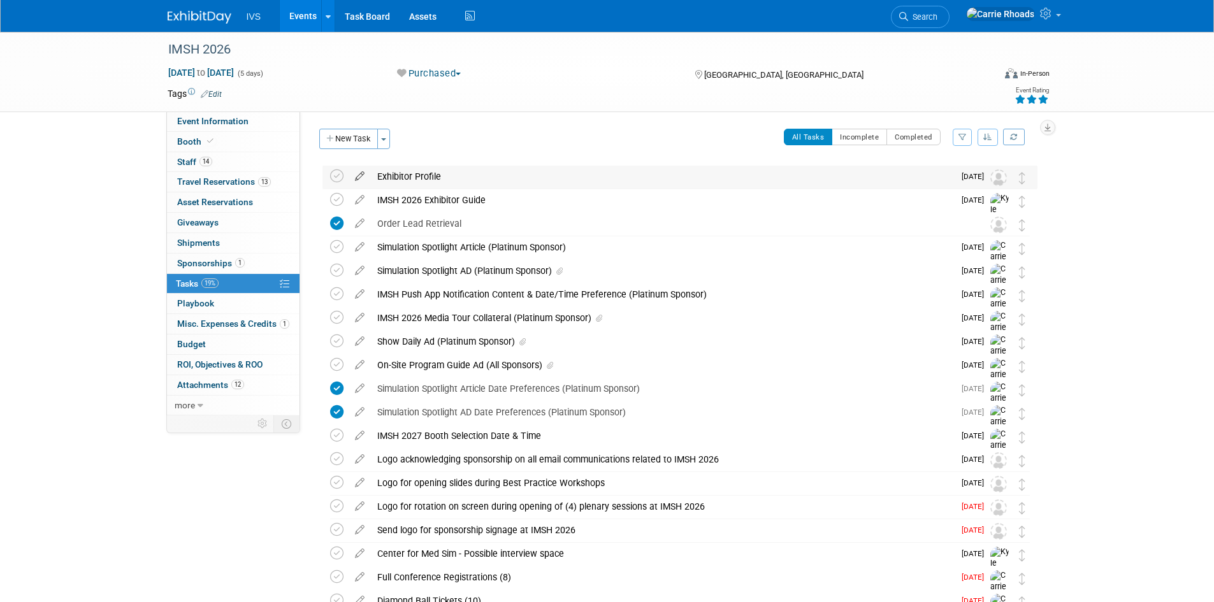
click at [358, 174] on icon at bounding box center [360, 174] width 22 height 16
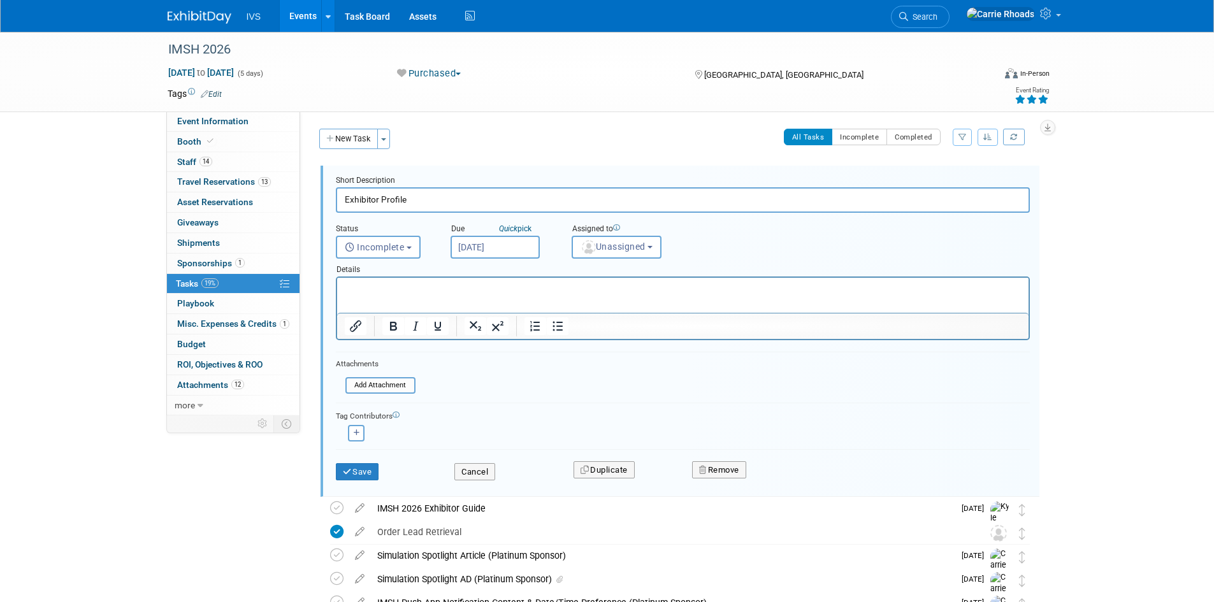
click at [437, 292] on p "Rich Text Area. Press ALT-0 for help." at bounding box center [682, 289] width 677 height 12
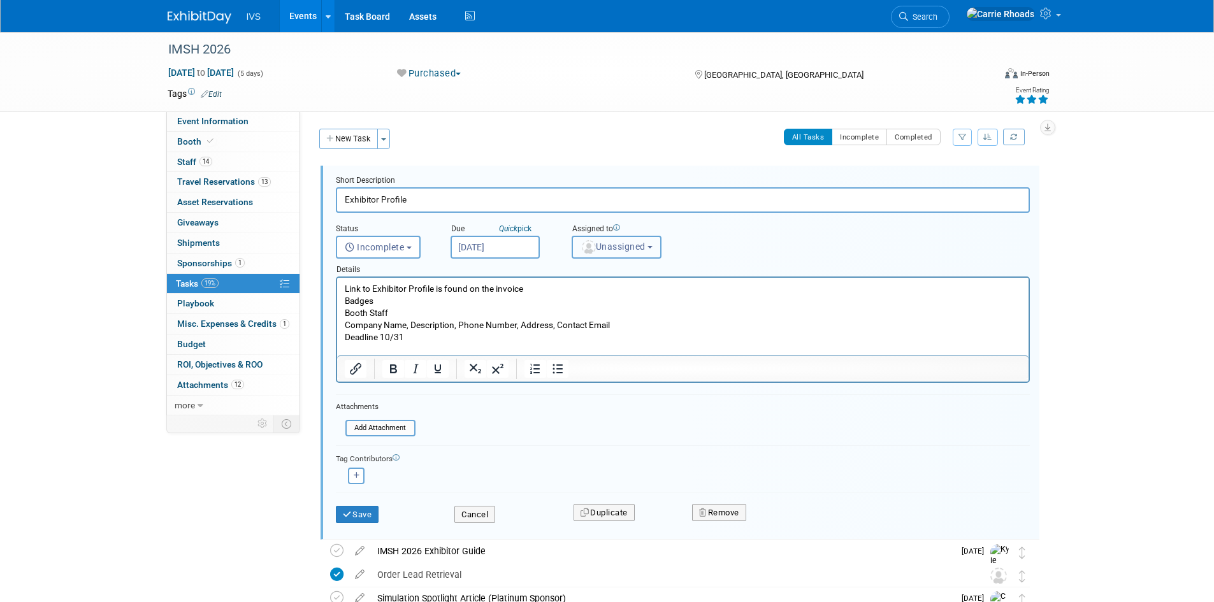
click at [616, 252] on button "Unassigned" at bounding box center [617, 247] width 90 height 23
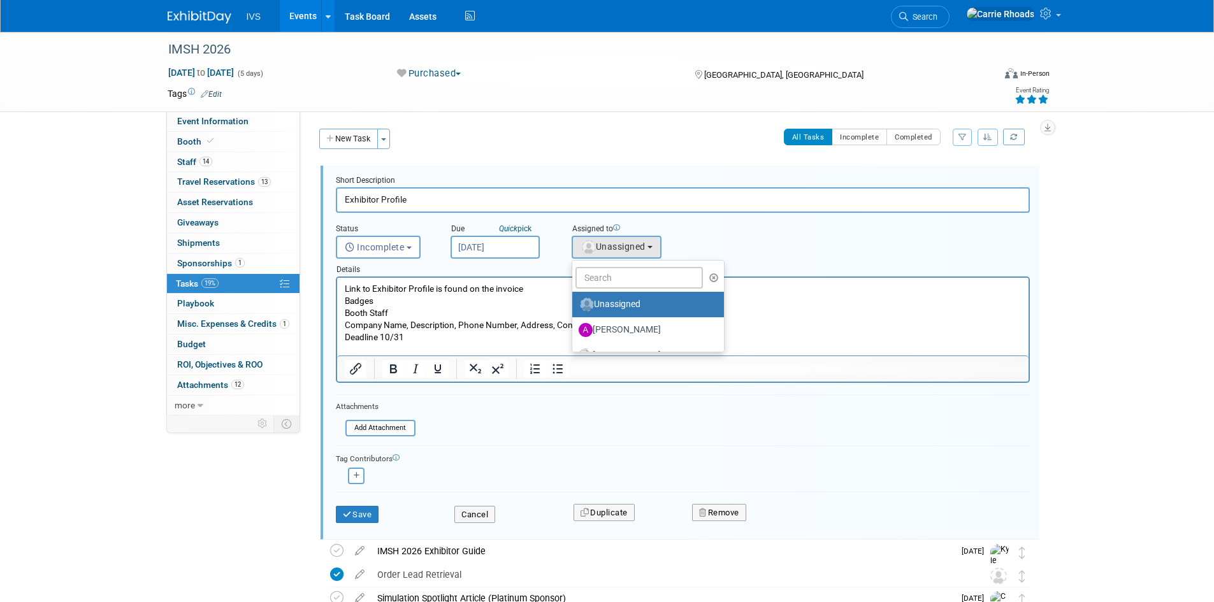
click at [620, 289] on ul "Unassigned Aaron Lentscher Carrie Rhoads (me) Christa Berg Jeanette Lee Justin …" at bounding box center [649, 306] width 154 height 92
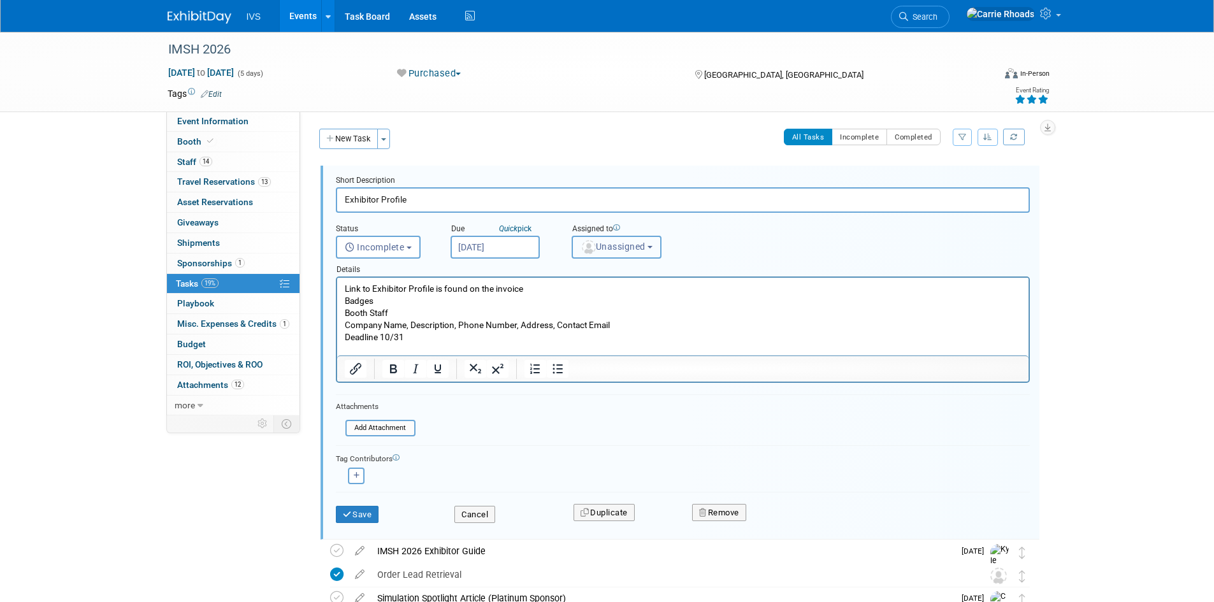
click at [618, 250] on span "Unassigned" at bounding box center [613, 247] width 65 height 10
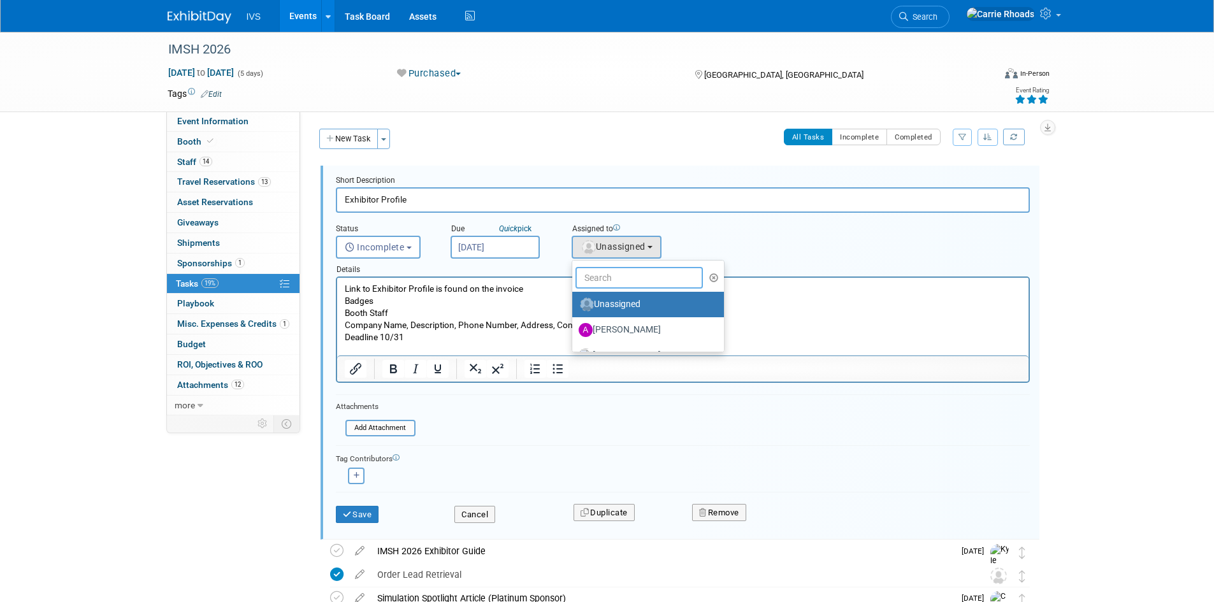
click at [614, 271] on input "text" at bounding box center [638, 278] width 127 height 22
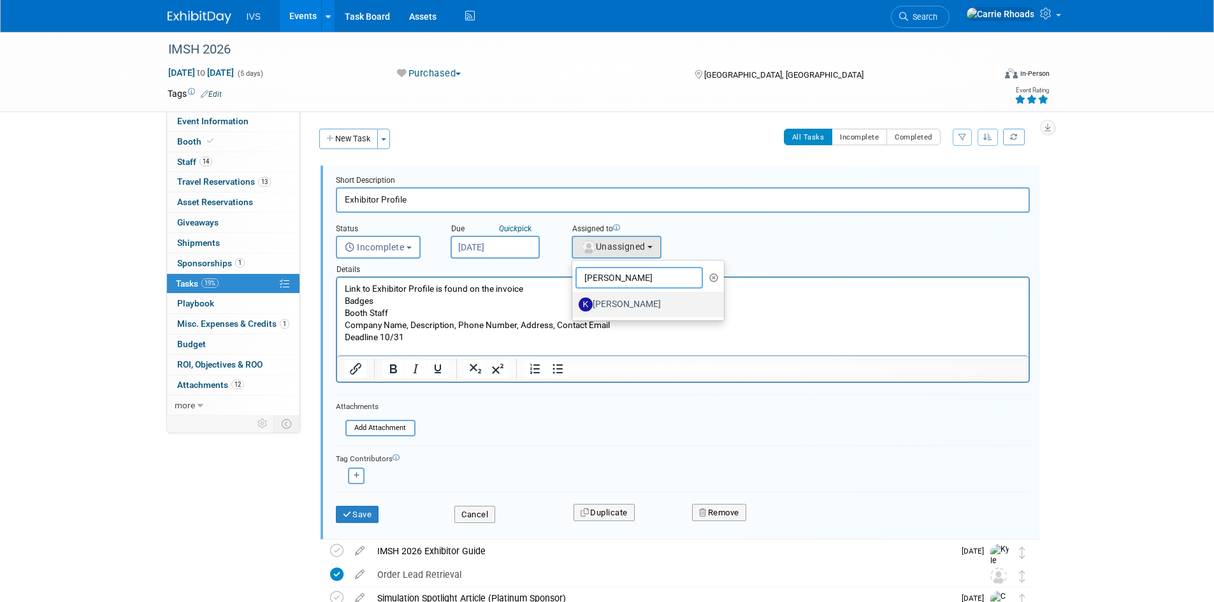
type input "[PERSON_NAME]"
click at [646, 305] on label "[PERSON_NAME]" at bounding box center [645, 304] width 133 height 20
click at [574, 305] on input "[PERSON_NAME]" at bounding box center [570, 303] width 8 height 8
select select "4b6333fa-92bb-4106-9261-1d690007f36d"
click at [357, 477] on icon "button" at bounding box center [357, 475] width 6 height 7
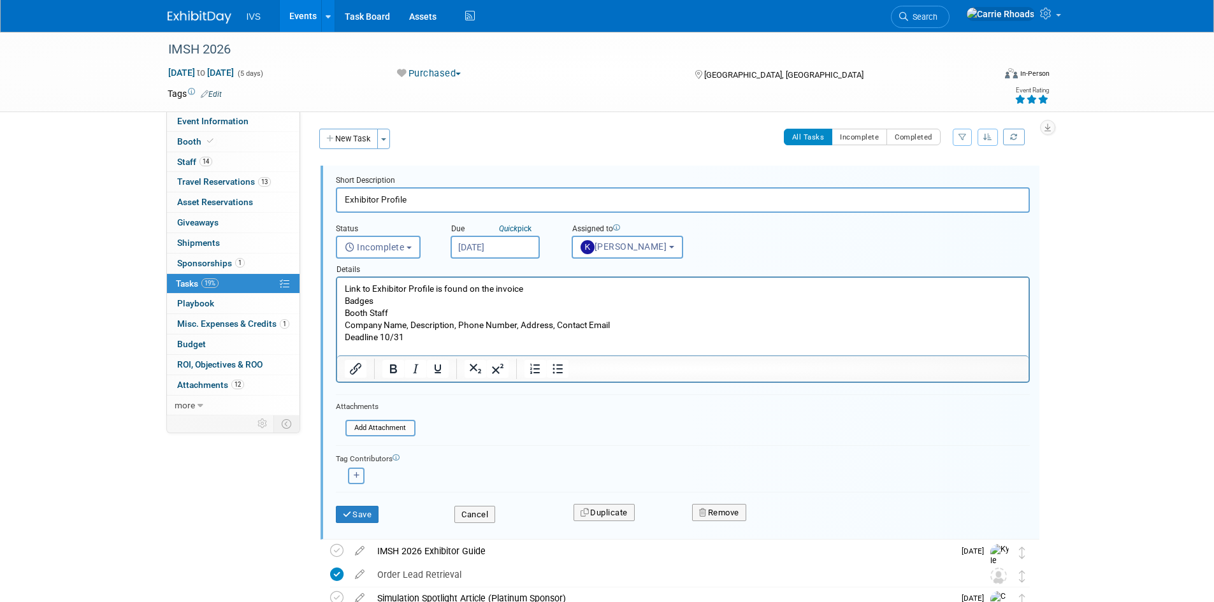
select select
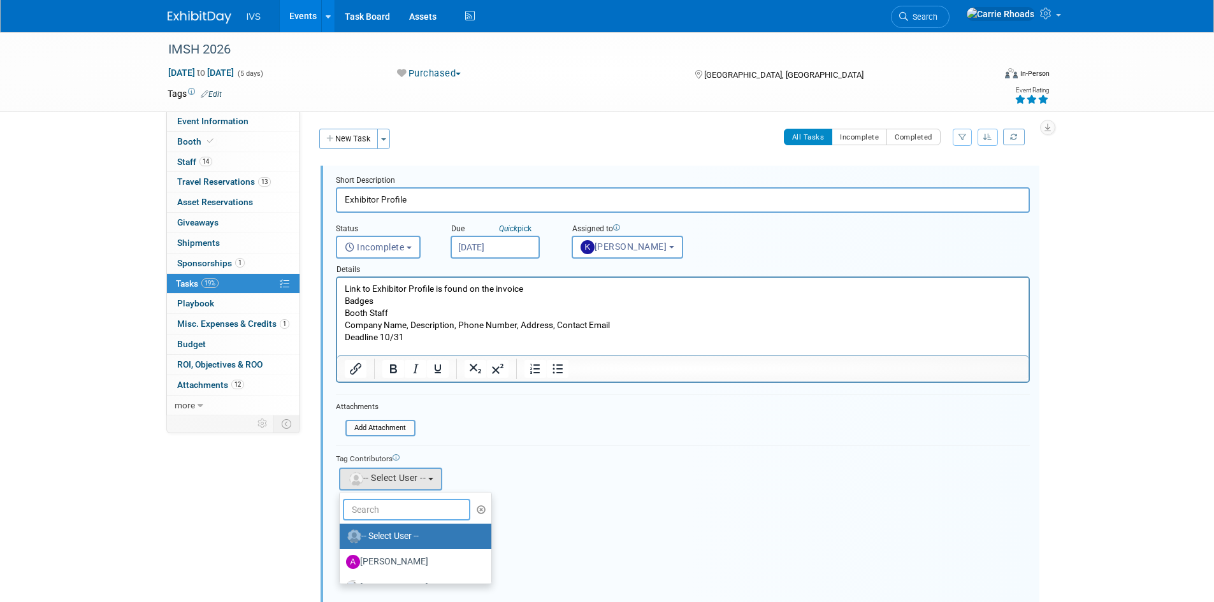
click at [386, 511] on input "text" at bounding box center [406, 510] width 127 height 22
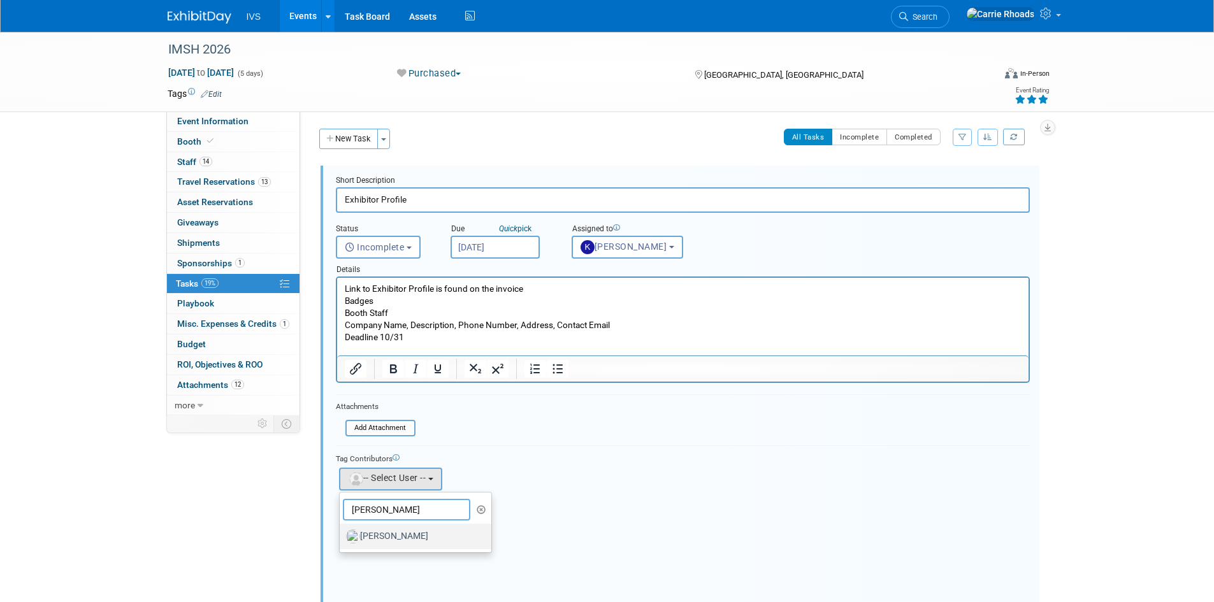
type input "[PERSON_NAME]"
click at [389, 542] on label "[PERSON_NAME]" at bounding box center [412, 536] width 133 height 20
click at [342, 539] on input "[PERSON_NAME]" at bounding box center [337, 535] width 8 height 8
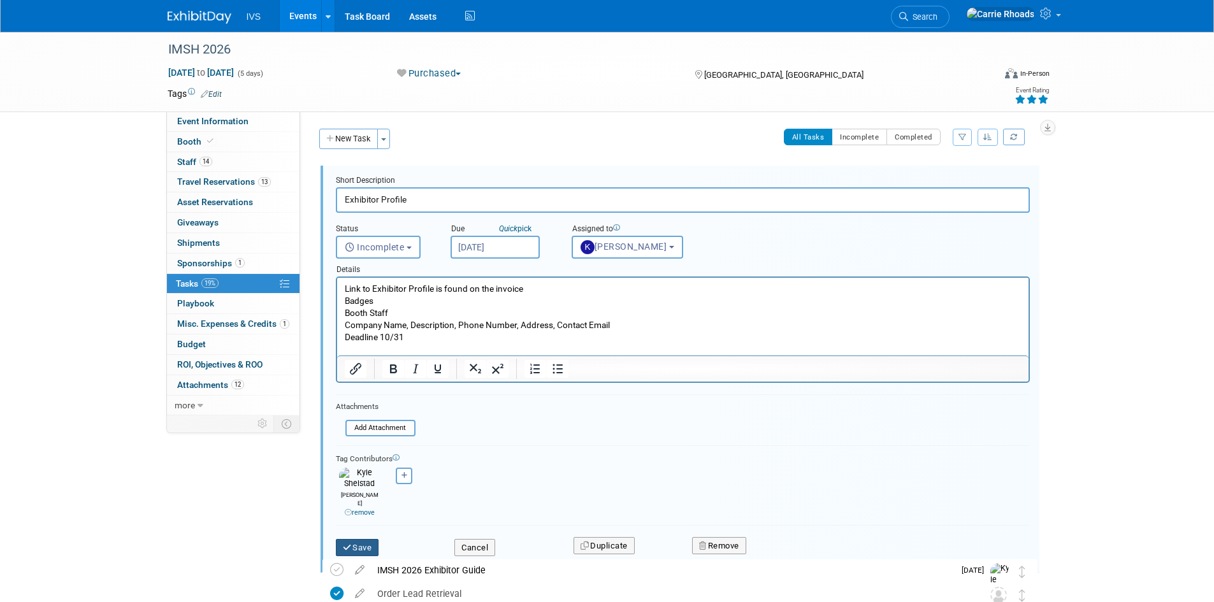
click at [363, 539] on button "Save" at bounding box center [357, 548] width 43 height 18
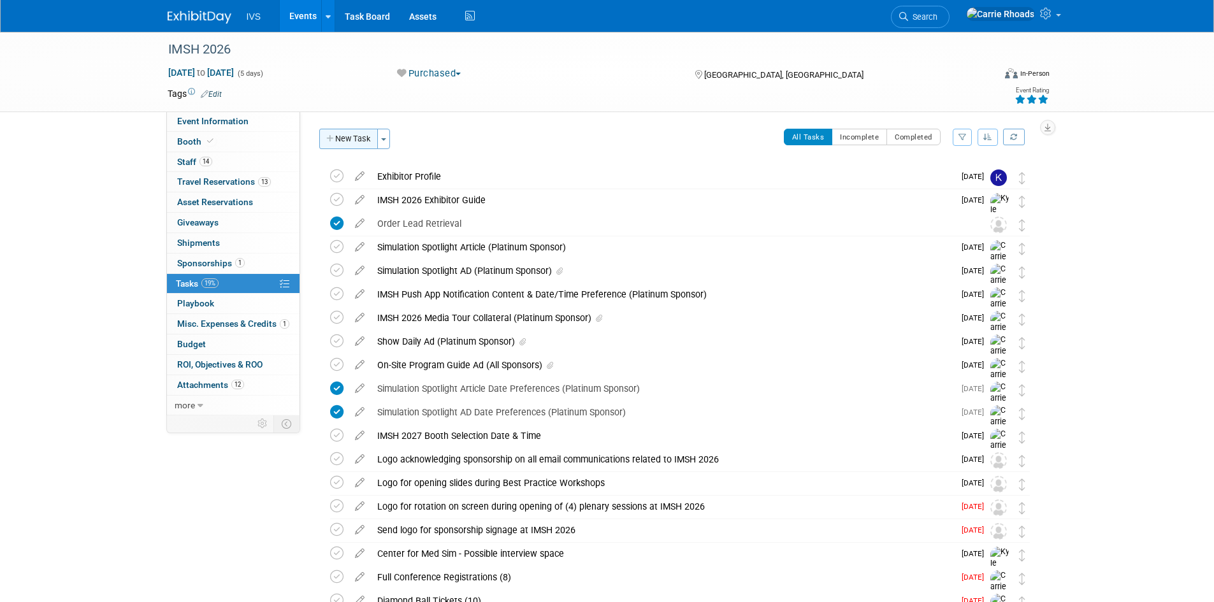
click at [356, 138] on button "New Task" at bounding box center [348, 139] width 59 height 20
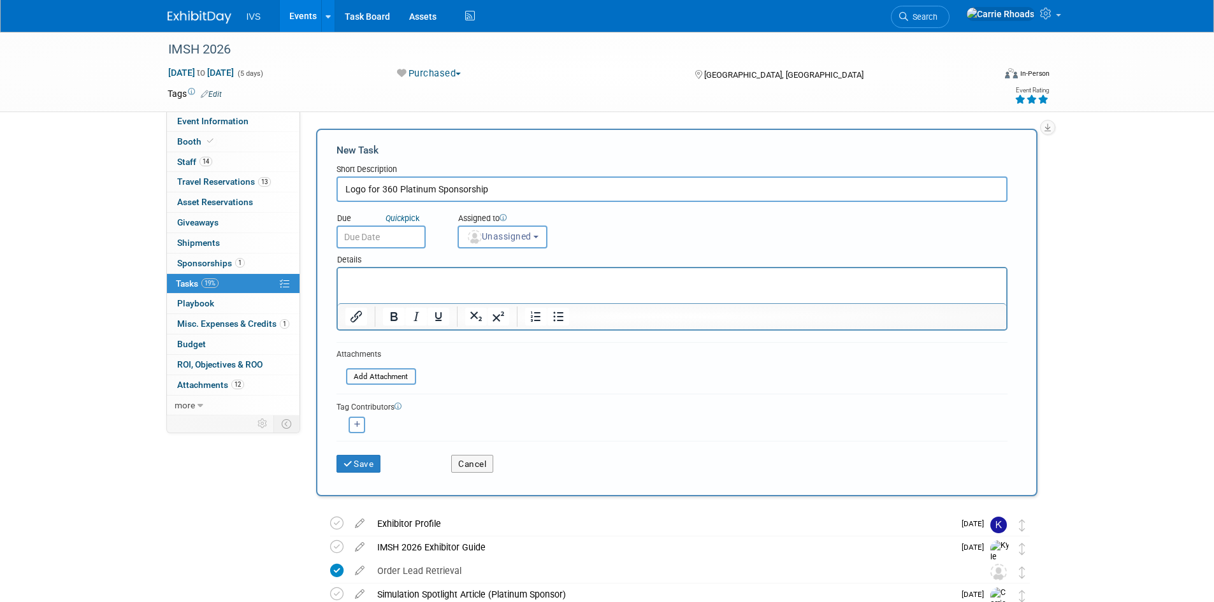
type input "Logo for 360 Platinum Sponsorship"
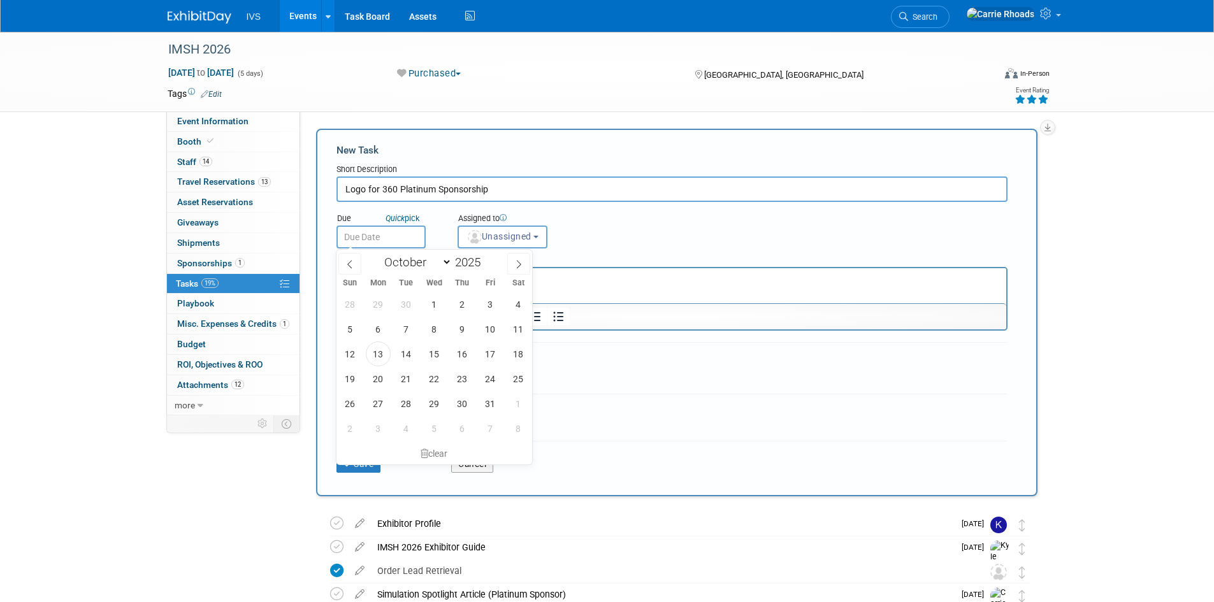
click at [376, 239] on input "text" at bounding box center [380, 237] width 89 height 23
click at [436, 360] on span "15" at bounding box center [434, 354] width 25 height 25
type input "Oct 15, 2025"
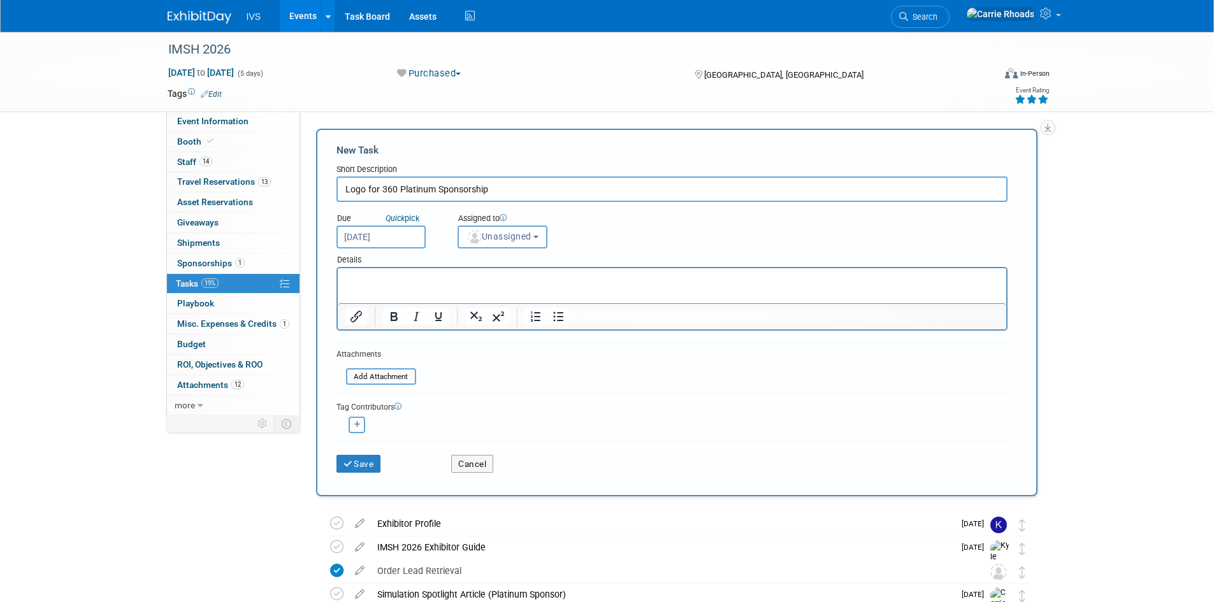
click at [528, 280] on p "Rich Text Area. Press ALT-0 for help." at bounding box center [672, 279] width 654 height 13
click at [600, 270] on html at bounding box center [671, 277] width 668 height 18
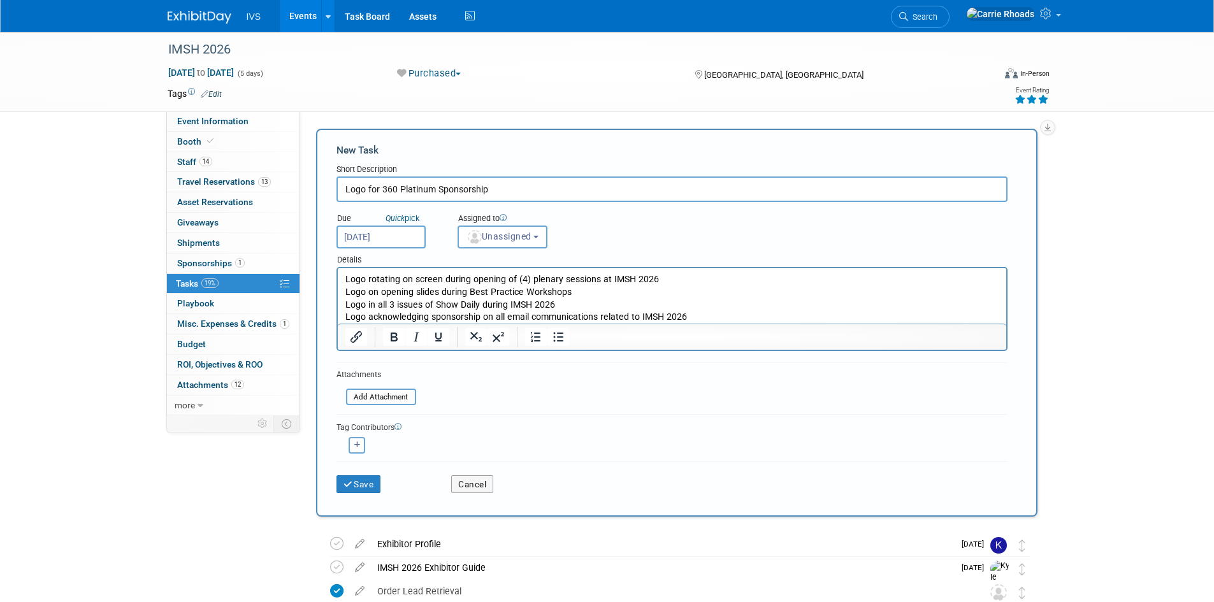
click at [779, 315] on p "Logo acknowledging sponsorship on all email communications related to IMSH 2026" at bounding box center [672, 317] width 654 height 13
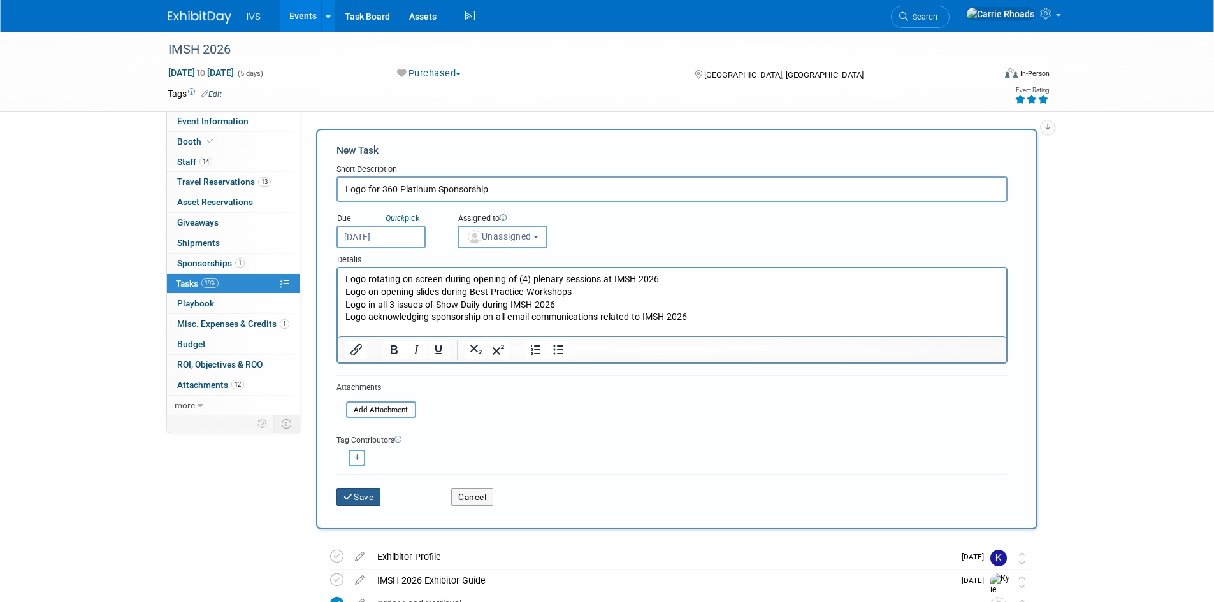
click at [360, 498] on button "Save" at bounding box center [358, 497] width 45 height 18
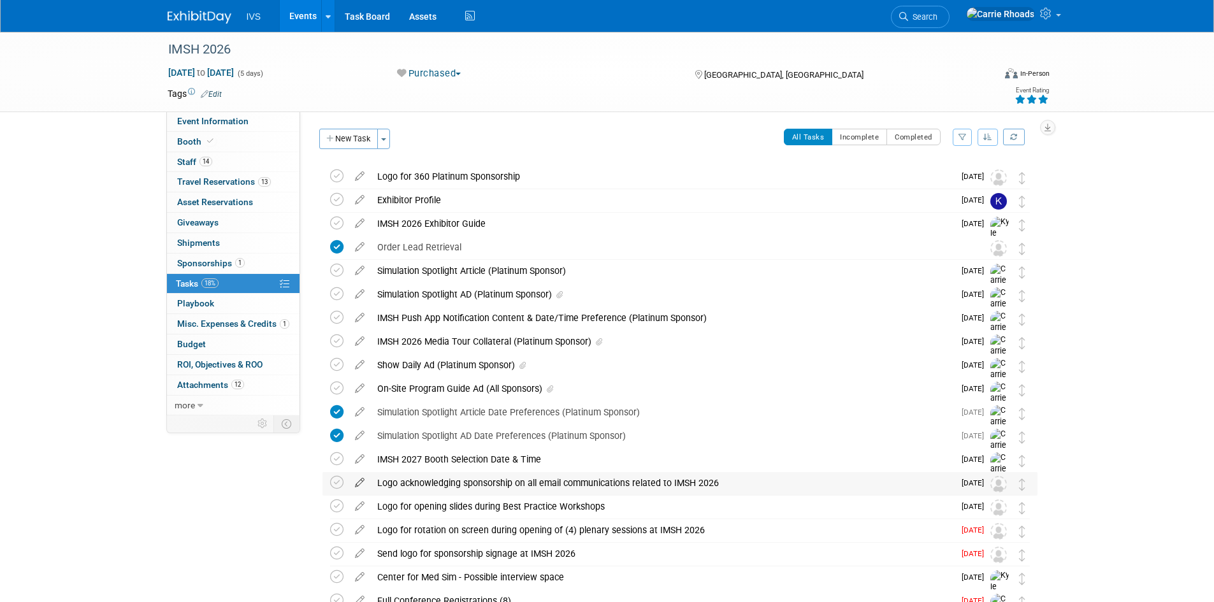
click at [363, 479] on icon at bounding box center [360, 480] width 22 height 16
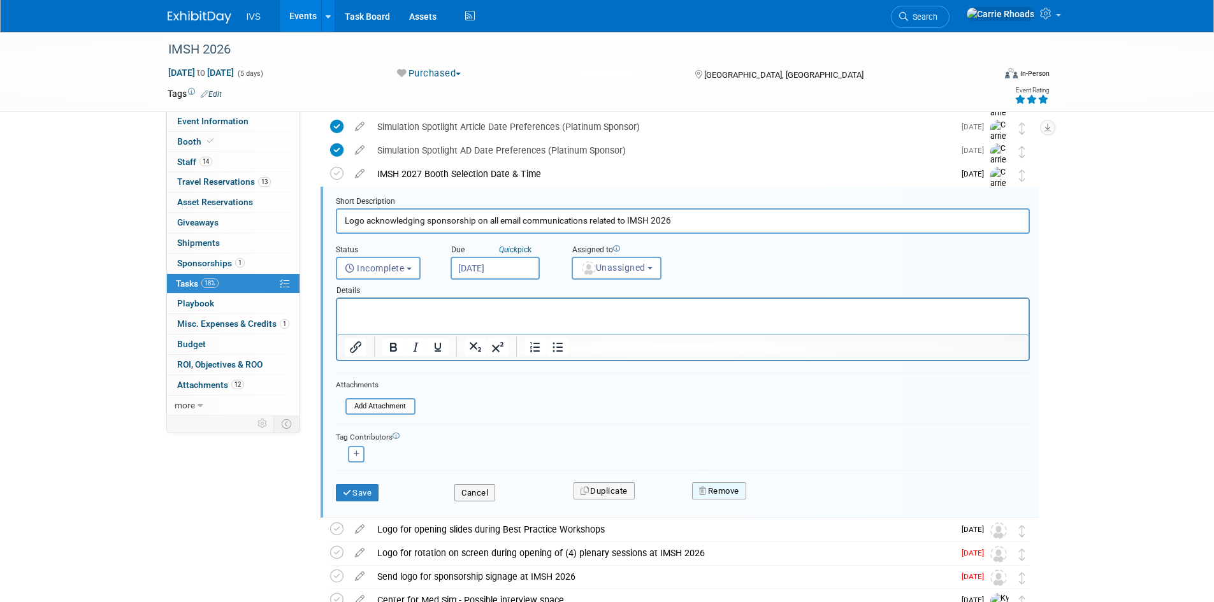
click at [719, 488] on button "Remove" at bounding box center [719, 491] width 54 height 18
click at [788, 500] on link "Yes" at bounding box center [790, 501] width 37 height 20
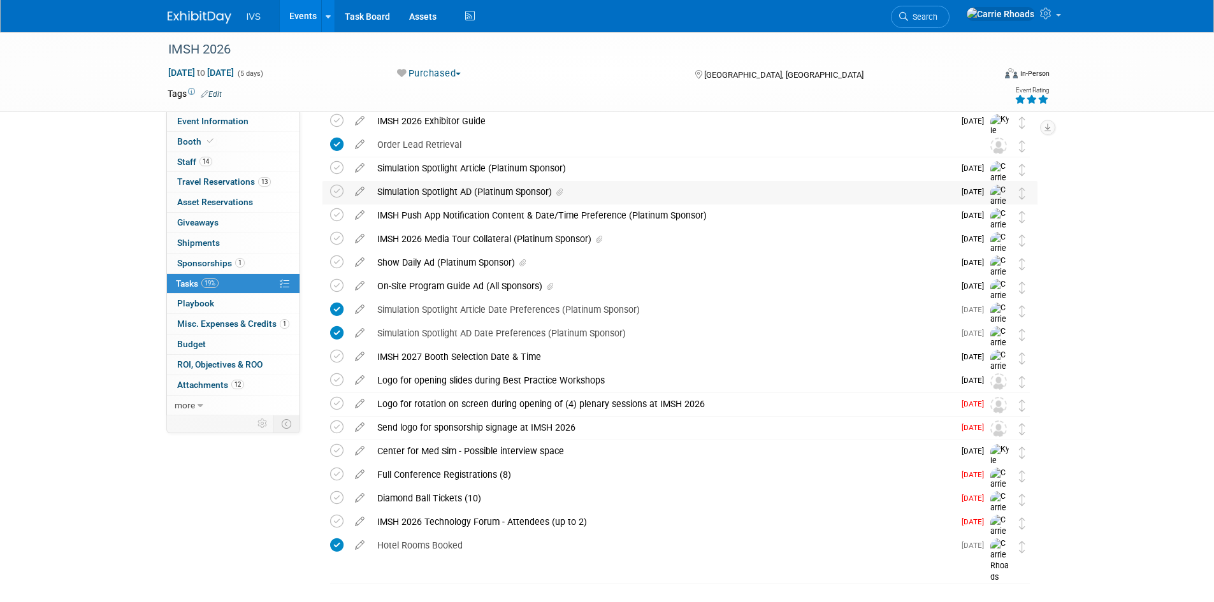
scroll to position [9, 0]
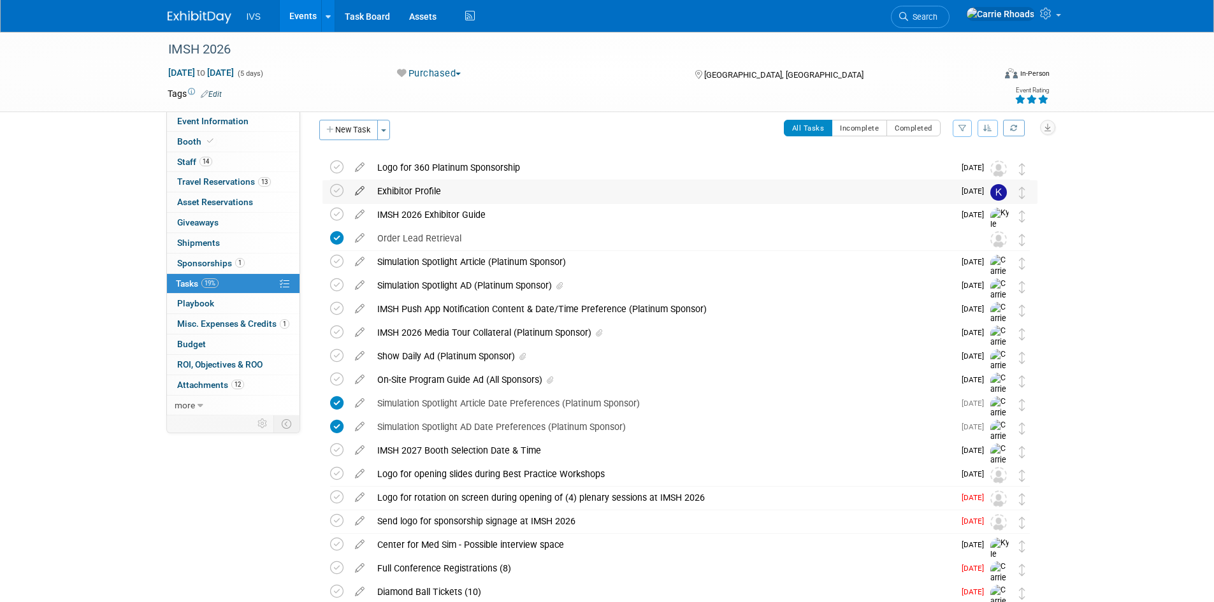
click at [361, 187] on icon at bounding box center [360, 188] width 22 height 16
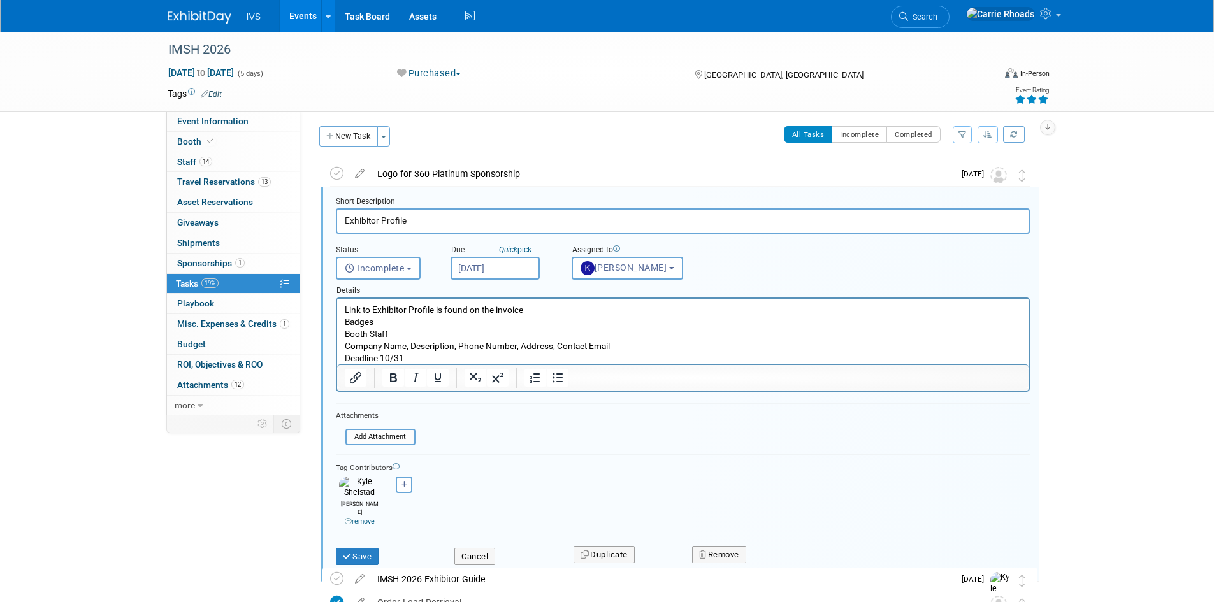
scroll to position [0, 0]
click at [410, 347] on p "Link to Exhibitor Profile is found on the invoice Badges Booth Staff Company Na…" at bounding box center [682, 334] width 677 height 61
click at [356, 551] on button "Save" at bounding box center [357, 560] width 43 height 18
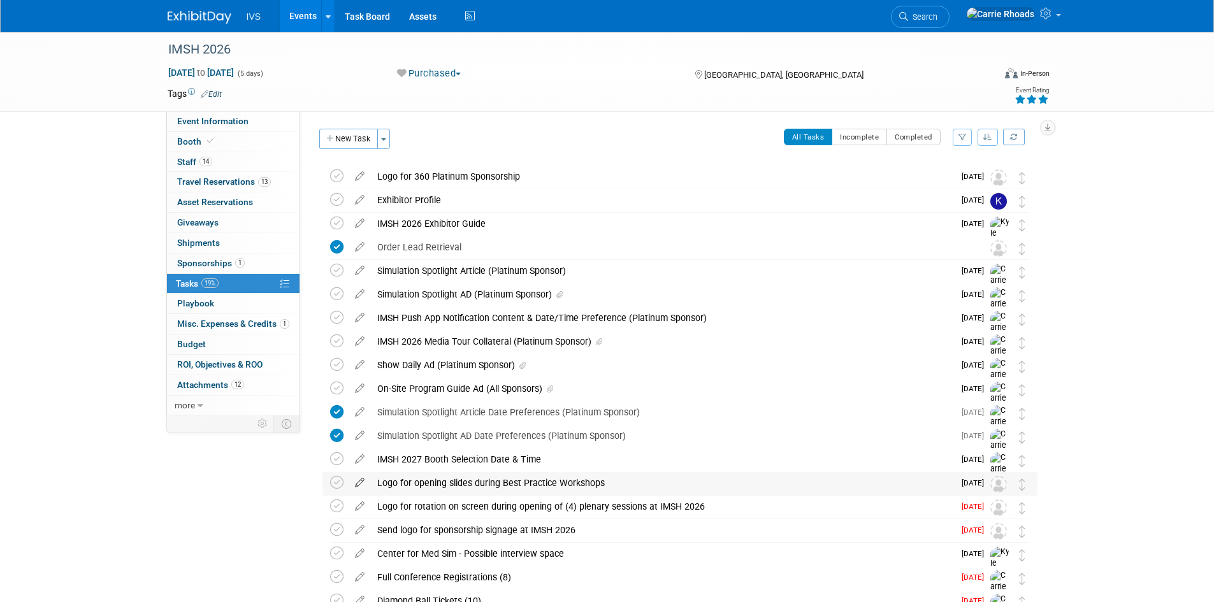
click at [362, 479] on icon at bounding box center [360, 480] width 22 height 16
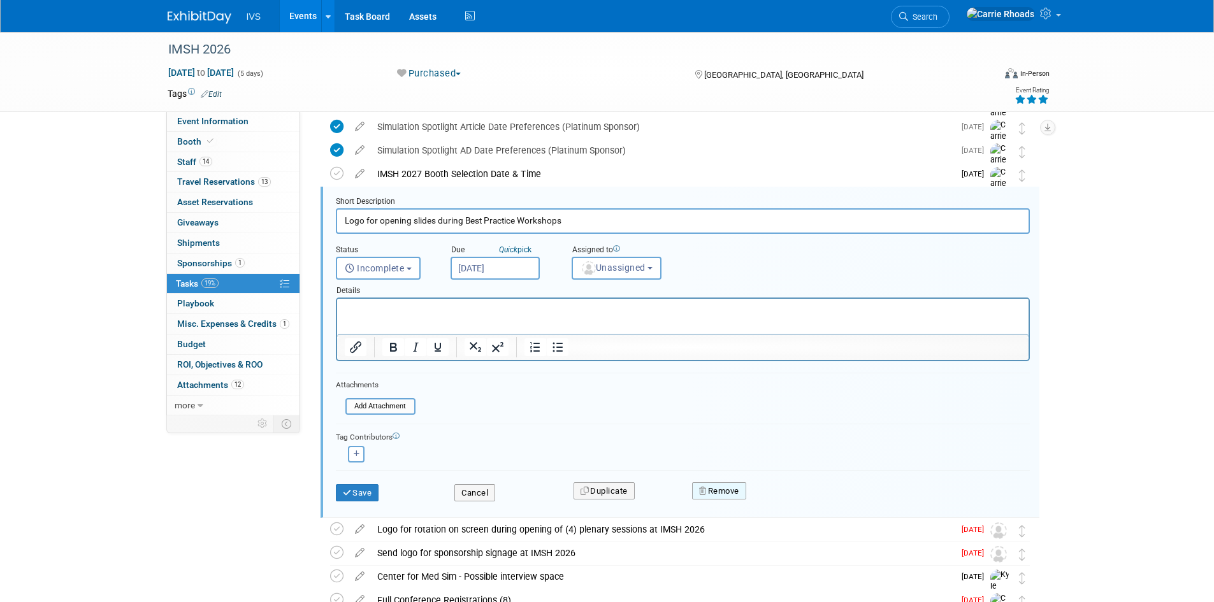
click at [707, 488] on button "Remove" at bounding box center [719, 491] width 54 height 18
click at [791, 498] on link "Yes" at bounding box center [790, 501] width 37 height 20
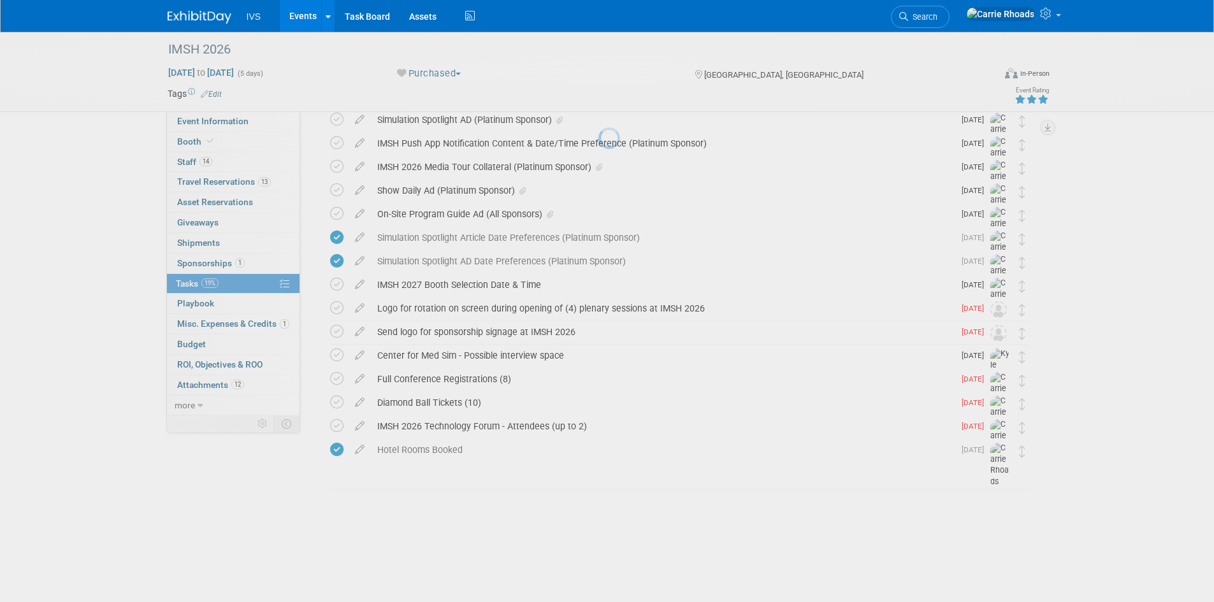
scroll to position [113, 0]
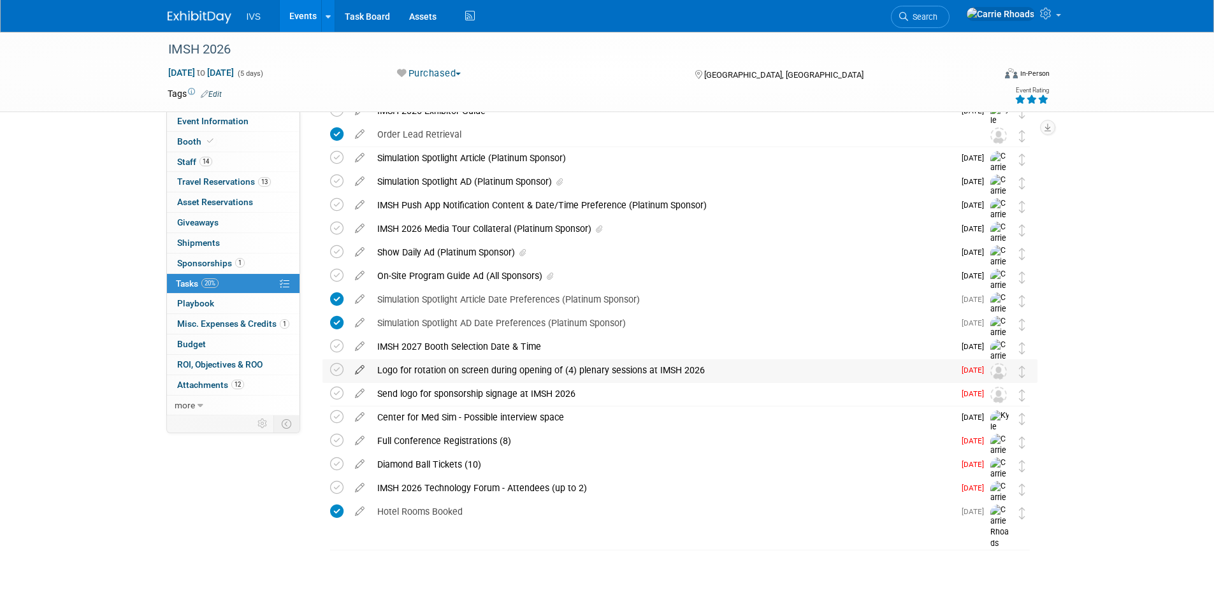
click at [355, 366] on icon at bounding box center [360, 367] width 22 height 16
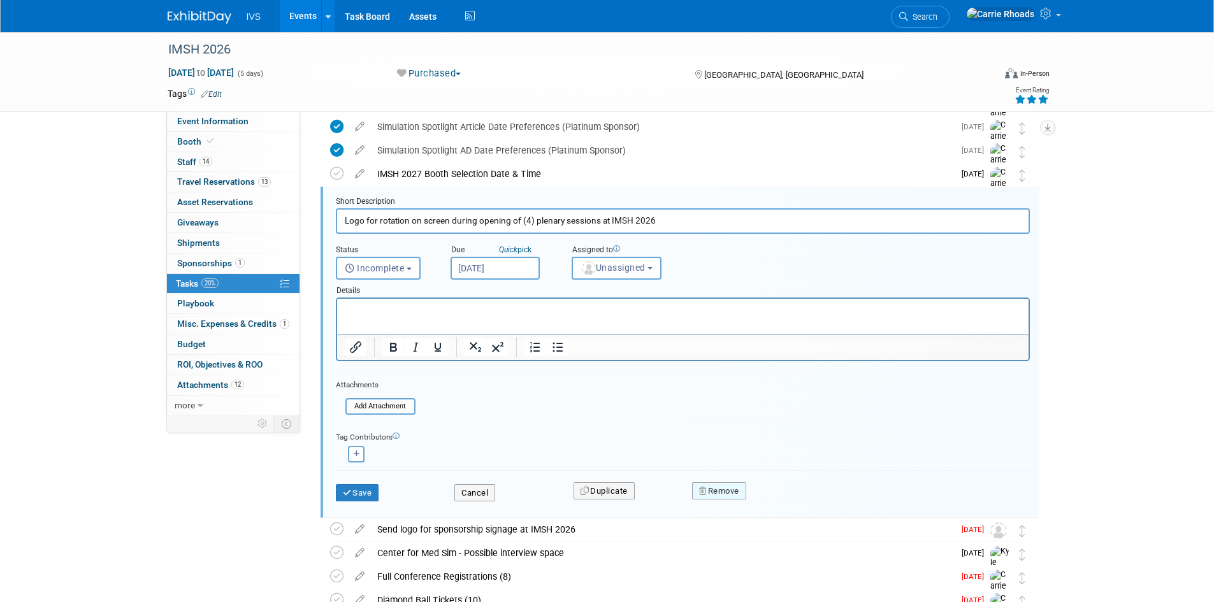
scroll to position [0, 0]
click at [730, 486] on button "Remove" at bounding box center [719, 491] width 54 height 18
click at [786, 496] on link "Yes" at bounding box center [790, 501] width 37 height 20
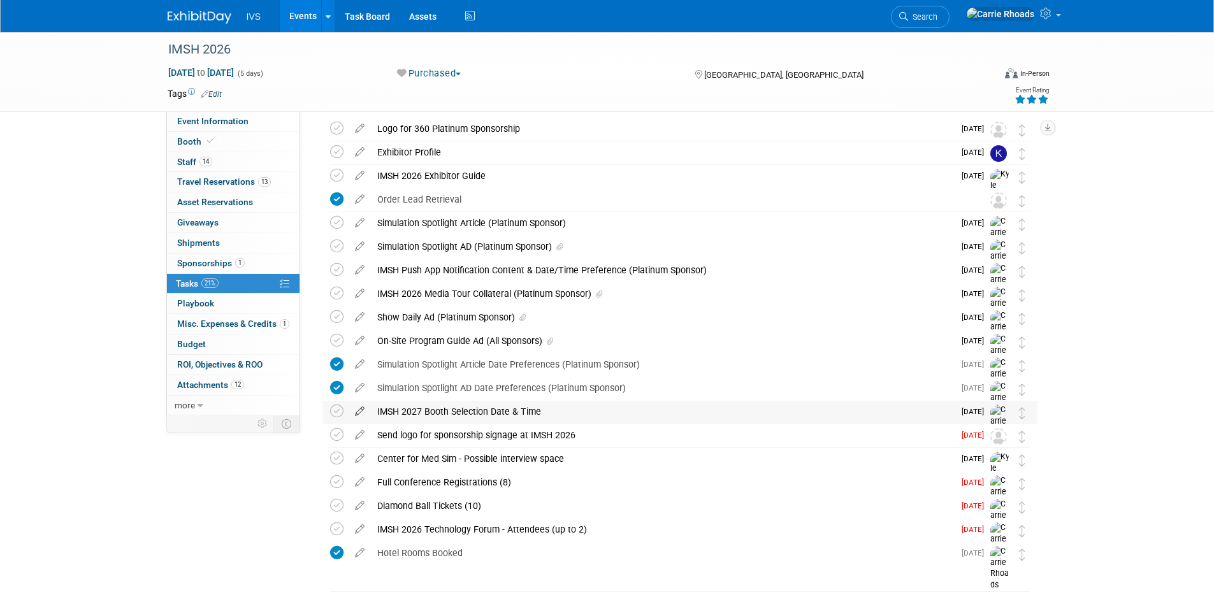
scroll to position [25, 0]
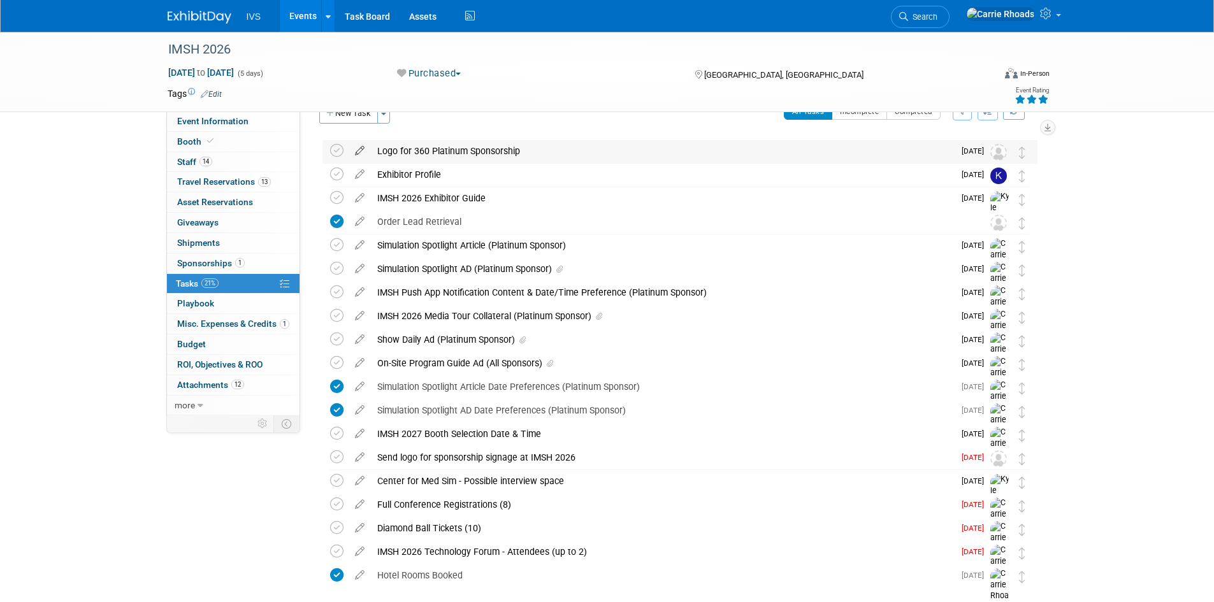
click at [361, 149] on icon at bounding box center [360, 148] width 22 height 16
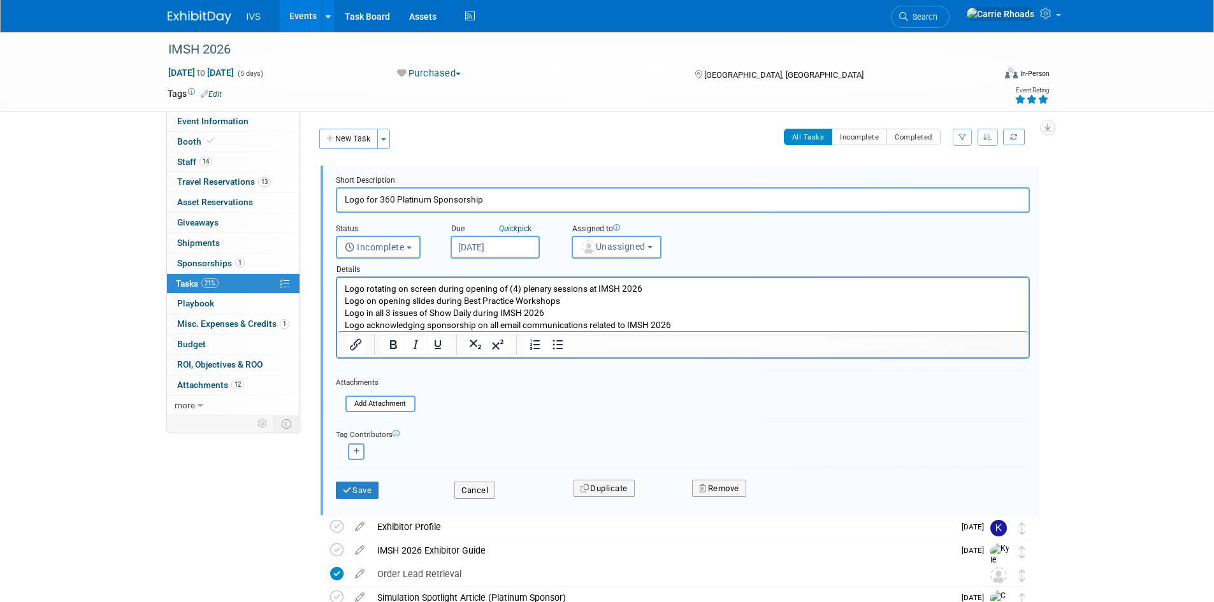
scroll to position [0, 0]
click at [609, 244] on span "Unassigned" at bounding box center [613, 247] width 65 height 10
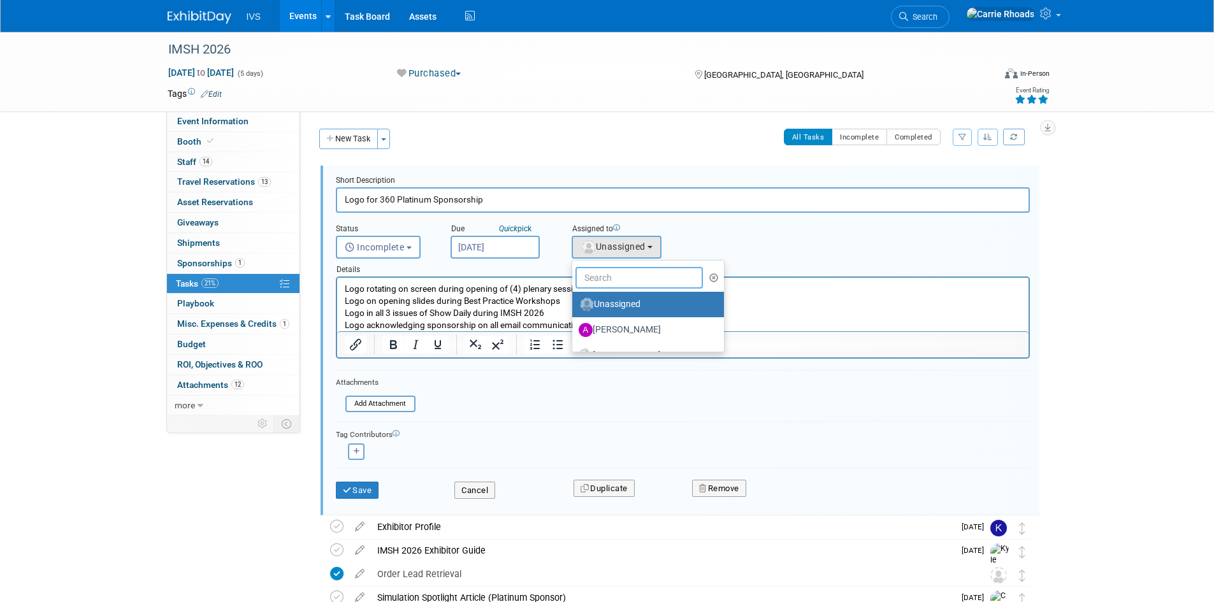
click at [611, 273] on input "text" at bounding box center [638, 278] width 127 height 22
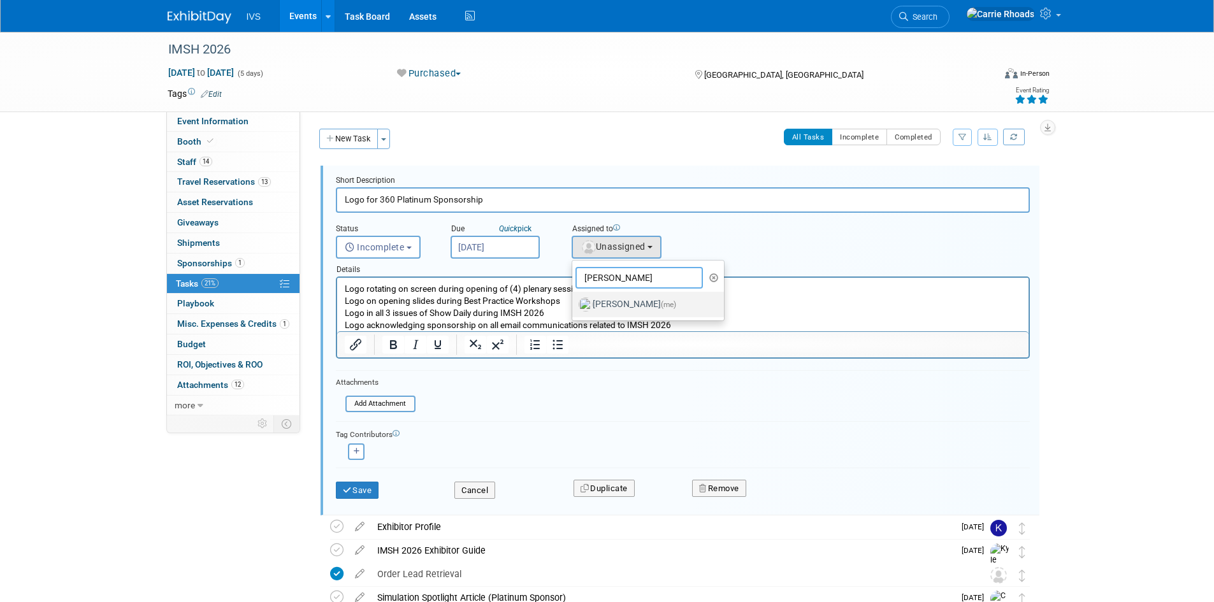
type input "Carr"
drag, startPoint x: 616, startPoint y: 304, endPoint x: 278, endPoint y: 25, distance: 437.7
click at [616, 304] on label "Carrie Rhoads (me)" at bounding box center [645, 304] width 133 height 20
click at [574, 304] on input "Carrie Rhoads (me)" at bounding box center [570, 303] width 8 height 8
select select "5b2fb08f-64b8-4437-9630-b83e86b7043e"
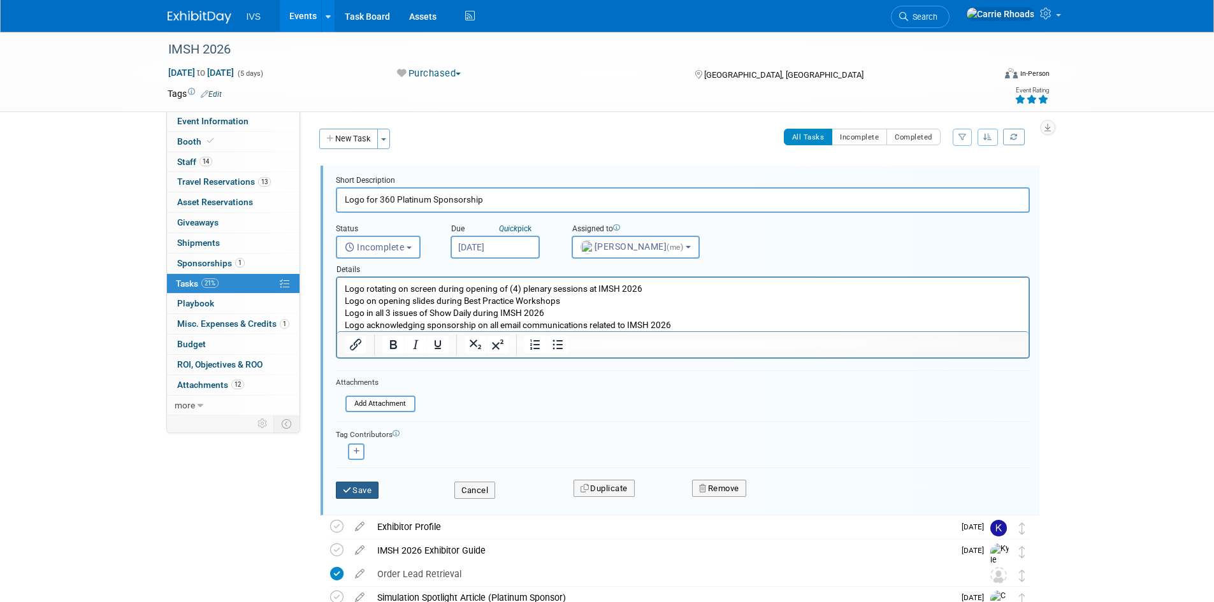
click at [368, 493] on button "Save" at bounding box center [357, 491] width 43 height 18
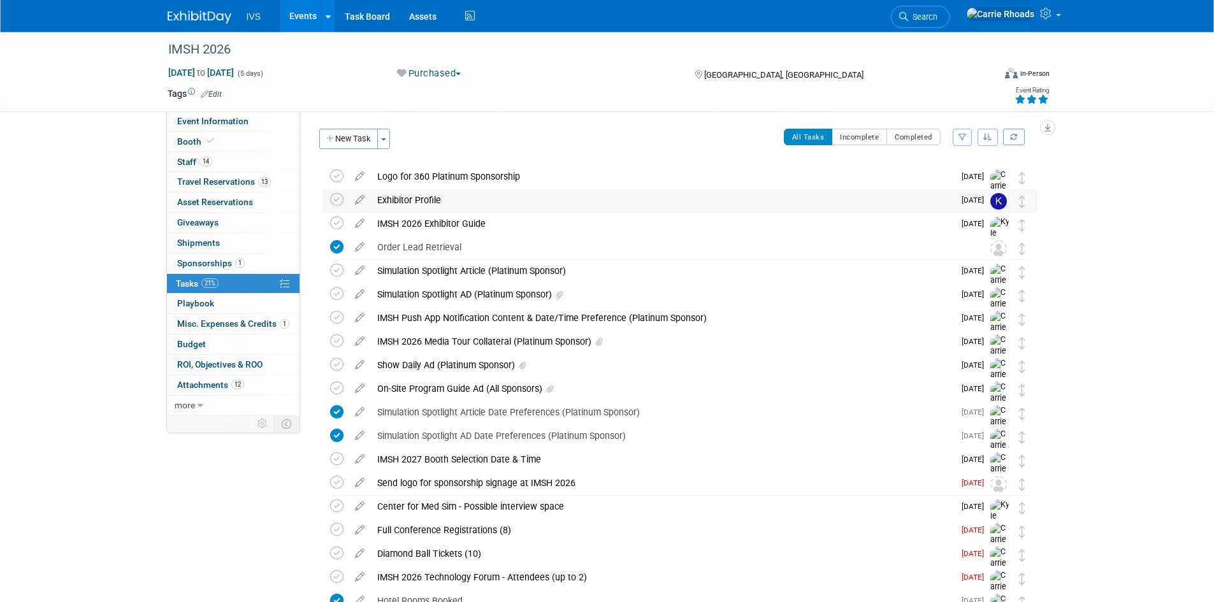
click at [413, 199] on div "Exhibitor Profile" at bounding box center [662, 200] width 583 height 22
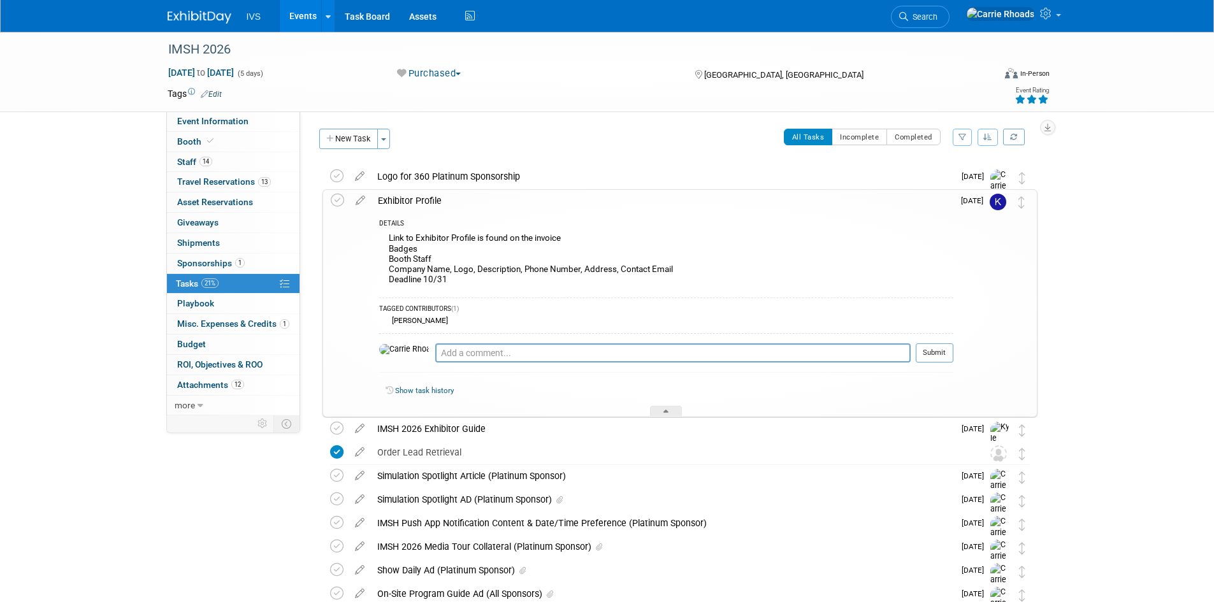
click at [413, 199] on div "Exhibitor Profile" at bounding box center [663, 201] width 582 height 22
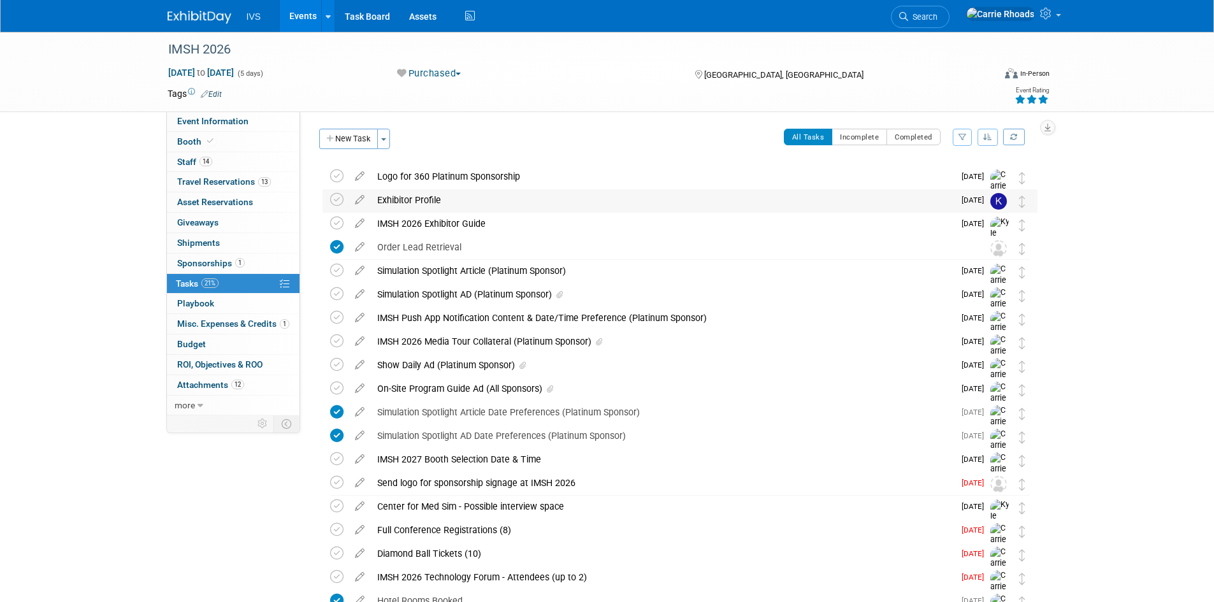
click at [423, 201] on div "Exhibitor Profile" at bounding box center [662, 200] width 583 height 22
click at [425, 196] on div "Exhibitor Profile" at bounding box center [662, 200] width 583 height 22
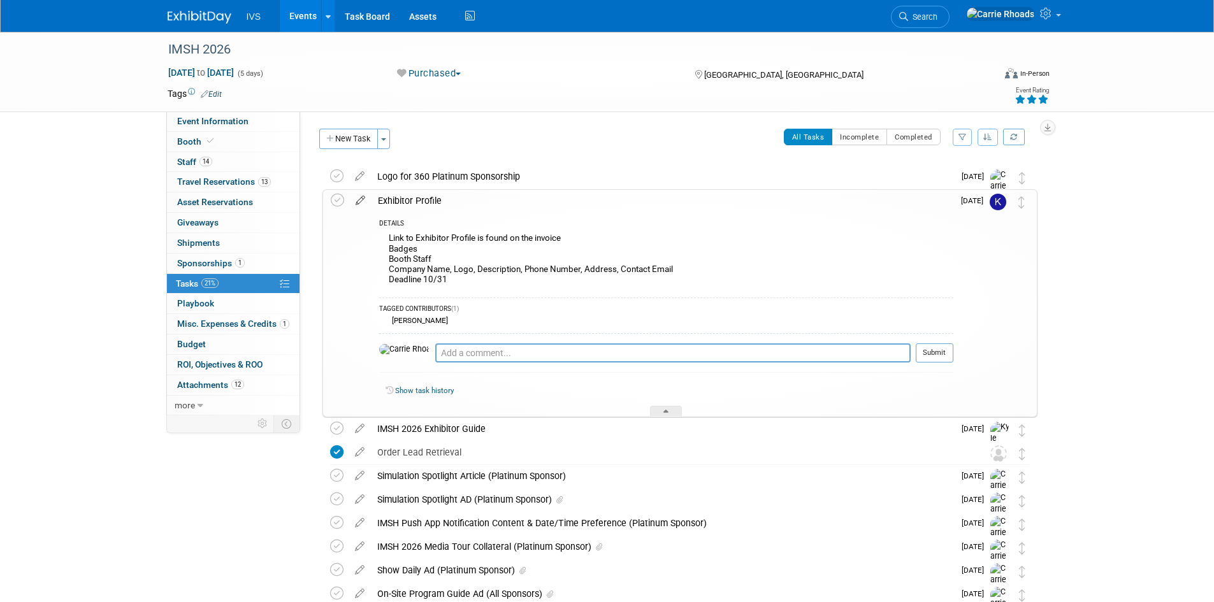
click at [360, 201] on icon at bounding box center [360, 198] width 22 height 16
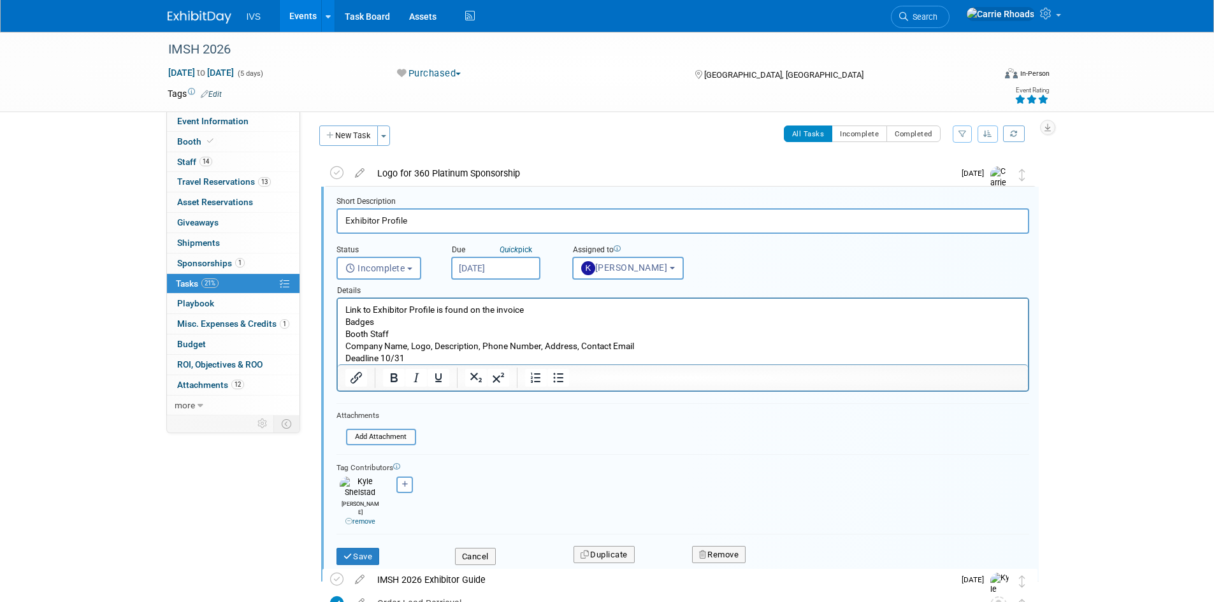
click at [538, 334] on p "Link to Exhibitor Profile is found on the invoice Badges Booth Staff Company Na…" at bounding box center [683, 334] width 676 height 61
click at [379, 548] on button "Save" at bounding box center [357, 557] width 43 height 18
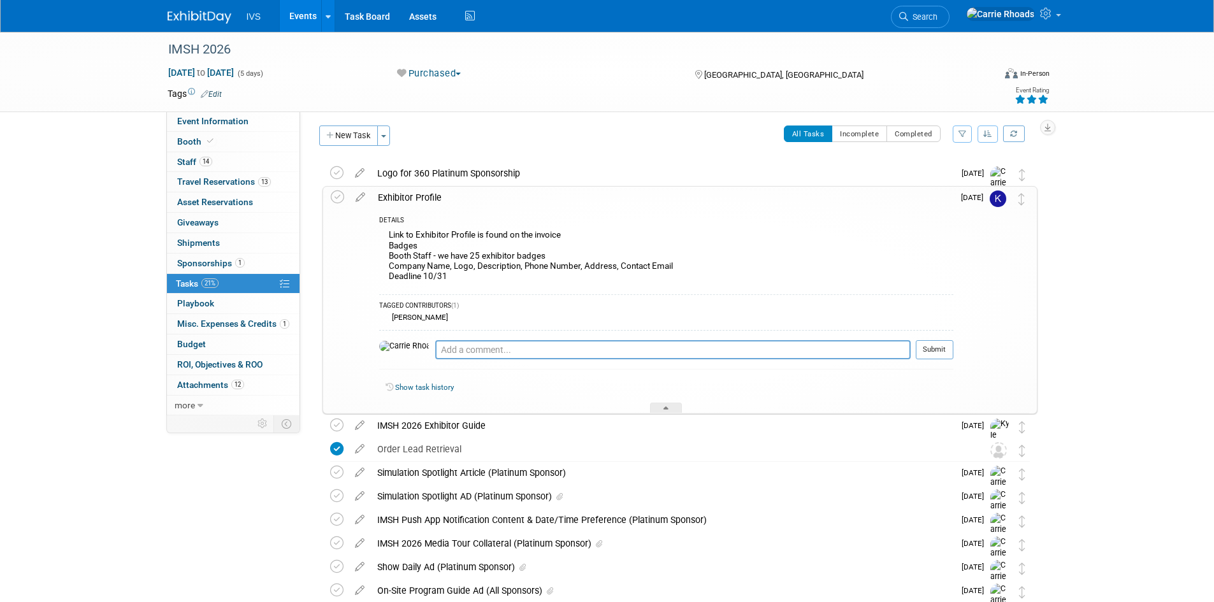
click at [400, 194] on div "Exhibitor Profile" at bounding box center [663, 198] width 582 height 22
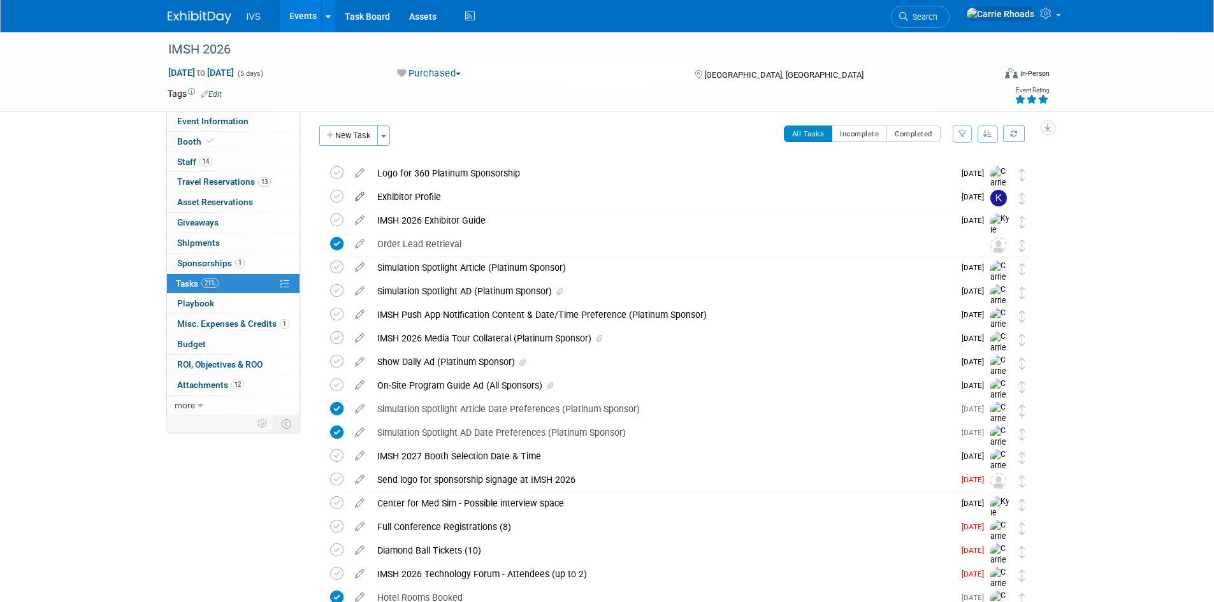
click at [363, 195] on icon at bounding box center [360, 194] width 22 height 16
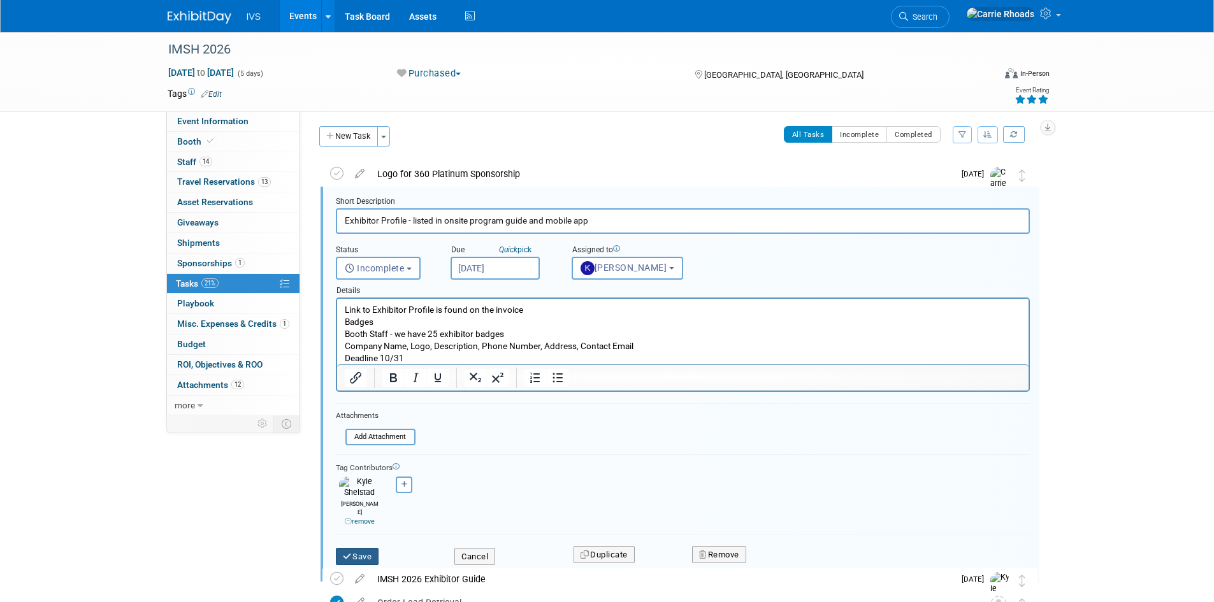
type input "Exhibitor Profile - listed in onsite program guide and mobile app"
click at [345, 553] on icon "submit" at bounding box center [348, 557] width 10 height 8
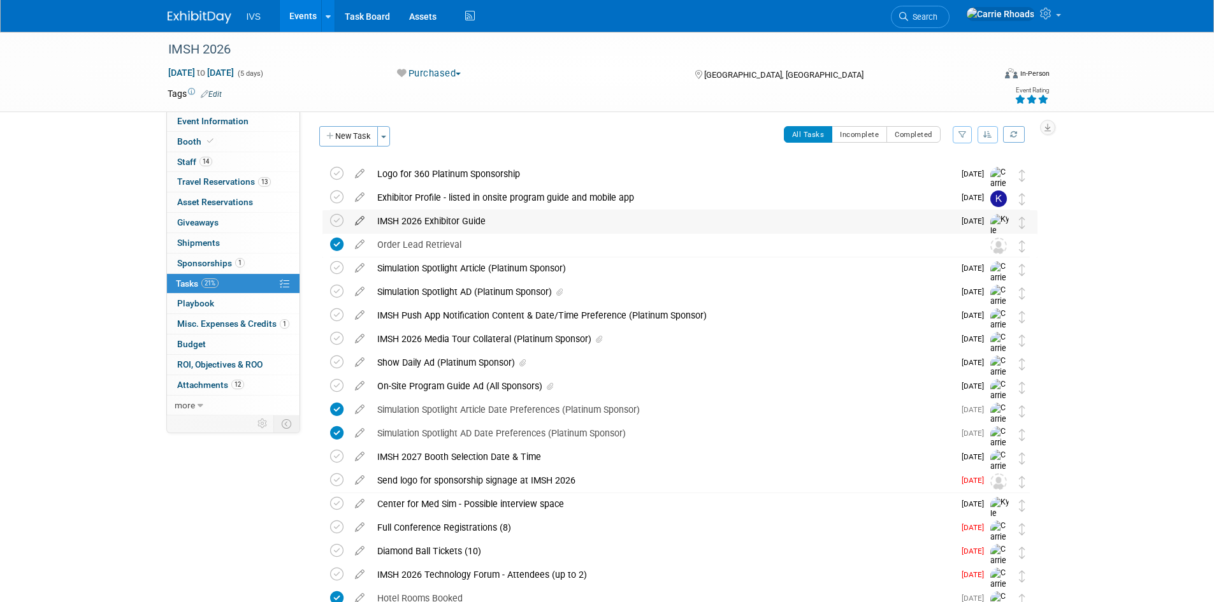
click at [361, 220] on icon at bounding box center [360, 218] width 22 height 16
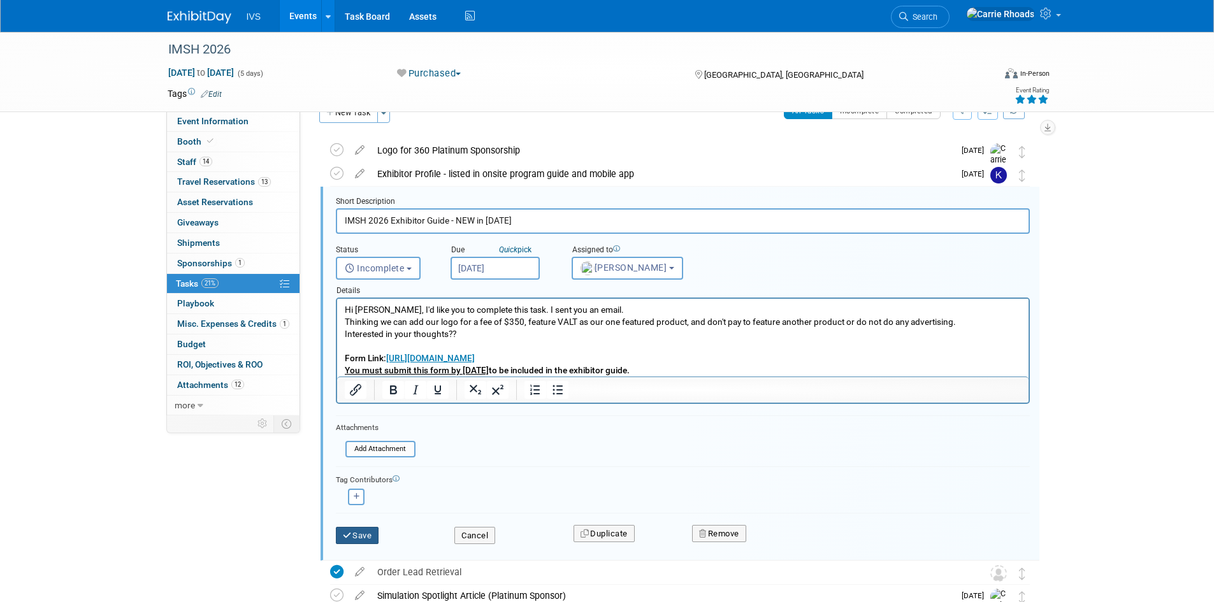
type input "IMSH 2026 Exhibitor Guide - NEW in [DATE]"
click at [365, 540] on button "Save" at bounding box center [357, 536] width 43 height 18
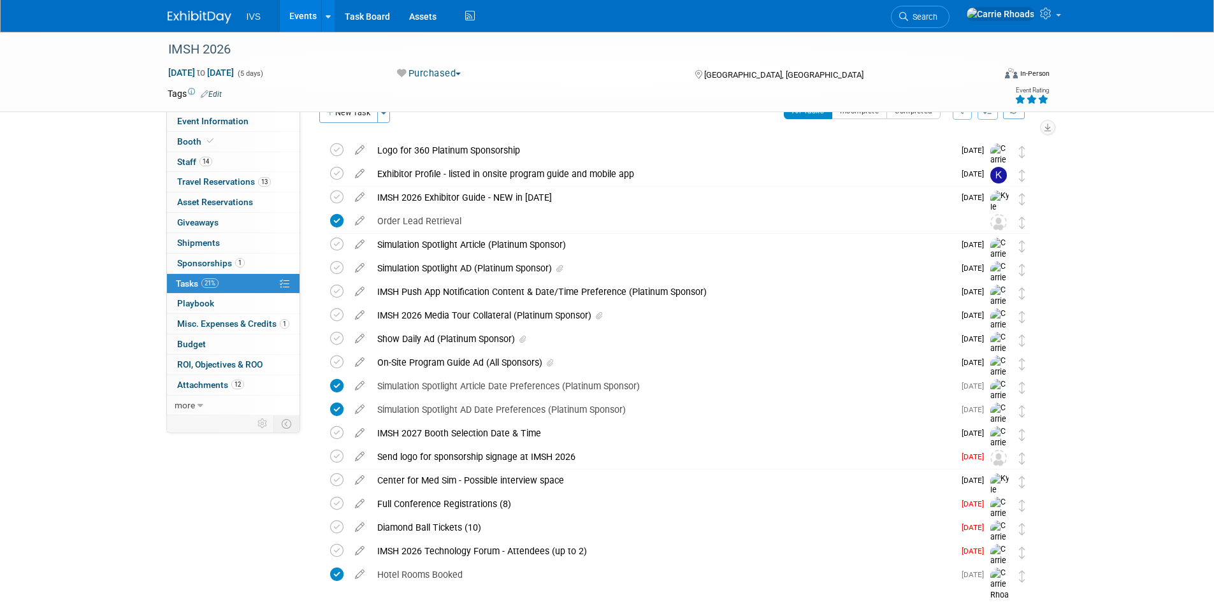
click at [210, 17] on img at bounding box center [200, 17] width 64 height 13
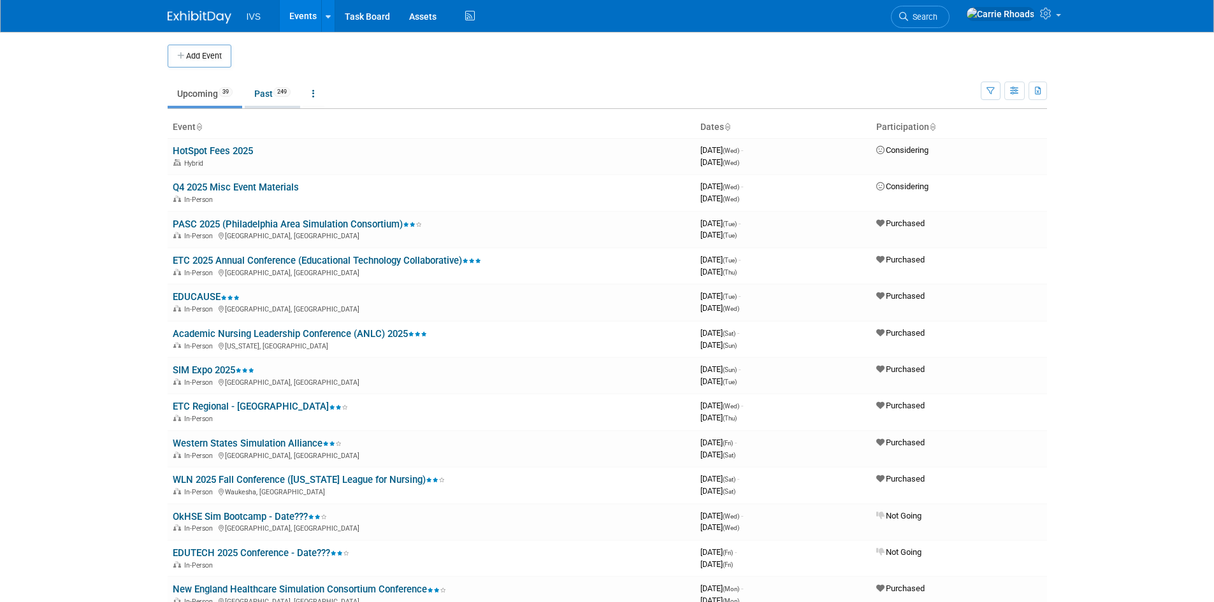
click at [270, 101] on link "Past 249" at bounding box center [272, 94] width 55 height 24
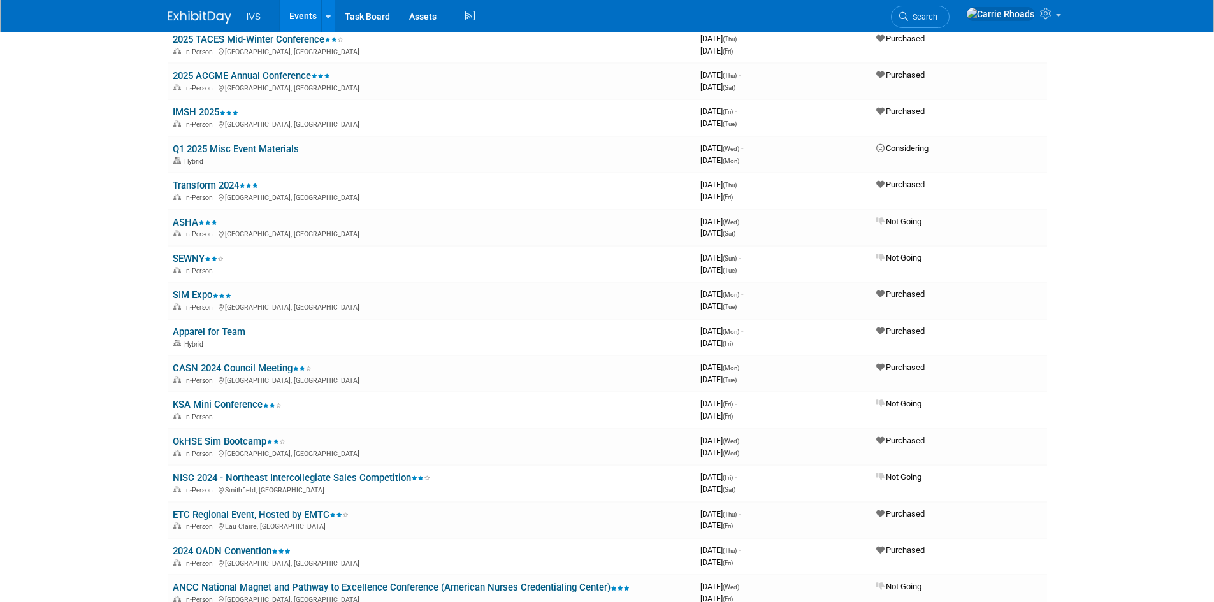
scroll to position [2039, 0]
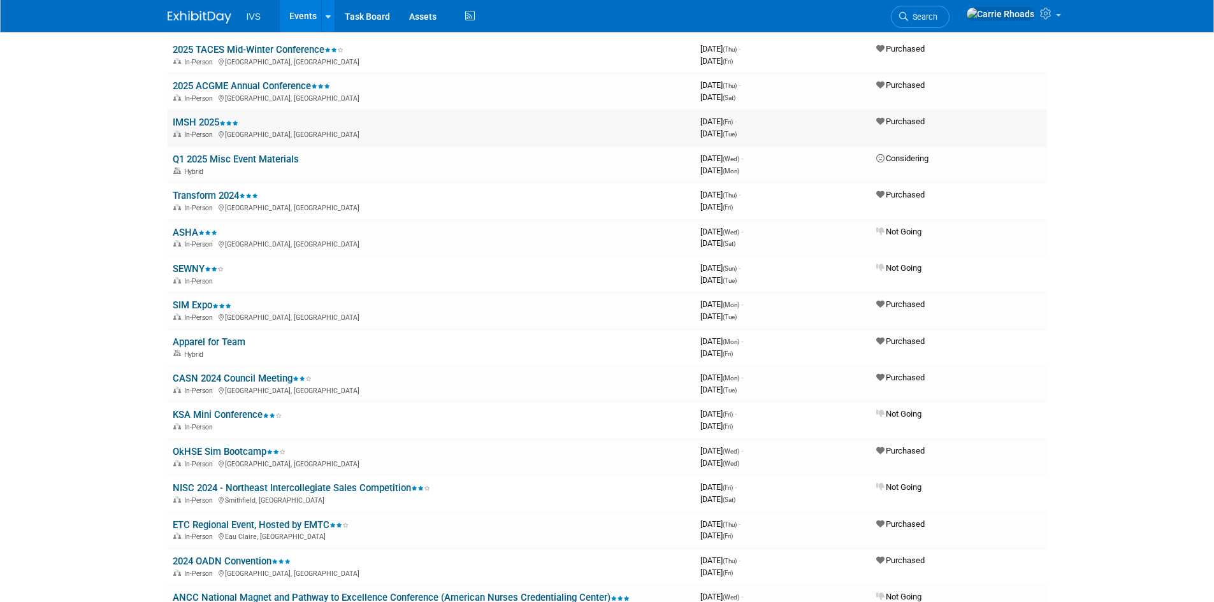
click at [195, 118] on link "IMSH 2025" at bounding box center [206, 122] width 66 height 11
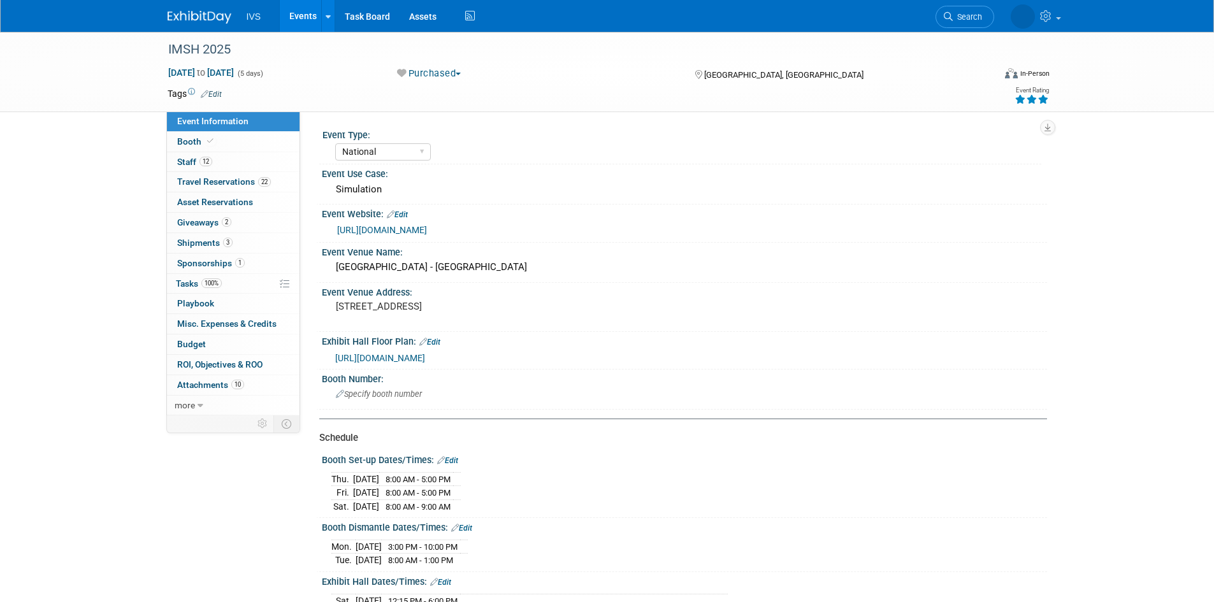
select select "National"
click at [196, 347] on span "Budget" at bounding box center [191, 344] width 29 height 10
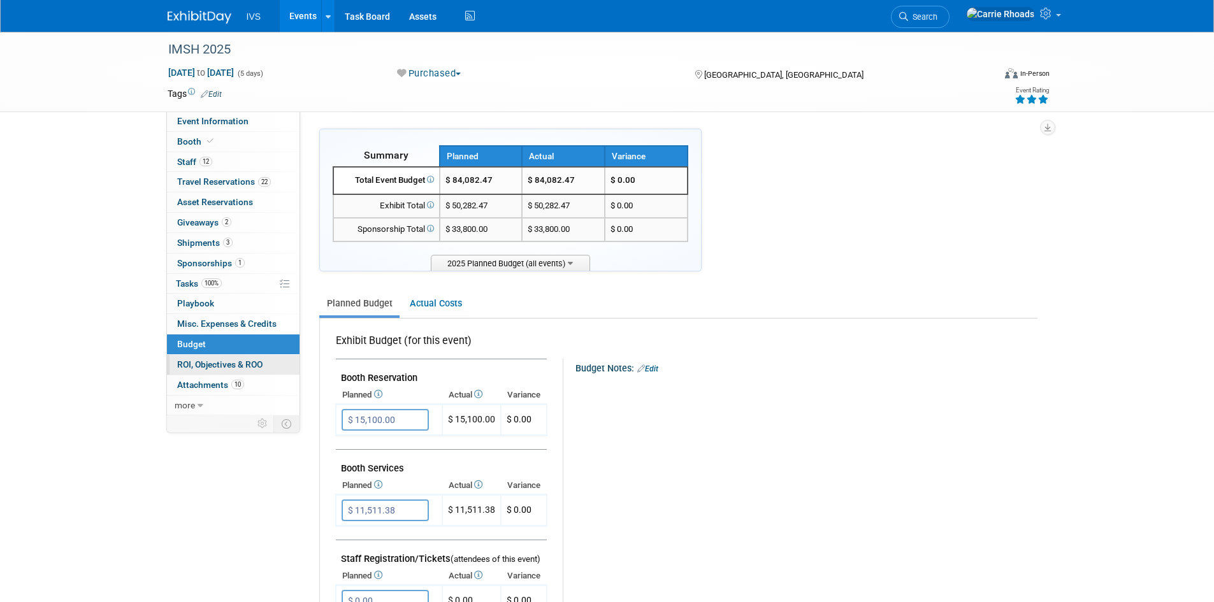
click at [196, 363] on span "ROI, Objectives & ROO 0" at bounding box center [219, 364] width 85 height 10
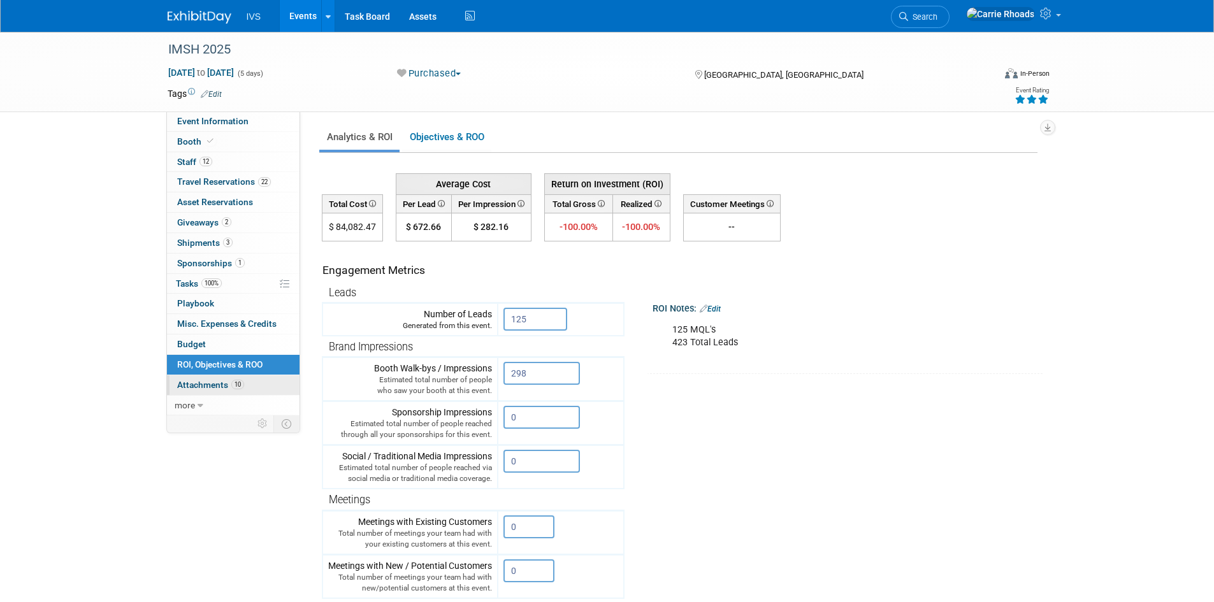
click at [199, 393] on link "10 Attachments 10" at bounding box center [233, 385] width 133 height 20
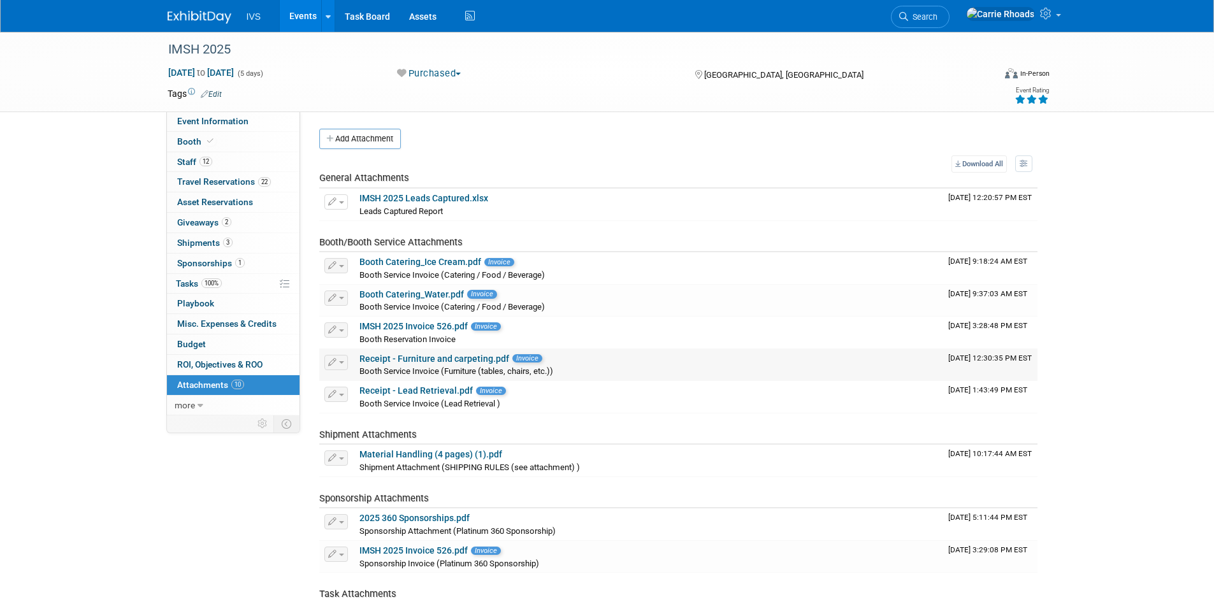
click at [412, 359] on link "Receipt - Furniture and carpeting.pdf" at bounding box center [434, 359] width 150 height 10
click at [184, 15] on img at bounding box center [200, 17] width 64 height 13
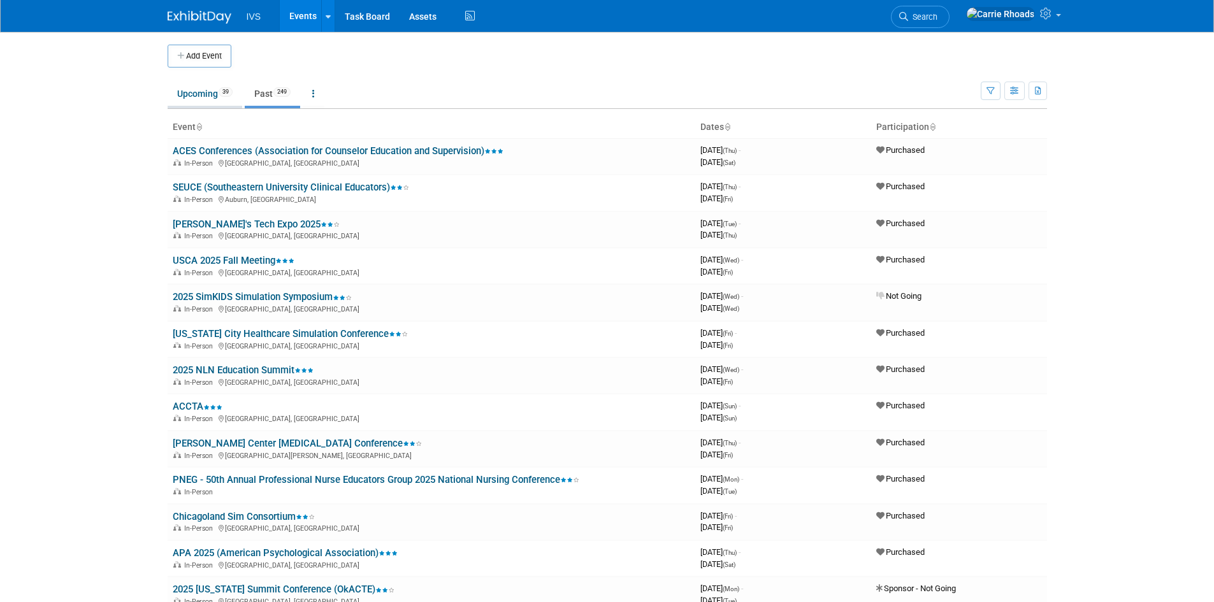
click at [185, 89] on link "Upcoming 39" at bounding box center [205, 94] width 75 height 24
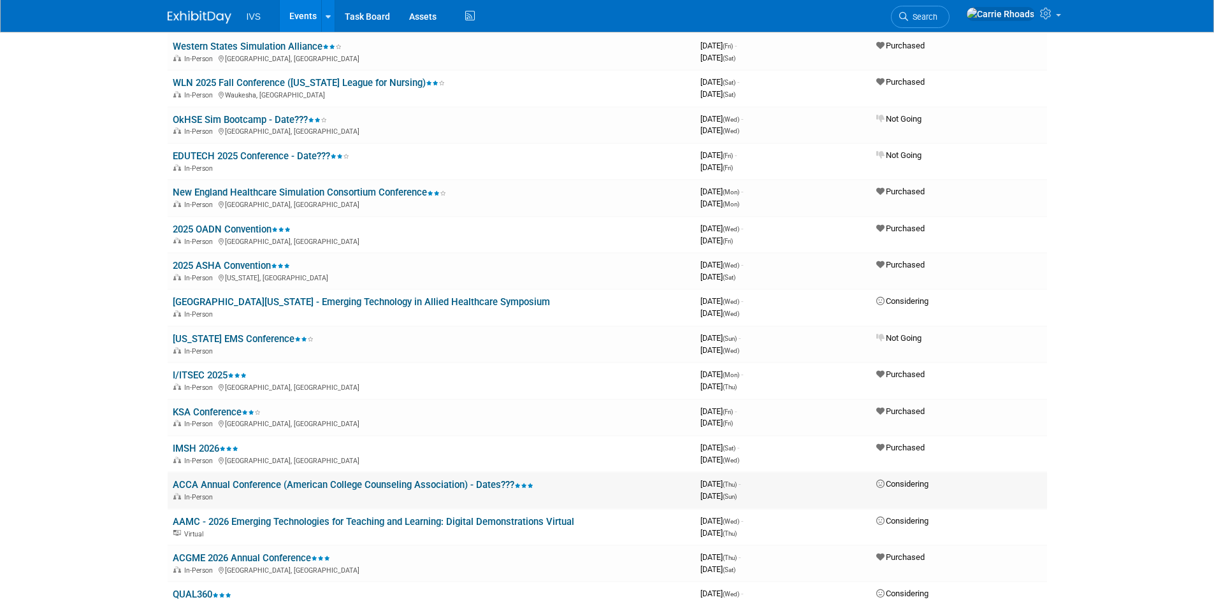
scroll to position [574, 0]
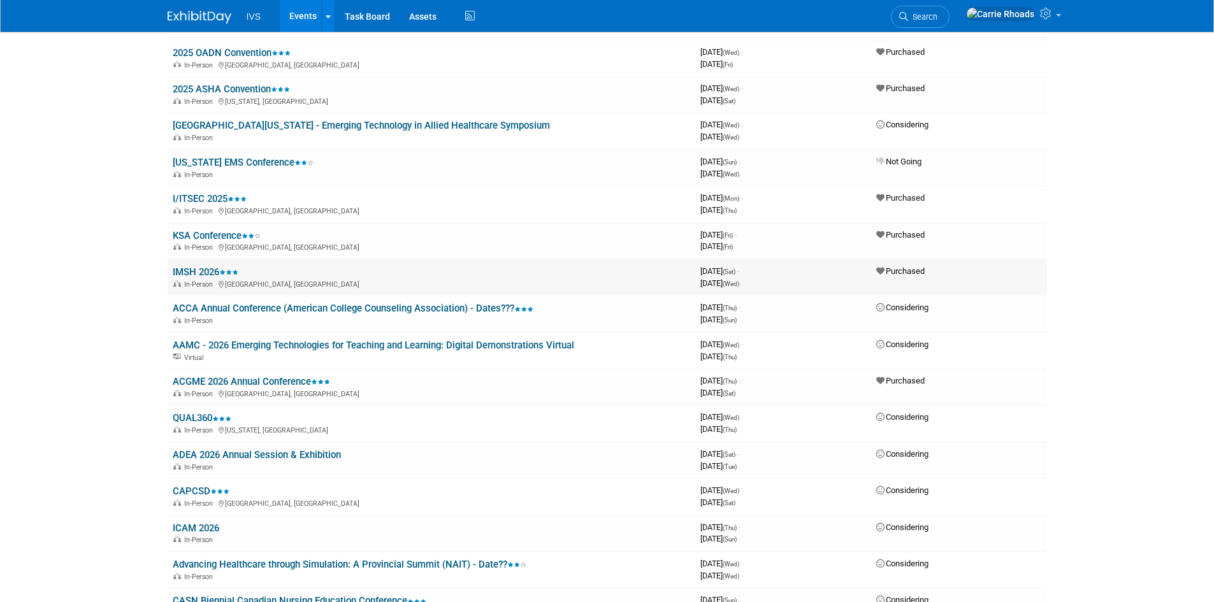
click at [198, 273] on link "IMSH 2026" at bounding box center [206, 271] width 66 height 11
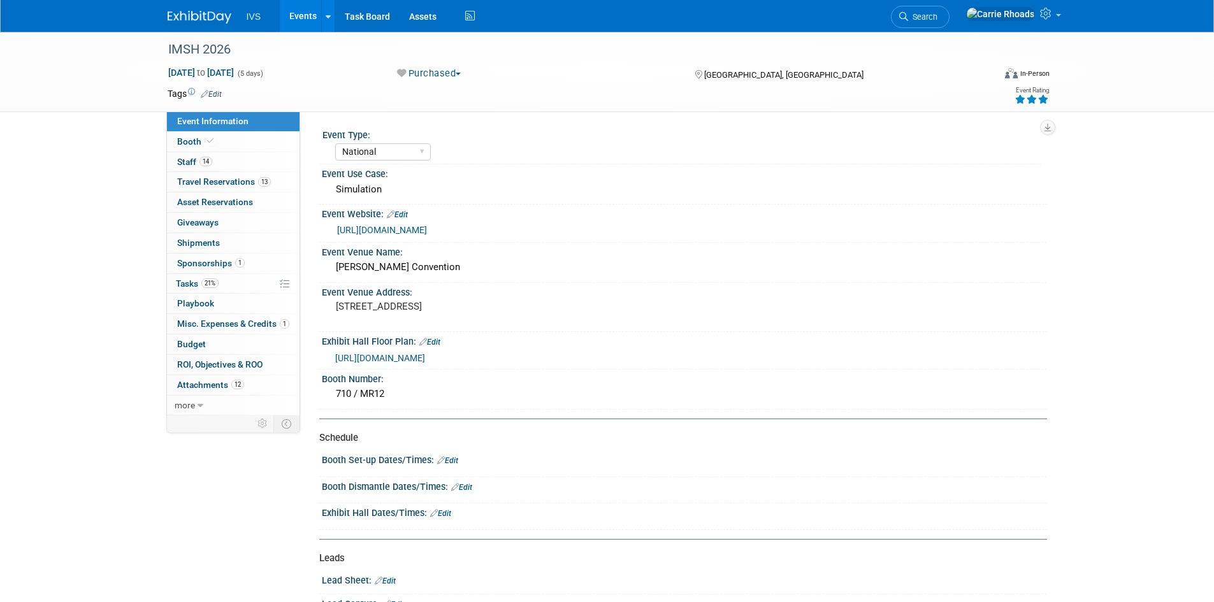
select select "National"
click at [174, 276] on link "21% Tasks 21%" at bounding box center [233, 284] width 133 height 20
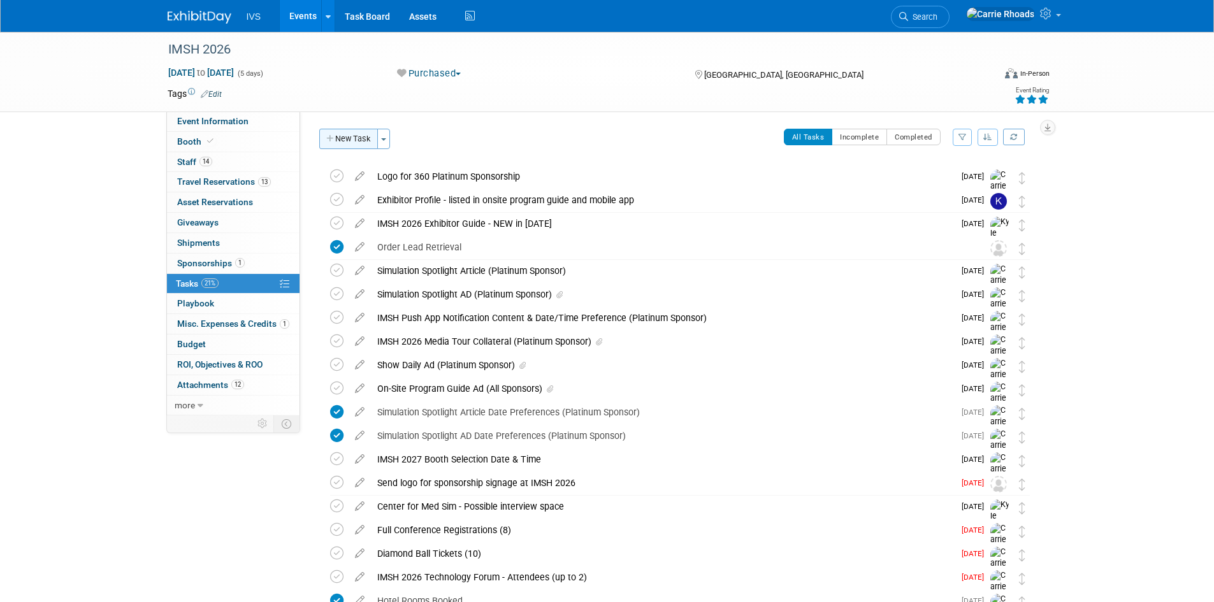
click at [340, 142] on button "New Task" at bounding box center [348, 139] width 59 height 20
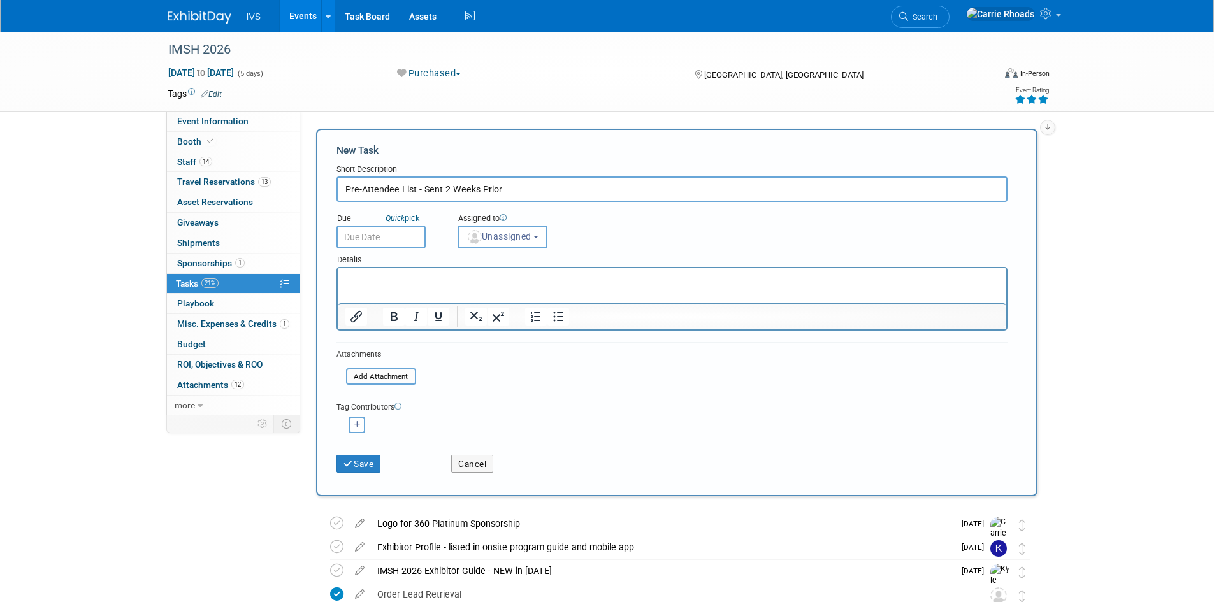
type input "Pre-Attendee List - Sent 2 Weeks Prior"
click at [374, 238] on input "text" at bounding box center [380, 237] width 89 height 23
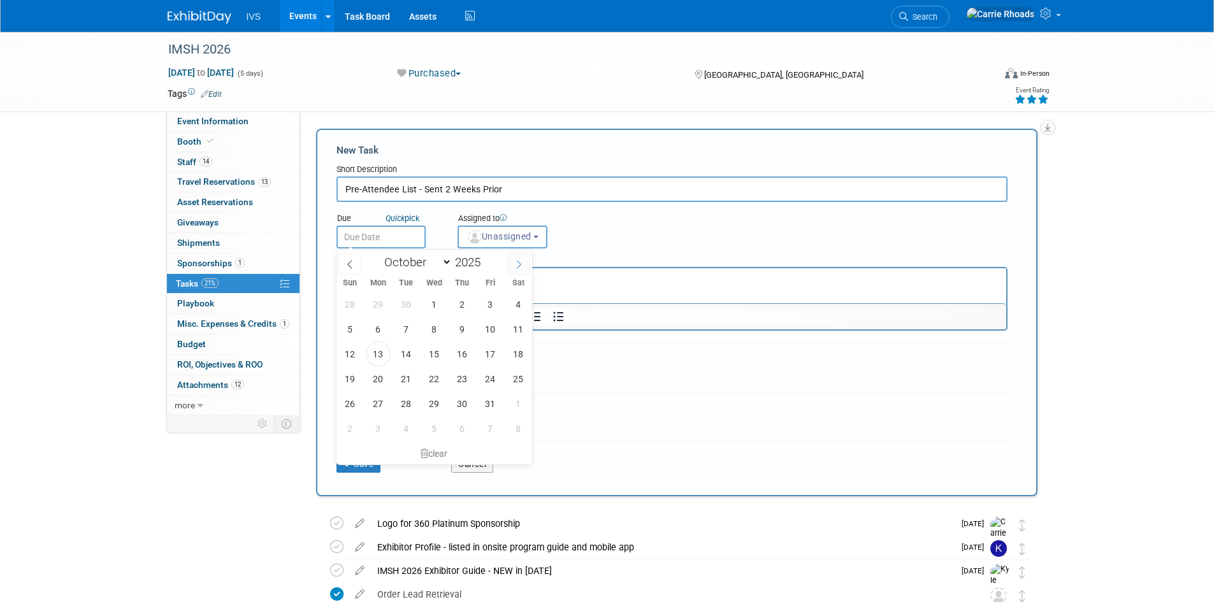
click at [518, 266] on icon at bounding box center [518, 264] width 9 height 9
select select "11"
click at [518, 266] on icon at bounding box center [518, 264] width 9 height 9
type input "2026"
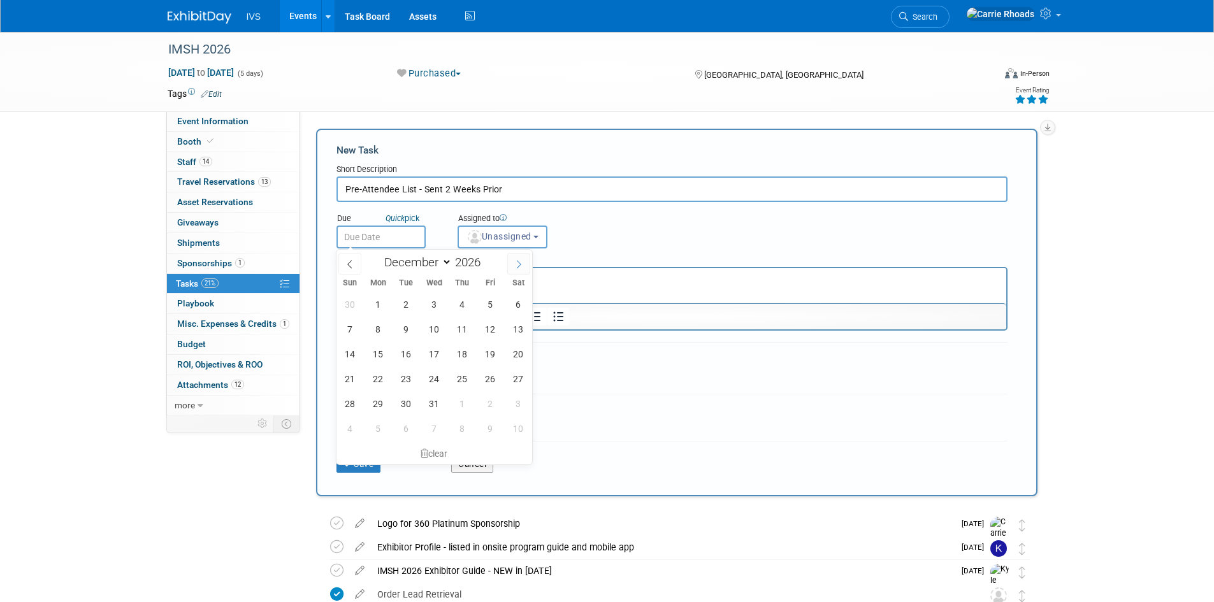
select select "0"
click at [349, 263] on icon at bounding box center [349, 264] width 9 height 9
type input "2025"
select select "11"
click at [381, 237] on input "text" at bounding box center [380, 237] width 89 height 23
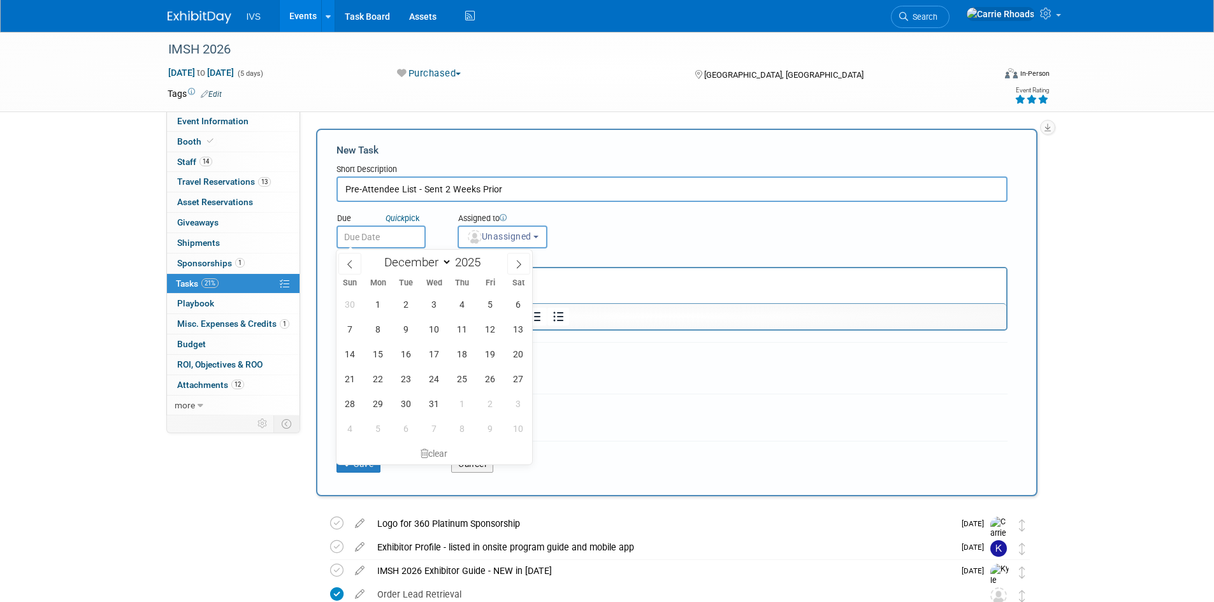
click at [373, 236] on input "text" at bounding box center [380, 237] width 89 height 23
click at [382, 233] on input "text" at bounding box center [380, 237] width 89 height 23
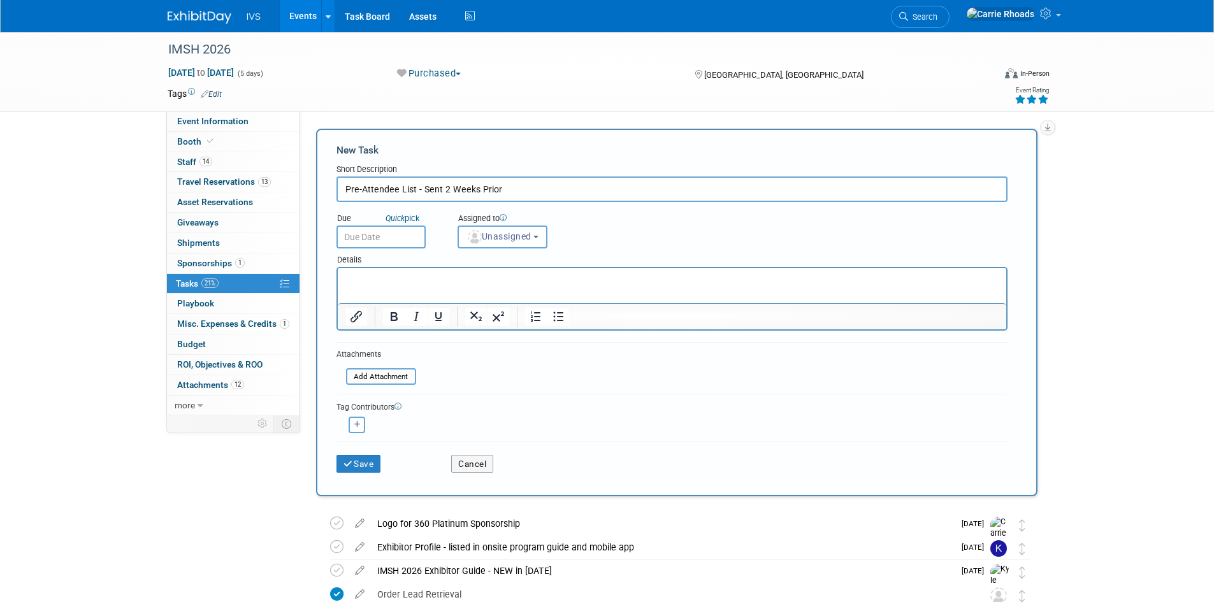
click at [646, 217] on div "Due Quick pick Assigned to <img src="https://www.exhibitday.com/Images/Unassign…" at bounding box center [672, 225] width 690 height 47
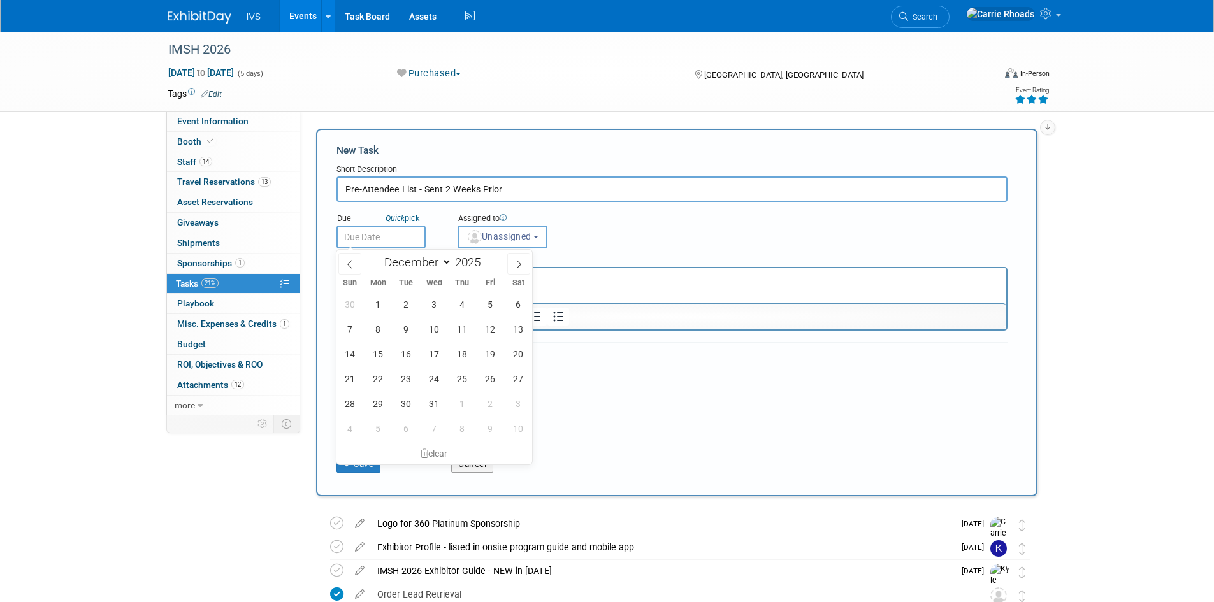
click at [369, 237] on input "text" at bounding box center [380, 237] width 89 height 23
drag, startPoint x: 485, startPoint y: 379, endPoint x: 484, endPoint y: 347, distance: 31.9
click at [486, 379] on span "26" at bounding box center [490, 378] width 25 height 25
type input "Dec 26, 2025"
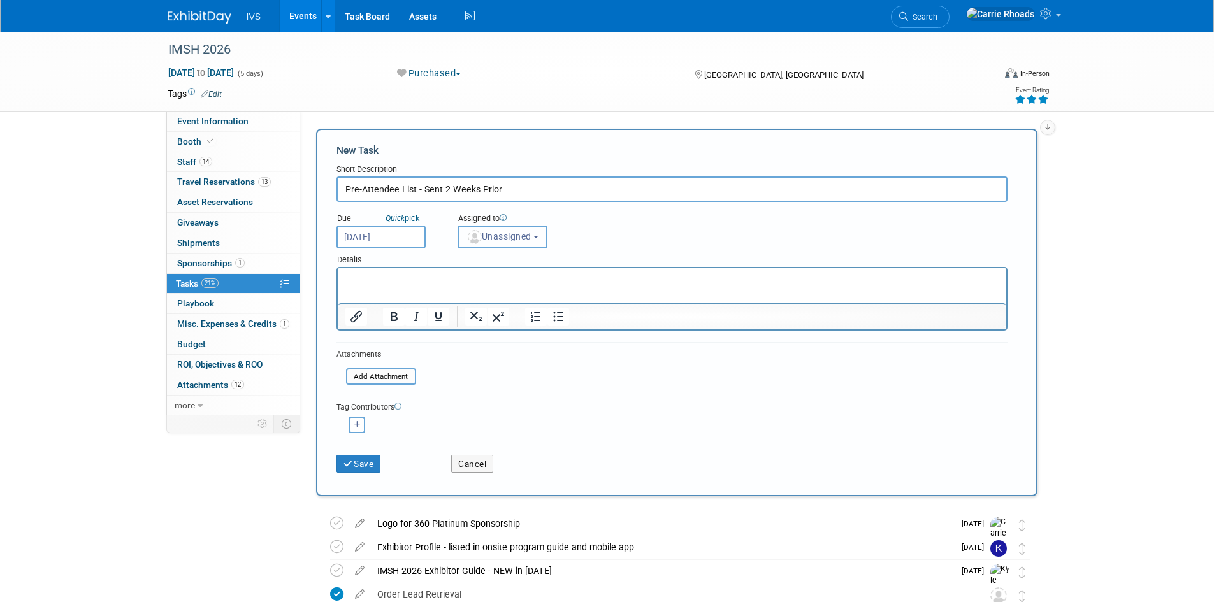
click at [505, 242] on button "Unassigned" at bounding box center [503, 237] width 90 height 23
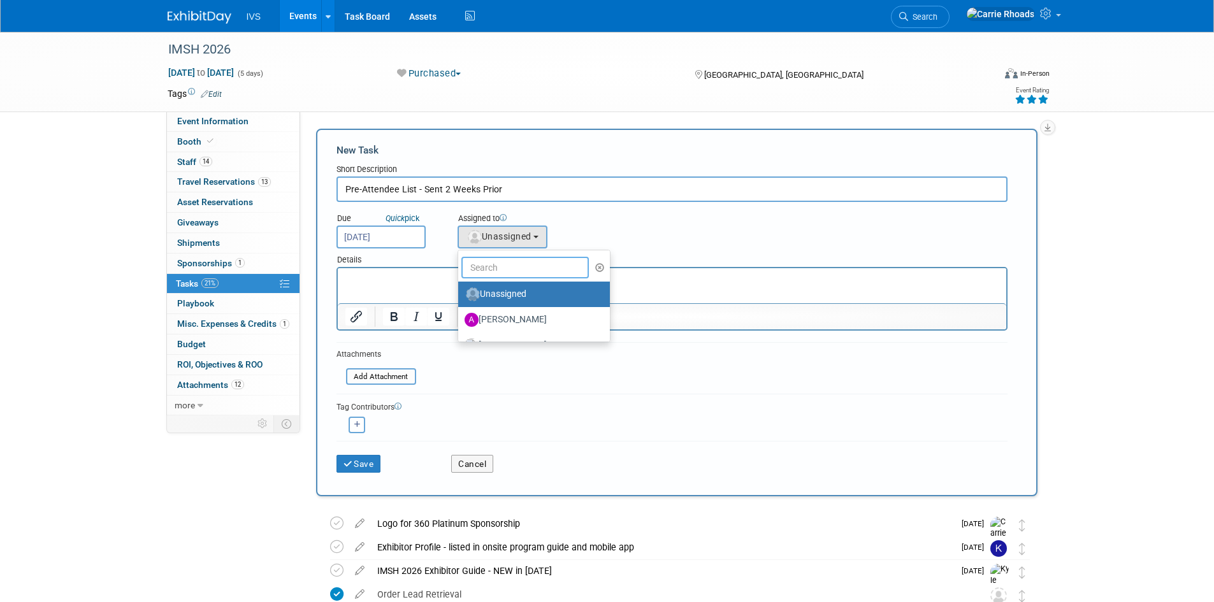
click at [514, 267] on input "text" at bounding box center [524, 268] width 127 height 22
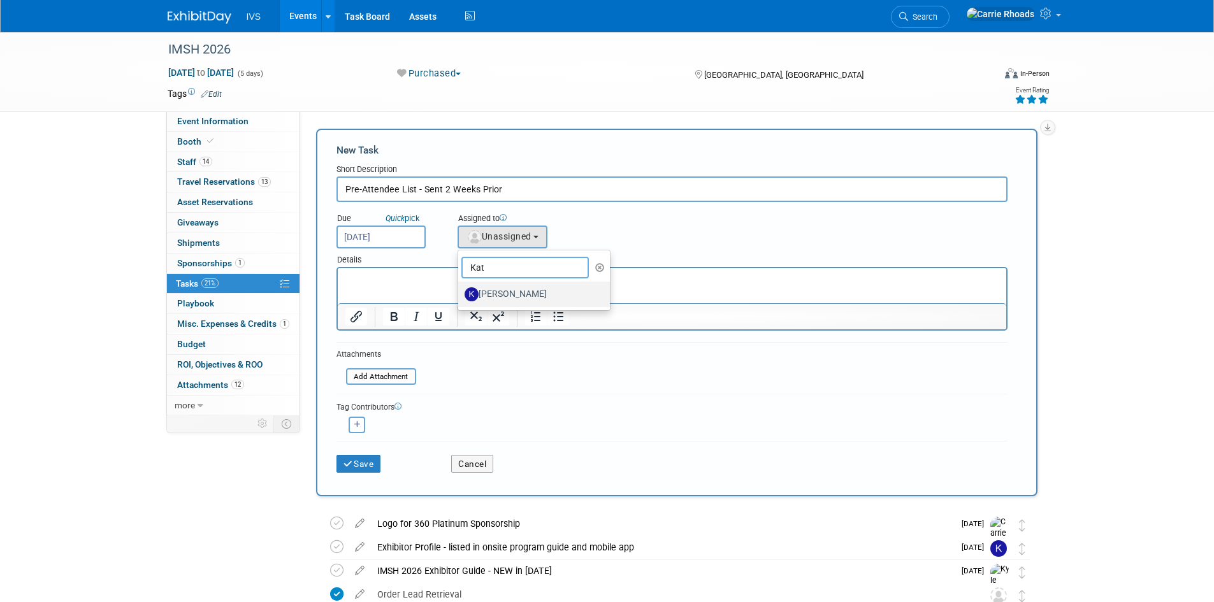
type input "Kat"
click at [509, 289] on label "[PERSON_NAME]" at bounding box center [531, 294] width 133 height 20
click at [460, 289] on input "[PERSON_NAME]" at bounding box center [456, 293] width 8 height 8
select select "4b6333fa-92bb-4106-9261-1d690007f36d"
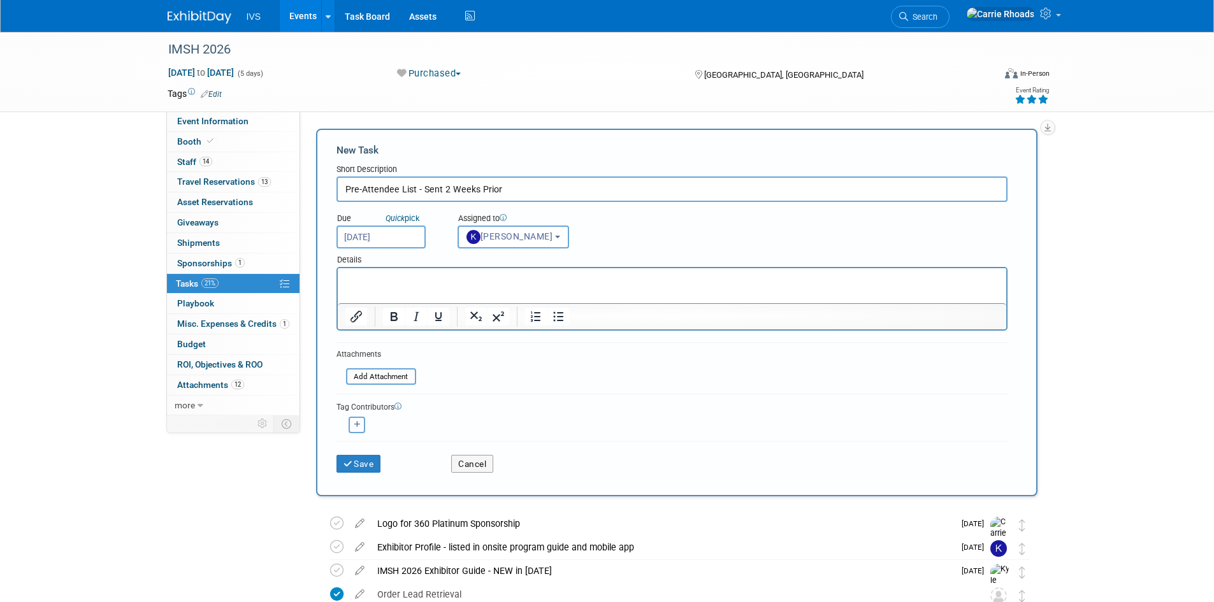
click at [363, 421] on button "button" at bounding box center [357, 425] width 17 height 17
select select
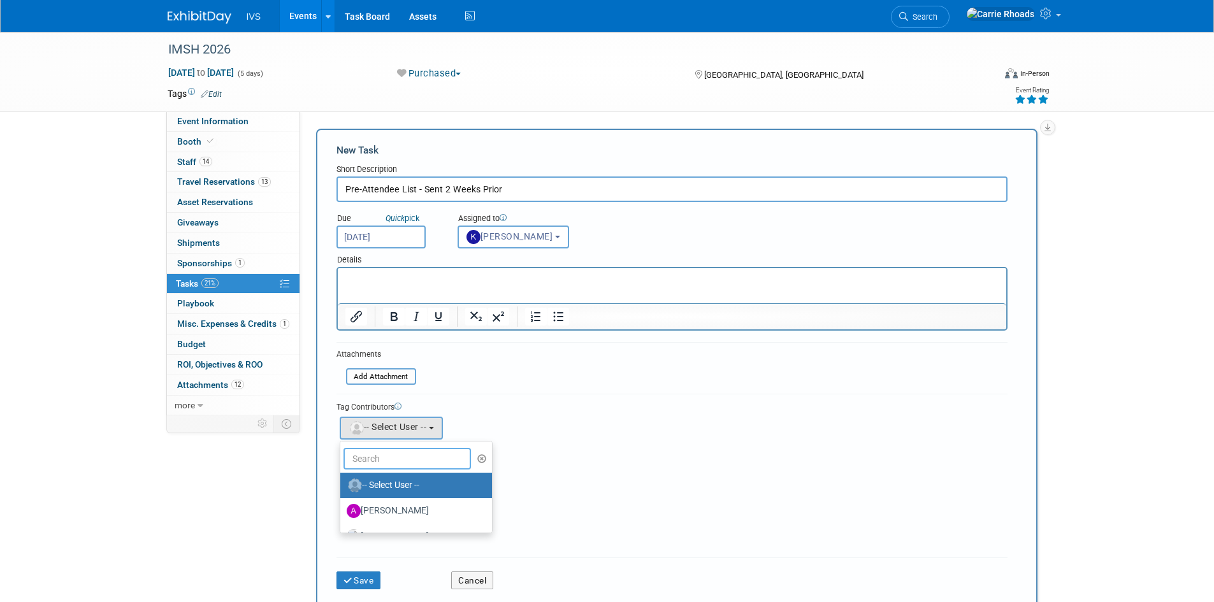
click at [391, 454] on input "text" at bounding box center [406, 459] width 127 height 22
type input "Ca"
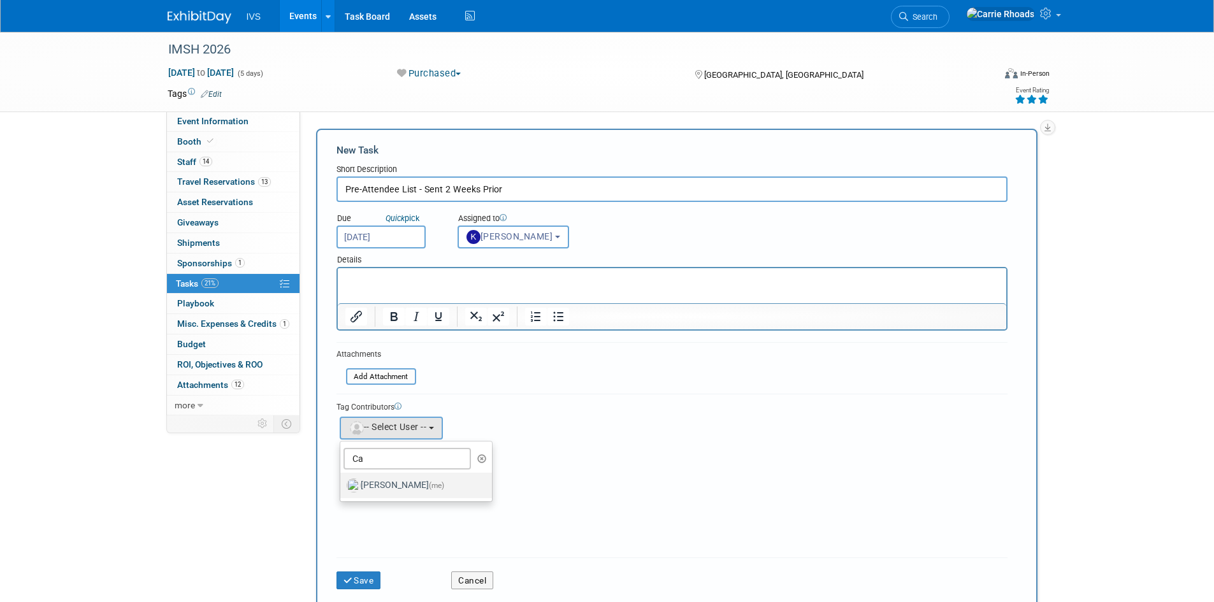
click at [410, 483] on label "Carrie Rhoads (me)" at bounding box center [413, 485] width 133 height 20
click at [342, 483] on input "Carrie Rhoads (me)" at bounding box center [338, 484] width 8 height 8
select select "5b2fb08f-64b8-4437-9630-b83e86b7043e"
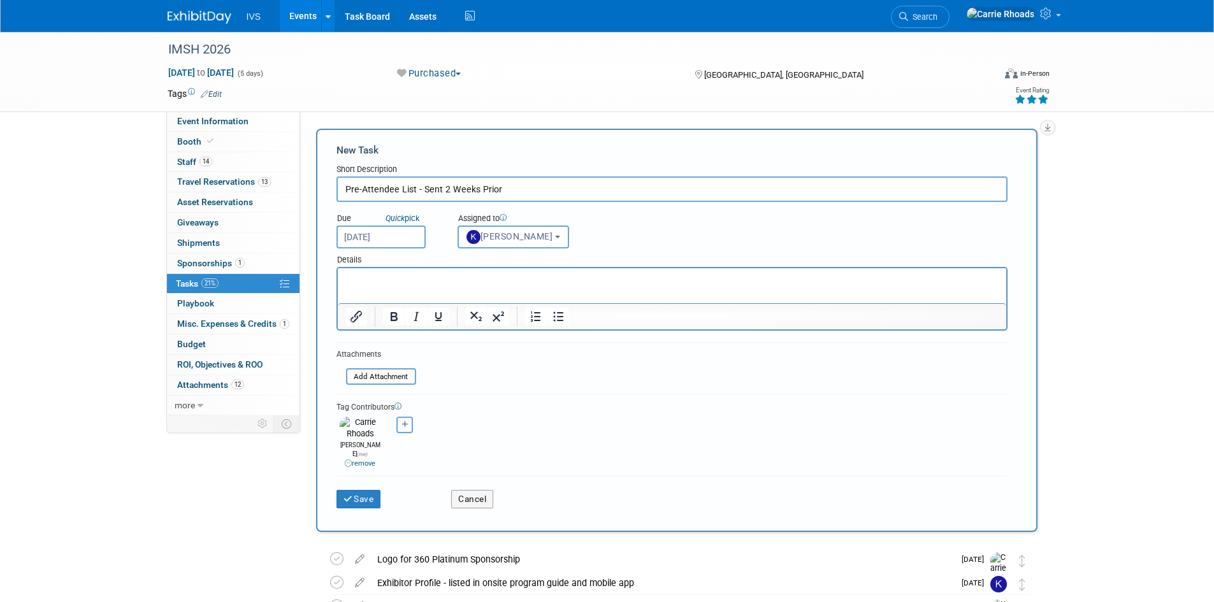
click at [407, 424] on icon "button" at bounding box center [405, 424] width 6 height 7
select select
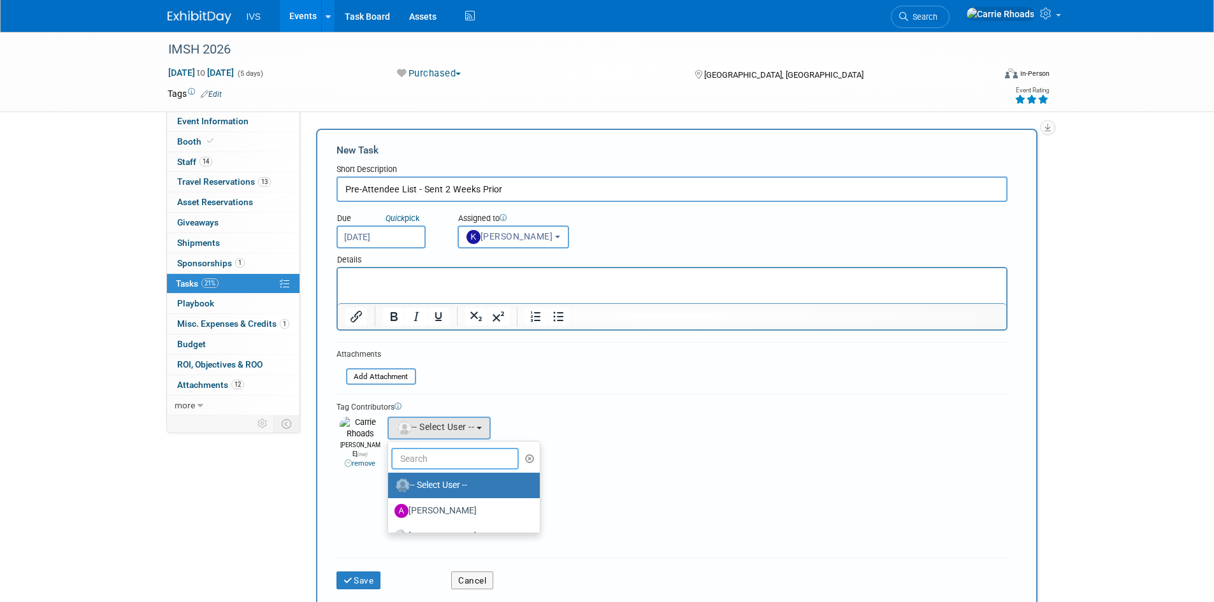
click at [423, 460] on input "text" at bounding box center [454, 459] width 127 height 22
type input "Ky"
click at [437, 484] on label "Kyle Shelstad" at bounding box center [460, 485] width 133 height 20
click at [390, 484] on input "Kyle Shelstad" at bounding box center [386, 484] width 8 height 8
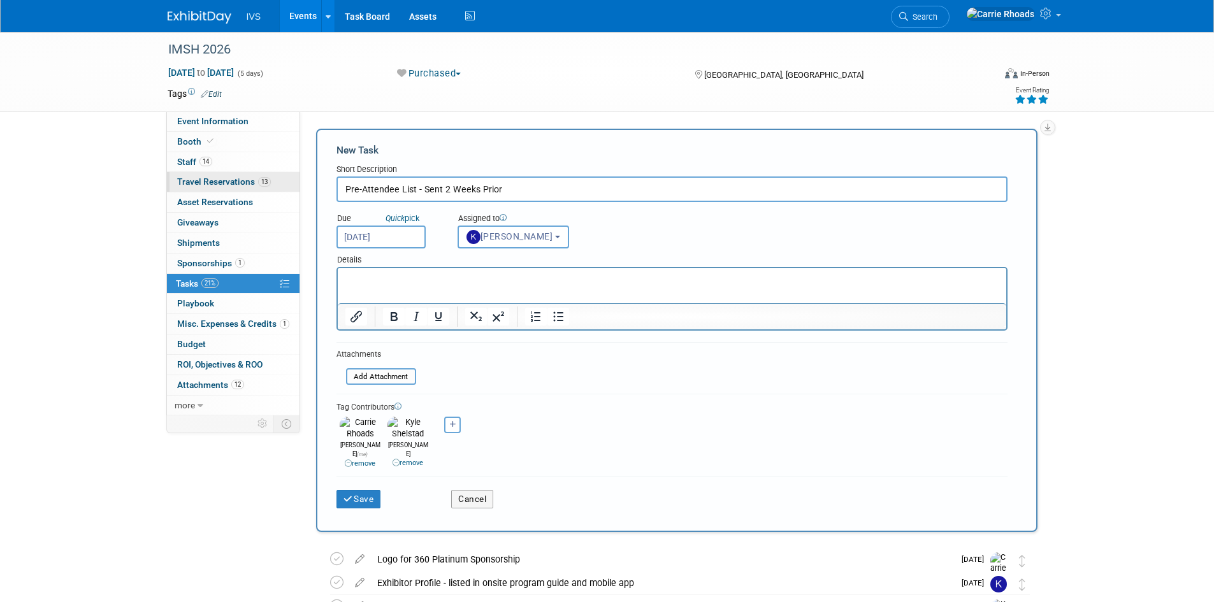
drag, startPoint x: 516, startPoint y: 188, endPoint x: 296, endPoint y: 187, distance: 220.5
click at [296, 187] on div "Event Information Event Info Booth Booth 14 Staff 14 Staff 13 Travel Reservatio…" at bounding box center [607, 540] width 899 height 1017
click at [367, 490] on button "Save" at bounding box center [358, 499] width 45 height 18
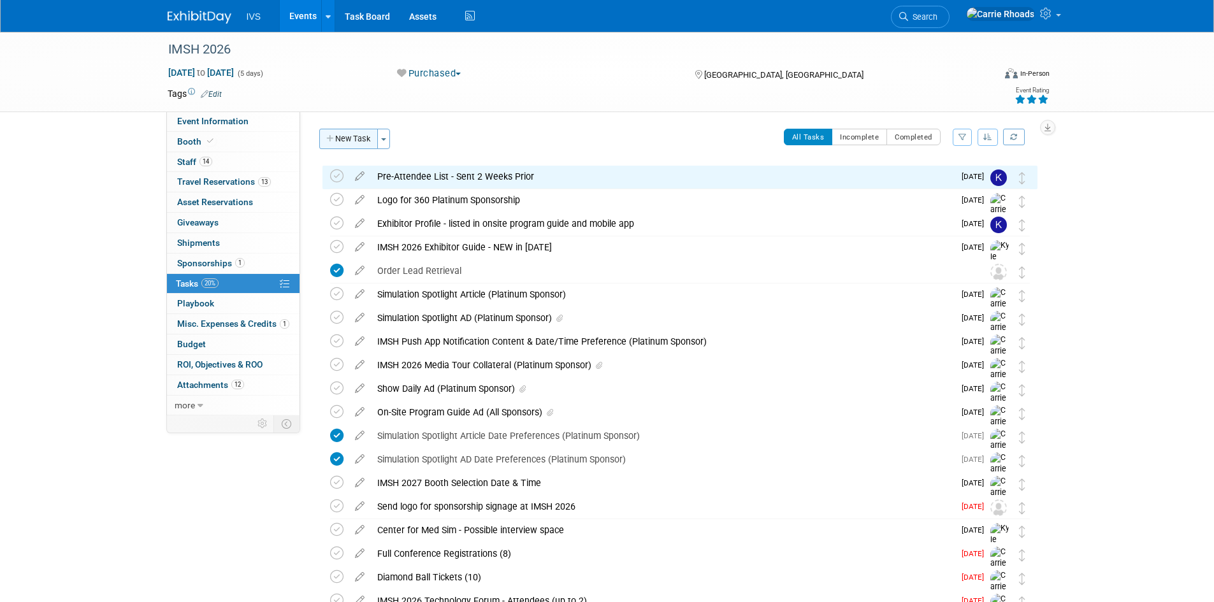
click at [347, 136] on button "New Task" at bounding box center [348, 139] width 59 height 20
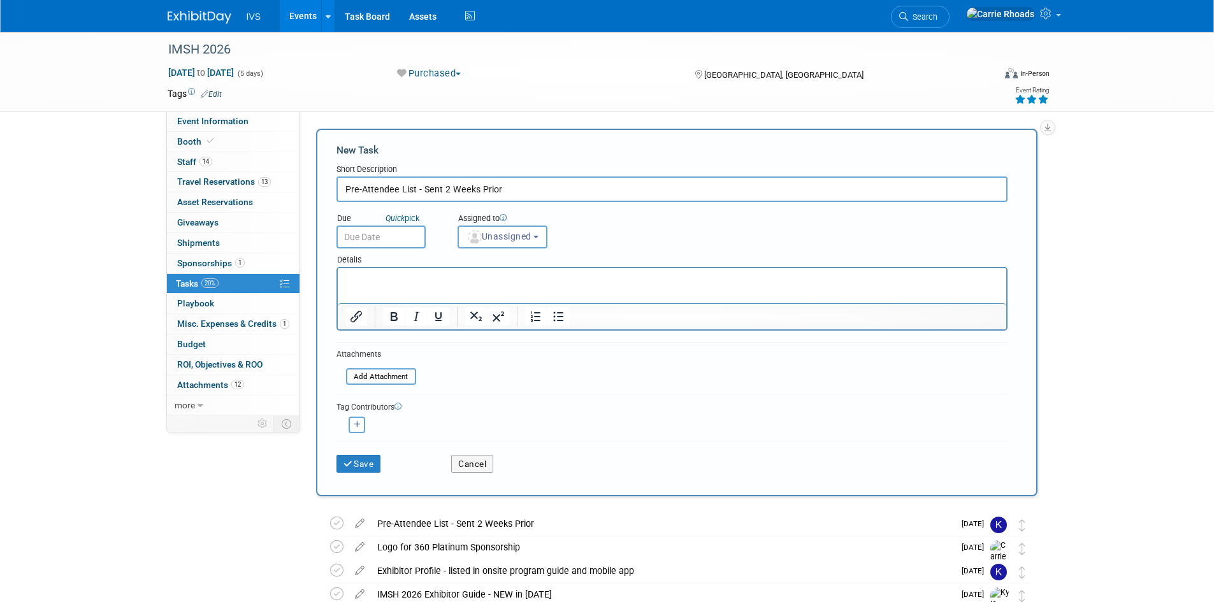
drag, startPoint x: 399, startPoint y: 189, endPoint x: 375, endPoint y: 187, distance: 23.7
click at [386, 187] on input "Pre-Attendee List - Sent 2 Weeks Prior" at bounding box center [671, 189] width 671 height 25
click at [360, 191] on input "Pre-Attendee List - Sent 2 Weeks Prior" at bounding box center [671, 189] width 671 height 25
click at [648, 244] on div "Due Quick pick Assigned to <img src="https://www.exhibitday.com/Images/Unassign…" at bounding box center [672, 225] width 690 height 47
click at [354, 187] on input "Pr-Attendee List - Sent 2 Weeks Prior" at bounding box center [671, 189] width 671 height 25
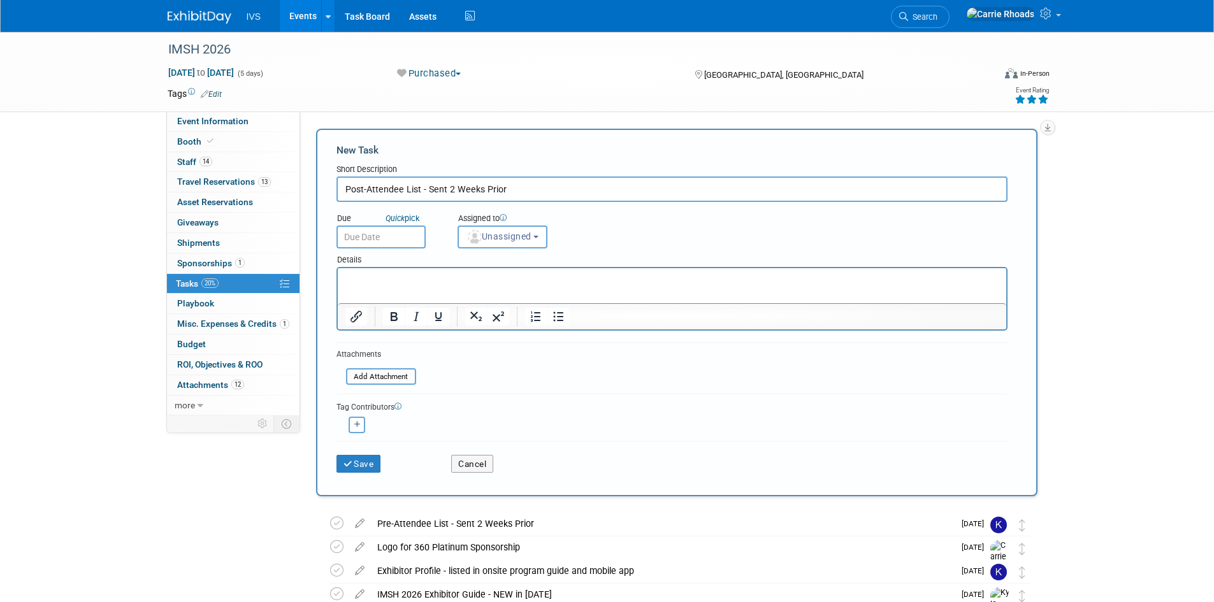
click at [603, 198] on input "Post-Attendee List - Sent 2 Weeks Prior" at bounding box center [671, 189] width 671 height 25
type input "Post-Attendee List - Sent 2 Weeks Post Conference"
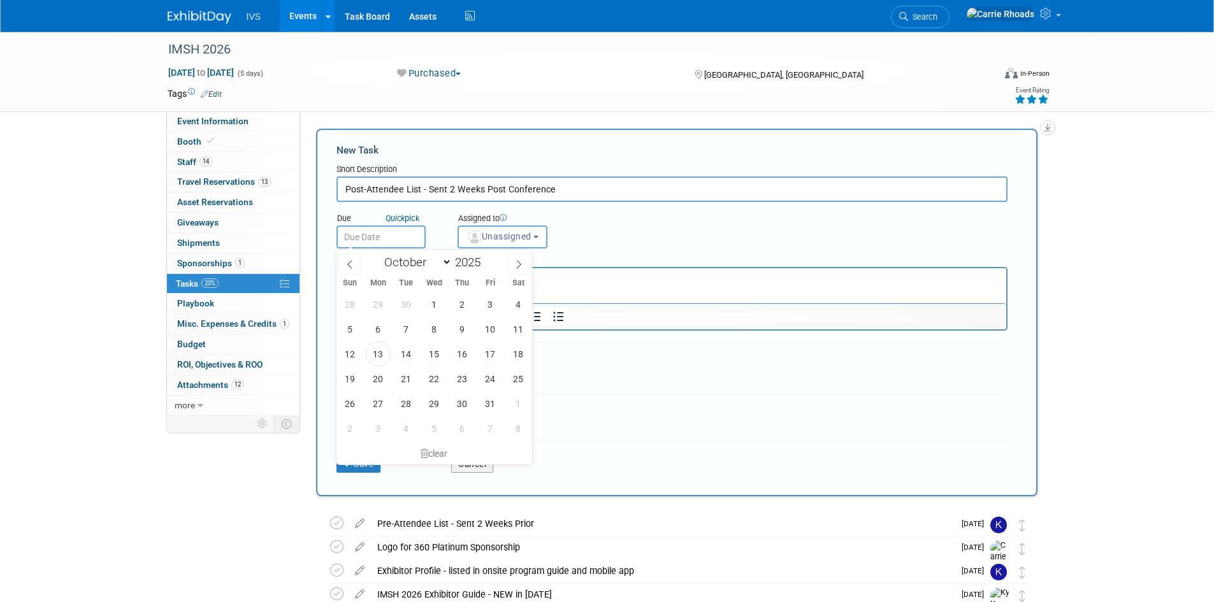
click at [386, 235] on input "text" at bounding box center [380, 237] width 89 height 23
click at [517, 261] on icon at bounding box center [518, 264] width 9 height 9
click at [447, 265] on select "January February March April May June July August September October November De…" at bounding box center [415, 262] width 73 height 16
select select "0"
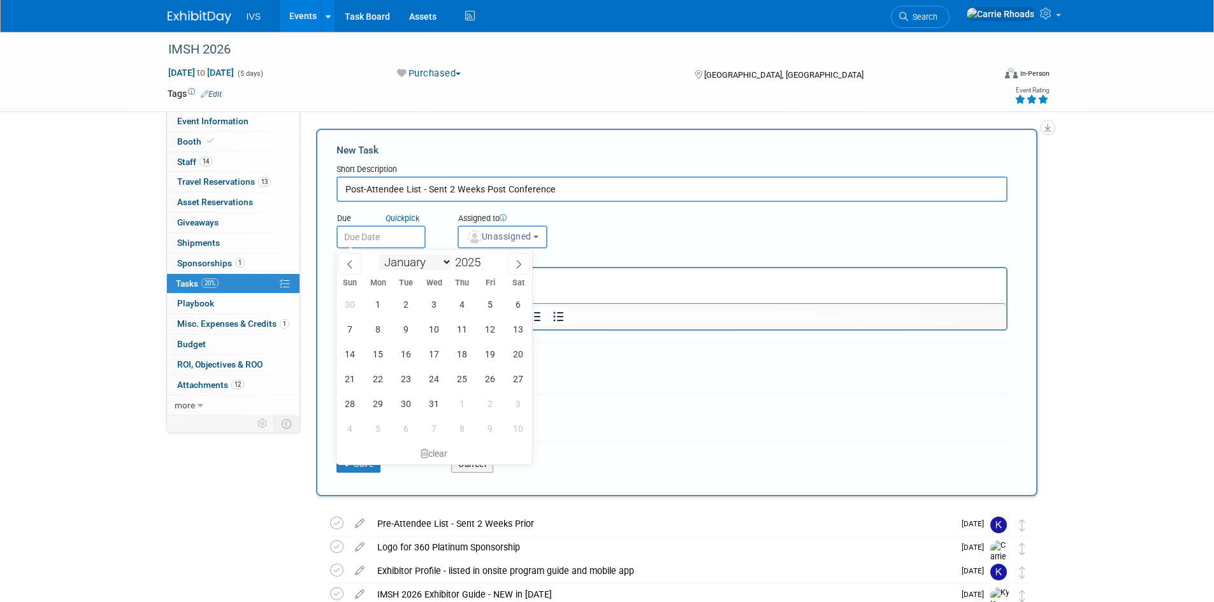
click at [379, 254] on select "January February March April May June July August September October November De…" at bounding box center [415, 262] width 73 height 16
click at [486, 258] on span at bounding box center [485, 259] width 9 height 8
type input "2026"
click at [377, 242] on input "text" at bounding box center [380, 237] width 89 height 23
click at [408, 406] on span "27" at bounding box center [406, 403] width 25 height 25
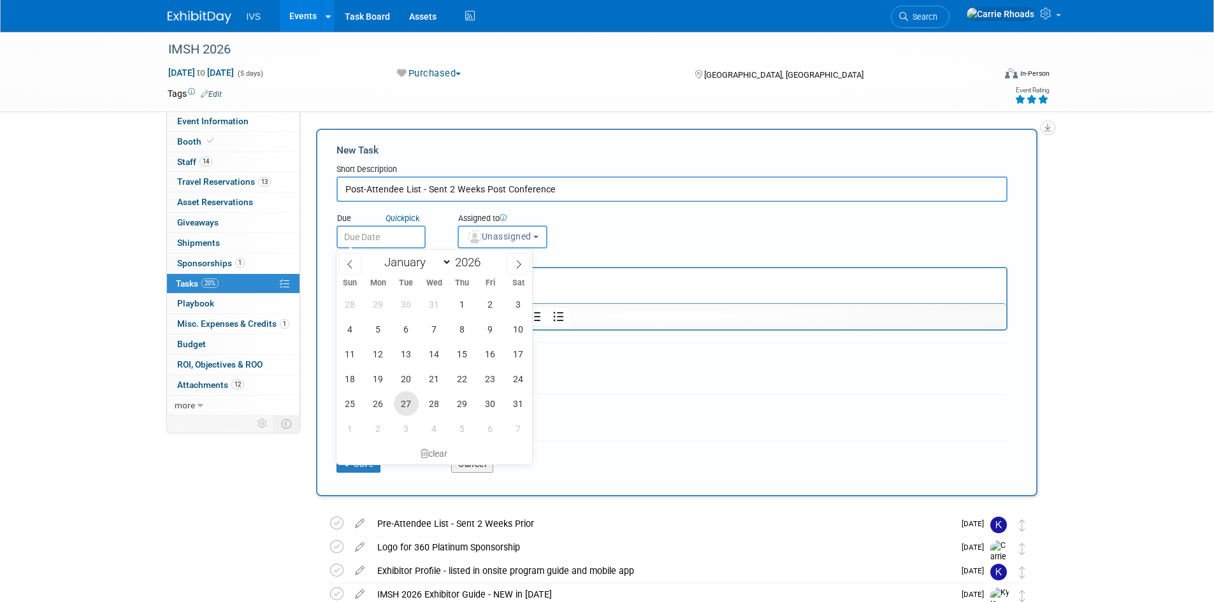
type input "[DATE]"
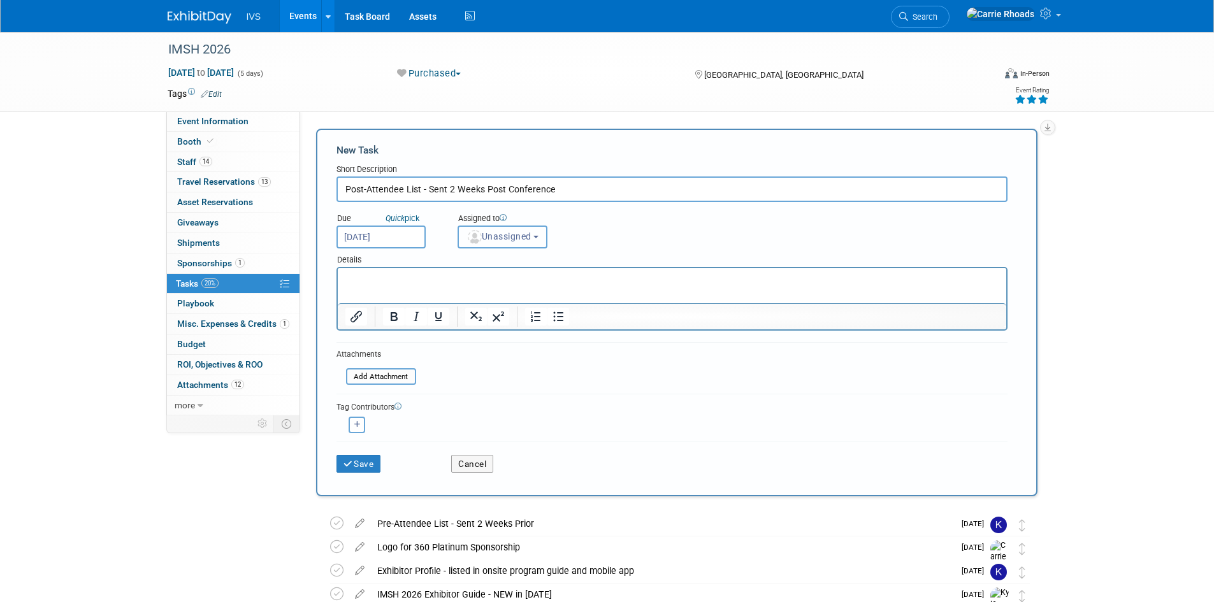
click at [509, 231] on span "Unassigned" at bounding box center [498, 236] width 65 height 10
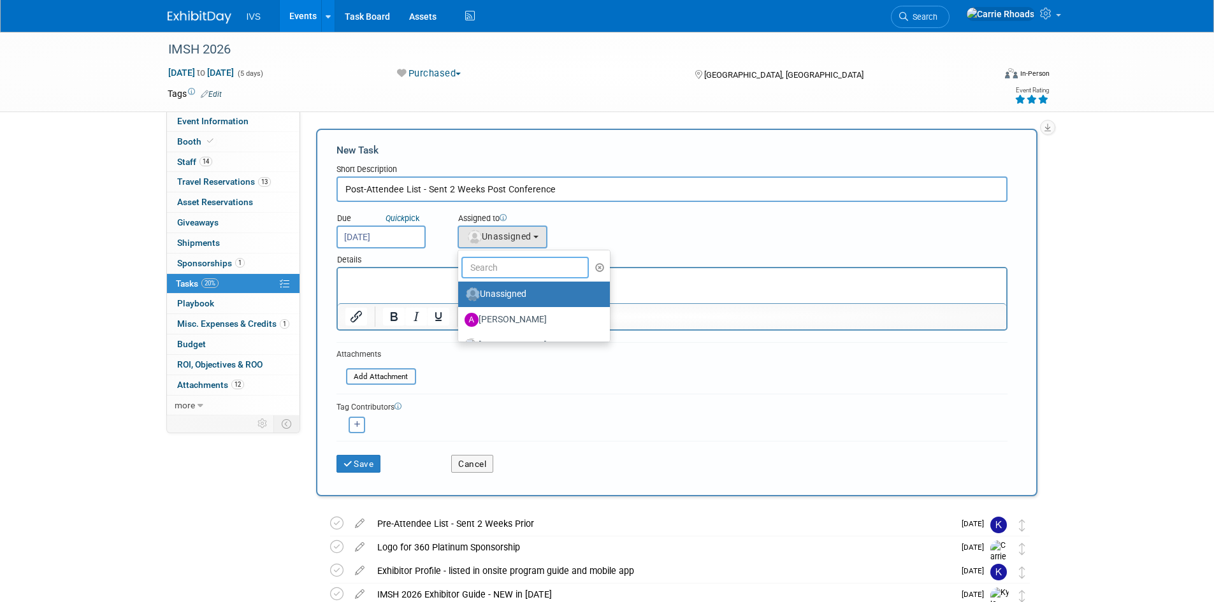
click at [509, 259] on input "text" at bounding box center [524, 268] width 127 height 22
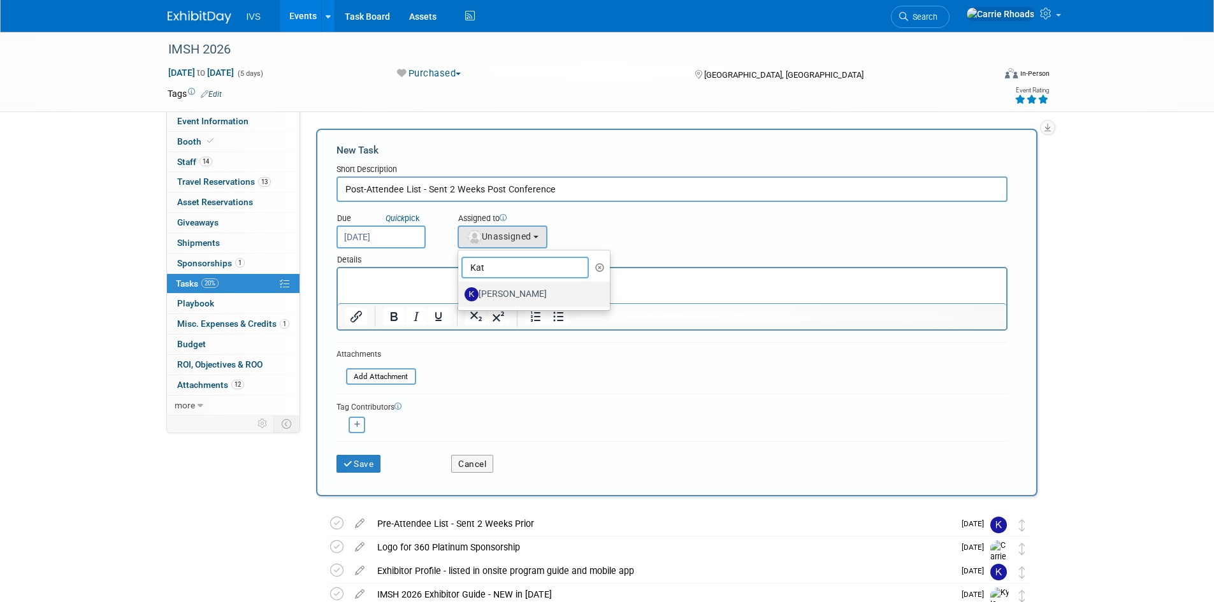
type input "Kat"
click at [512, 291] on label "[PERSON_NAME]" at bounding box center [531, 294] width 133 height 20
click at [460, 291] on input "[PERSON_NAME]" at bounding box center [456, 293] width 8 height 8
select select "4b6333fa-92bb-4106-9261-1d690007f36d"
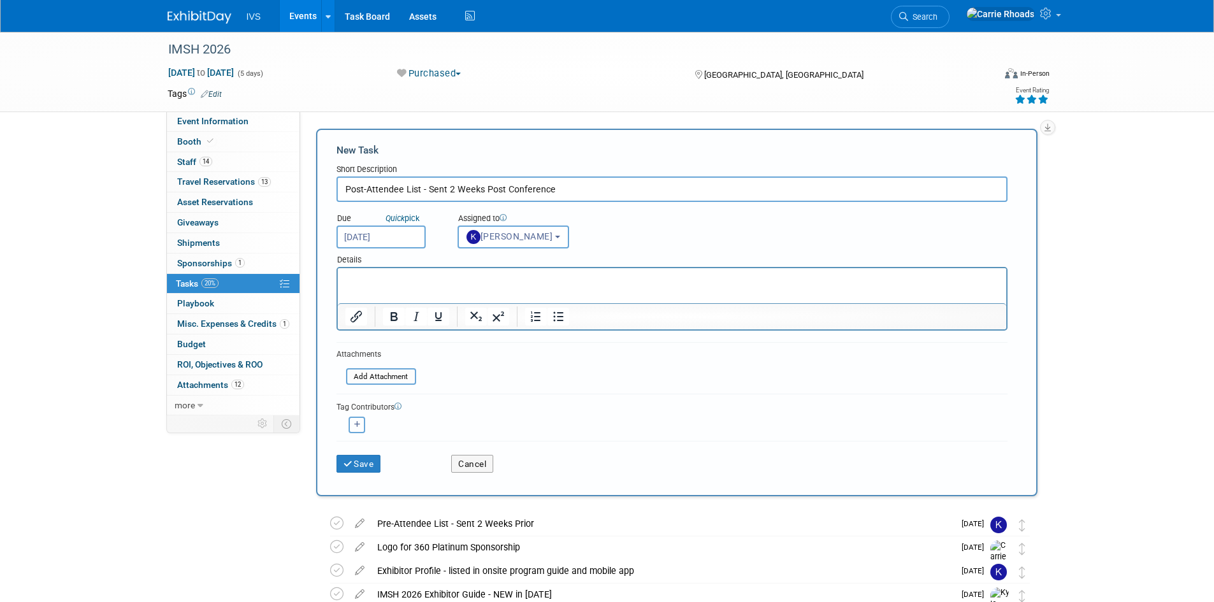
click at [358, 429] on button "button" at bounding box center [357, 425] width 17 height 17
select select
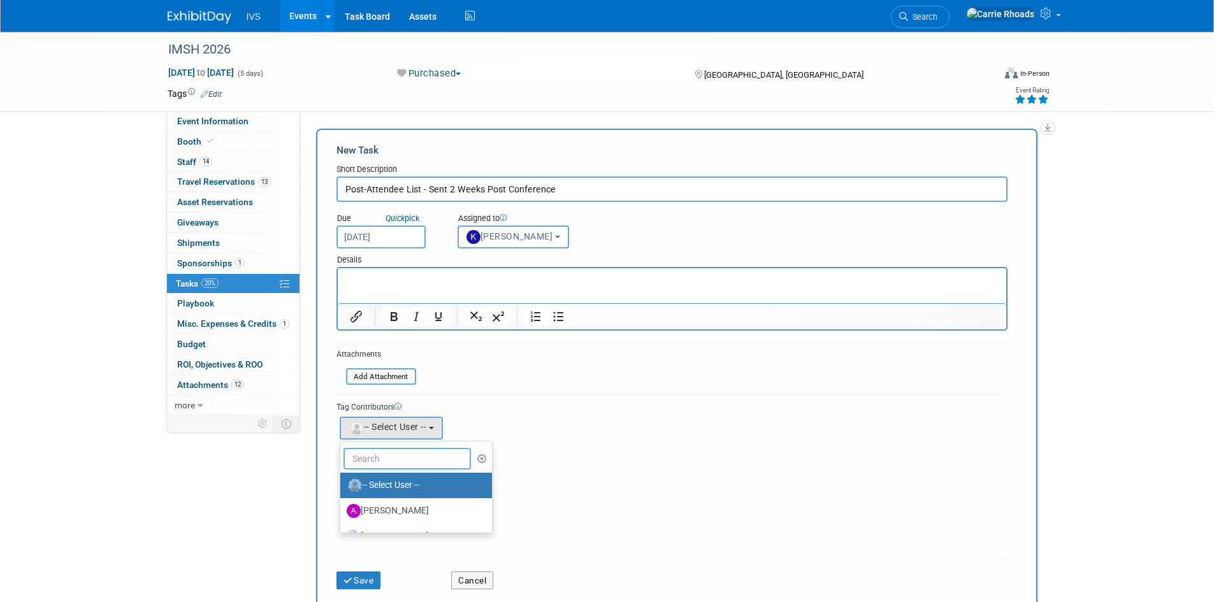
click at [365, 463] on input "text" at bounding box center [406, 459] width 127 height 22
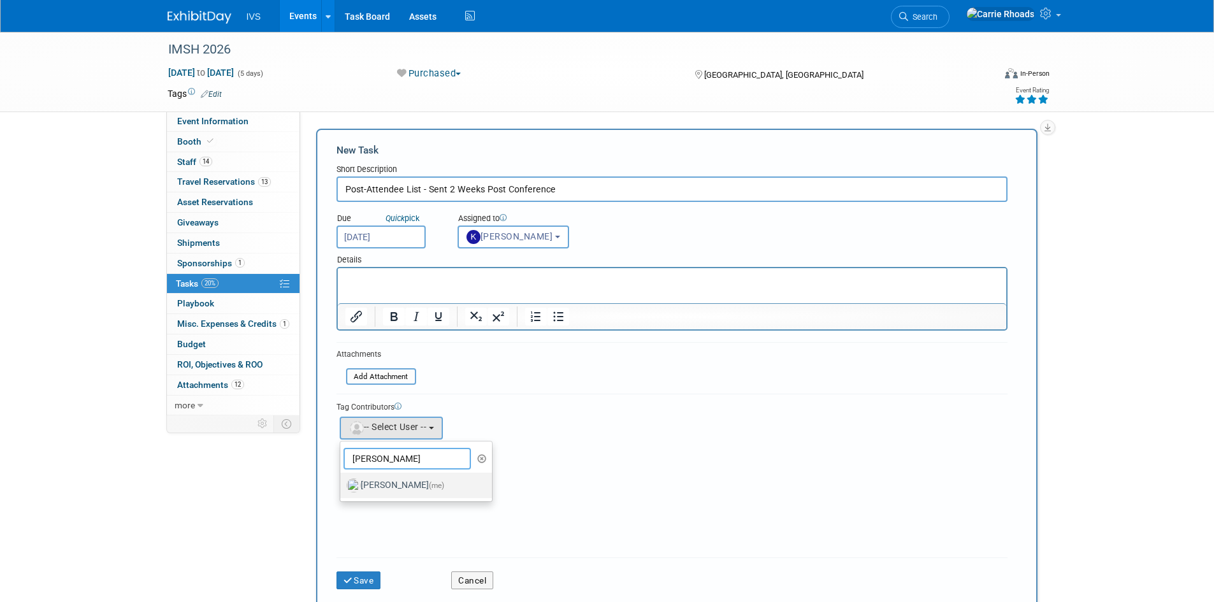
type input "Carr"
click at [382, 482] on label "Carrie Rhoads (me)" at bounding box center [413, 485] width 133 height 20
click at [342, 482] on input "Carrie Rhoads (me)" at bounding box center [338, 484] width 8 height 8
select select "5b2fb08f-64b8-4437-9630-b83e86b7043e"
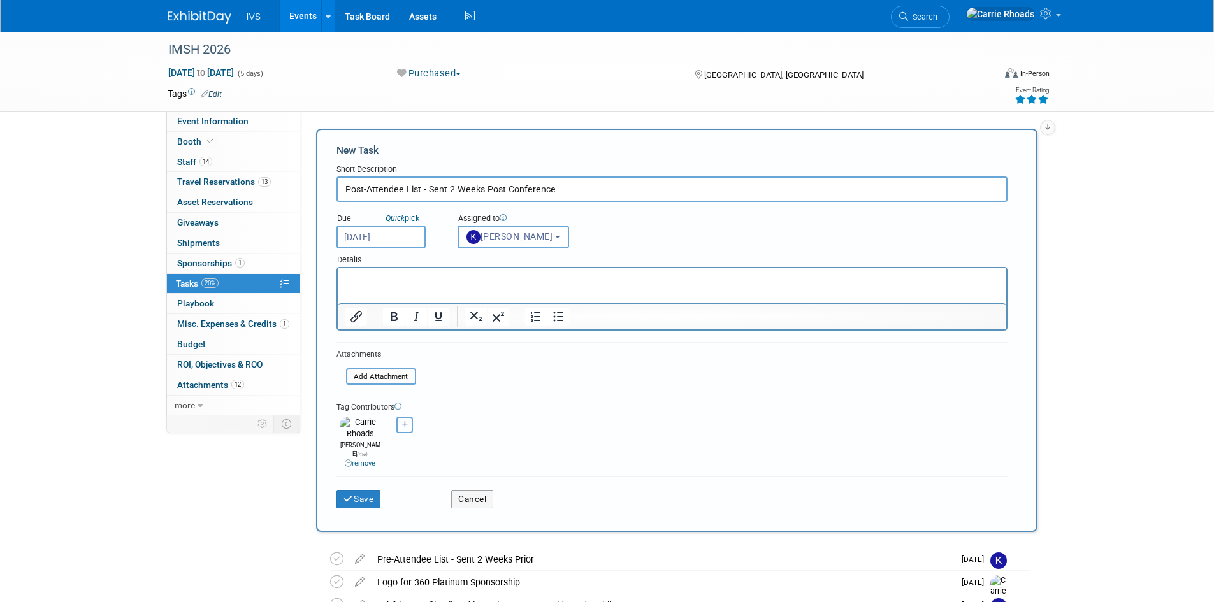
click at [410, 431] on button "button" at bounding box center [404, 425] width 17 height 17
select select
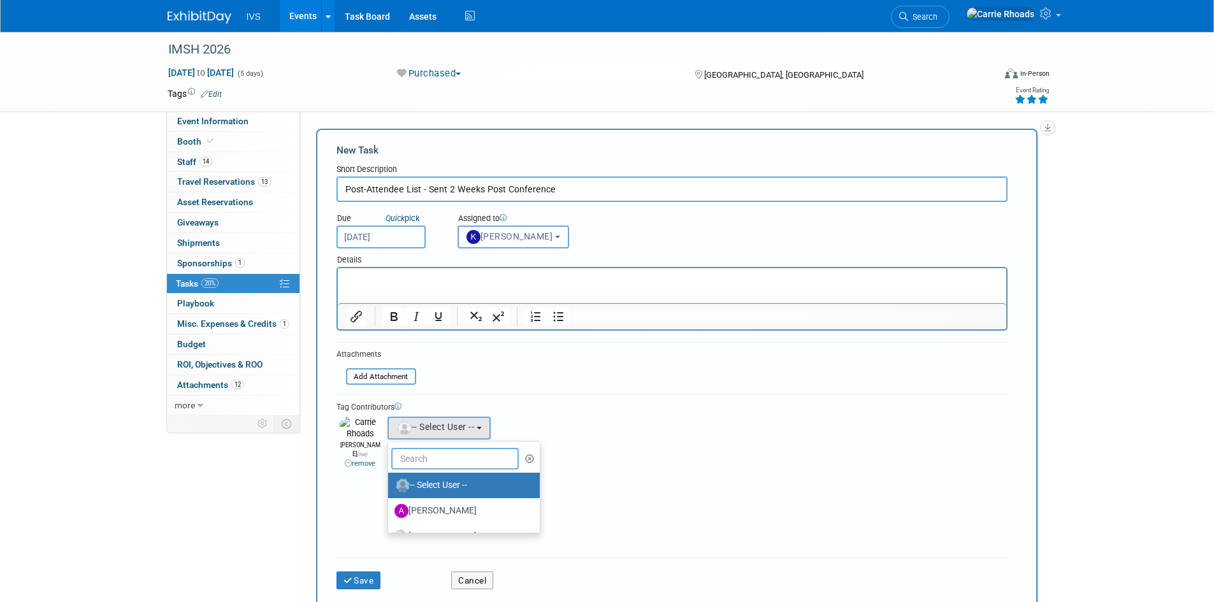
click at [415, 464] on input "text" at bounding box center [454, 459] width 127 height 22
type input "Ky"
click at [451, 489] on label "[PERSON_NAME]" at bounding box center [460, 485] width 133 height 20
click at [390, 488] on input "[PERSON_NAME]" at bounding box center [386, 484] width 8 height 8
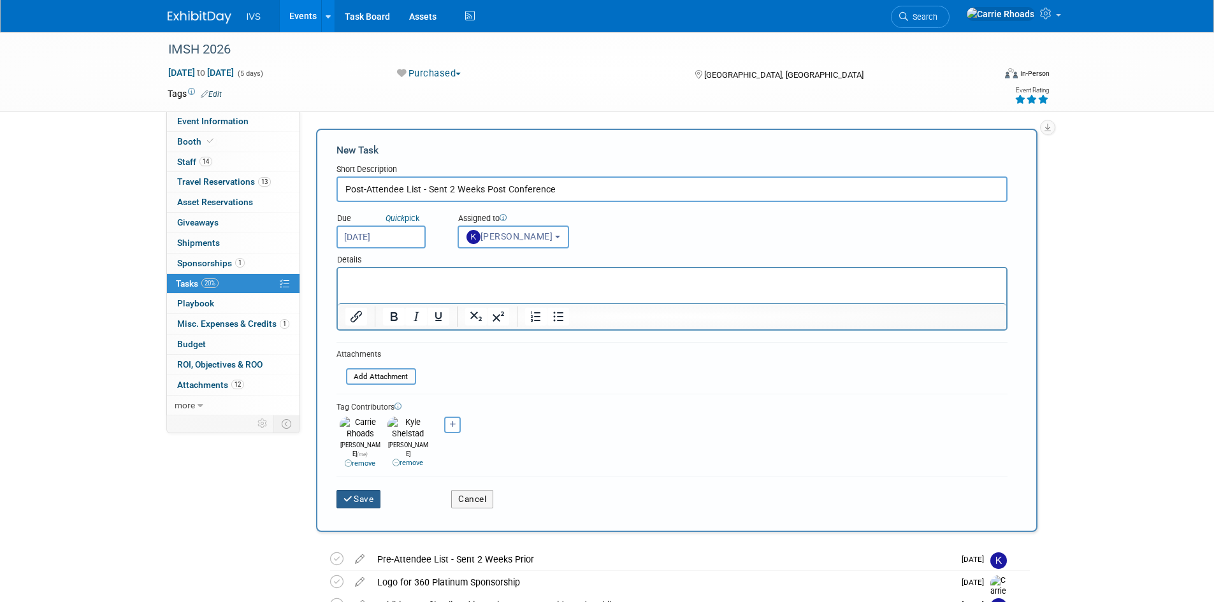
click at [361, 490] on button "Save" at bounding box center [358, 499] width 45 height 18
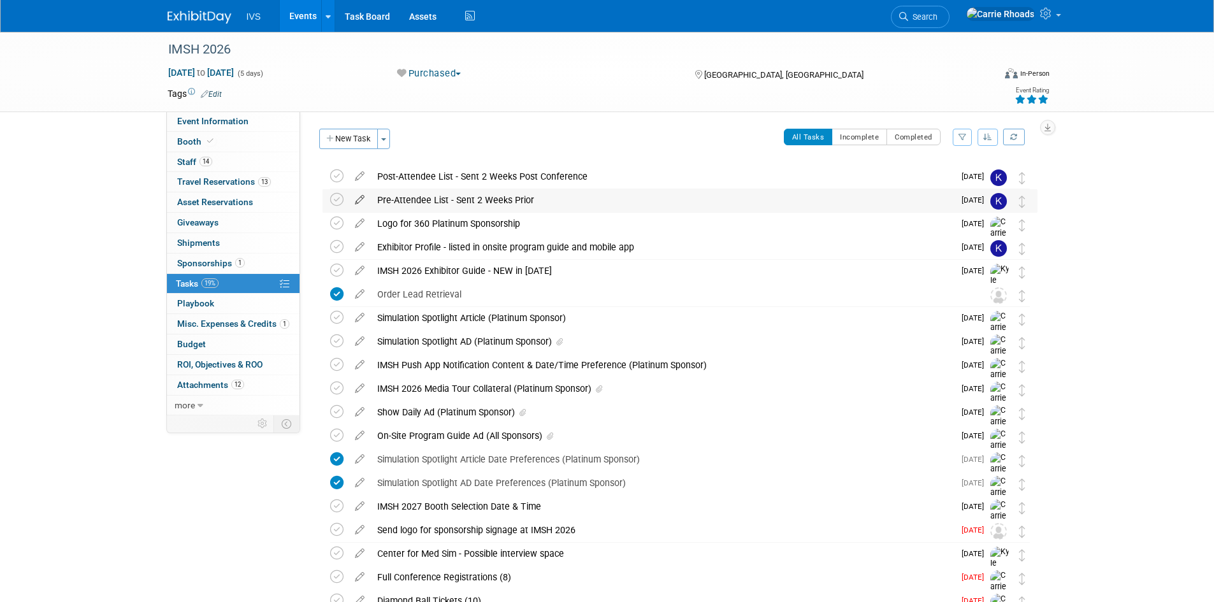
click at [365, 201] on icon at bounding box center [360, 197] width 22 height 16
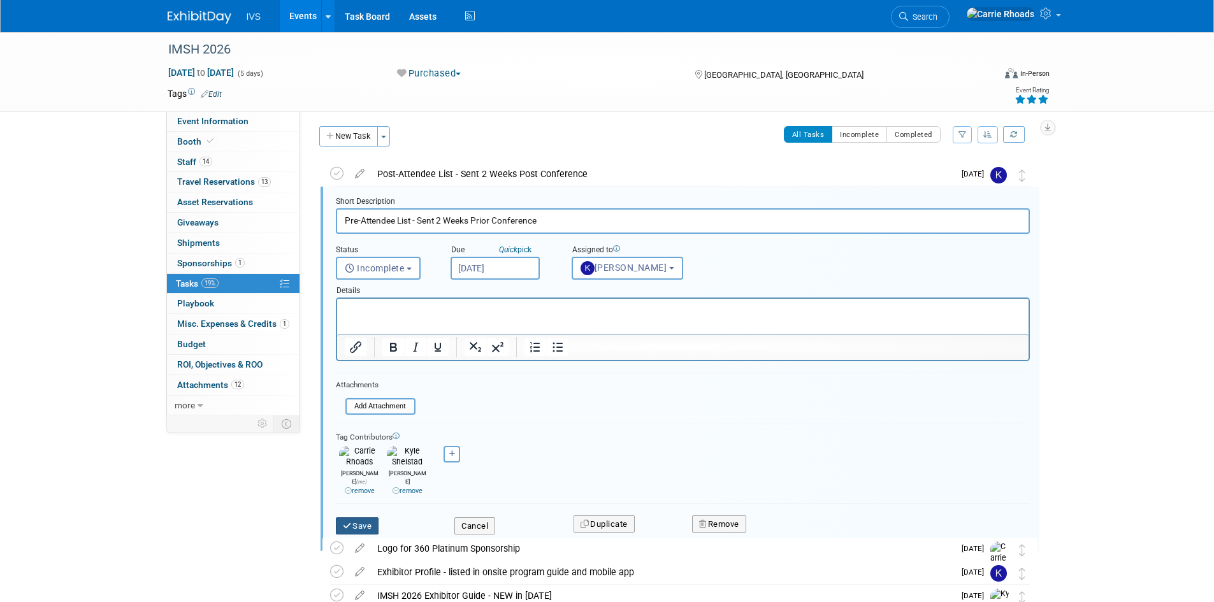
type input "Pre-Attendee List - Sent 2 Weeks Prior Conference"
click at [367, 517] on button "Save" at bounding box center [357, 526] width 43 height 18
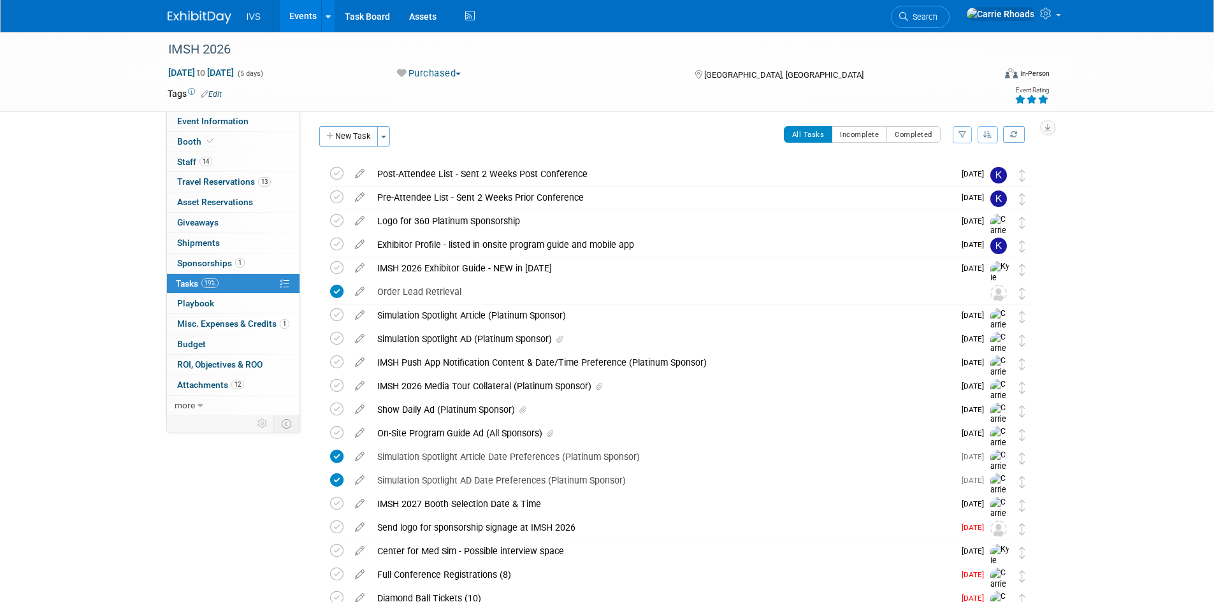
click at [203, 15] on img at bounding box center [200, 17] width 64 height 13
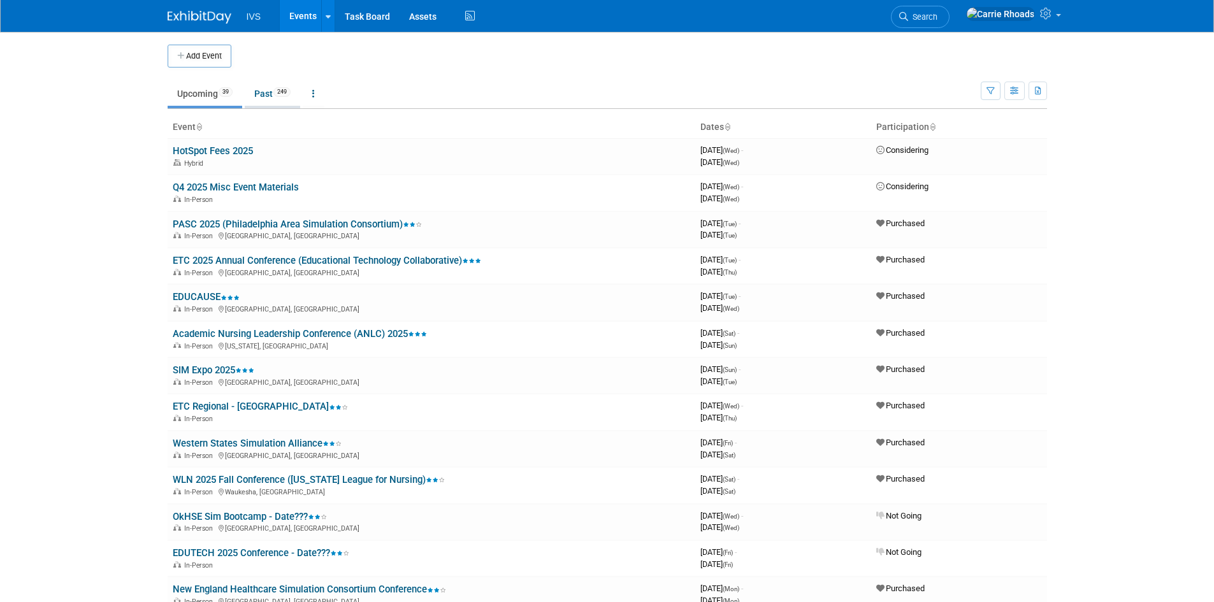
click at [266, 94] on link "Past 249" at bounding box center [272, 94] width 55 height 24
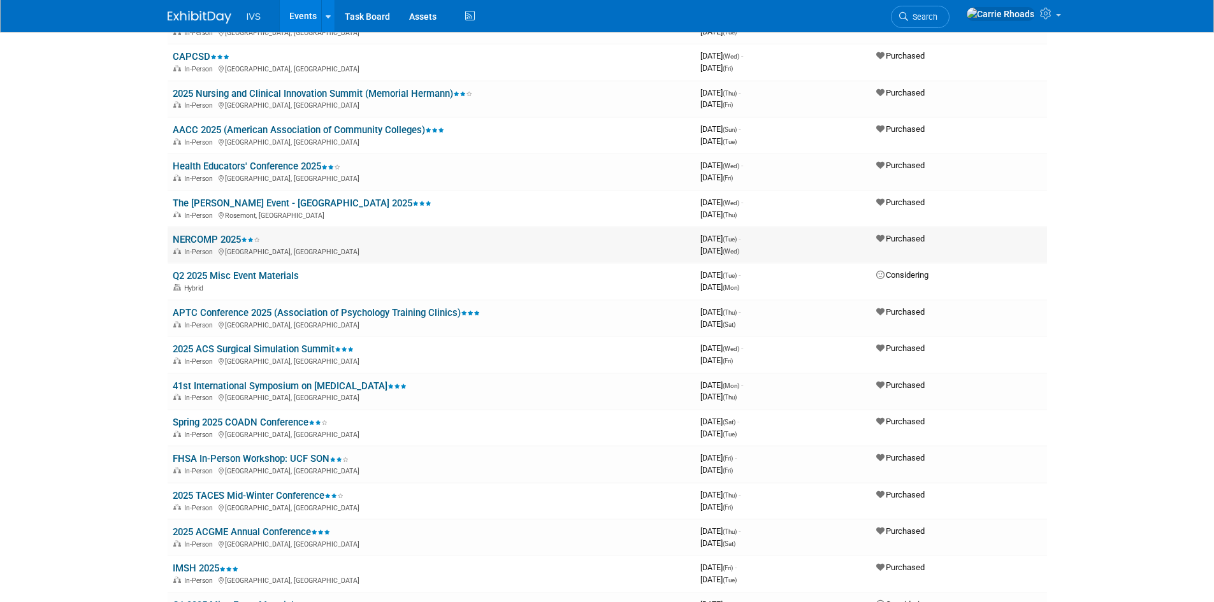
scroll to position [1657, 0]
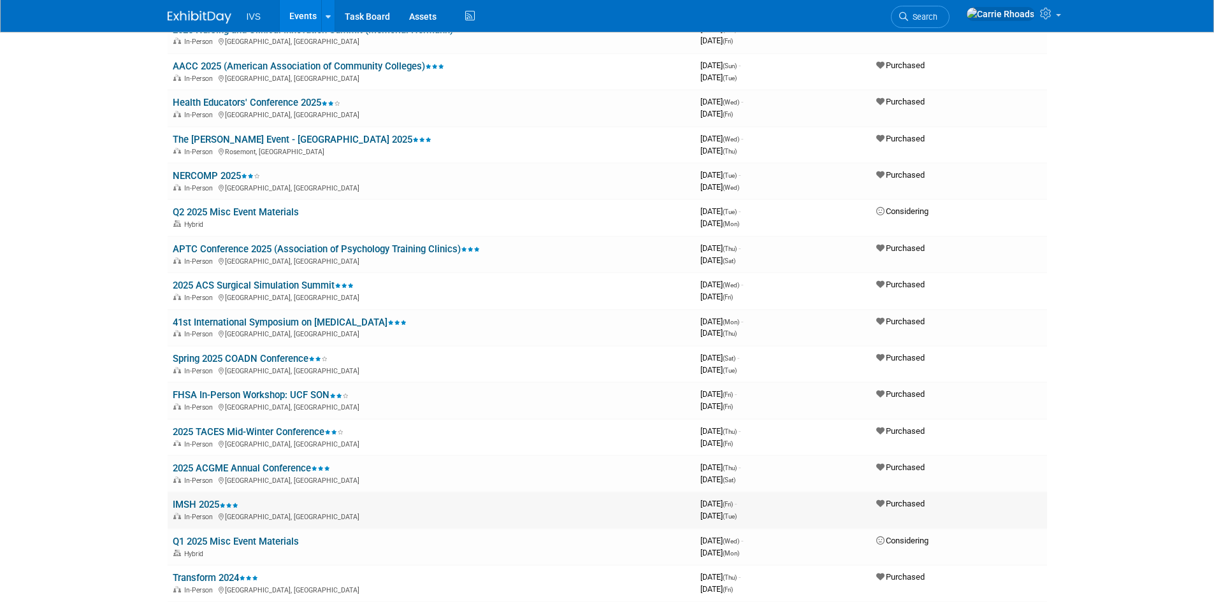
click at [198, 504] on link "IMSH 2025" at bounding box center [206, 504] width 66 height 11
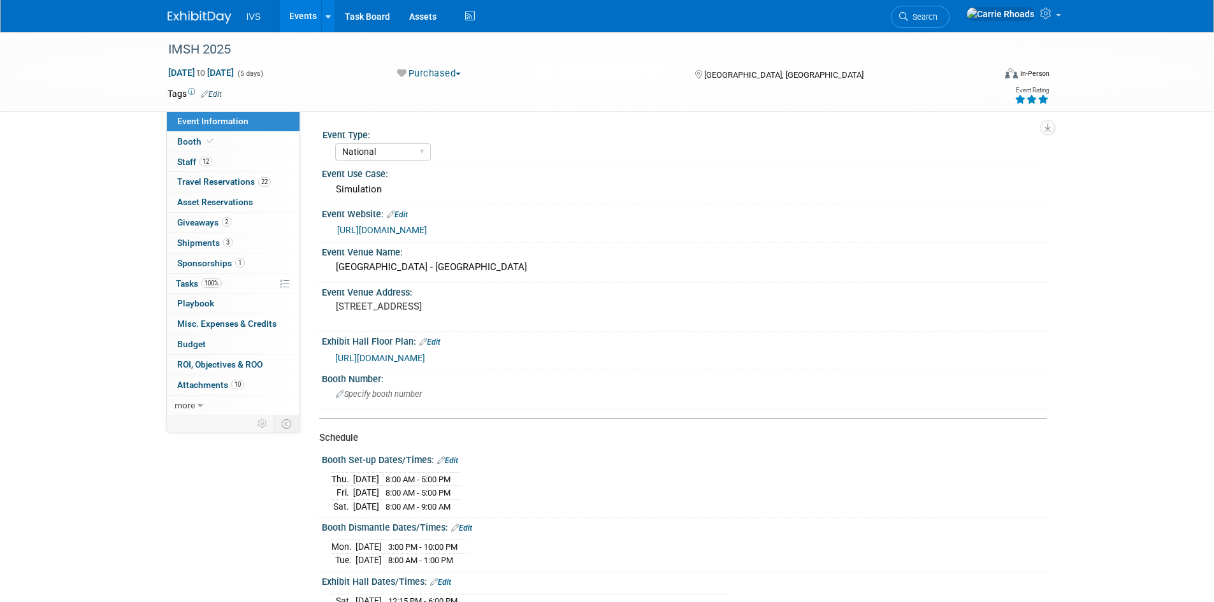
select select "National"
click at [194, 322] on span "Misc. Expenses & Credits 0" at bounding box center [226, 324] width 99 height 10
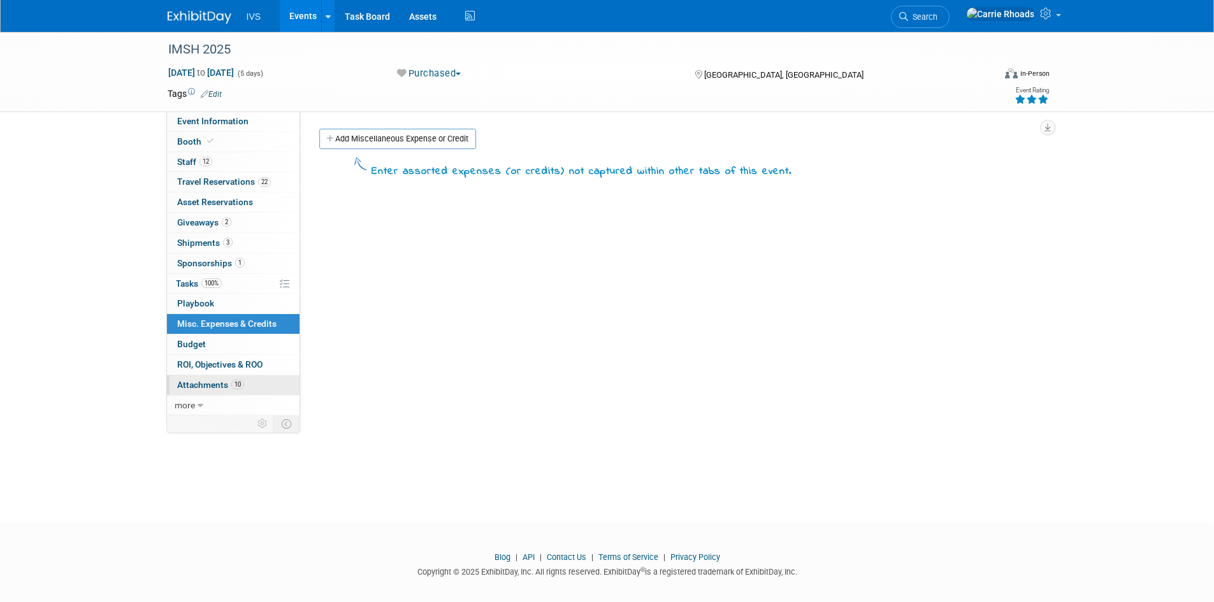
click at [206, 387] on span "Attachments 10" at bounding box center [210, 385] width 67 height 10
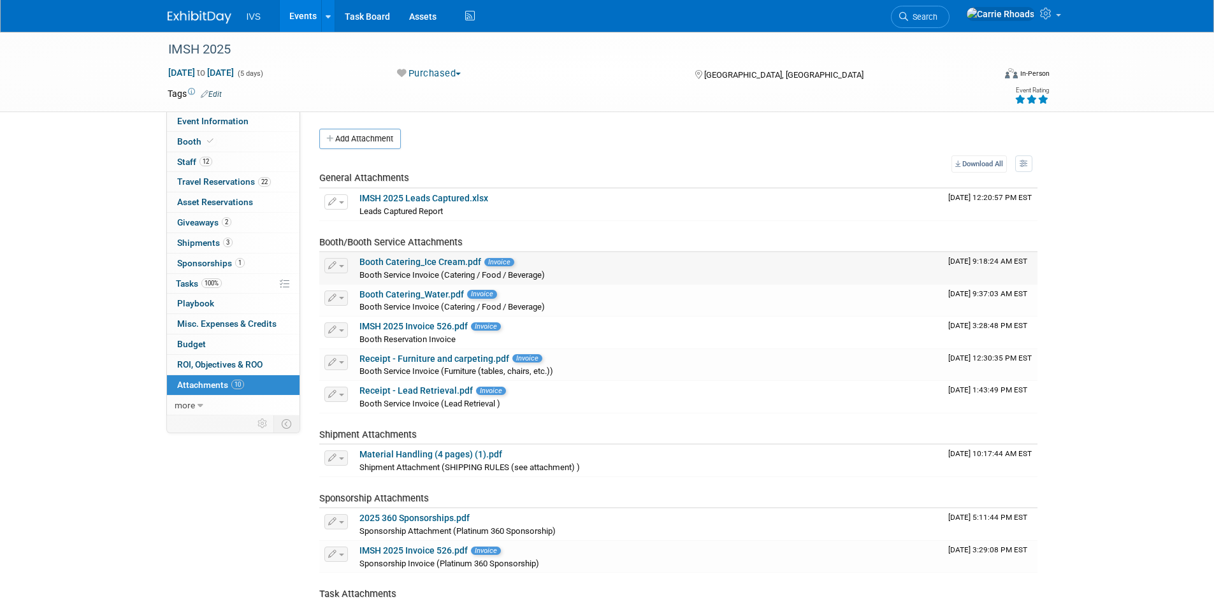
click at [416, 260] on link "Booth Catering_Ice Cream.pdf" at bounding box center [420, 262] width 122 height 10
click at [414, 363] on link "Receipt - Furniture and carpeting.pdf" at bounding box center [434, 359] width 150 height 10
click at [206, 11] on img at bounding box center [200, 17] width 64 height 13
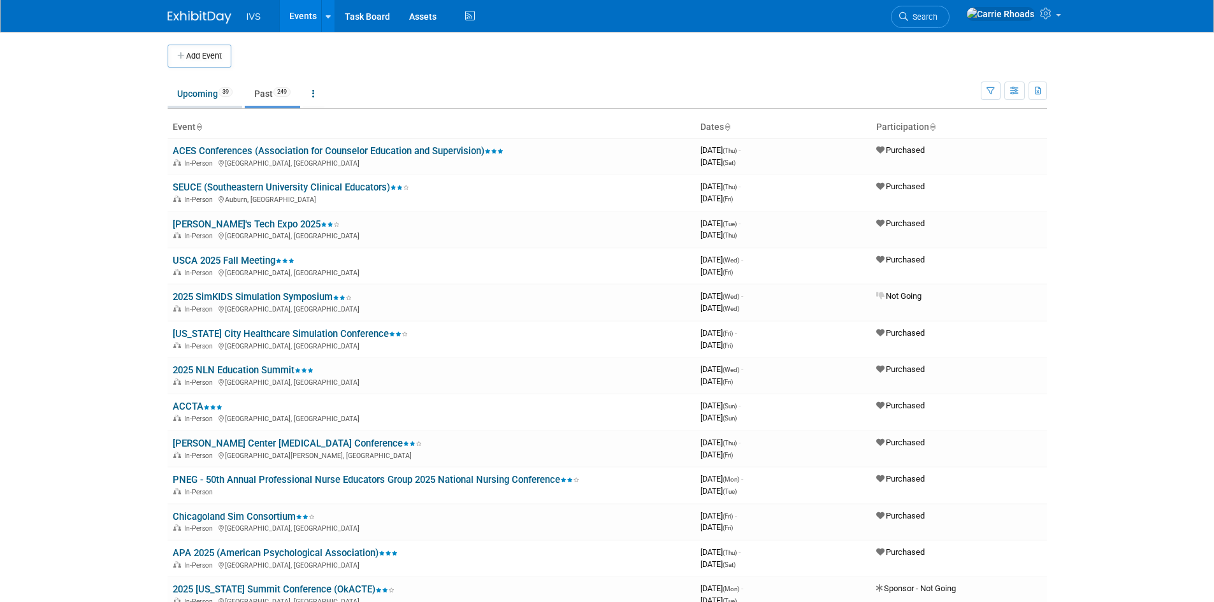
click at [185, 95] on link "Upcoming 39" at bounding box center [205, 94] width 75 height 24
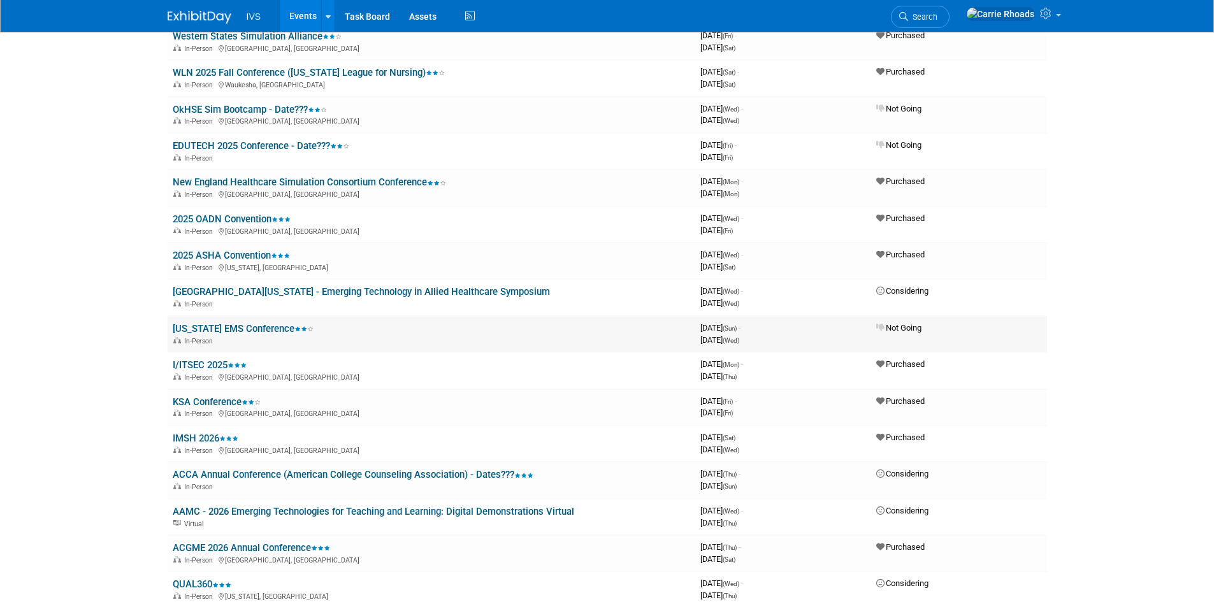
scroll to position [488, 0]
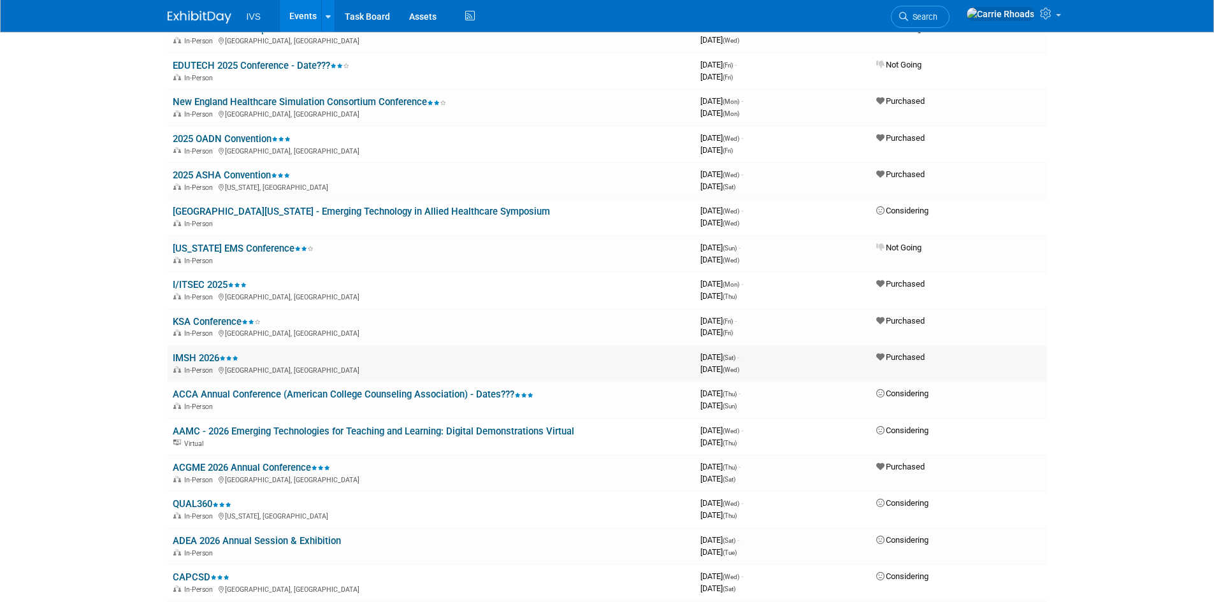
click at [208, 357] on link "IMSH 2026" at bounding box center [206, 357] width 66 height 11
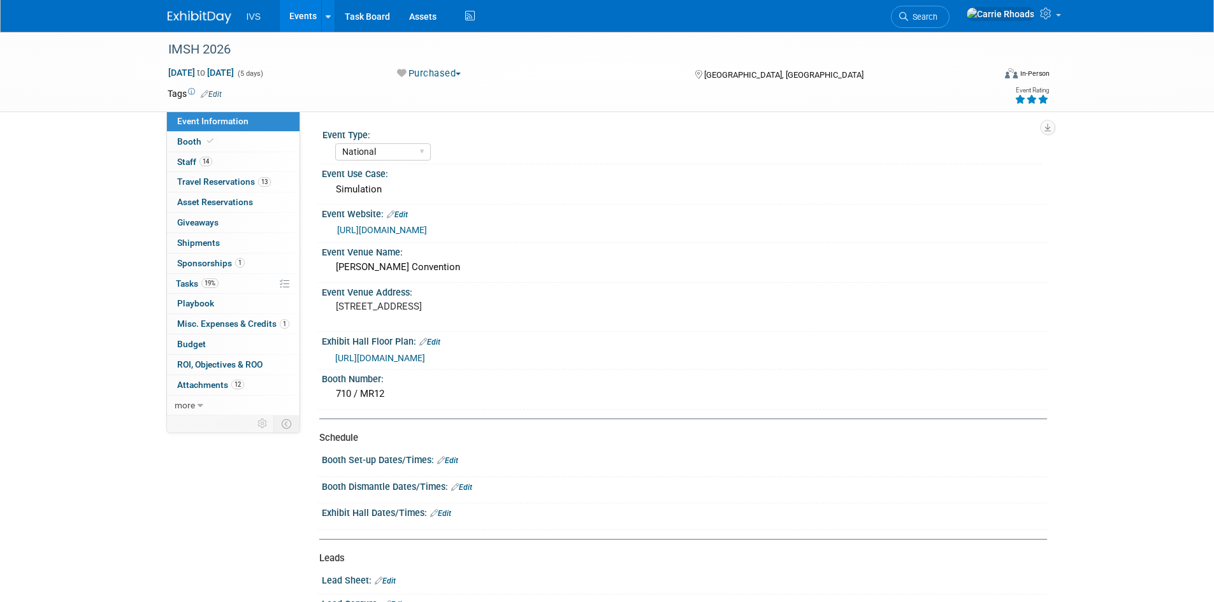
select select "National"
click at [204, 262] on span "Sponsorships 1" at bounding box center [211, 263] width 68 height 10
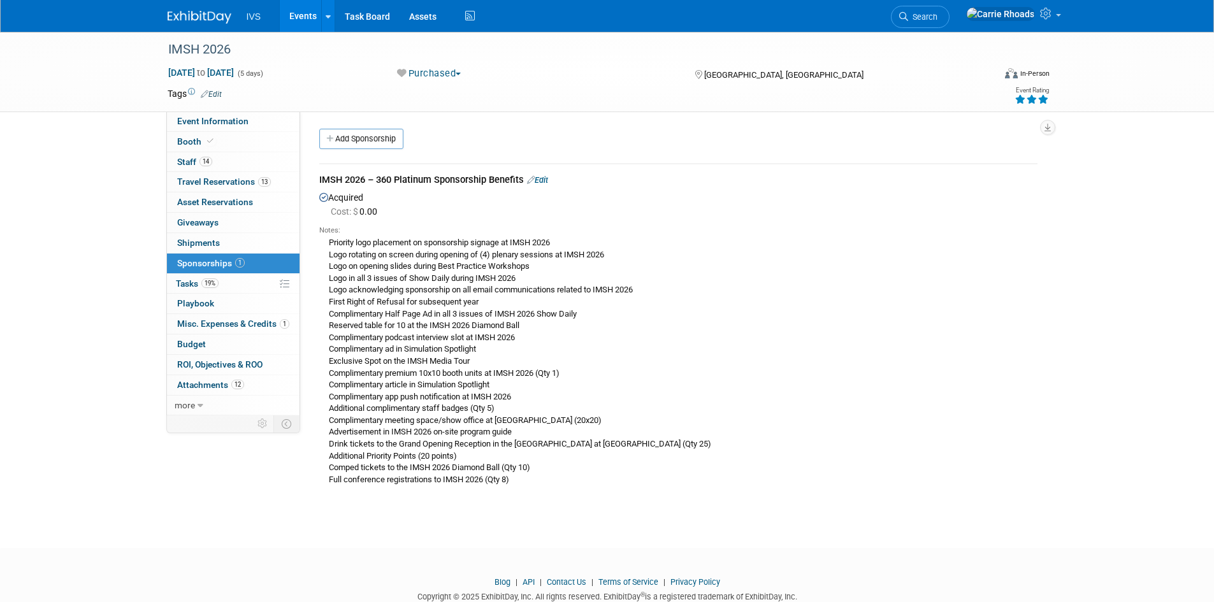
click at [548, 180] on link "Edit" at bounding box center [537, 180] width 21 height 10
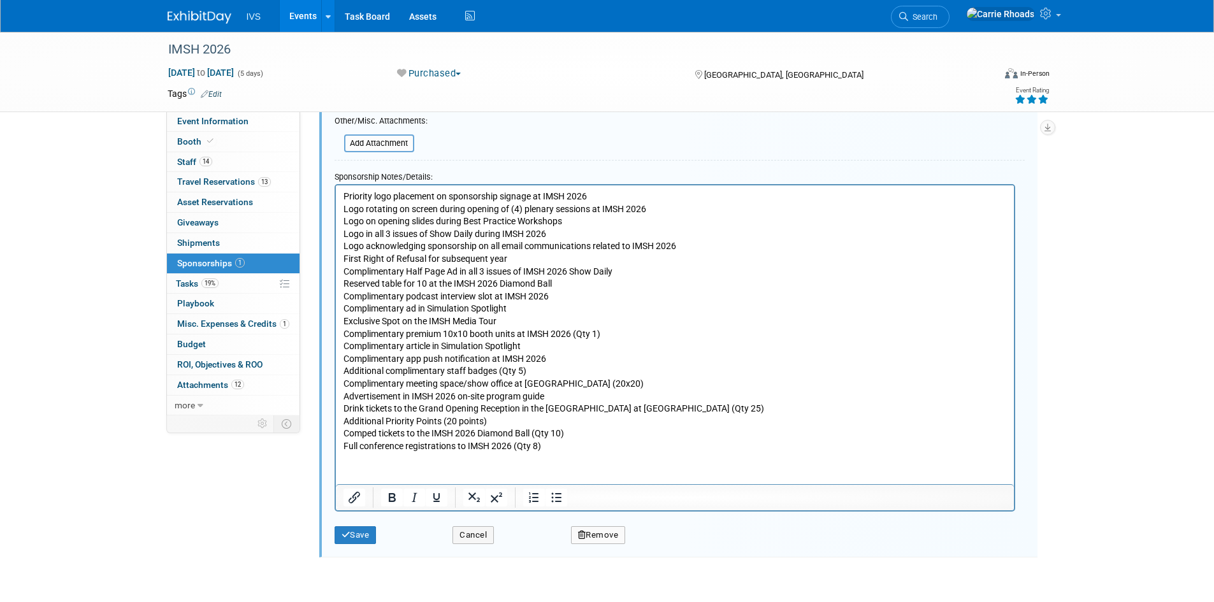
scroll to position [338, 0]
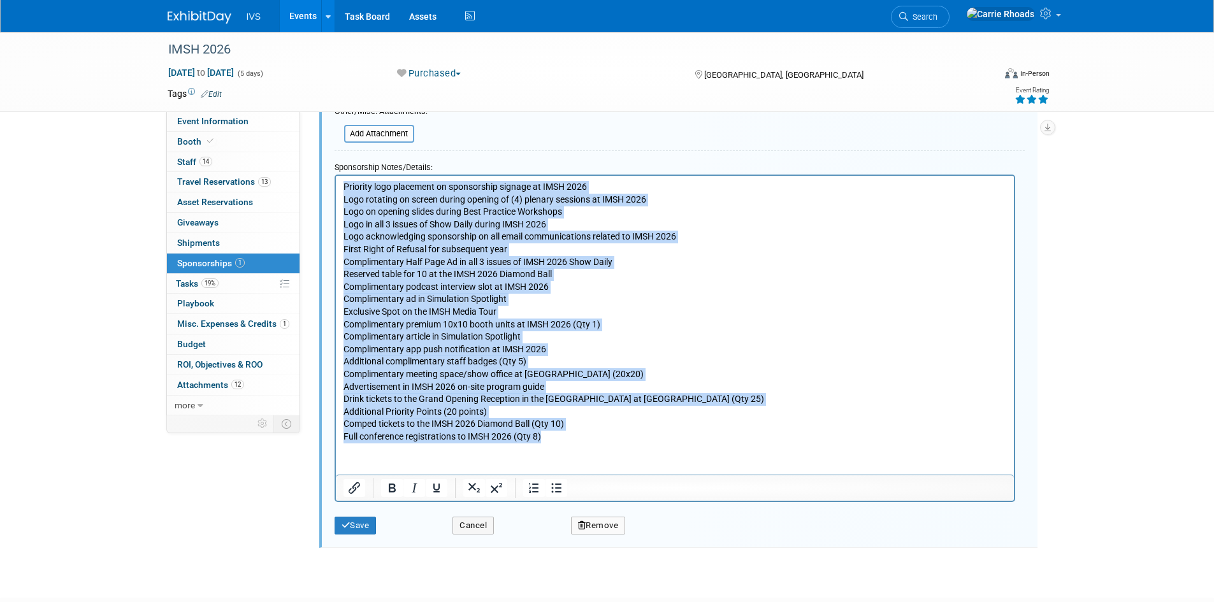
drag, startPoint x: 554, startPoint y: 436, endPoint x: 670, endPoint y: 406, distance: 119.2
click at [335, 178] on html "Priority logo placement on sponsorship signage at IMSH 2026 Logo rotating on sc…" at bounding box center [674, 308] width 678 height 267
click at [558, 490] on icon "Bullet list" at bounding box center [556, 488] width 15 height 15
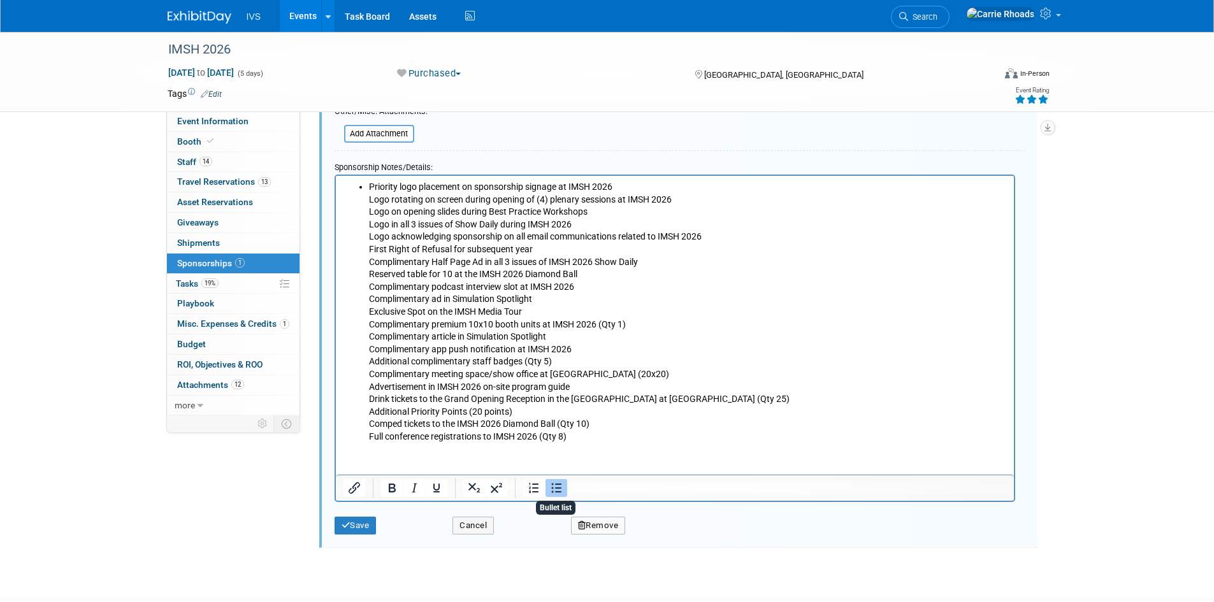
click at [558, 490] on icon "Bullet list" at bounding box center [556, 488] width 15 height 15
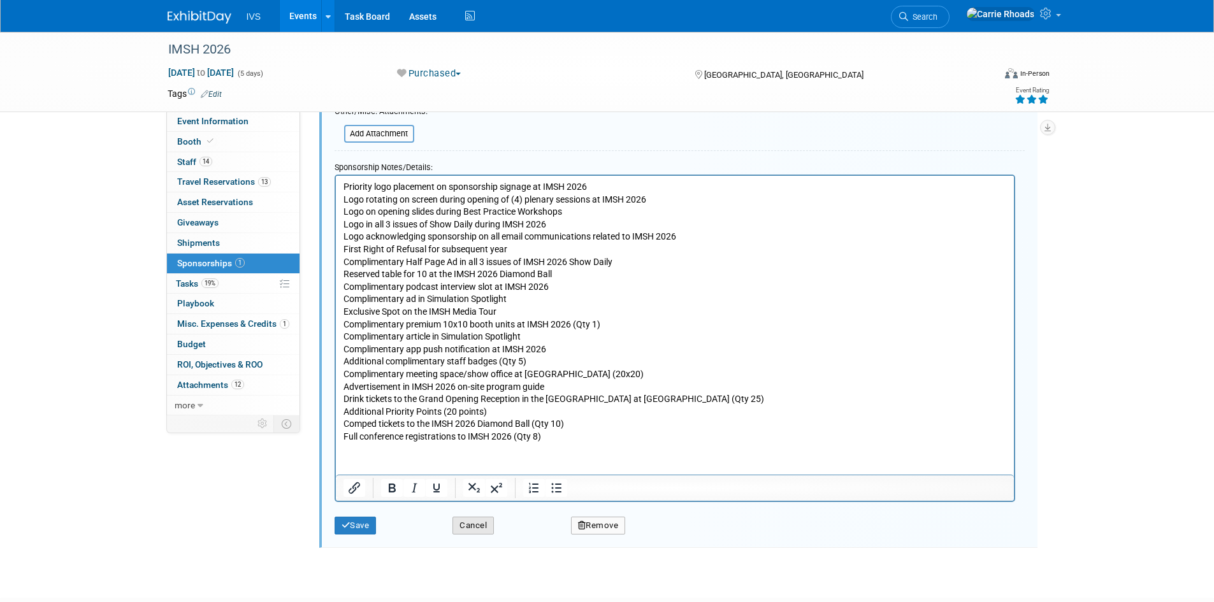
click at [460, 528] on button "Cancel" at bounding box center [472, 526] width 41 height 18
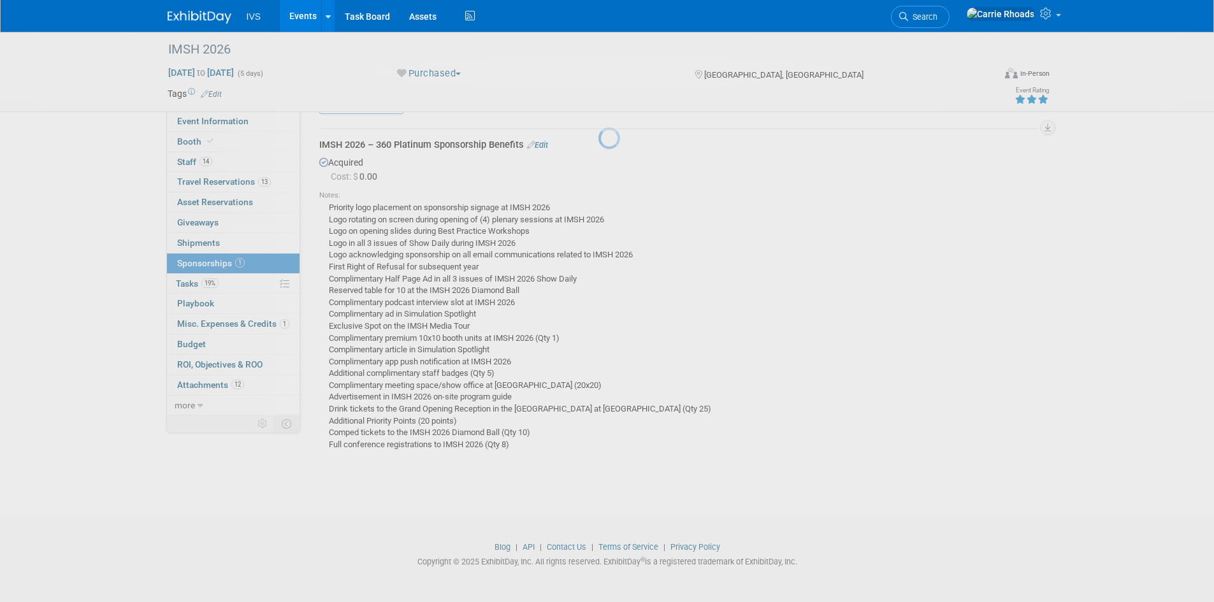
scroll to position [35, 0]
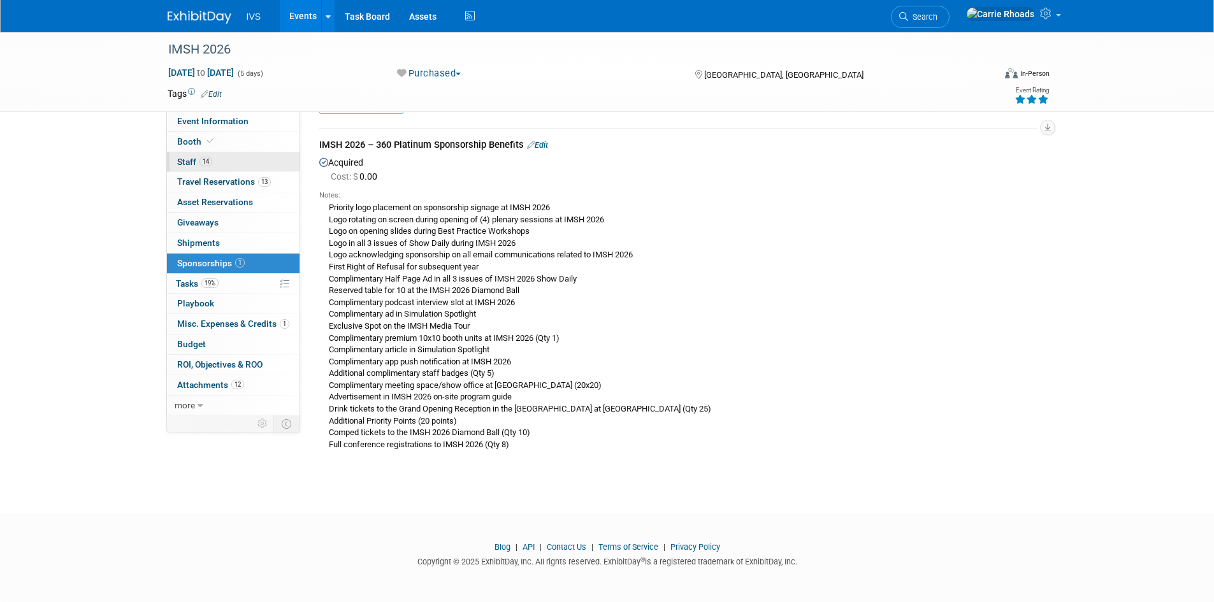
click at [192, 161] on span "Staff 14" at bounding box center [194, 162] width 35 height 10
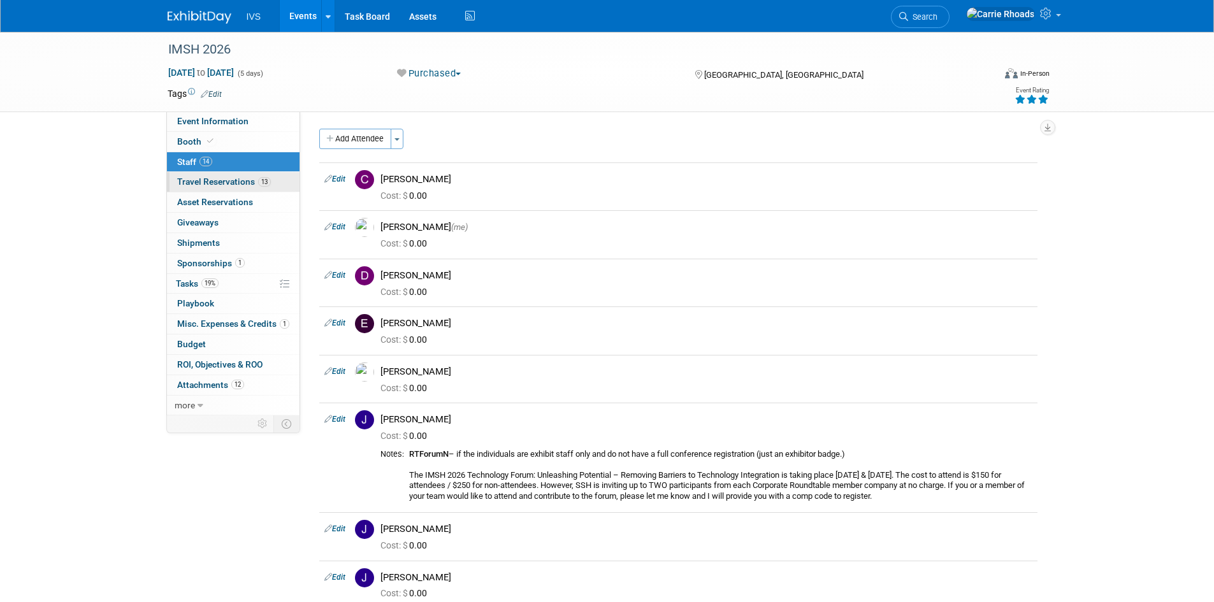
click at [191, 178] on span "Travel Reservations 13" at bounding box center [224, 182] width 94 height 10
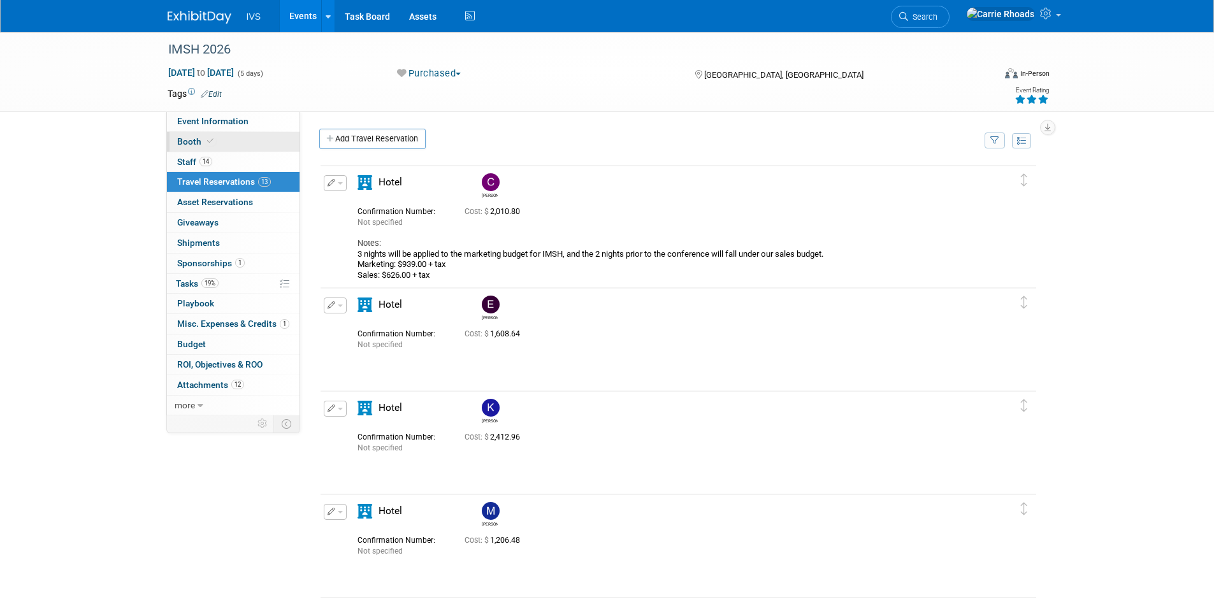
click at [184, 136] on span "Booth" at bounding box center [196, 141] width 39 height 10
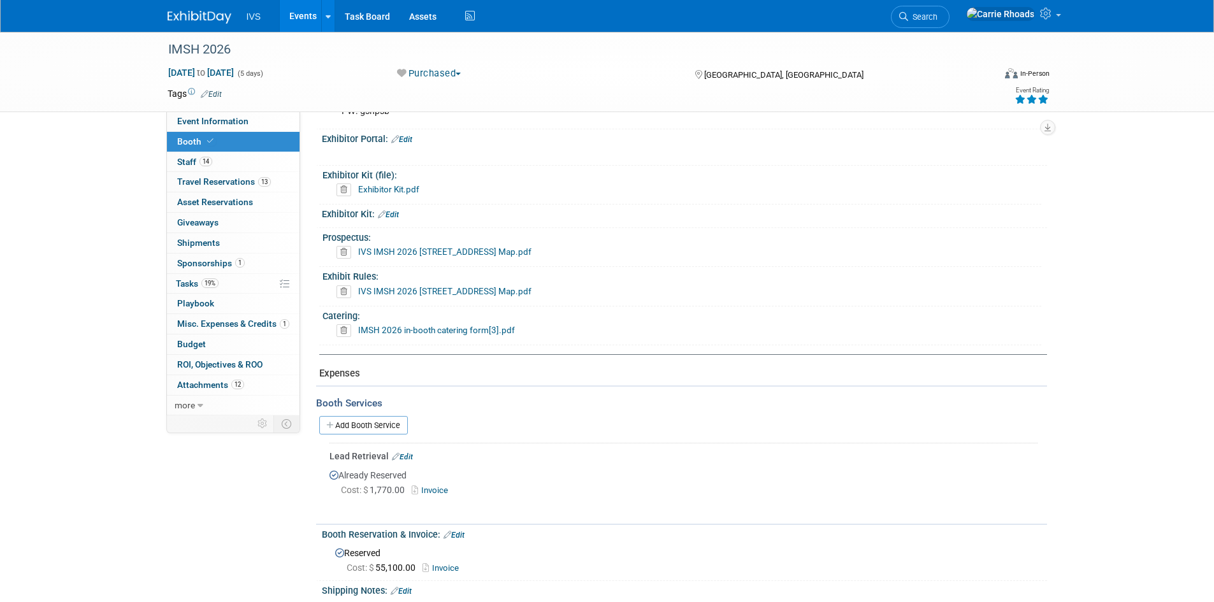
scroll to position [319, 0]
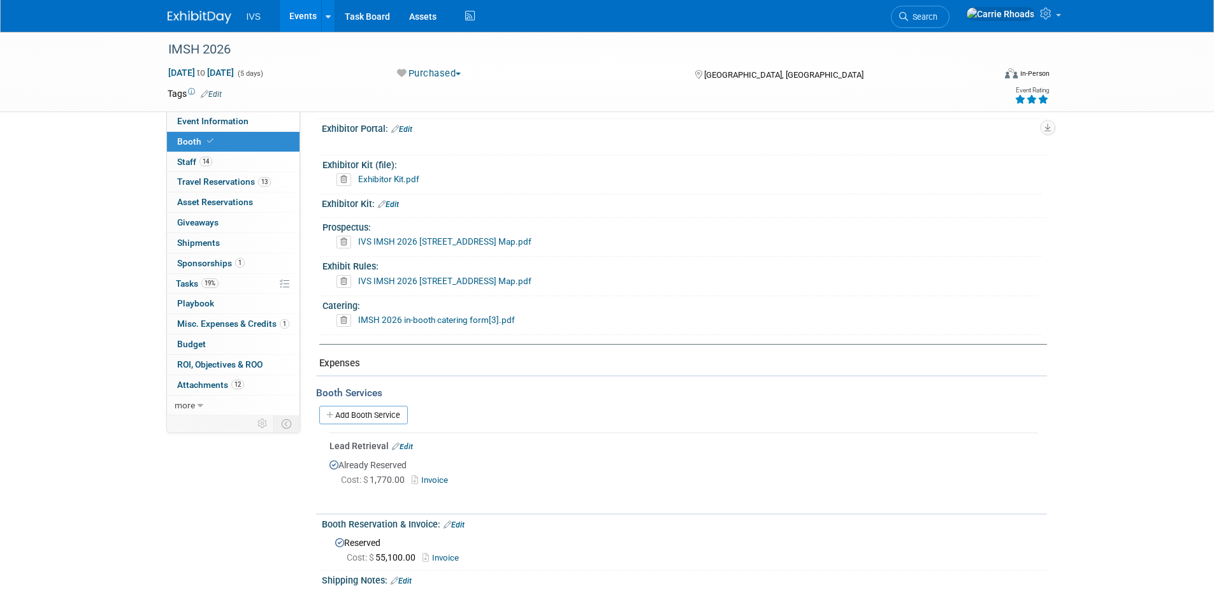
click at [455, 276] on link "IVS IMSH 2026 [STREET_ADDRESS] Map.pdf" at bounding box center [444, 281] width 173 height 10
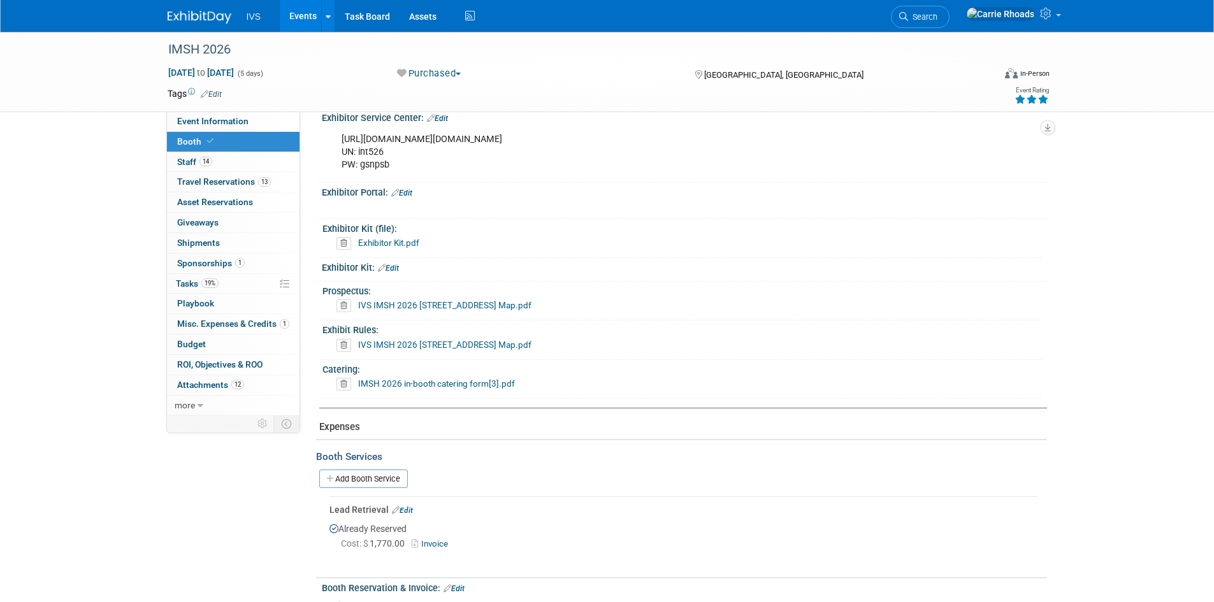
scroll to position [191, 0]
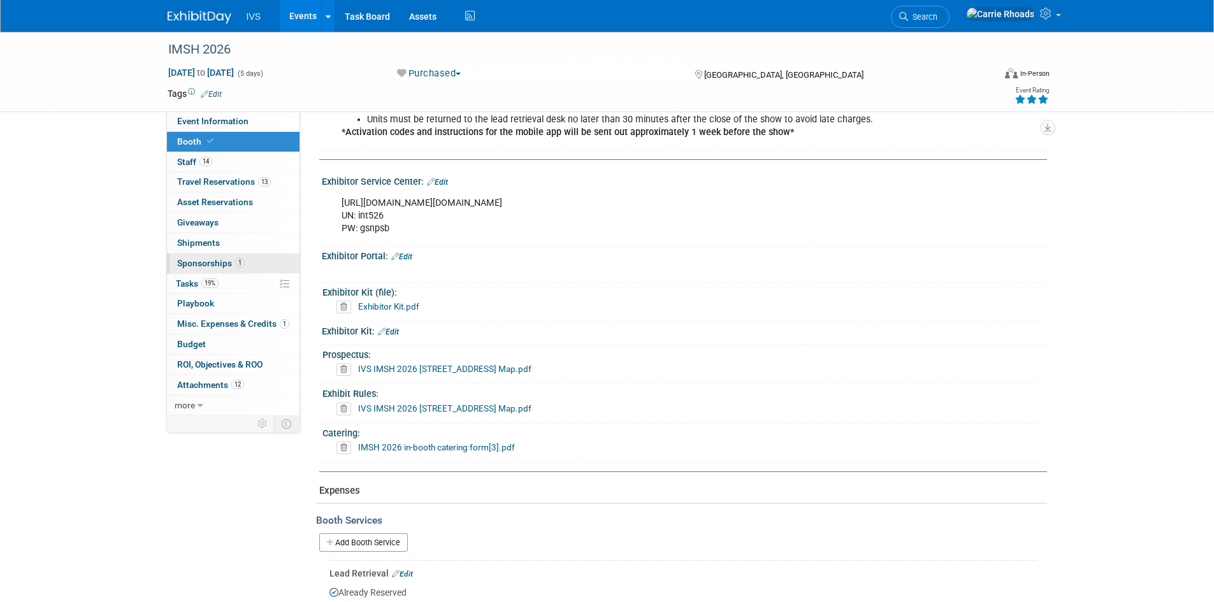
click at [203, 260] on span "Sponsorships 1" at bounding box center [211, 263] width 68 height 10
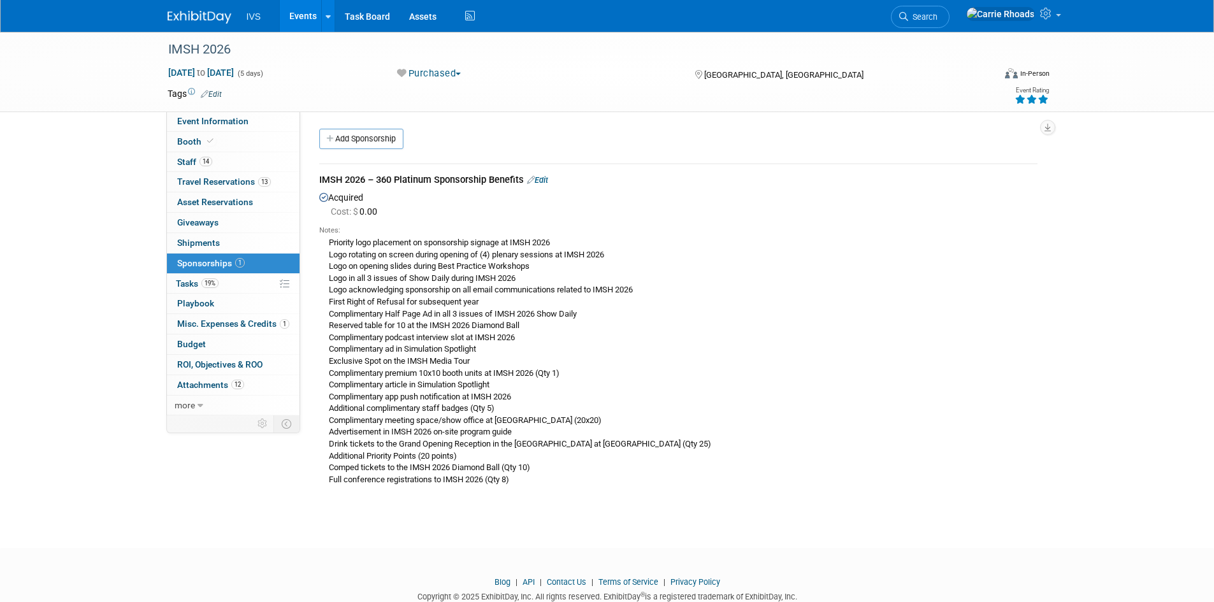
click at [548, 177] on link "Edit" at bounding box center [537, 180] width 21 height 10
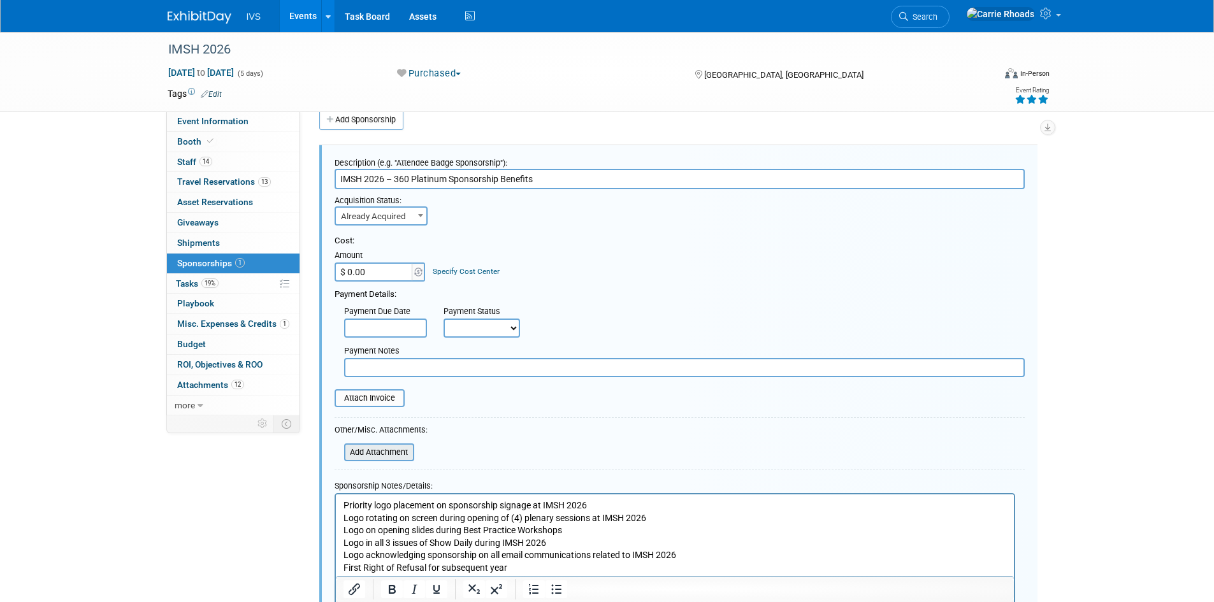
click at [386, 451] on input "file" at bounding box center [337, 452] width 152 height 15
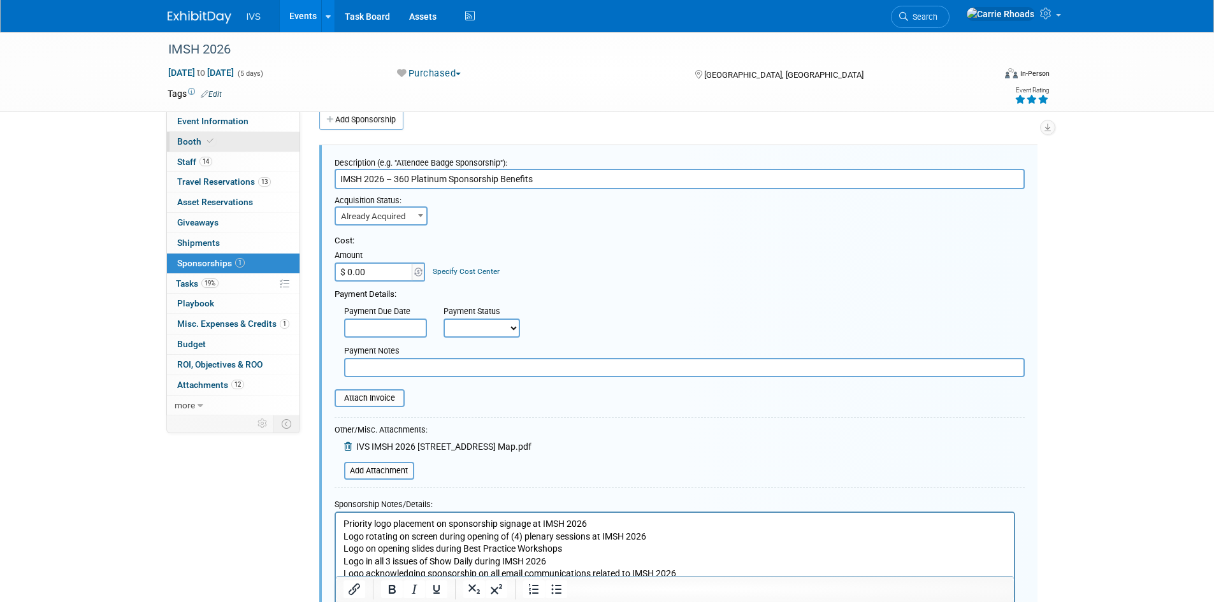
click at [192, 141] on span "Booth" at bounding box center [196, 141] width 39 height 10
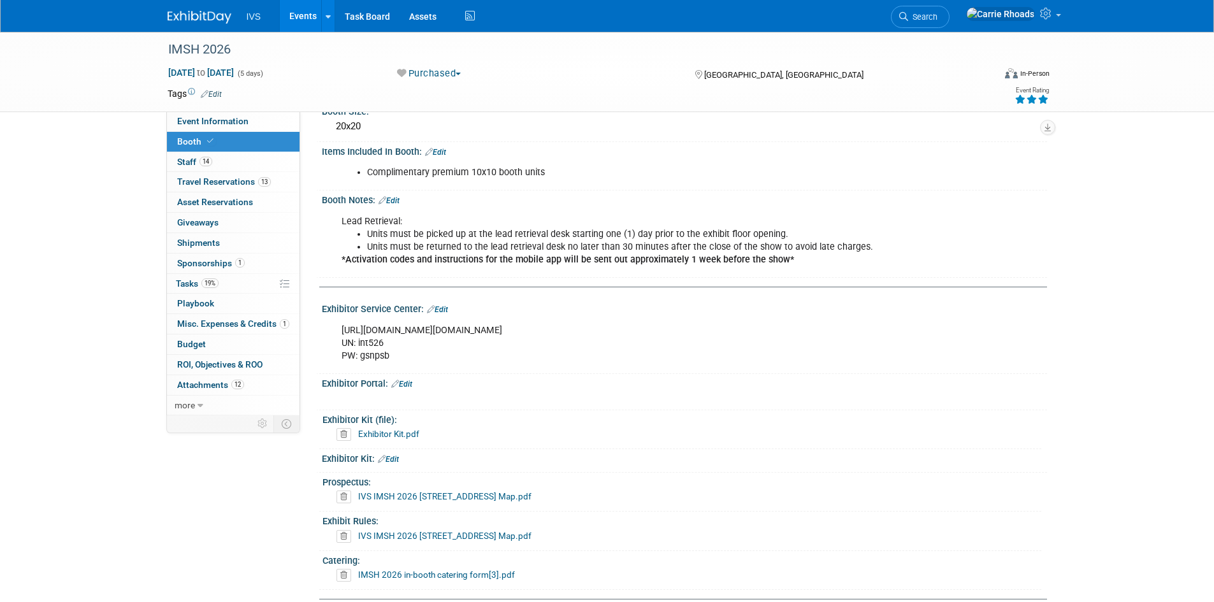
scroll to position [191, 0]
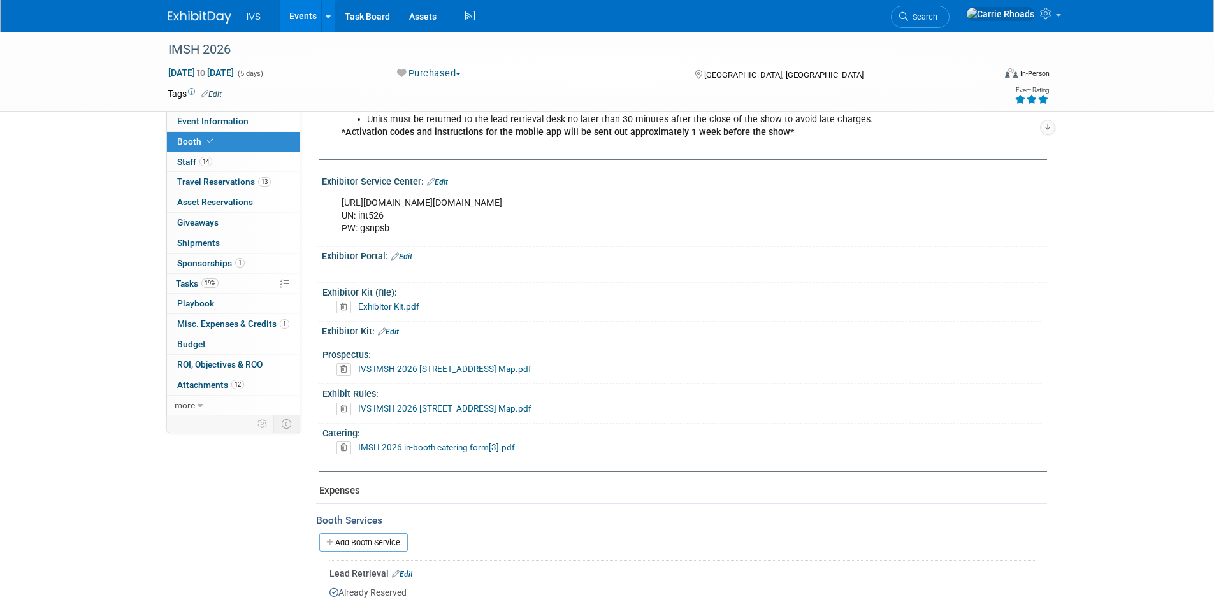
click at [345, 408] on icon at bounding box center [343, 409] width 15 height 13
click at [321, 459] on icon at bounding box center [321, 457] width 8 height 7
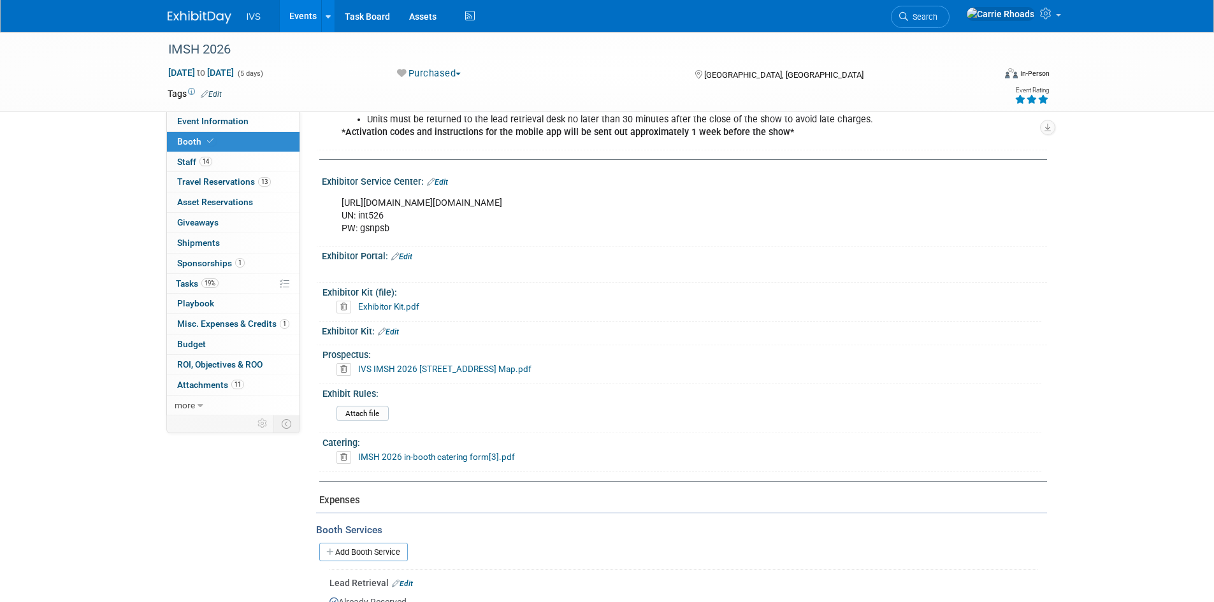
click at [342, 370] on icon at bounding box center [343, 369] width 15 height 13
click at [328, 422] on link "Yes" at bounding box center [329, 418] width 37 height 20
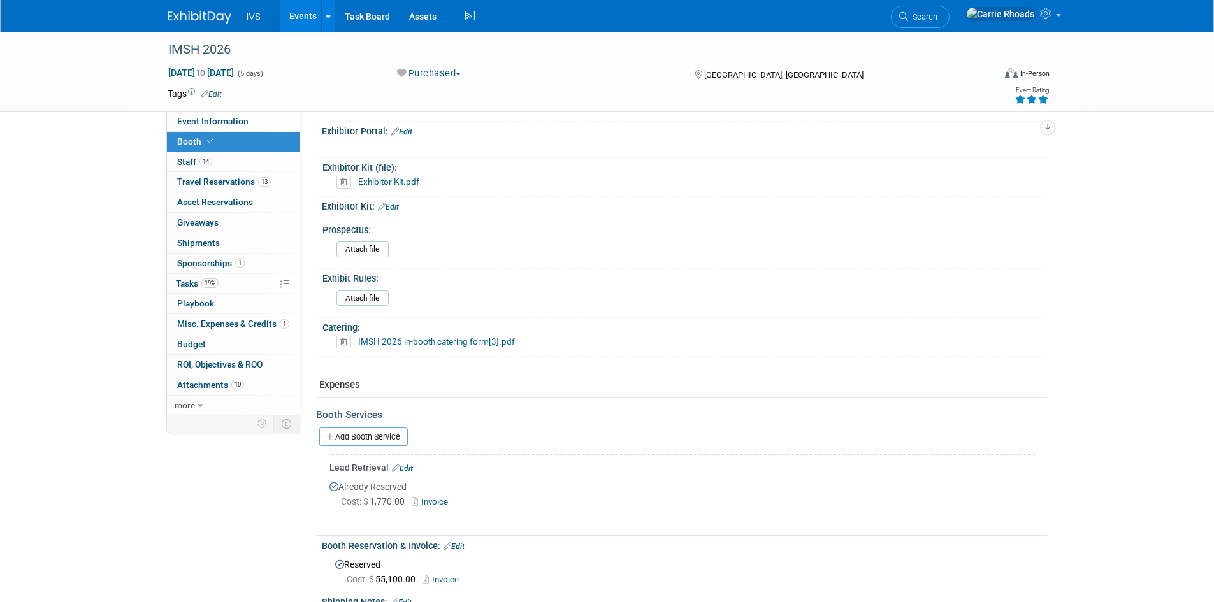
scroll to position [255, 0]
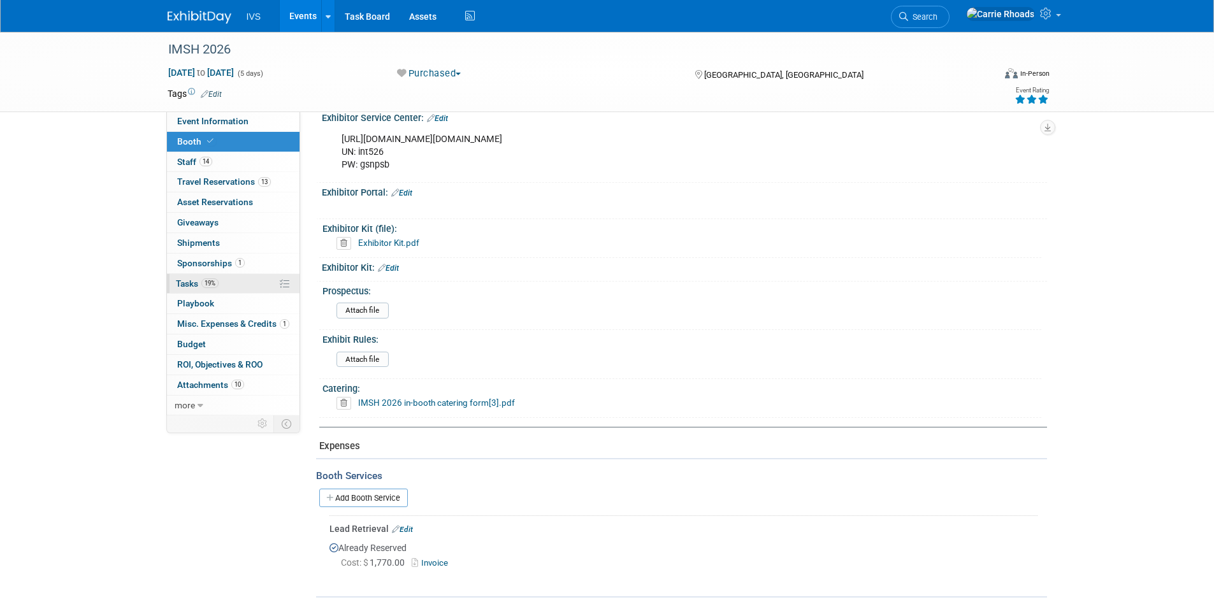
click at [197, 280] on span "Tasks 19%" at bounding box center [197, 283] width 43 height 10
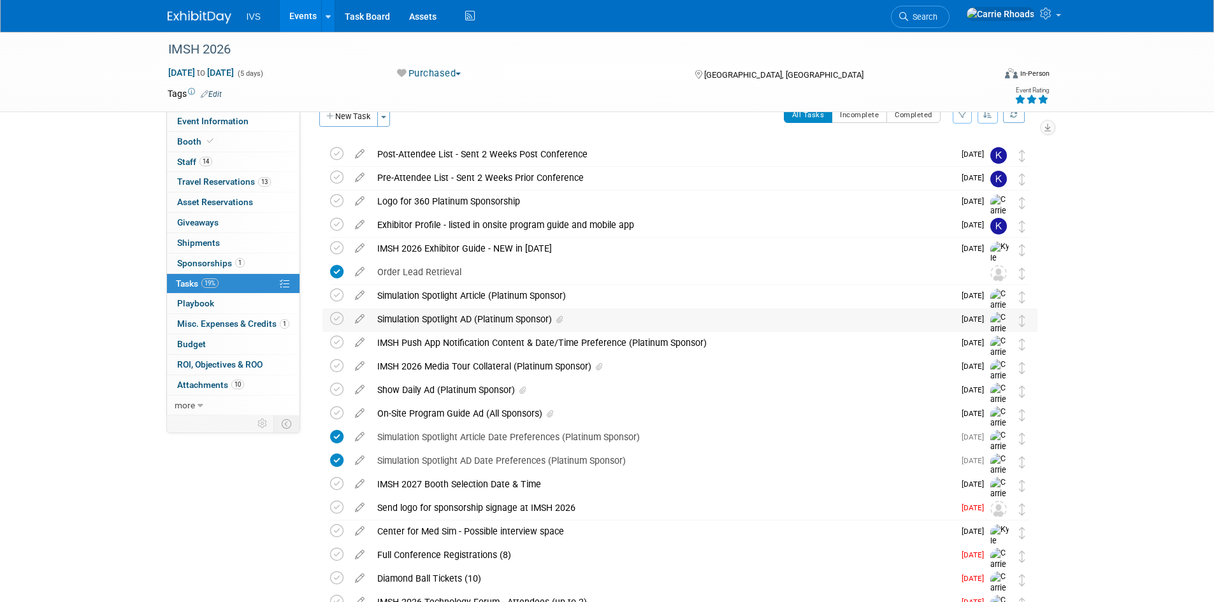
scroll to position [0, 0]
